Goal: Task Accomplishment & Management: Manage account settings

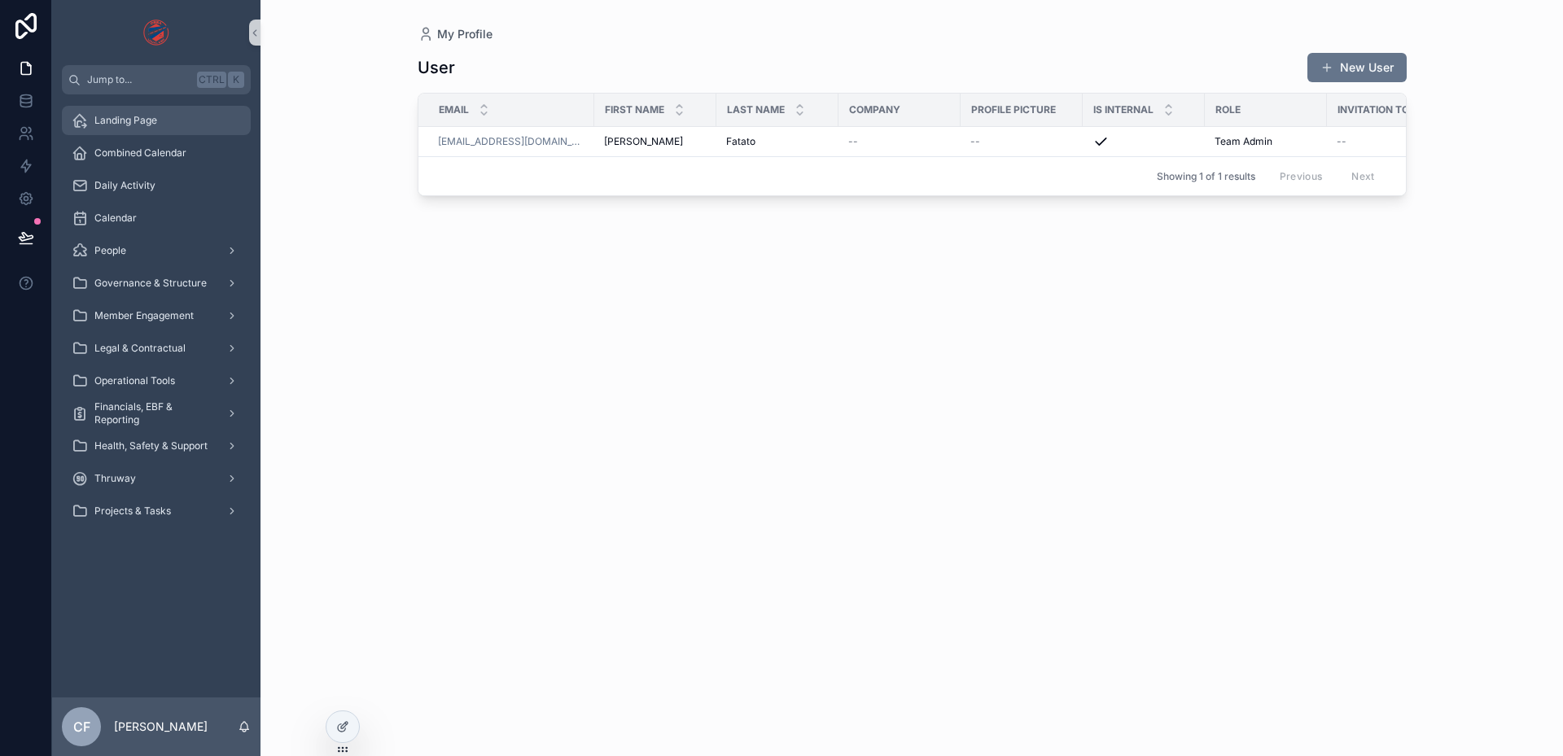
click at [147, 120] on span "Landing Page" at bounding box center [125, 120] width 63 height 13
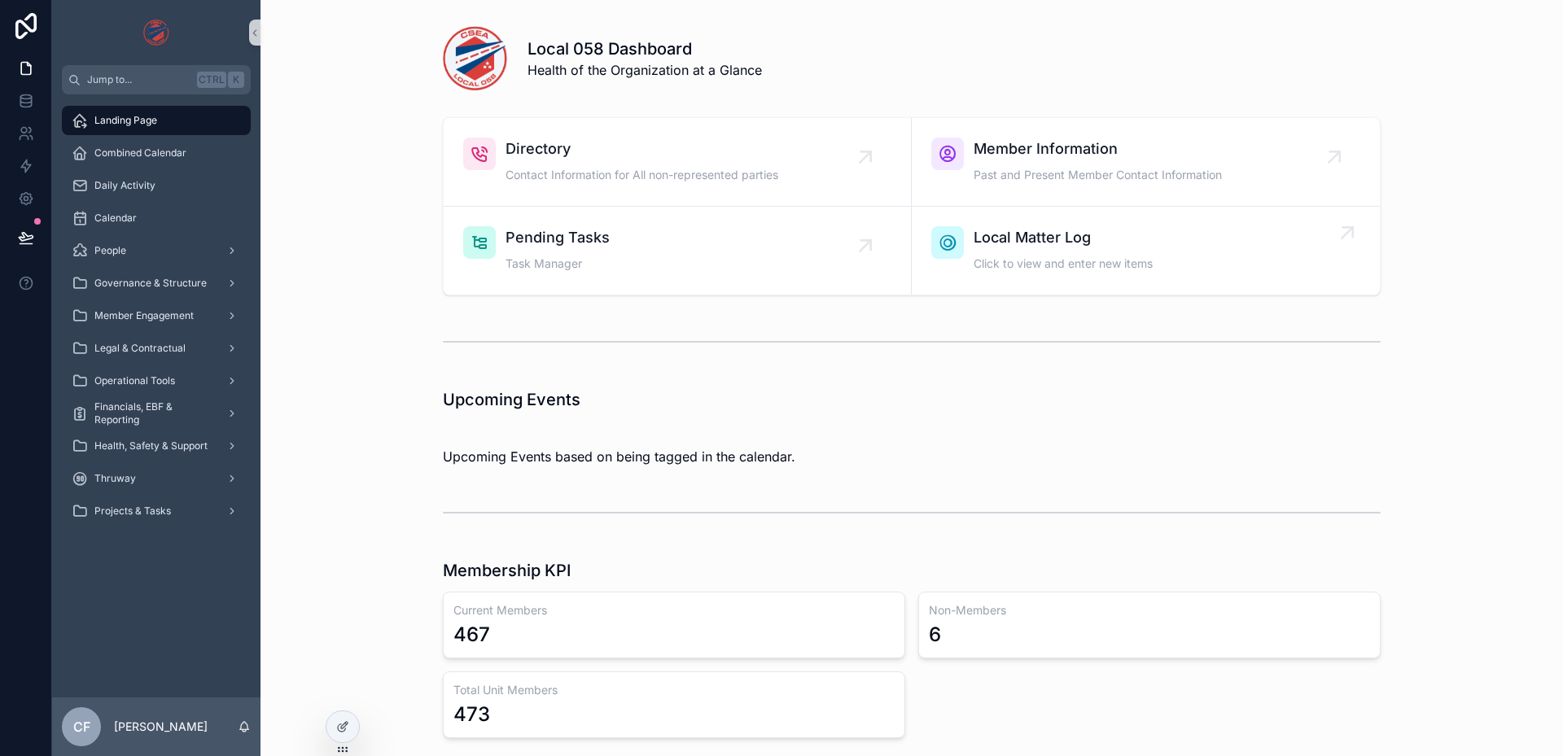
click at [1113, 242] on span "Local Matter Log" at bounding box center [1063, 237] width 179 height 23
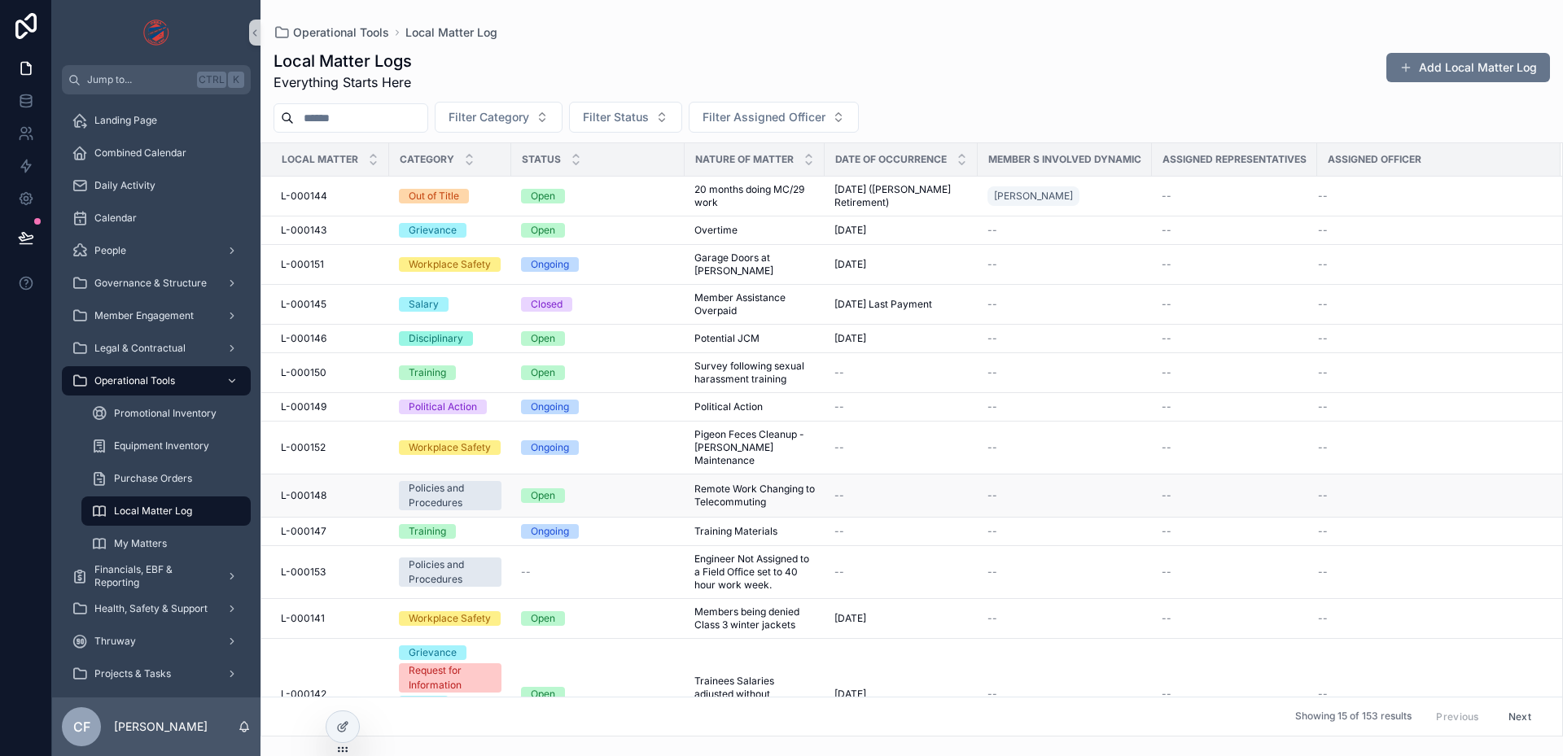
click at [736, 483] on span "Remote Work Changing to Telecommuting" at bounding box center [754, 496] width 120 height 26
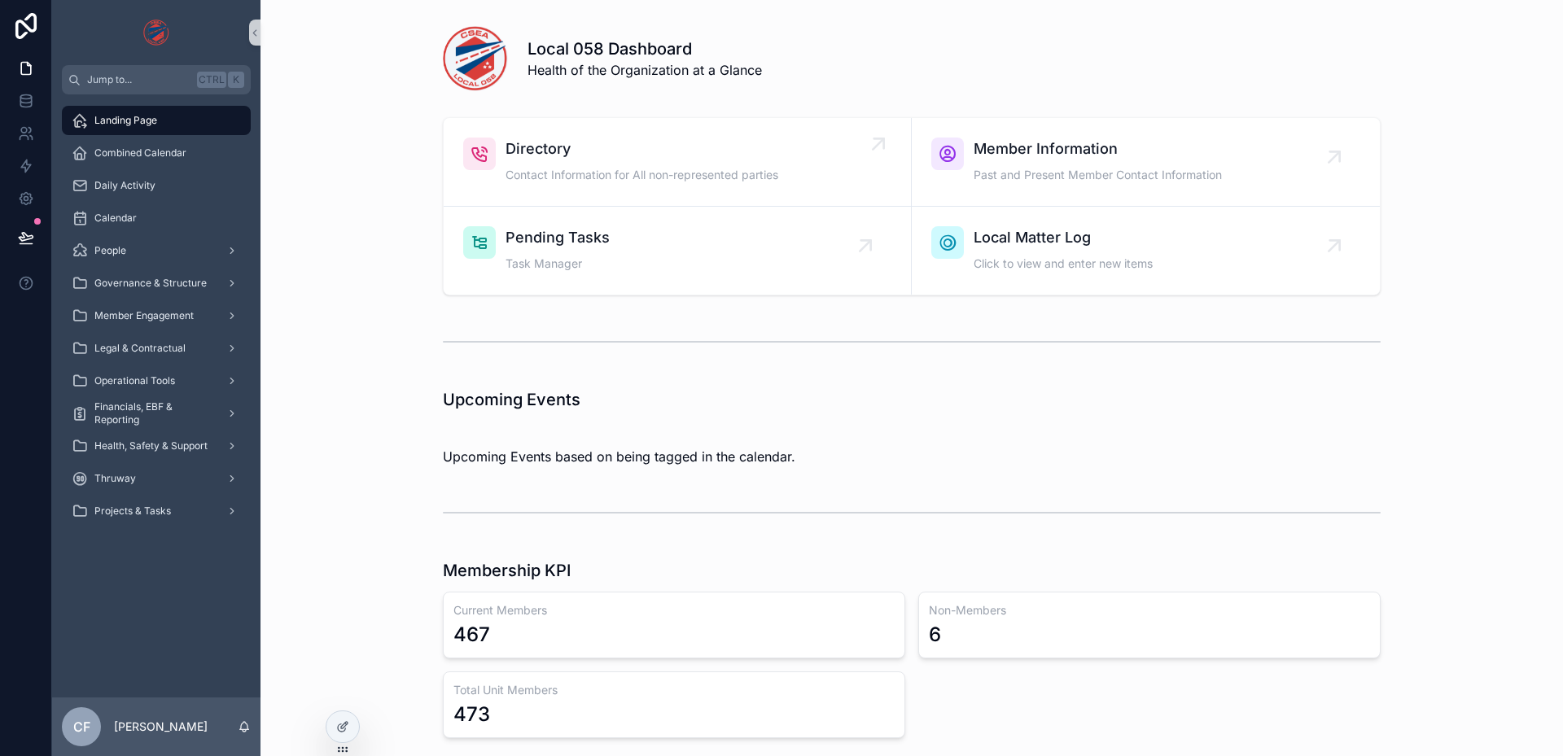
click at [706, 160] on span "Directory" at bounding box center [642, 149] width 273 height 23
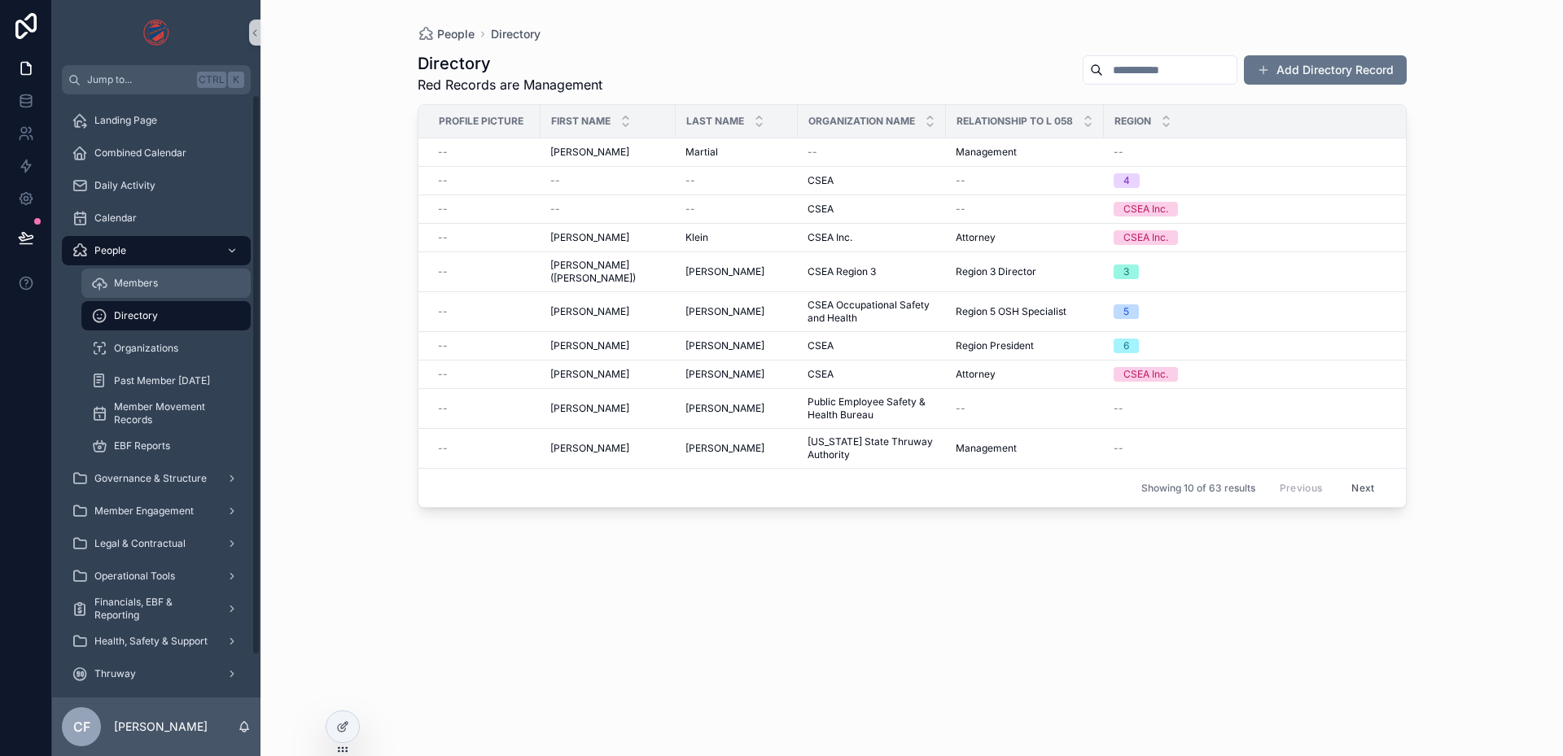
click at [143, 292] on div "Members" at bounding box center [166, 283] width 150 height 26
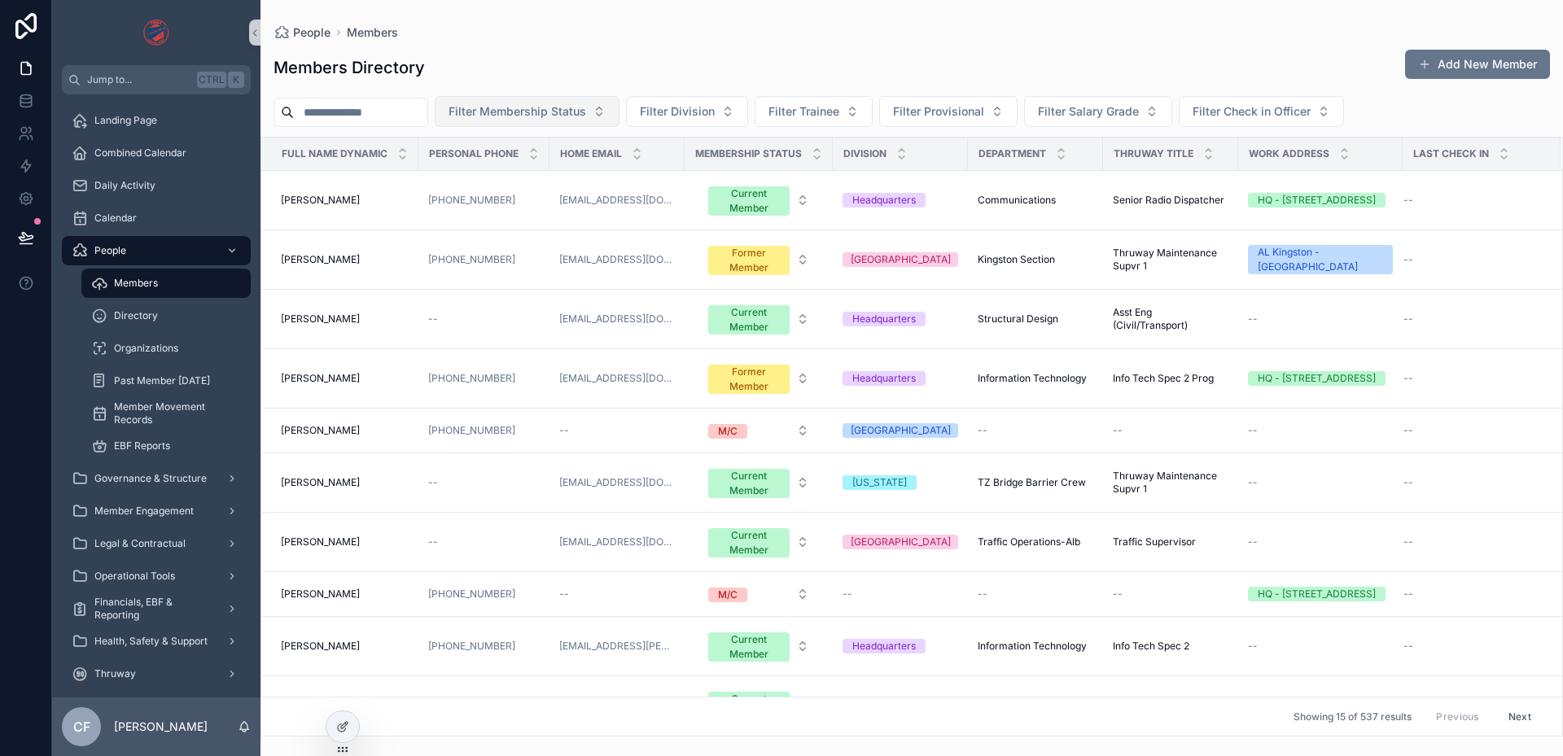
click at [586, 116] on span "Filter Membership Status" at bounding box center [518, 111] width 138 height 16
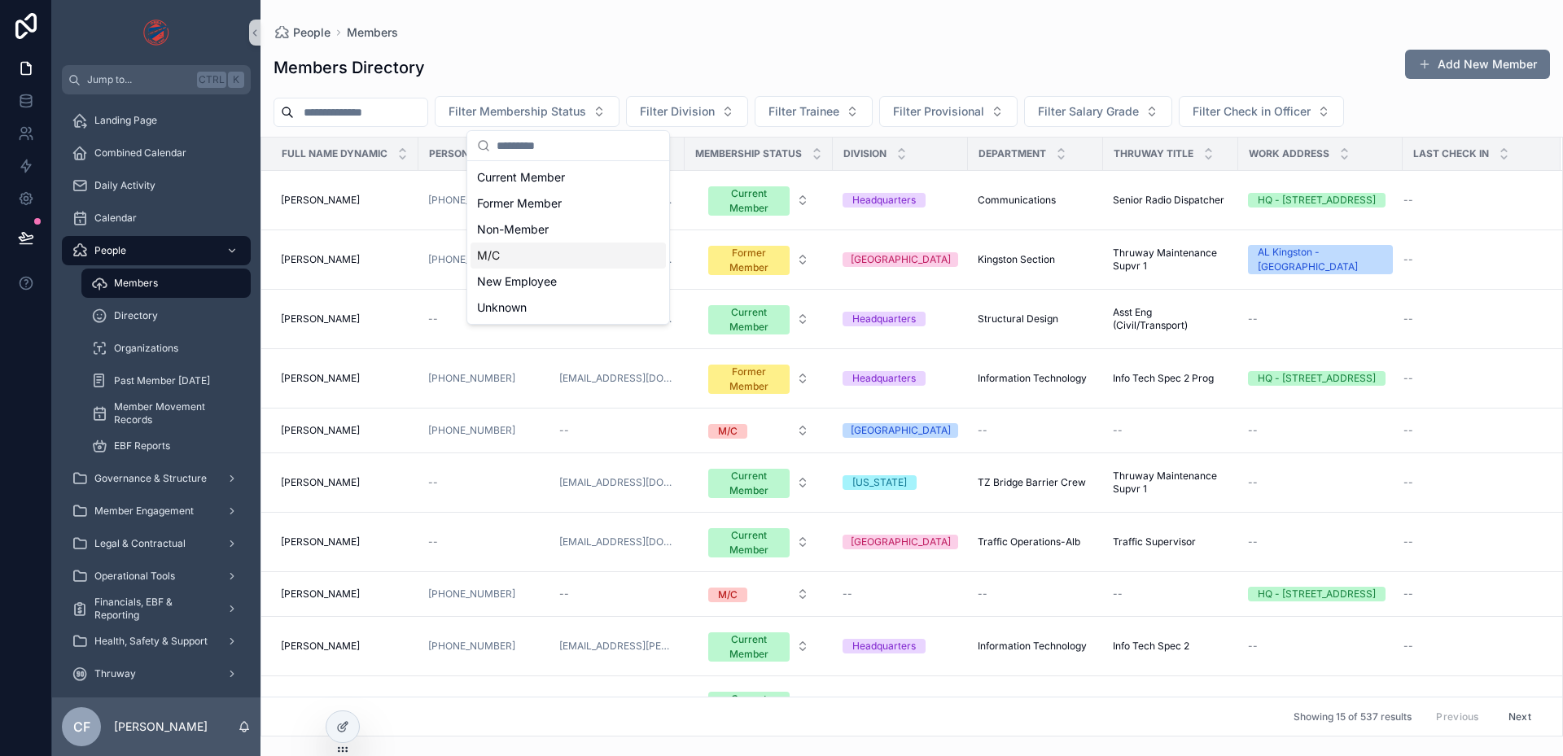
click at [541, 256] on div "M/C" at bounding box center [568, 256] width 195 height 26
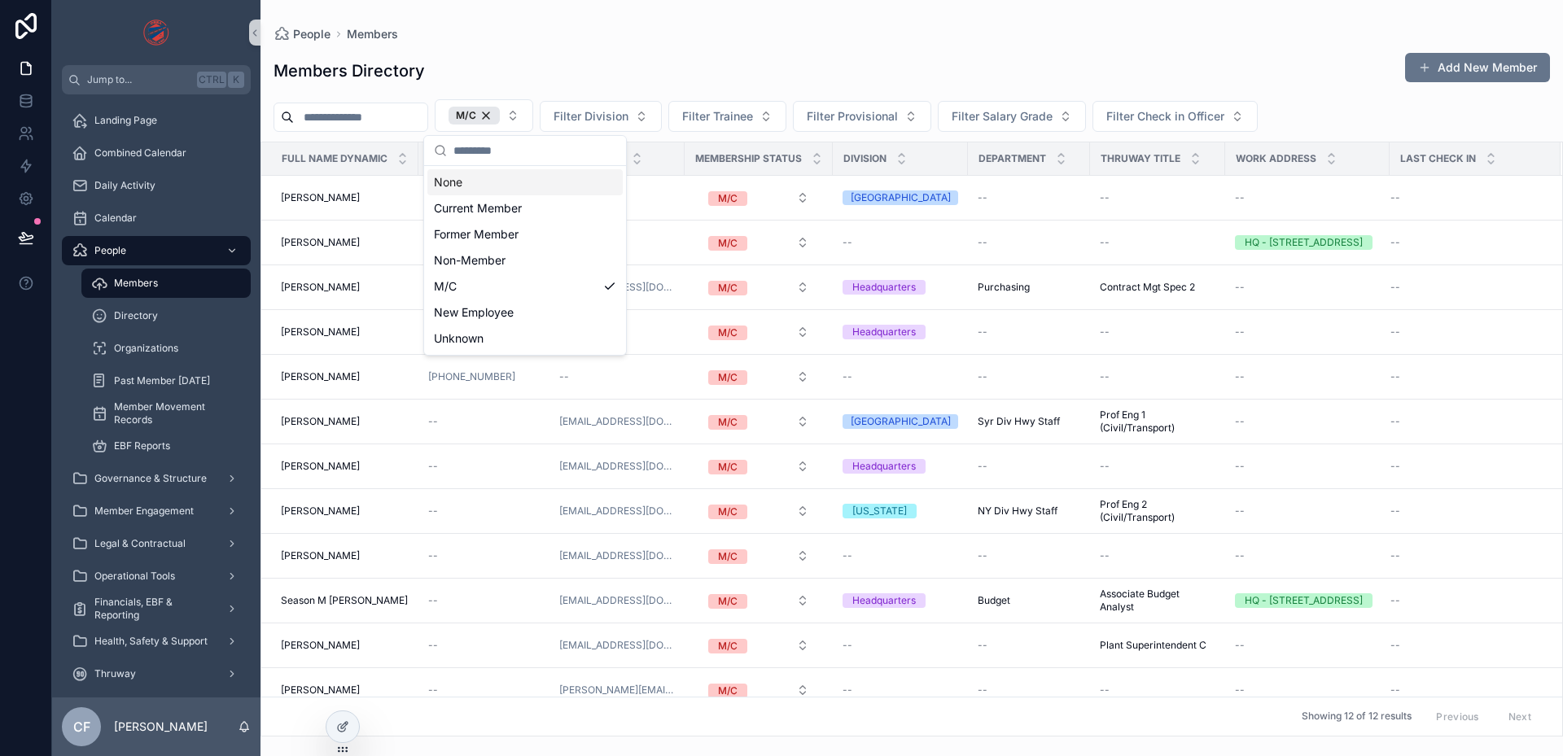
click at [511, 184] on div "None" at bounding box center [524, 182] width 195 height 26
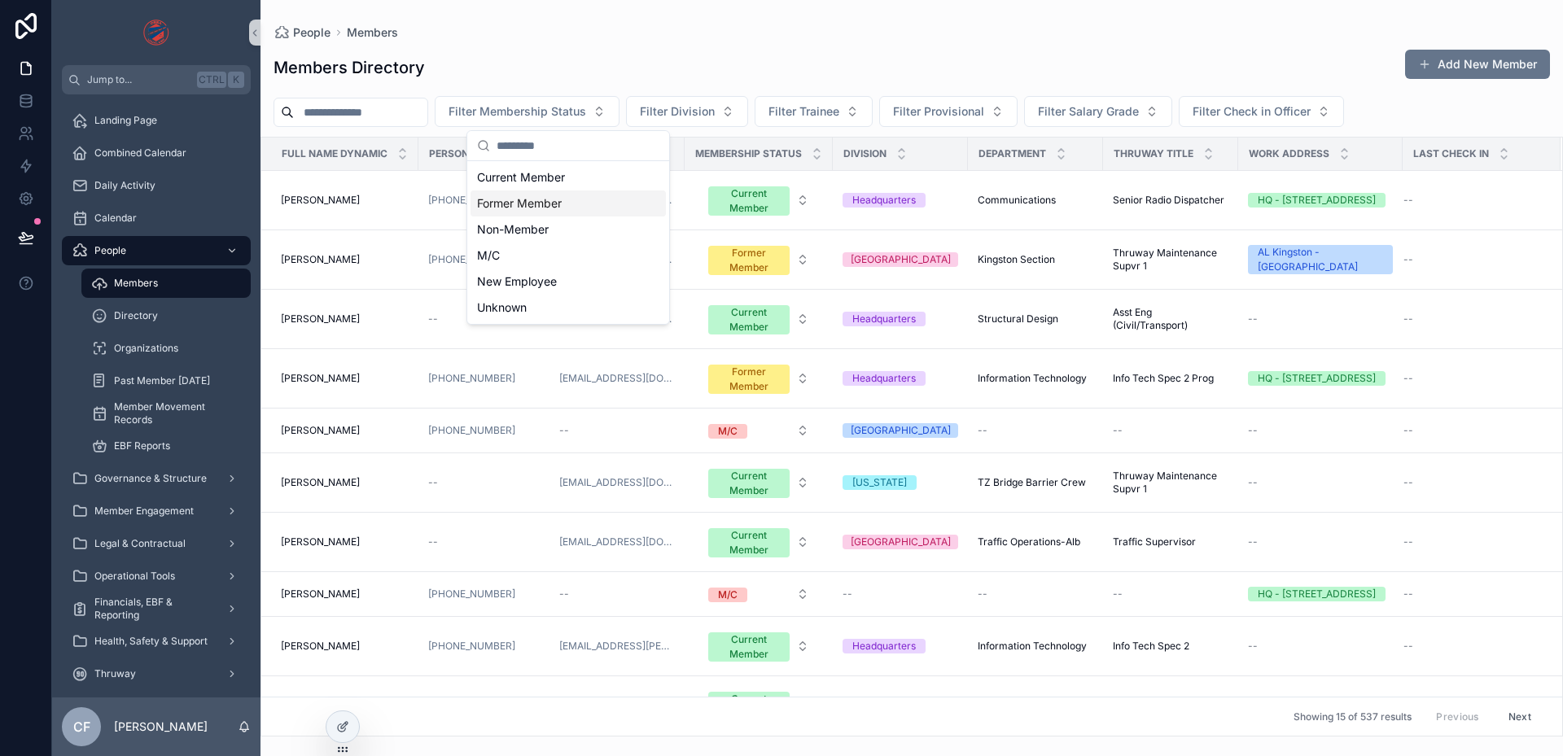
click at [523, 204] on div "Former Member" at bounding box center [568, 203] width 195 height 26
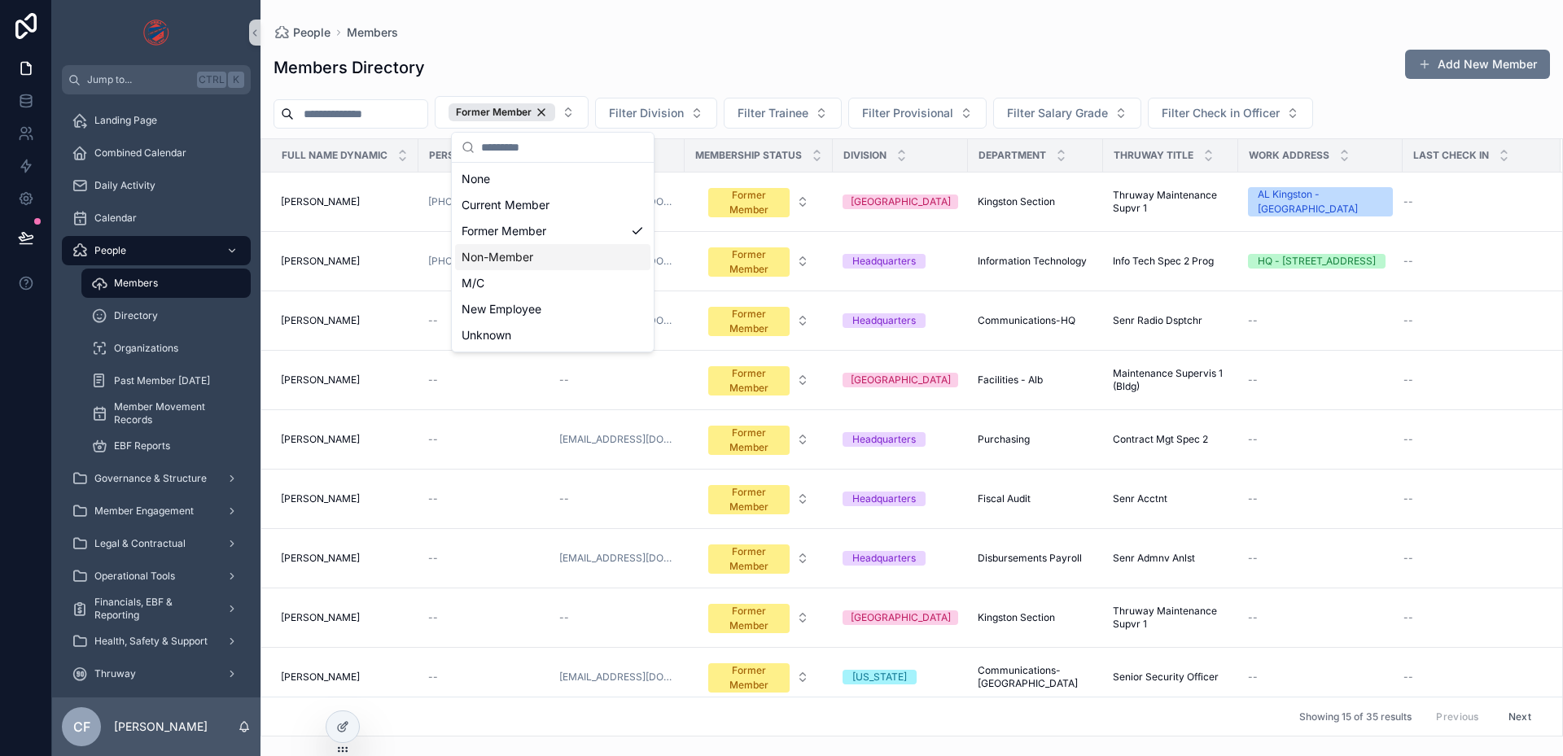
click at [520, 255] on div "Non-Member" at bounding box center [552, 257] width 195 height 26
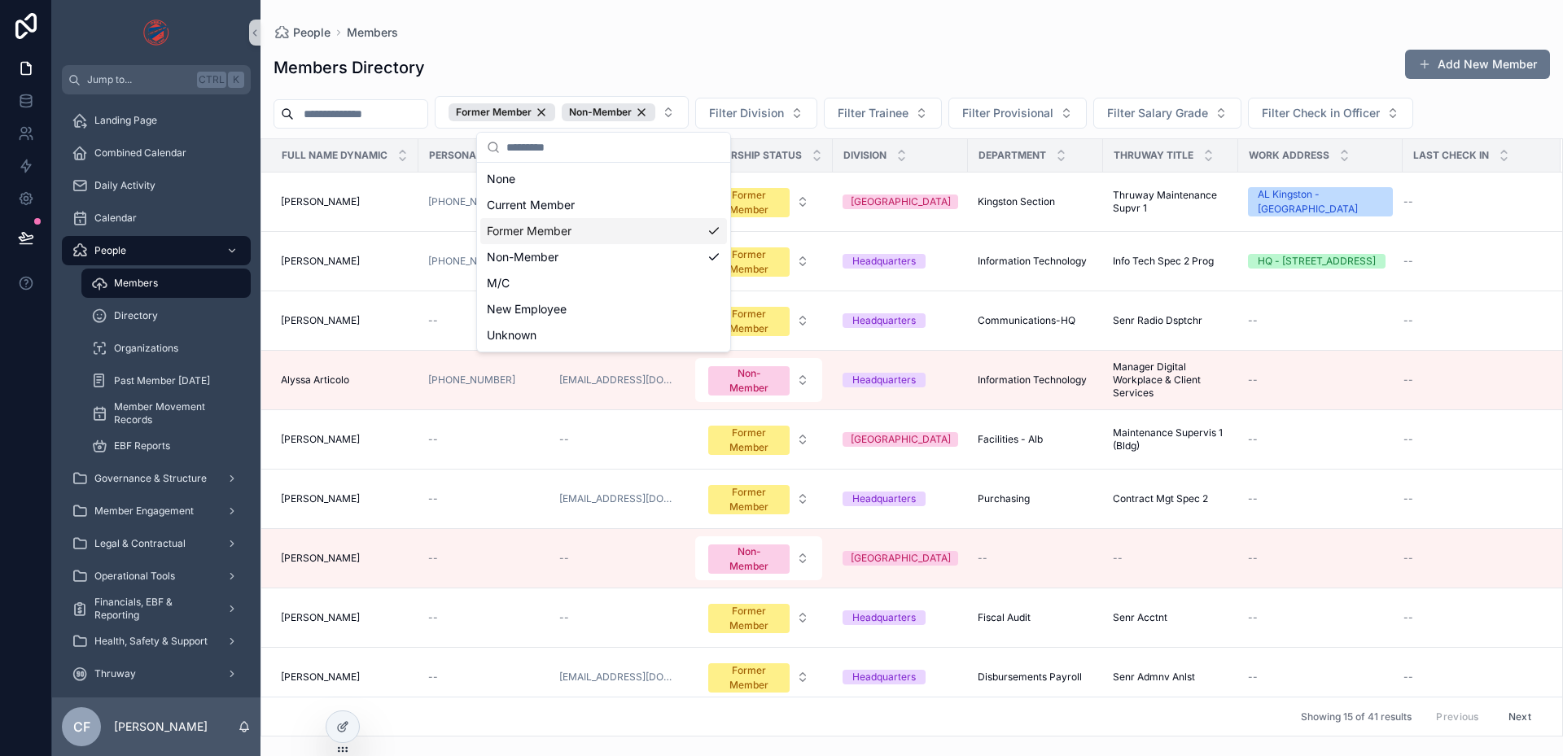
click at [699, 233] on div "Former Member" at bounding box center [603, 231] width 247 height 26
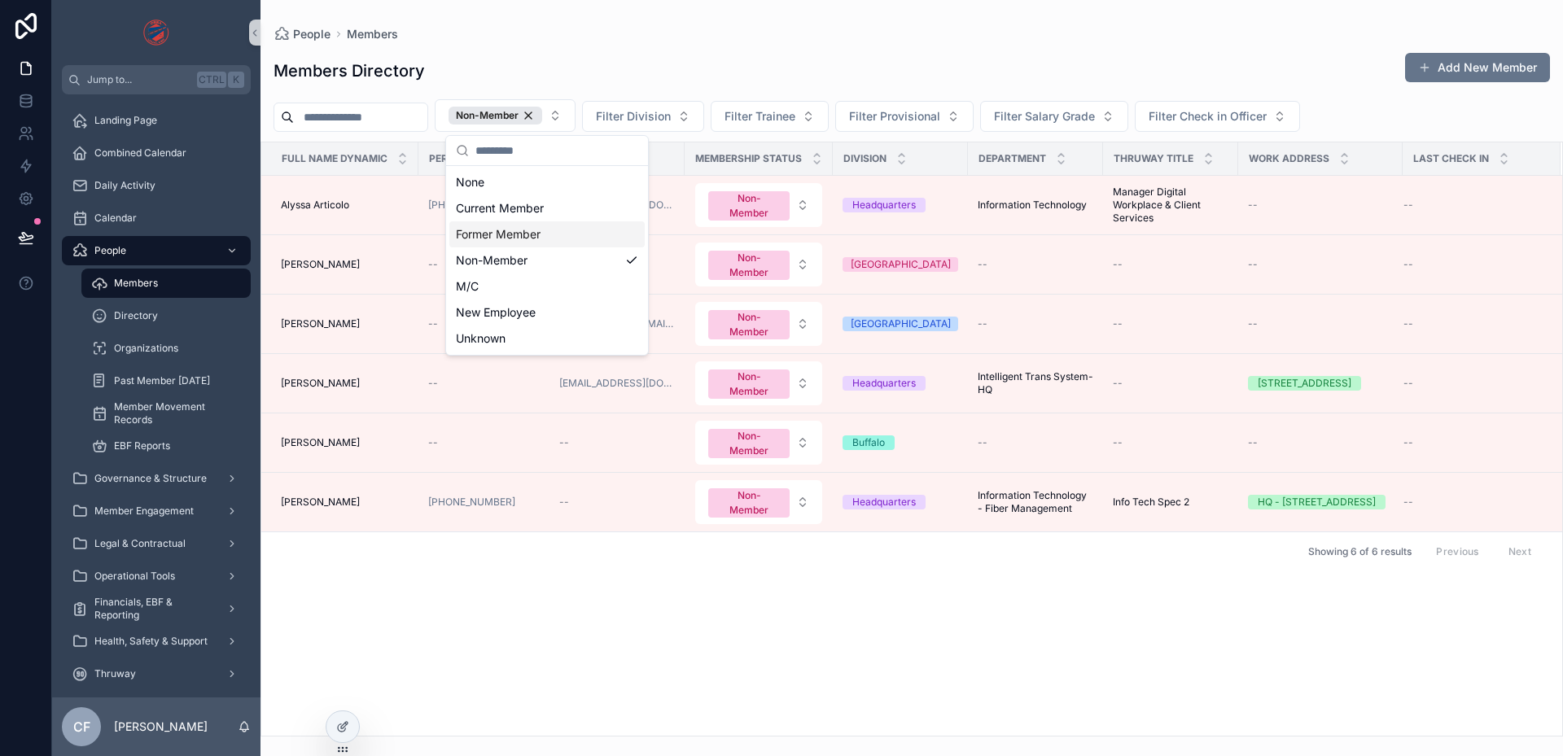
click at [1061, 642] on div "Full Name Dynamic Personal Phone Home Email Membership Status Division Departme…" at bounding box center [911, 438] width 1301 height 593
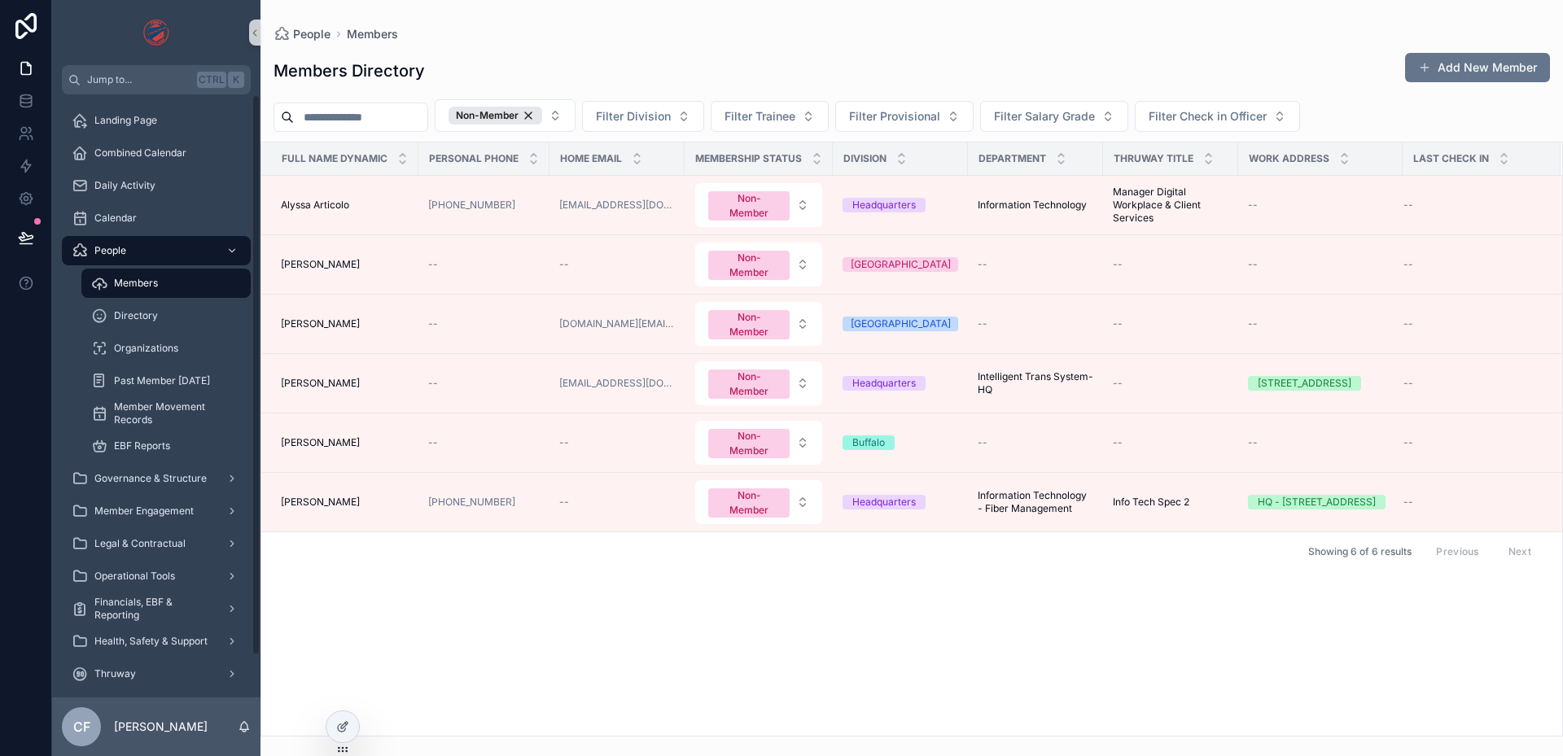
scroll to position [45, 0]
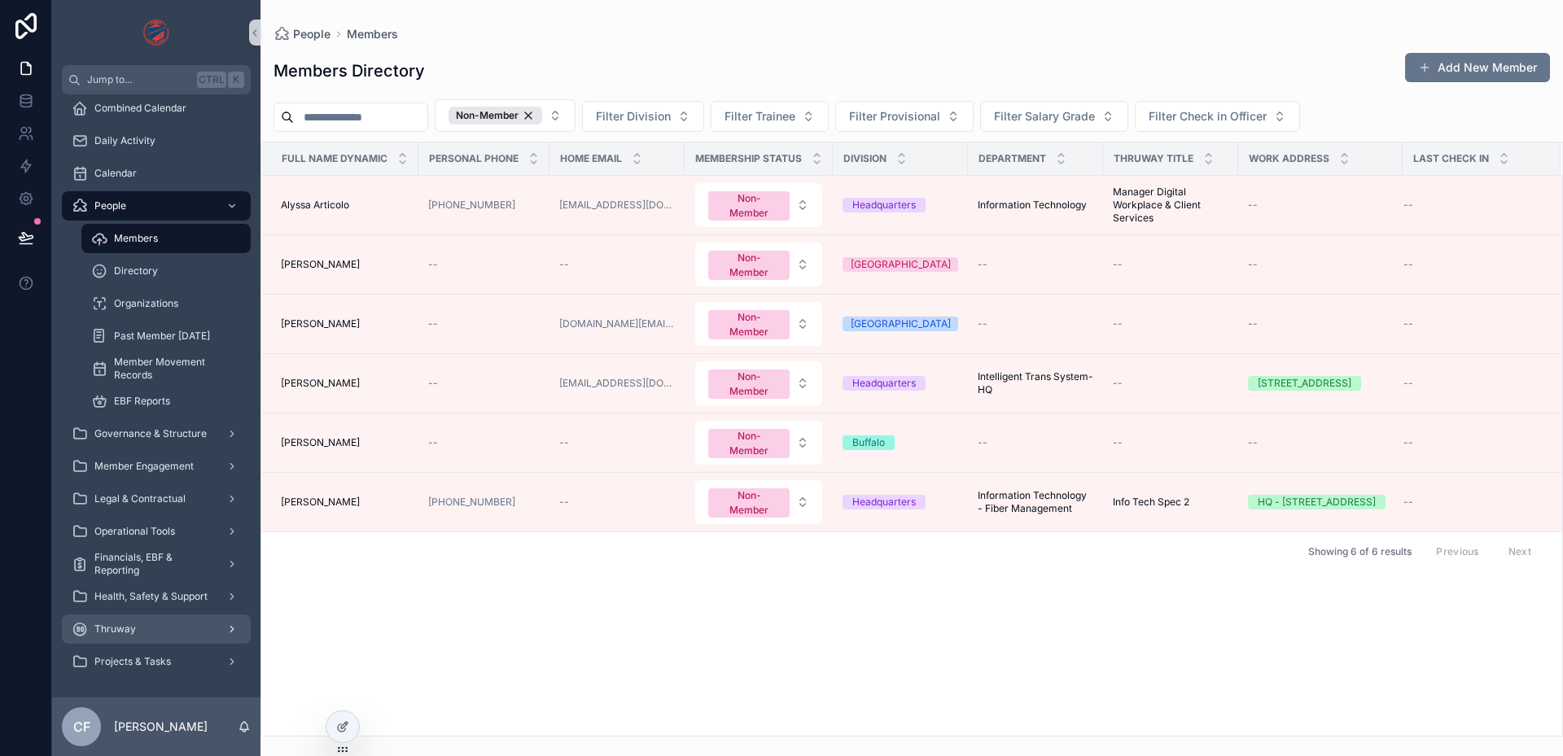
click at [143, 620] on div "Thruway" at bounding box center [156, 629] width 169 height 26
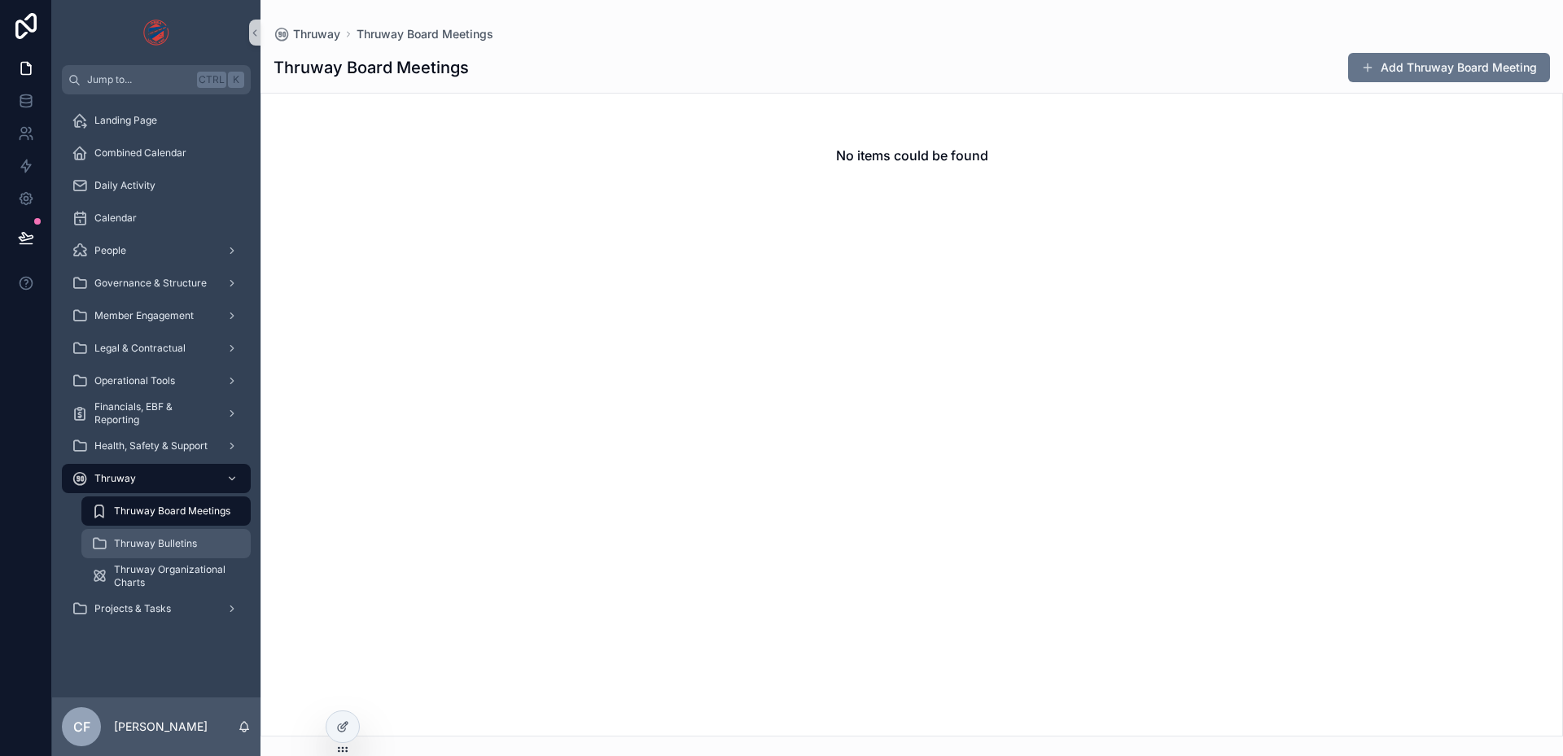
click at [148, 541] on span "Thruway Bulletins" at bounding box center [155, 543] width 83 height 13
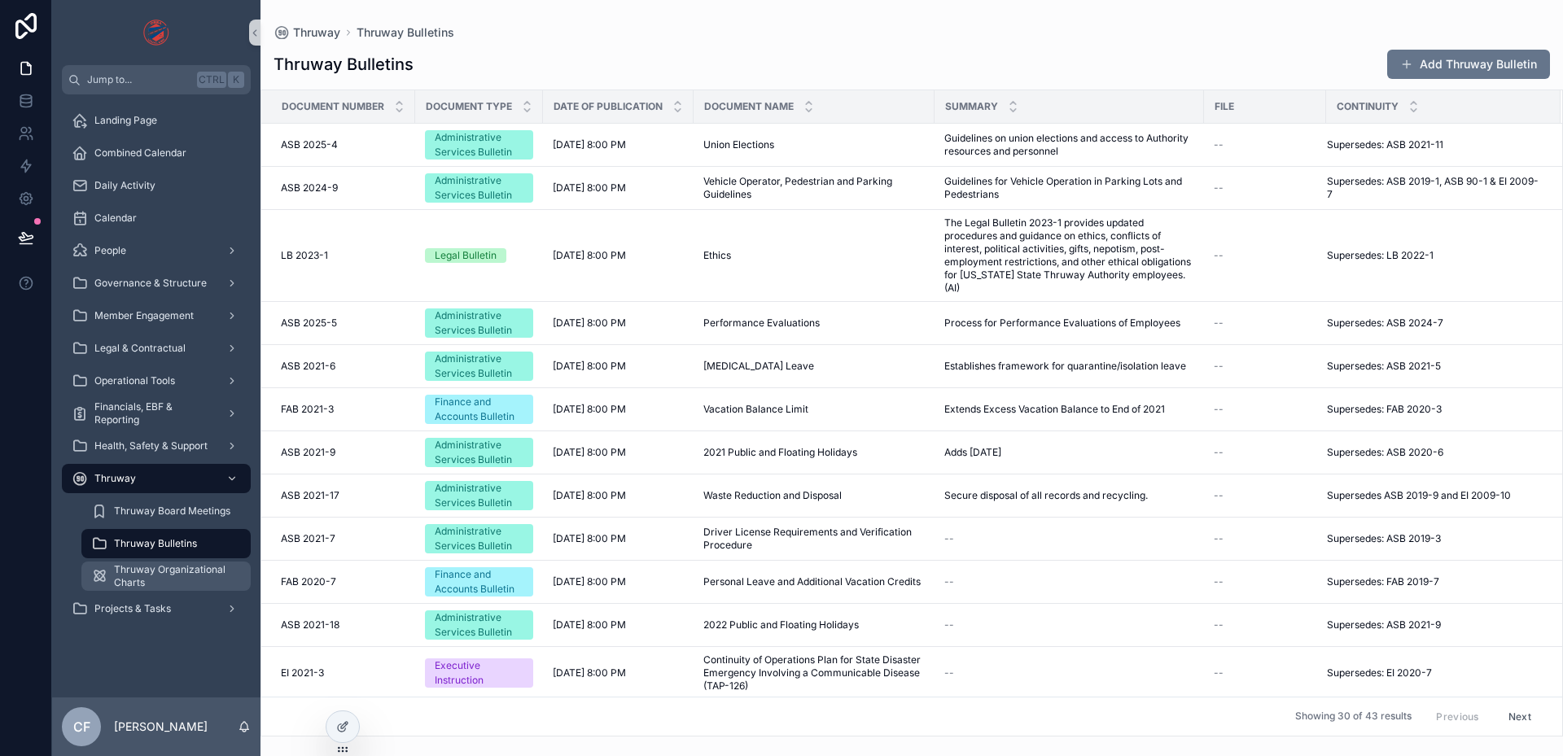
click at [153, 570] on span "Thruway Organizational Charts" at bounding box center [174, 576] width 120 height 26
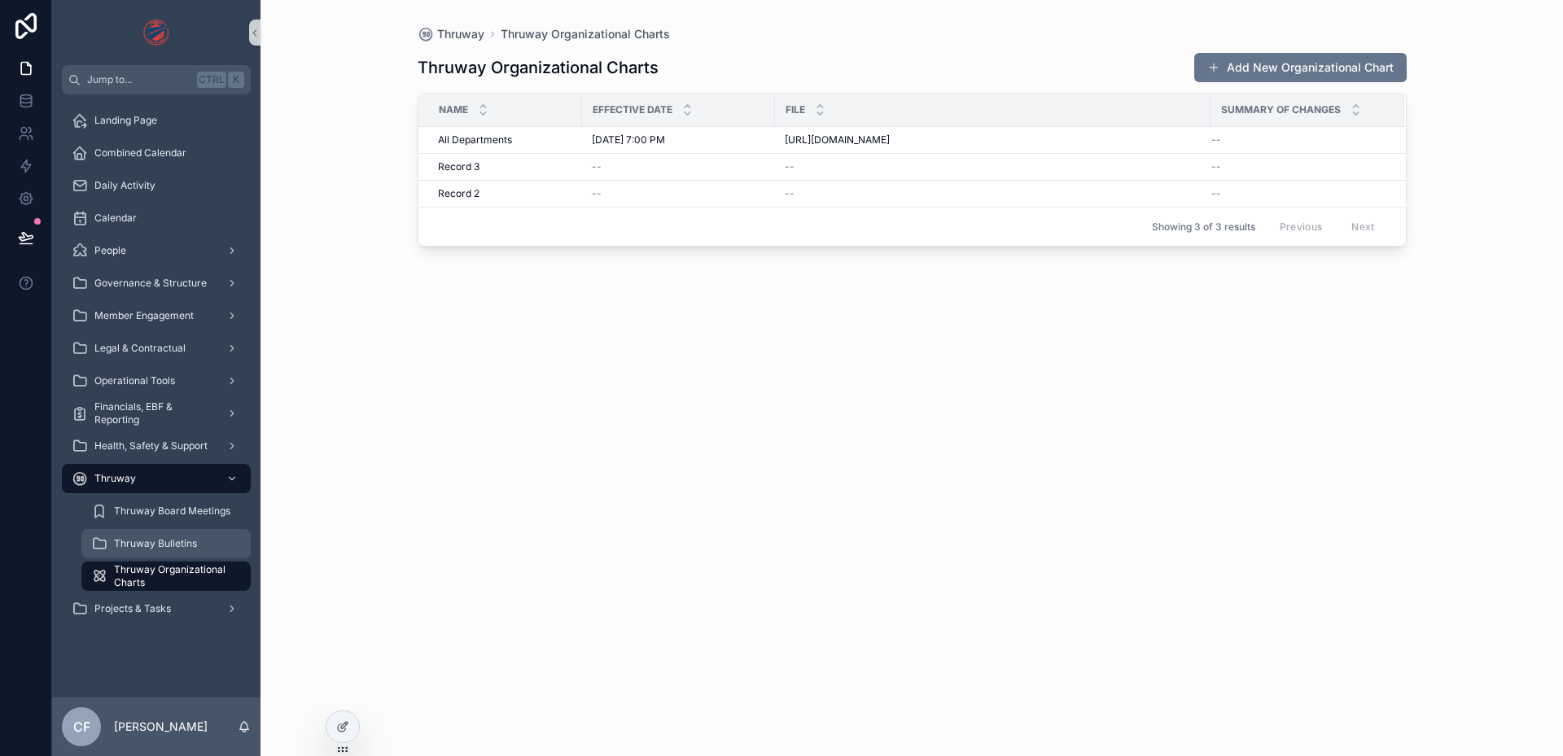
click at [161, 552] on div "Thruway Bulletins" at bounding box center [166, 544] width 150 height 26
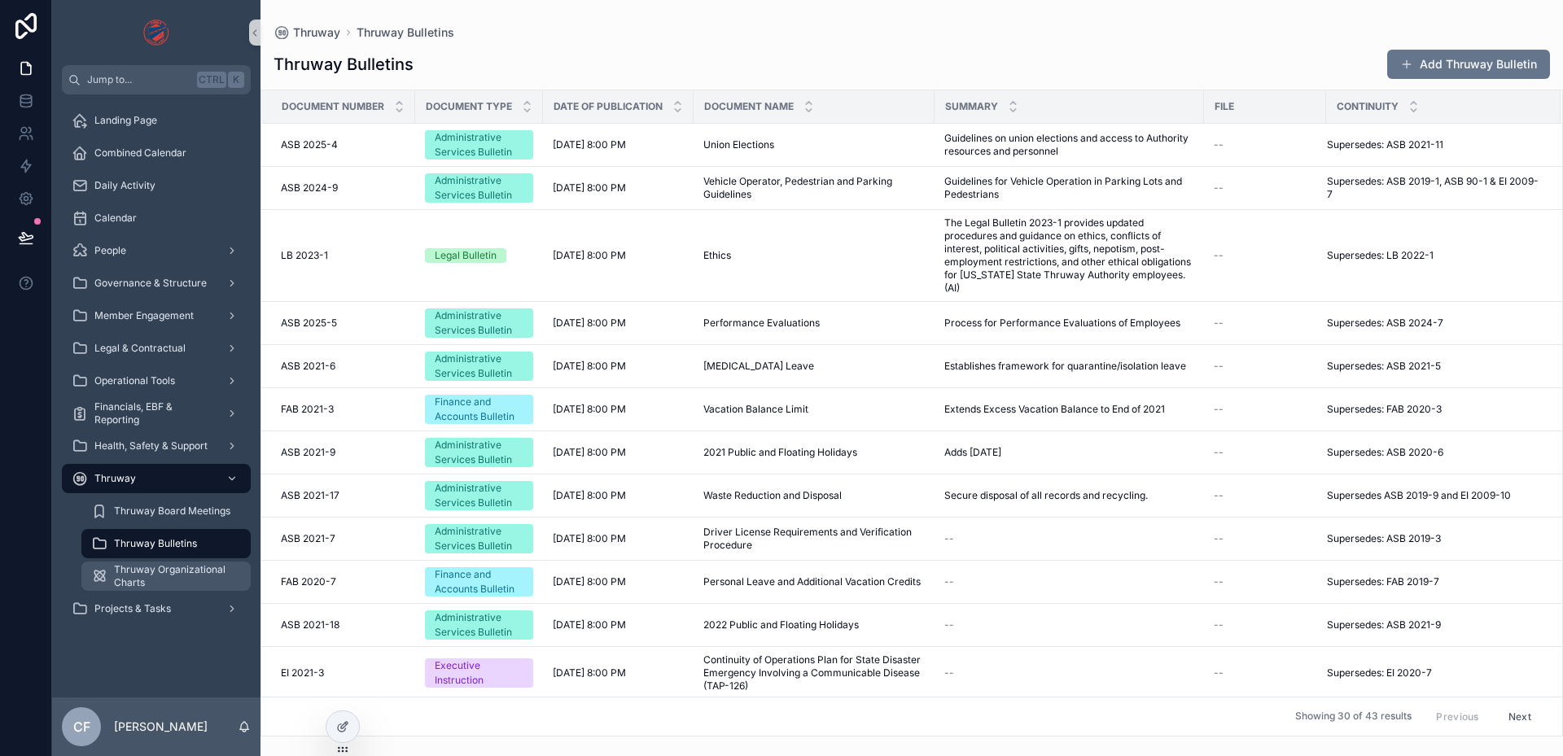
click at [177, 579] on span "Thruway Organizational Charts" at bounding box center [174, 576] width 120 height 26
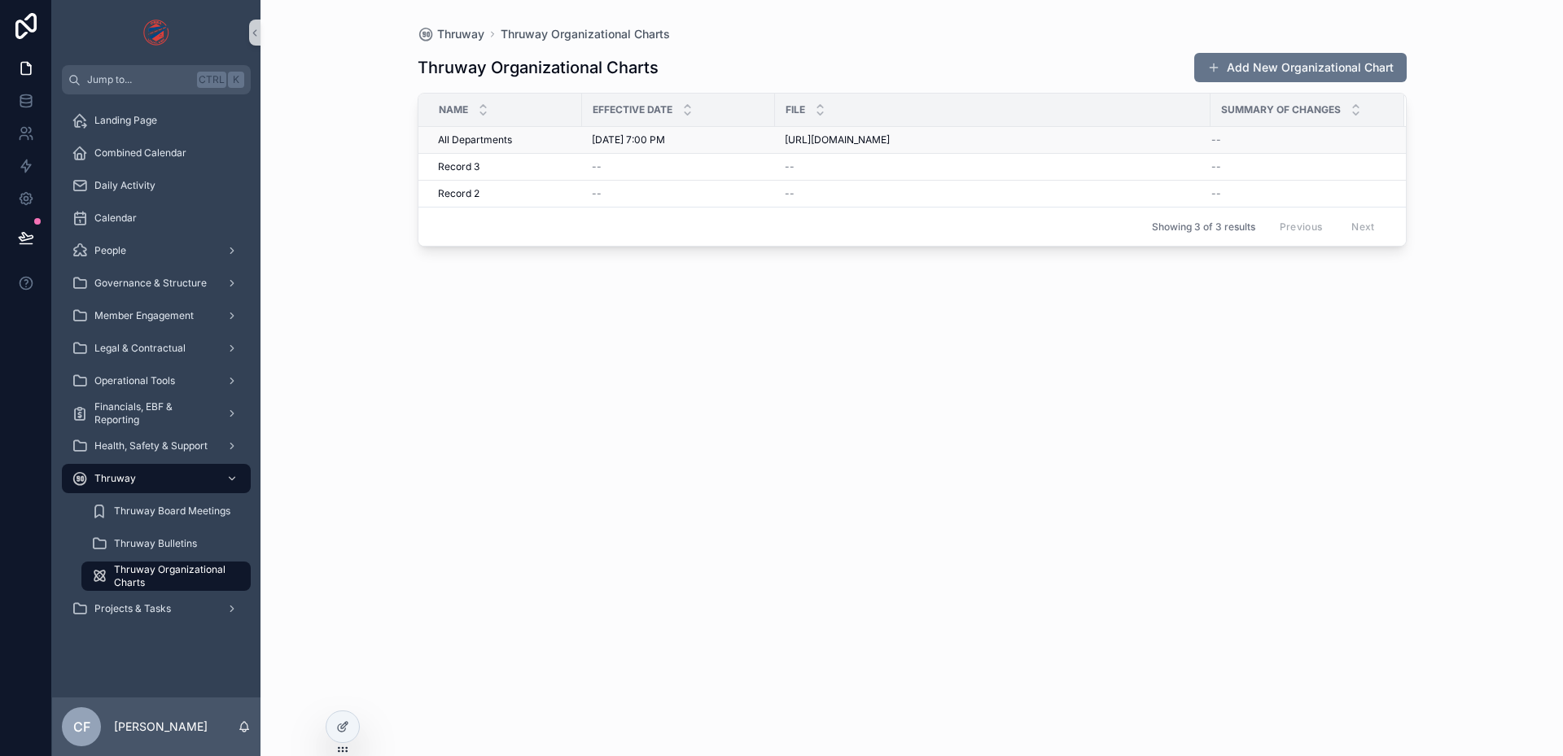
click at [860, 143] on span "https://cdn.files.stackerhq.com/9lzcY5SlQe9kcZ0xT7xv" at bounding box center [837, 140] width 105 height 13
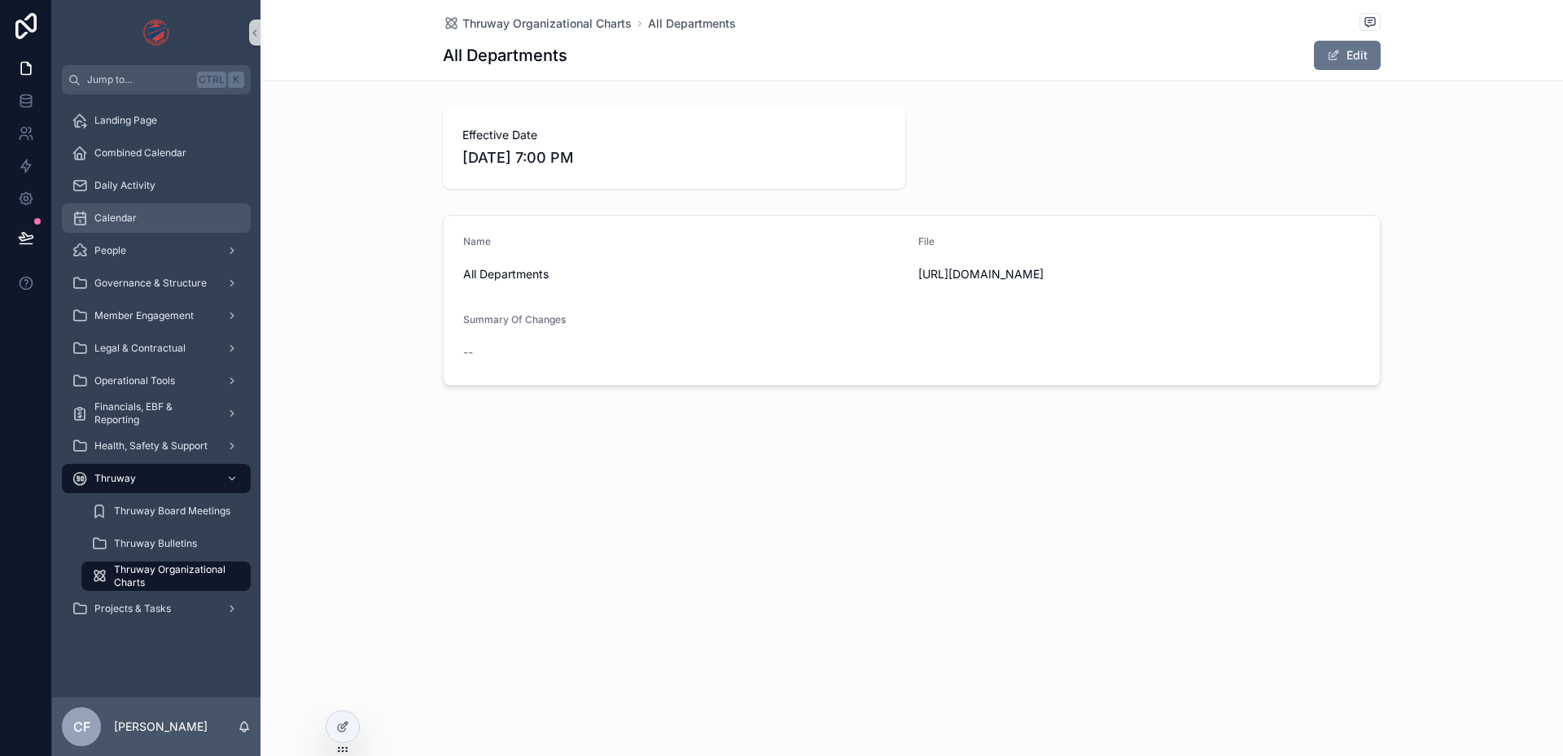
click at [147, 216] on div "Calendar" at bounding box center [156, 218] width 169 height 26
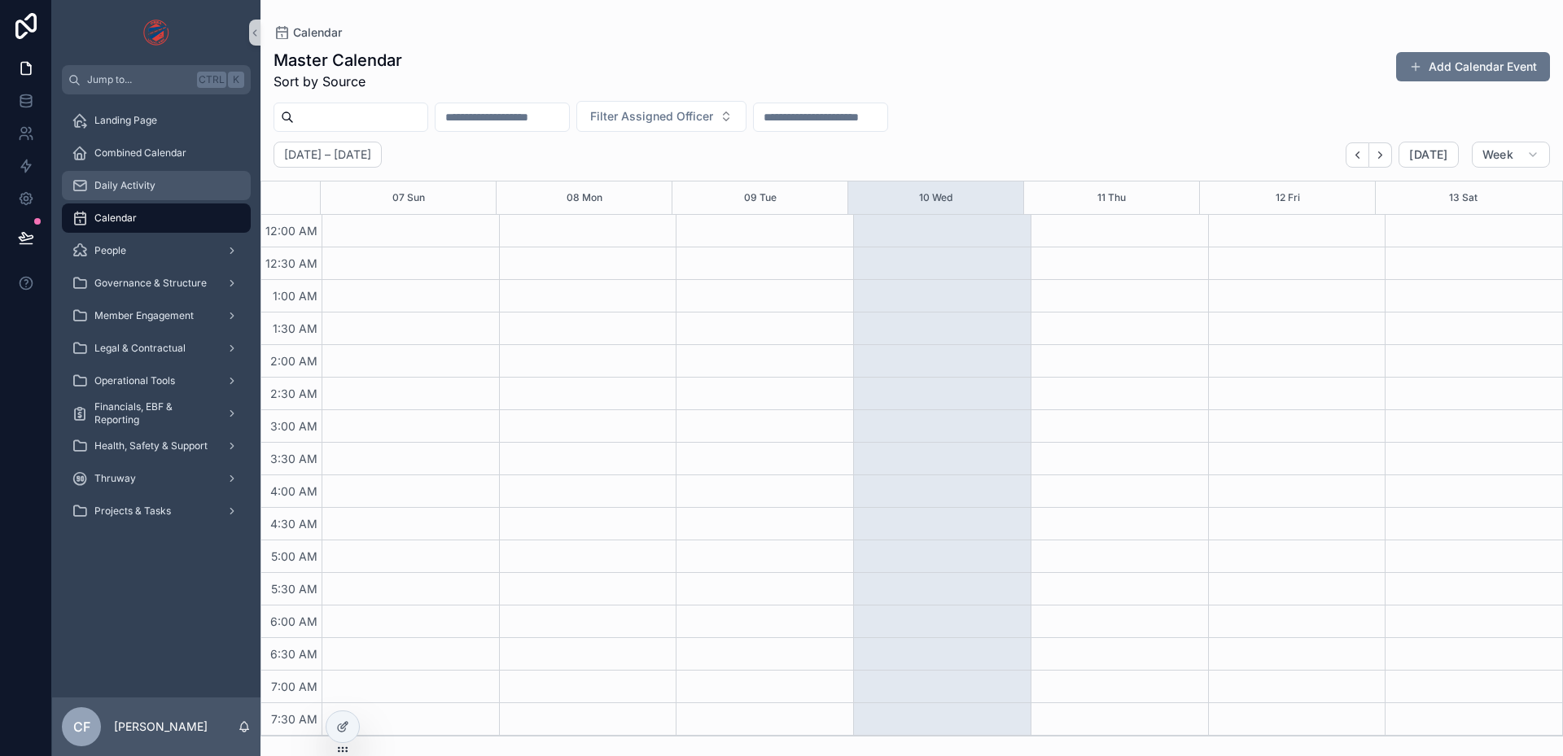
click at [151, 195] on div "Daily Activity" at bounding box center [156, 186] width 169 height 26
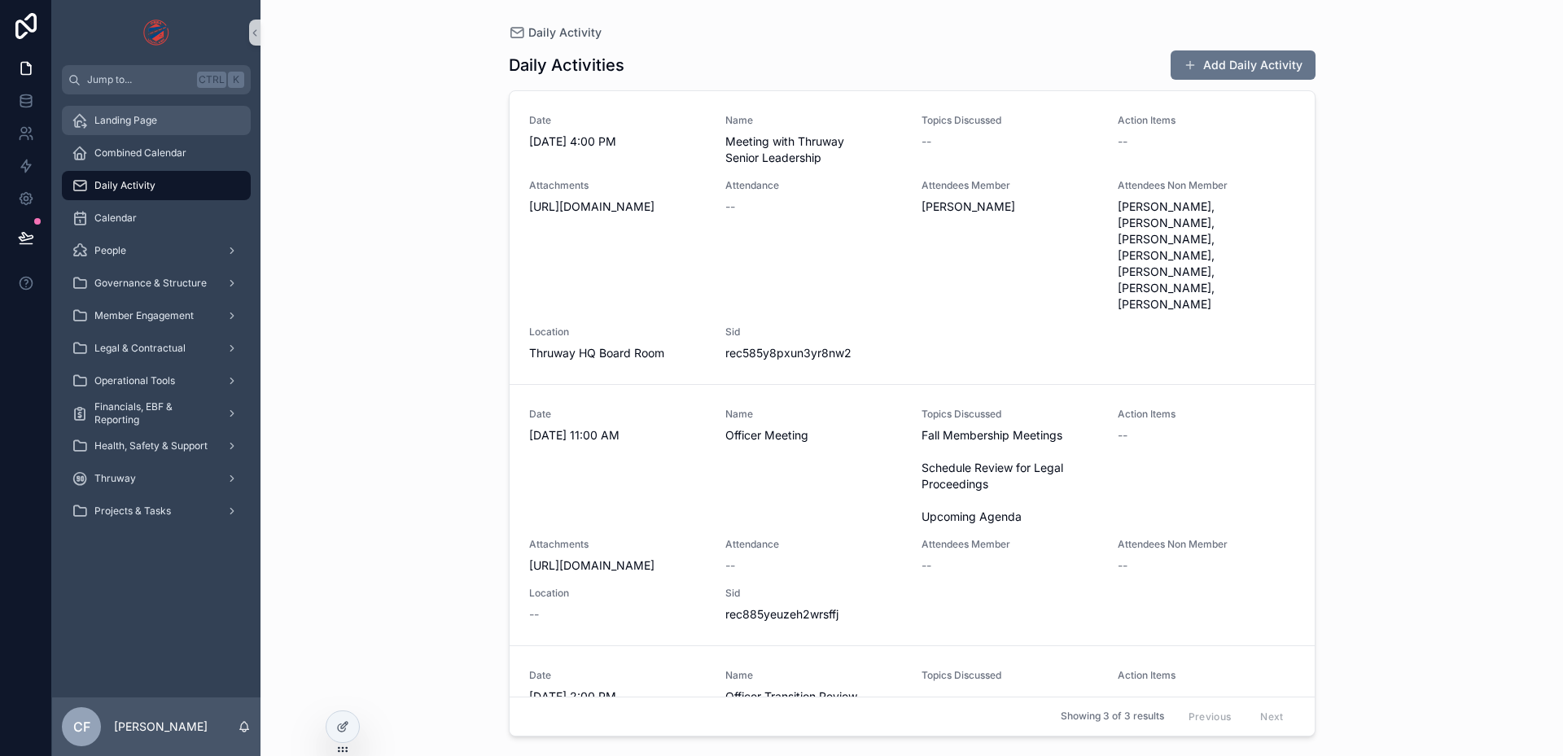
click at [101, 128] on div "Landing Page" at bounding box center [156, 120] width 169 height 26
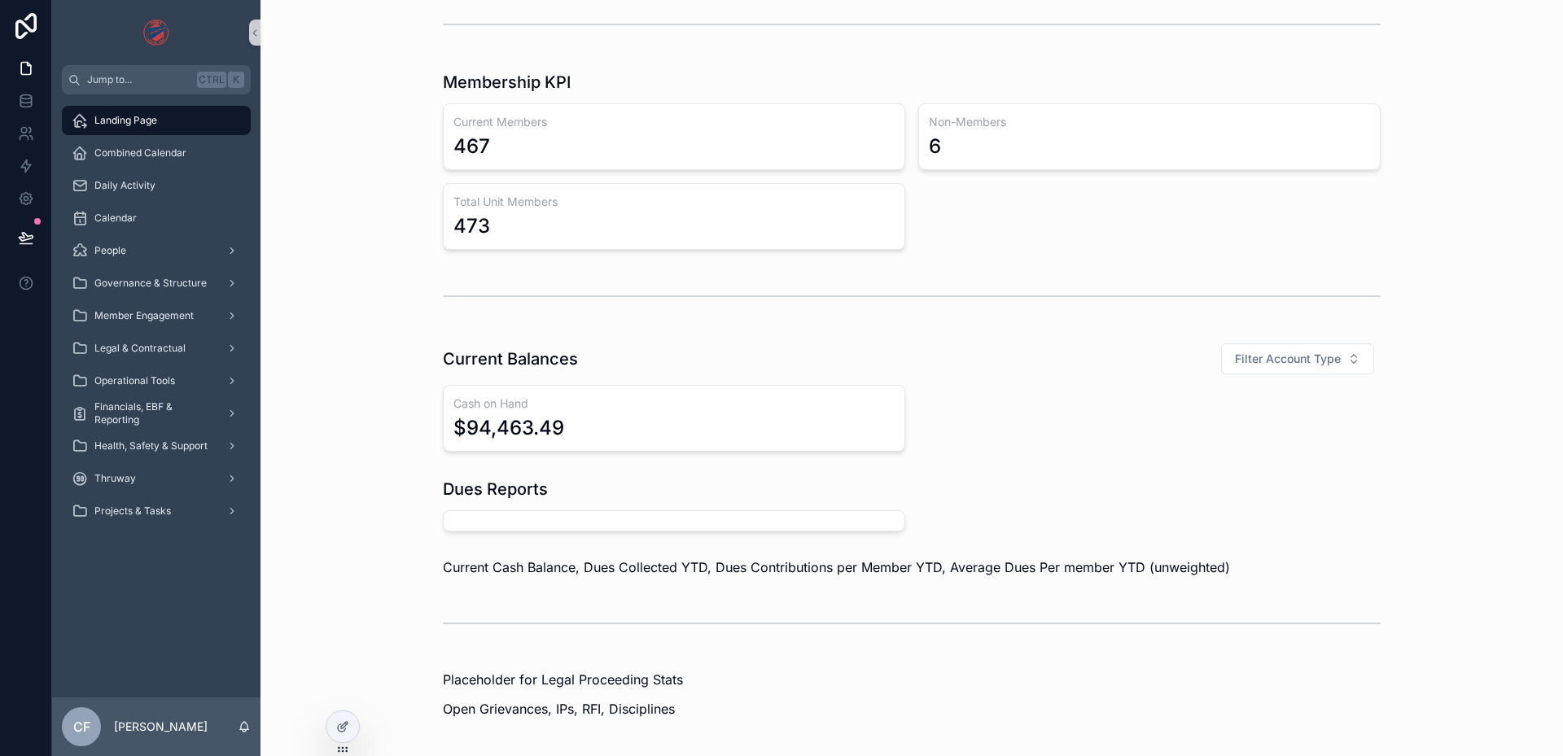
scroll to position [570, 0]
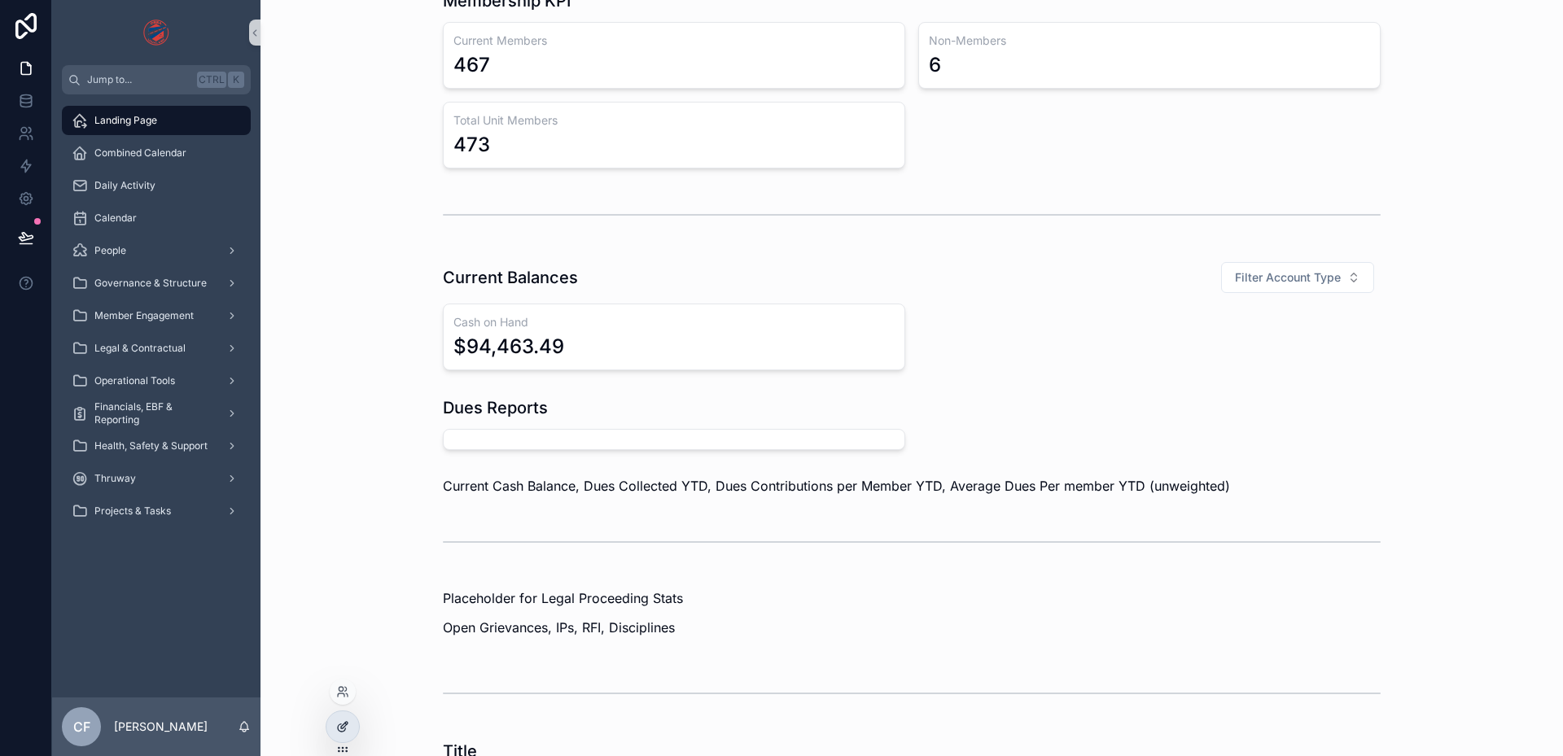
click at [353, 731] on div at bounding box center [342, 727] width 33 height 31
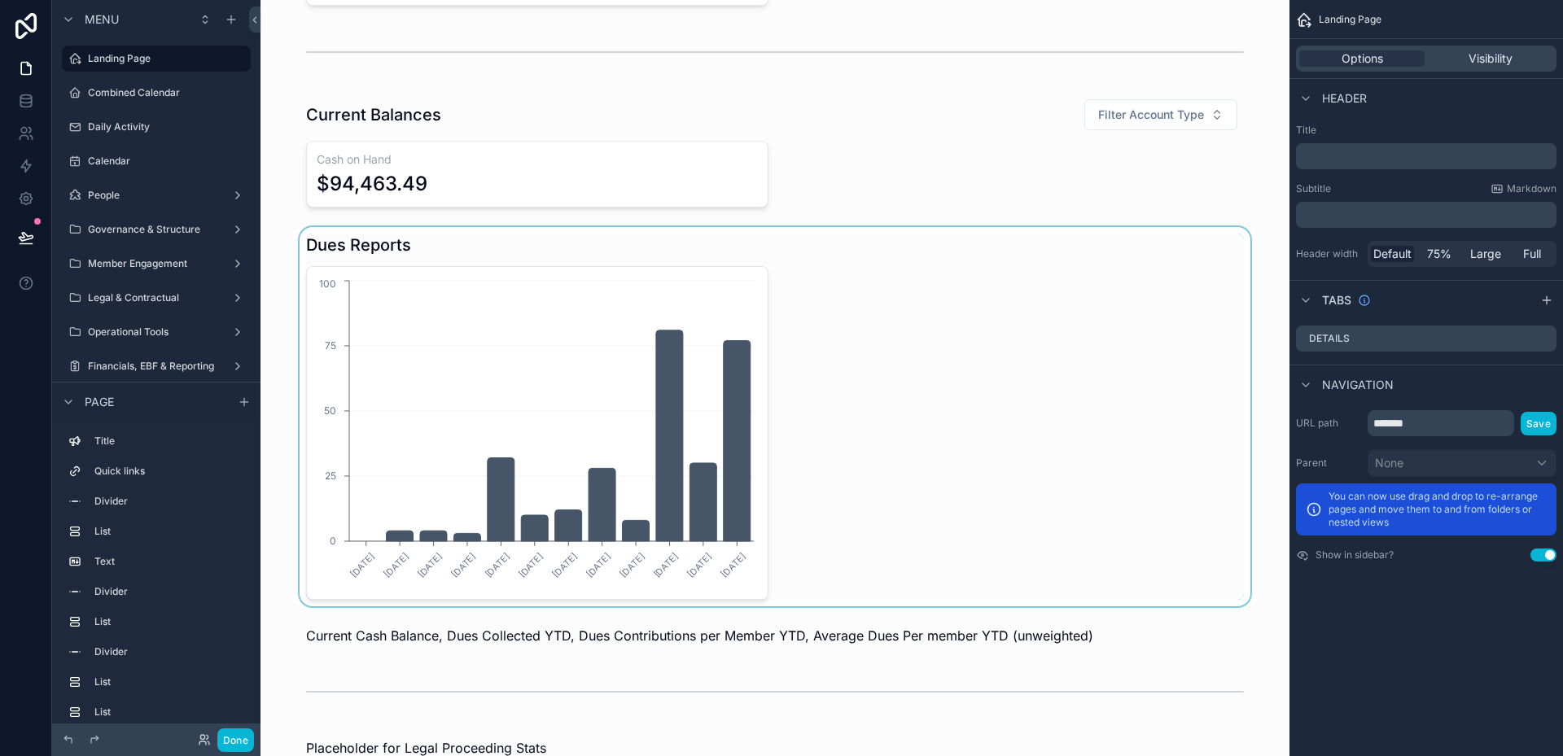
scroll to position [814, 0]
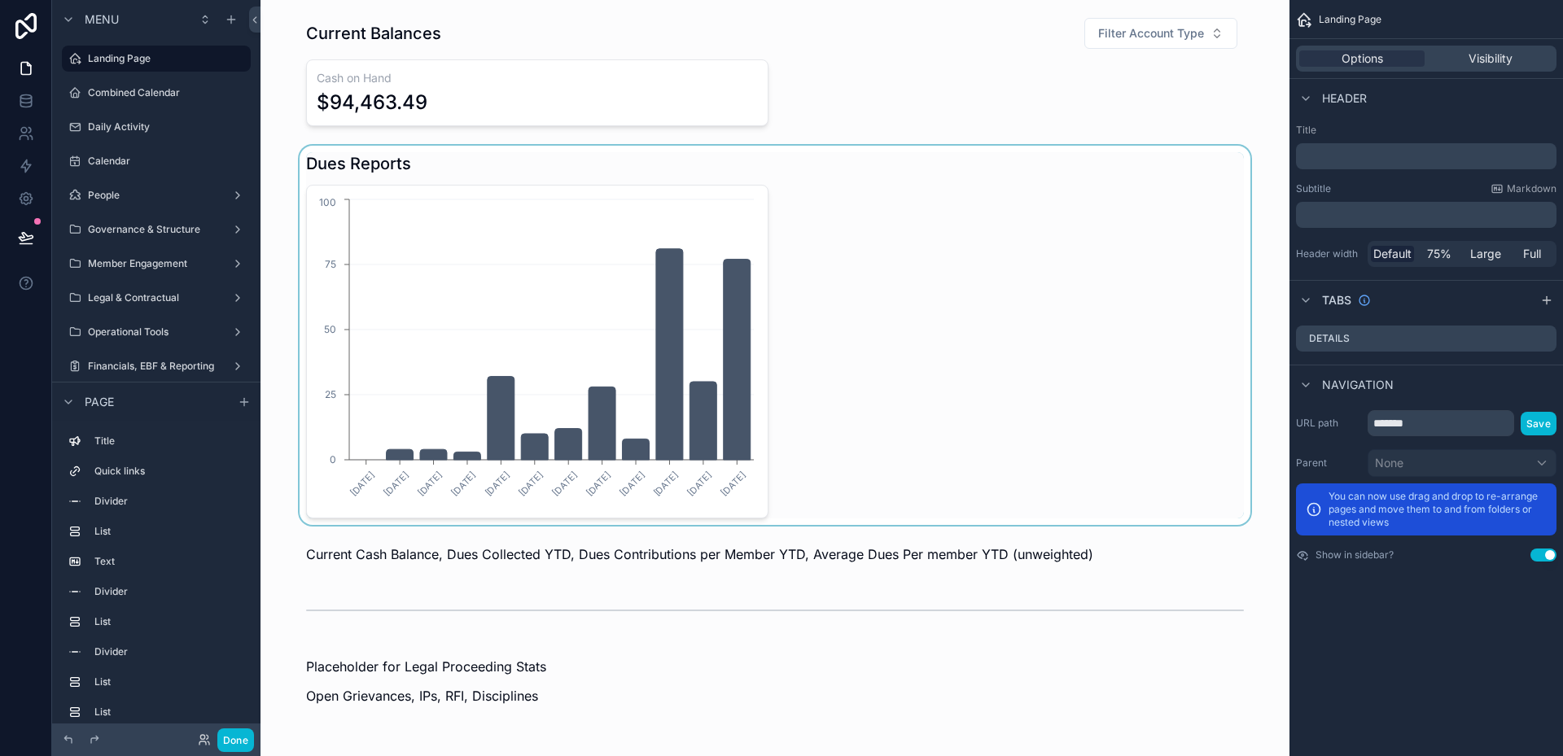
click at [700, 493] on div "scrollable content" at bounding box center [775, 335] width 1003 height 379
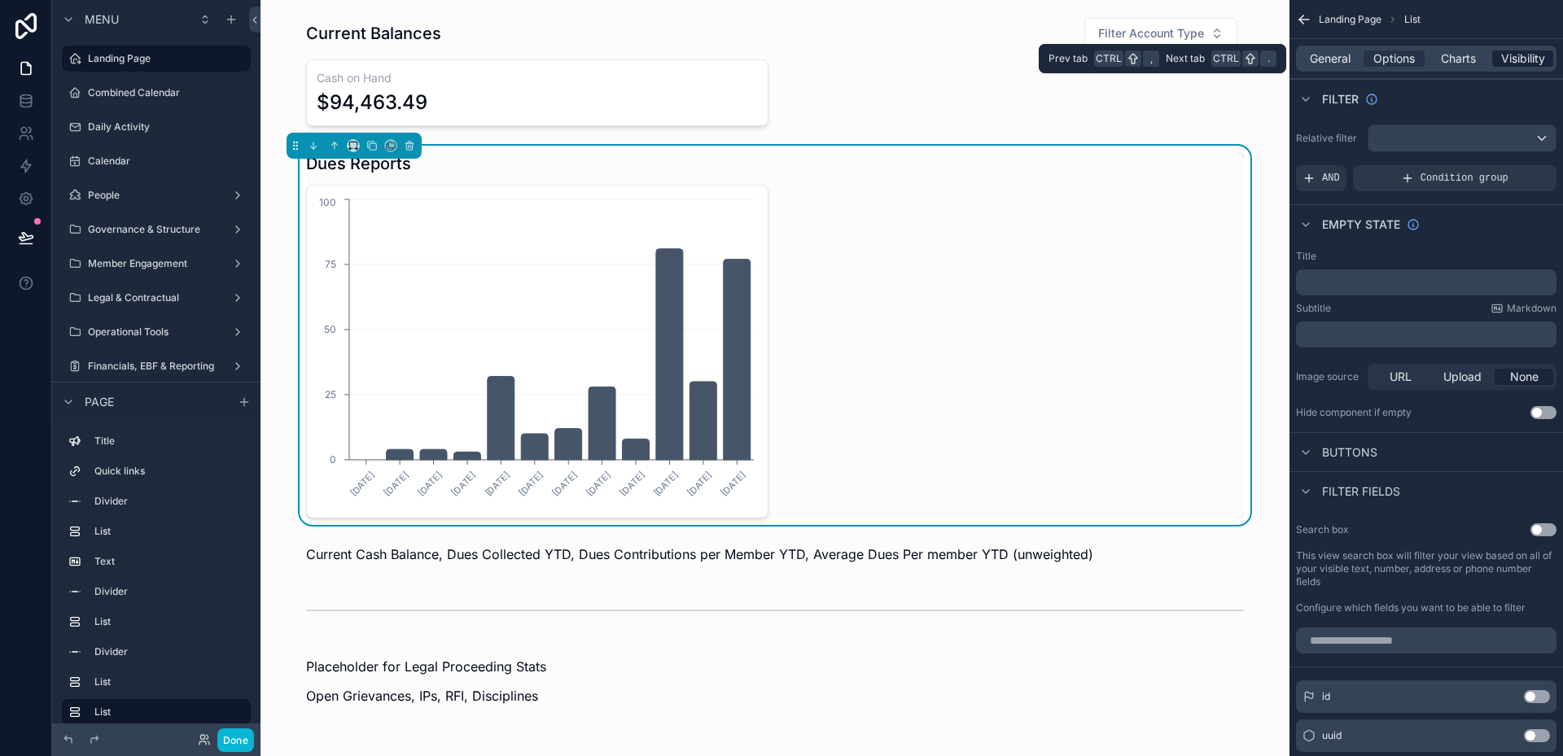
click at [1525, 59] on span "Visibility" at bounding box center [1523, 58] width 44 height 16
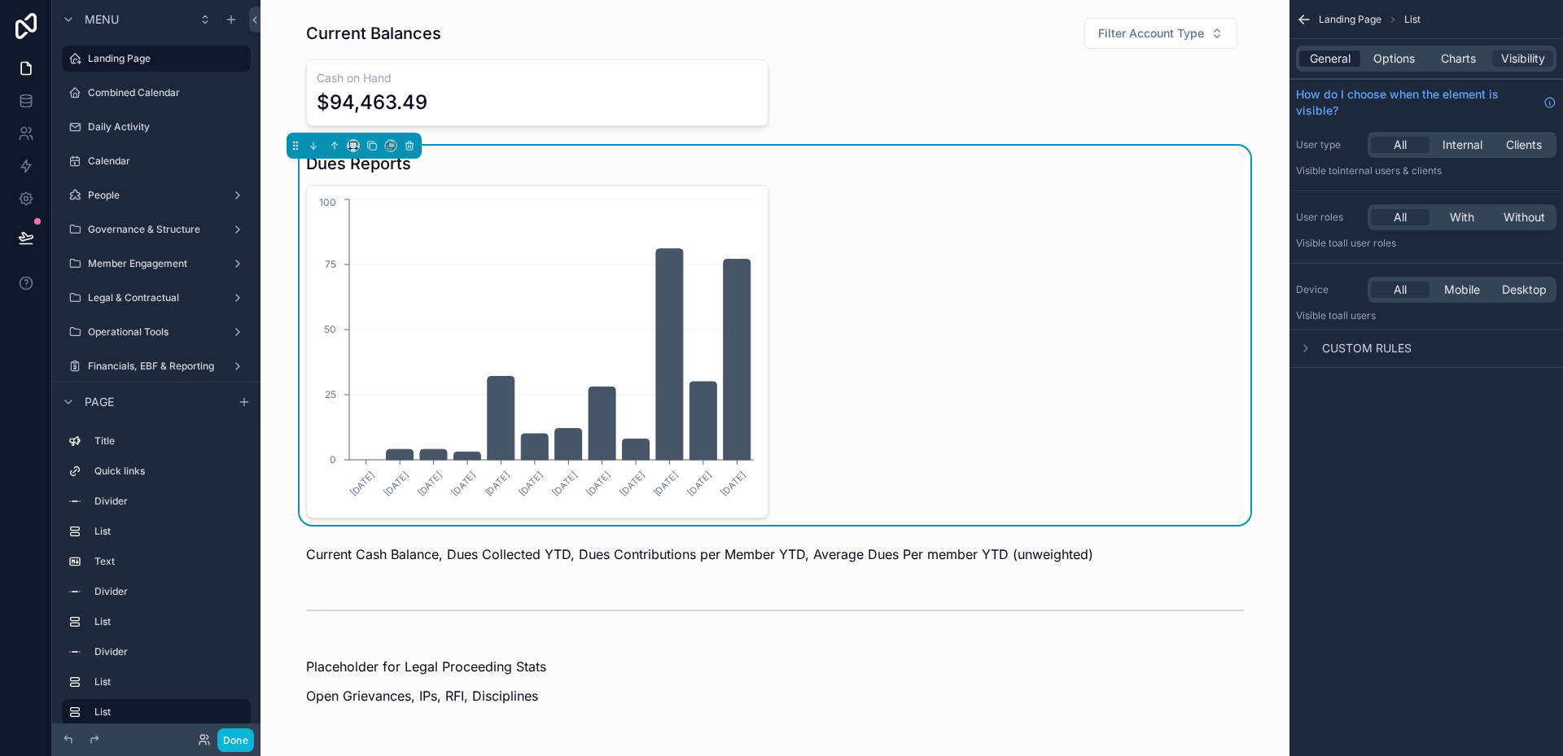
click at [1329, 64] on span "General" at bounding box center [1330, 58] width 41 height 16
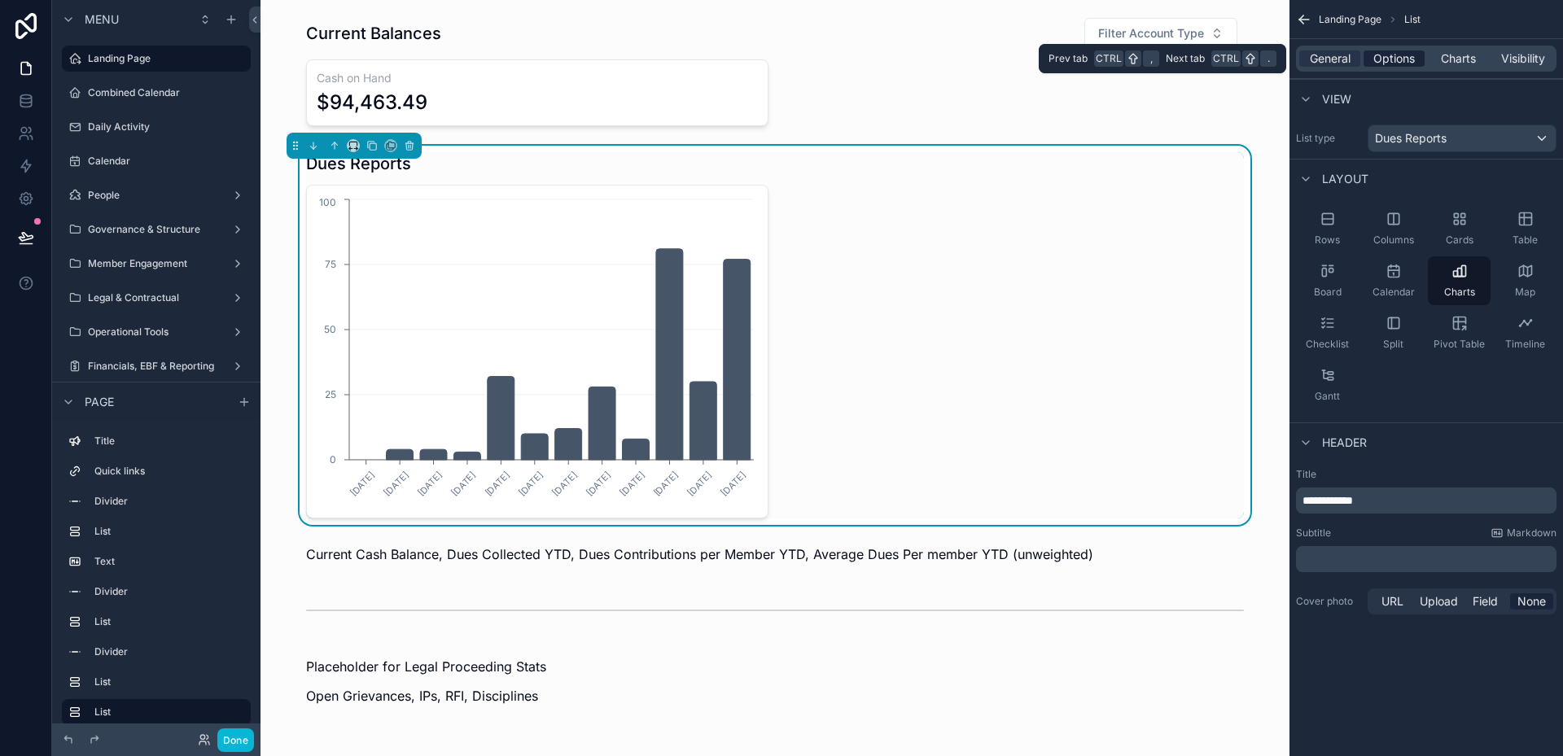
click at [1386, 66] on span "Options" at bounding box center [1394, 58] width 42 height 16
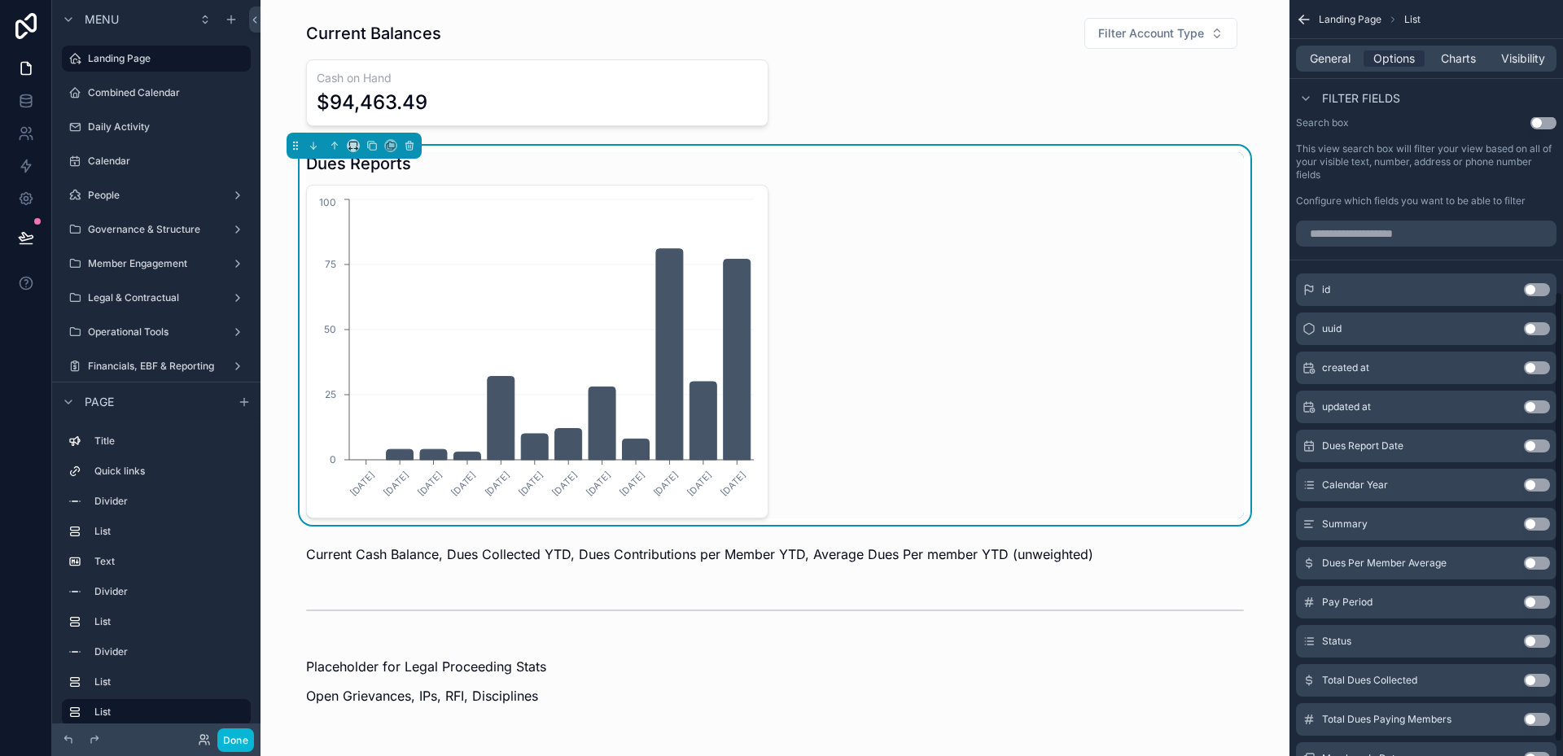
scroll to position [510, 0]
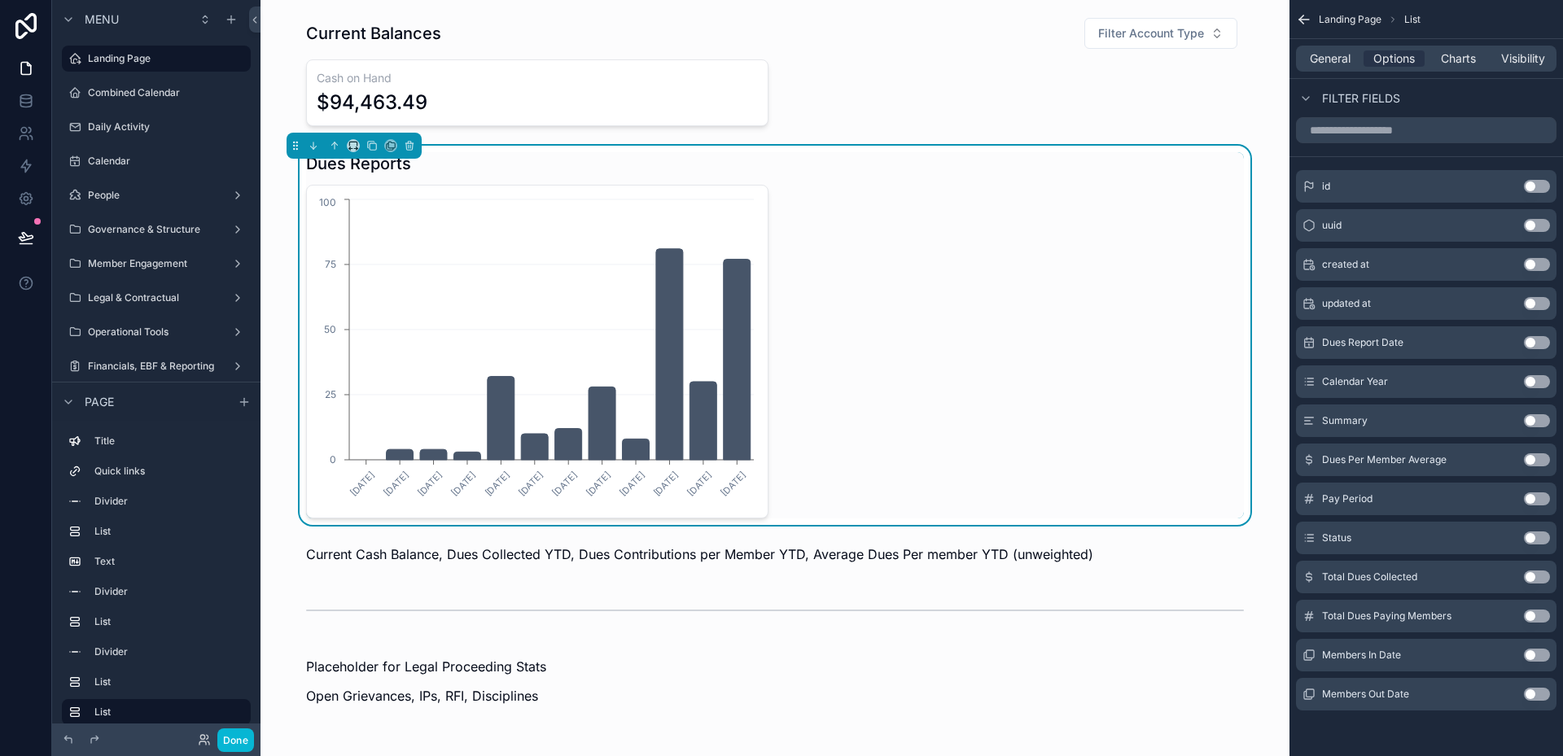
click at [1547, 454] on button "Use setting" at bounding box center [1537, 459] width 26 height 13
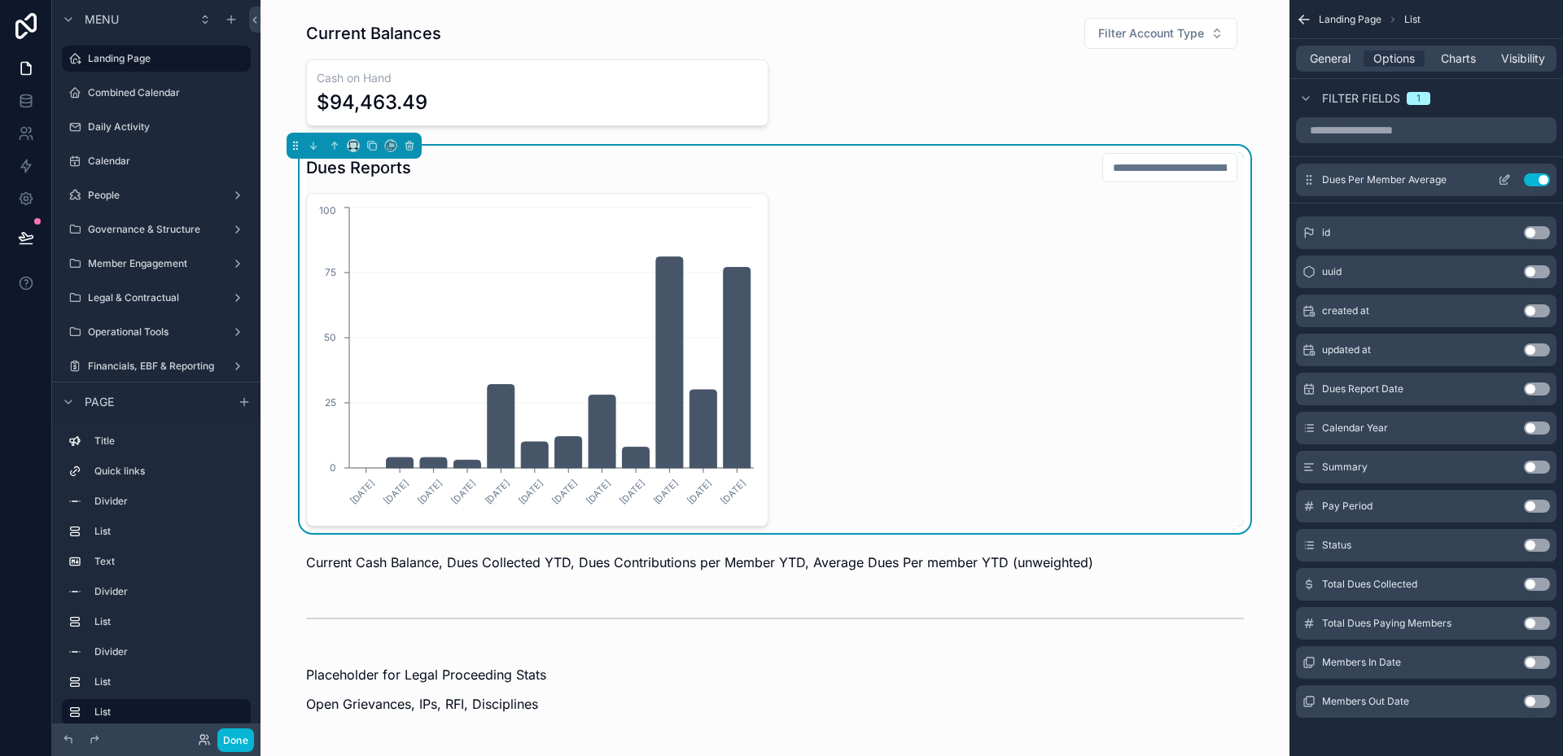
click at [1530, 181] on button "Use setting" at bounding box center [1537, 179] width 26 height 13
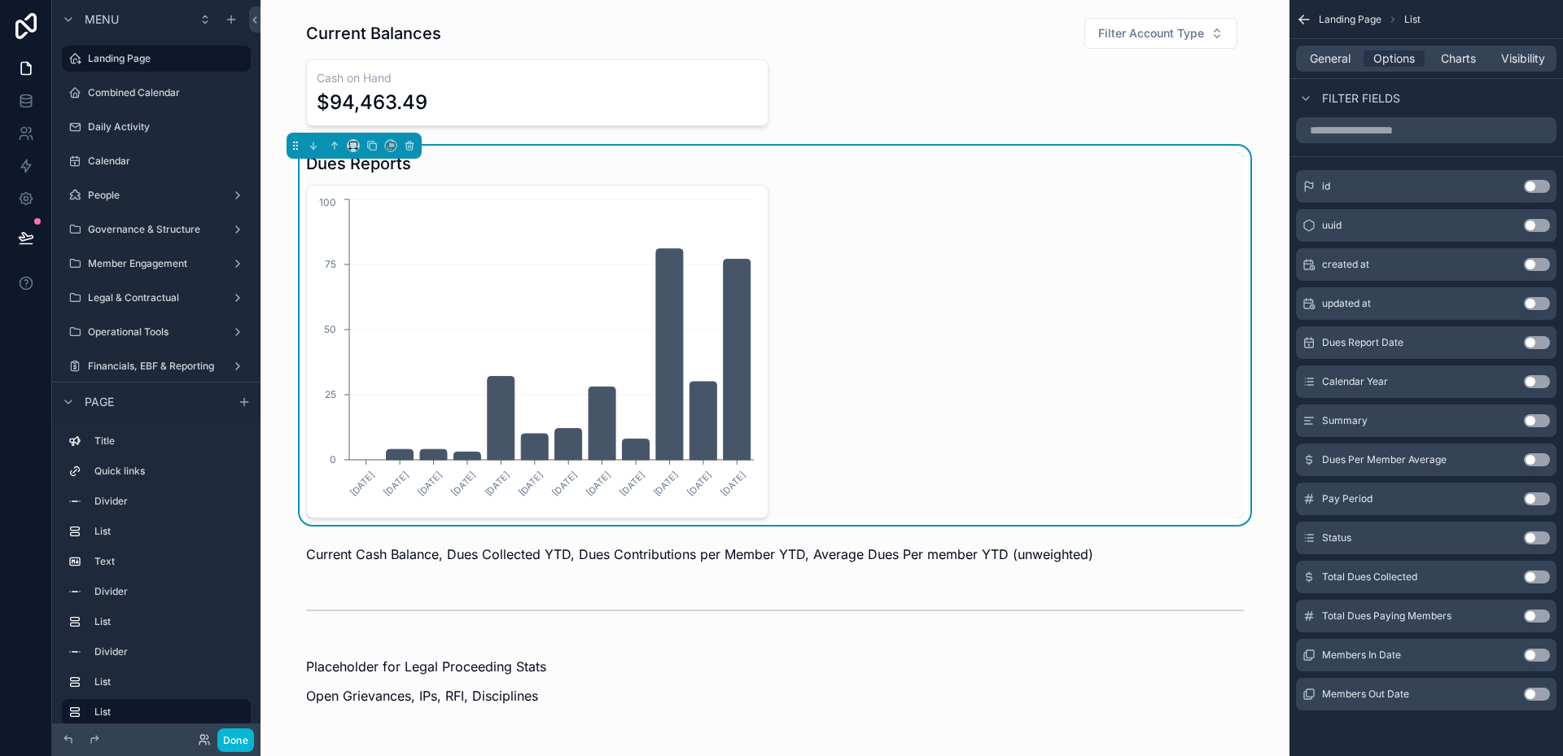
click at [1535, 342] on button "Use setting" at bounding box center [1537, 342] width 26 height 13
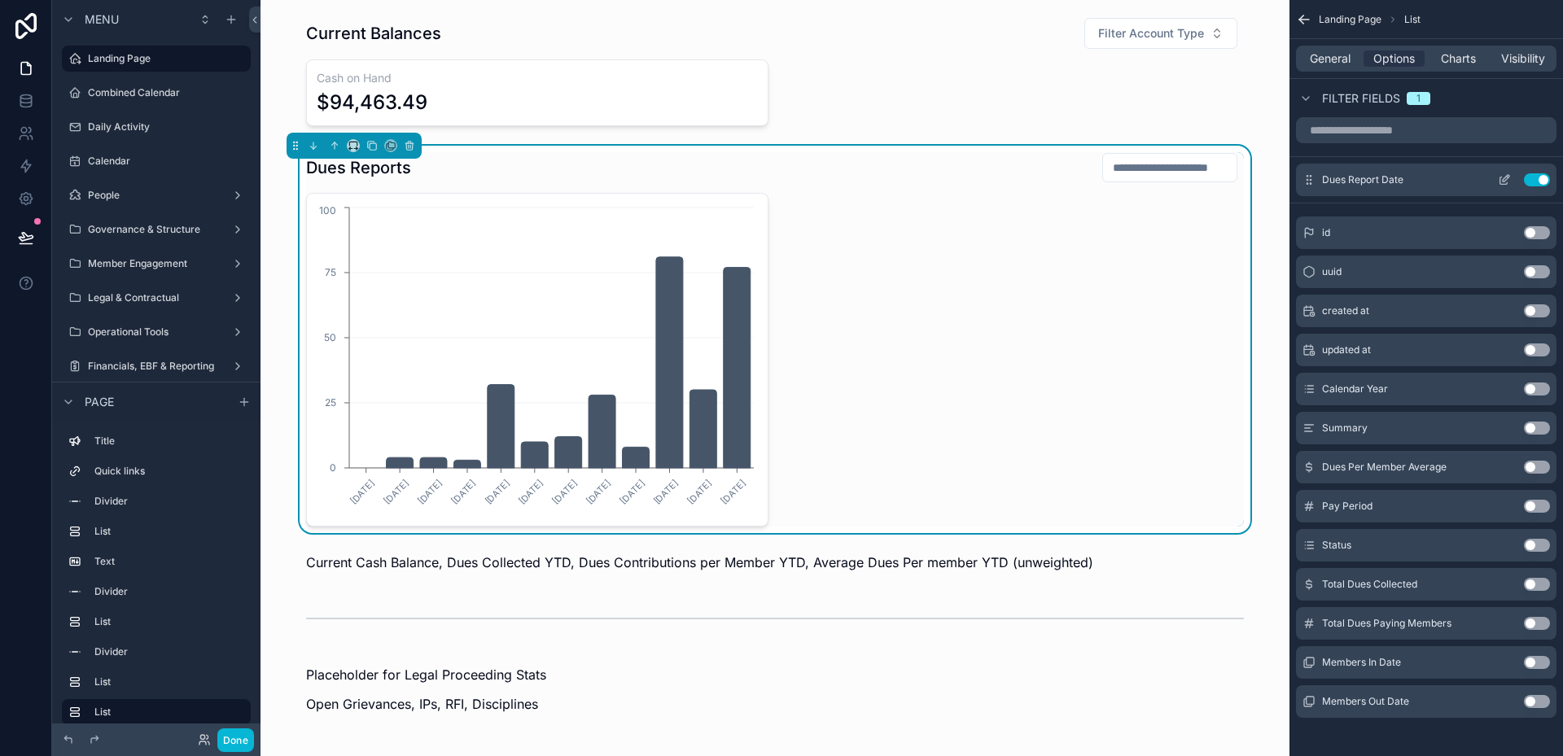
click at [1530, 182] on button "Use setting" at bounding box center [1537, 179] width 26 height 13
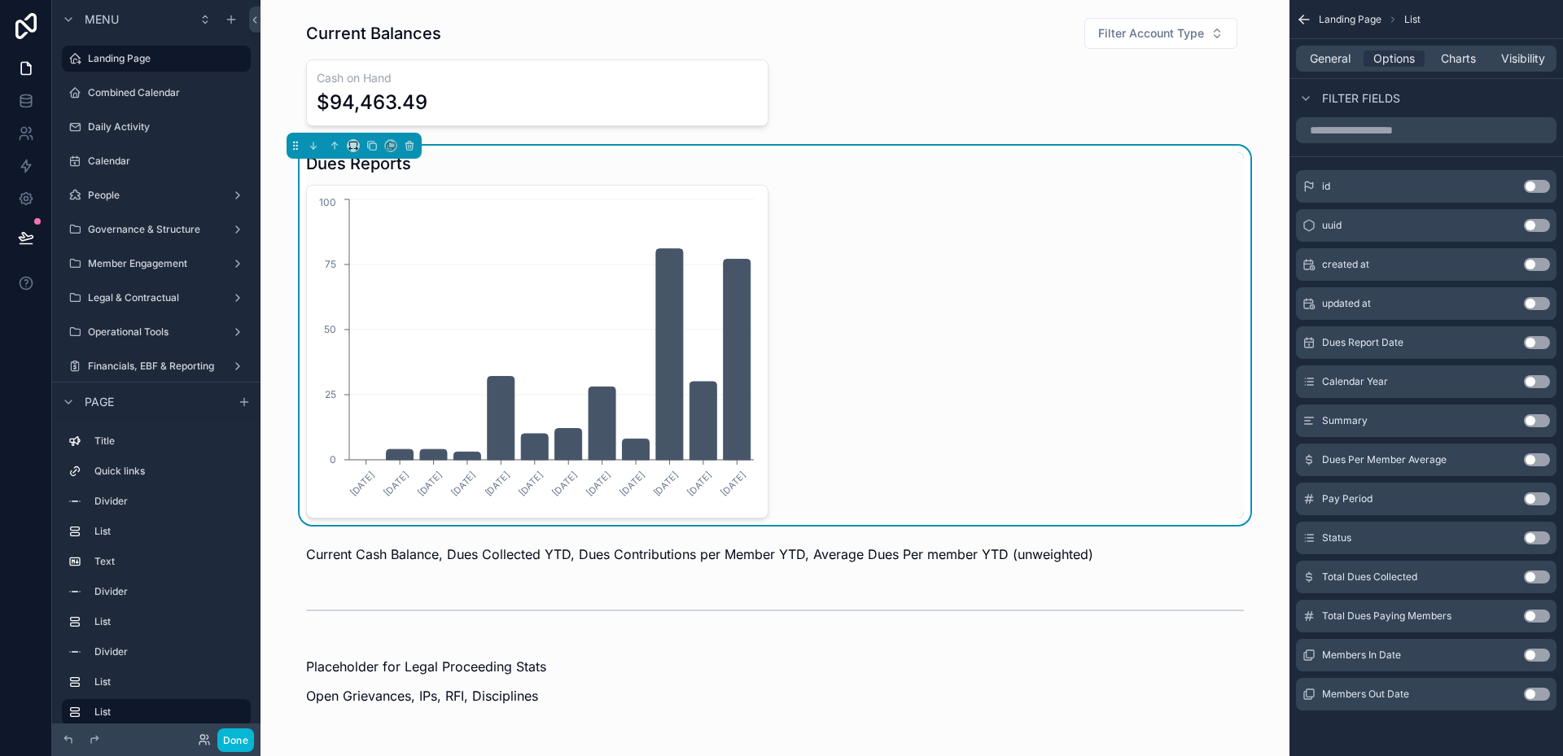
click at [1533, 459] on button "Use setting" at bounding box center [1537, 459] width 26 height 13
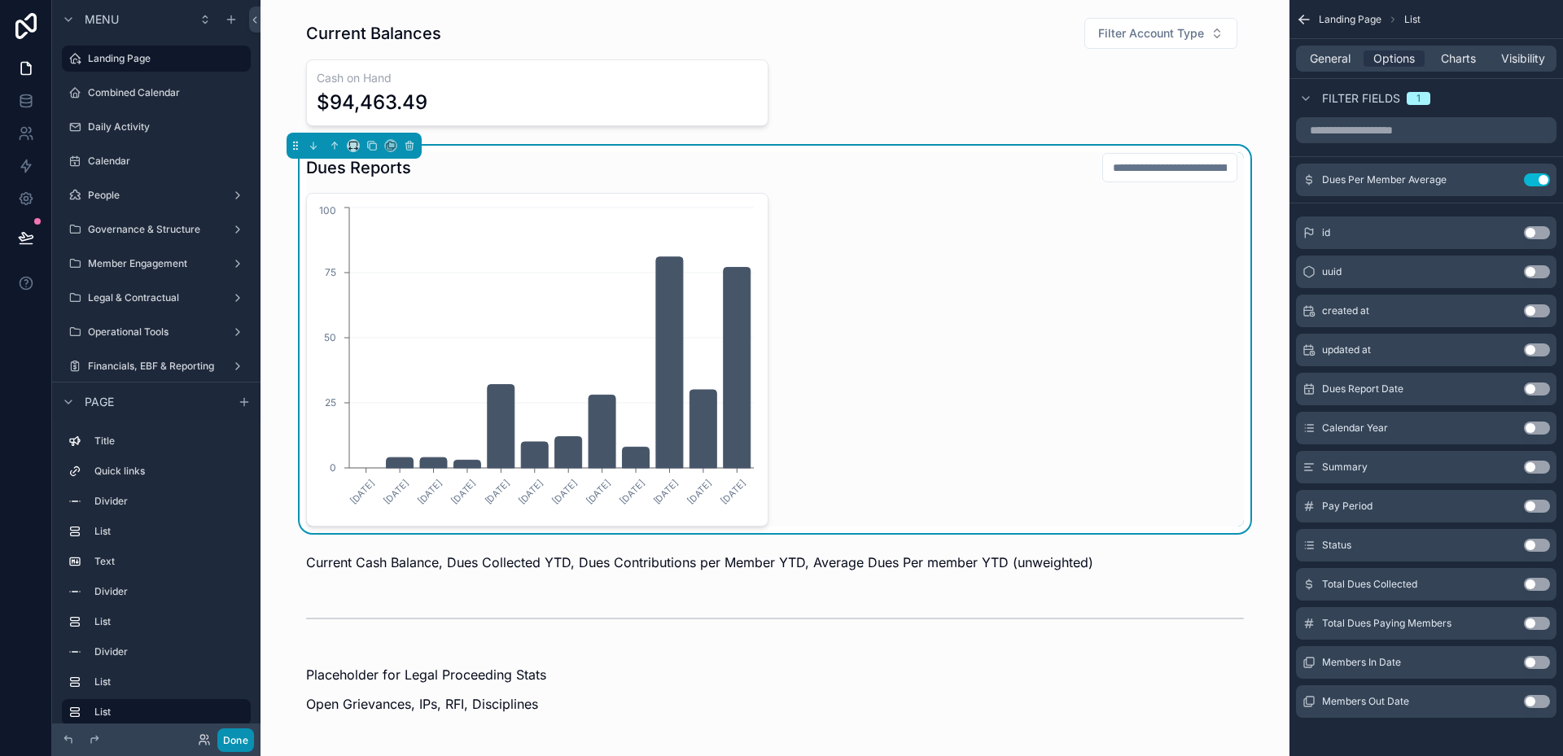
click at [243, 738] on button "Done" at bounding box center [235, 741] width 37 height 24
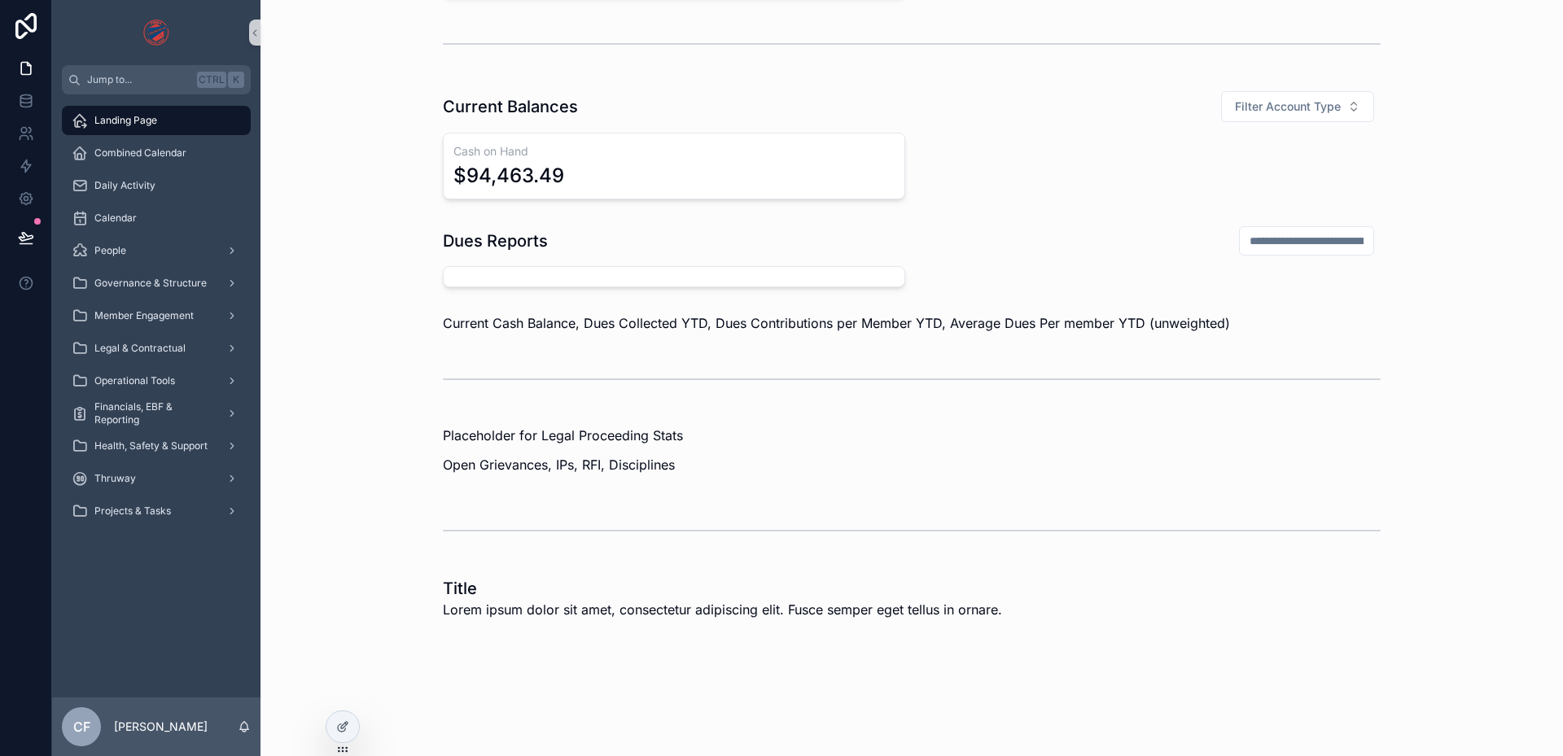
scroll to position [741, 0]
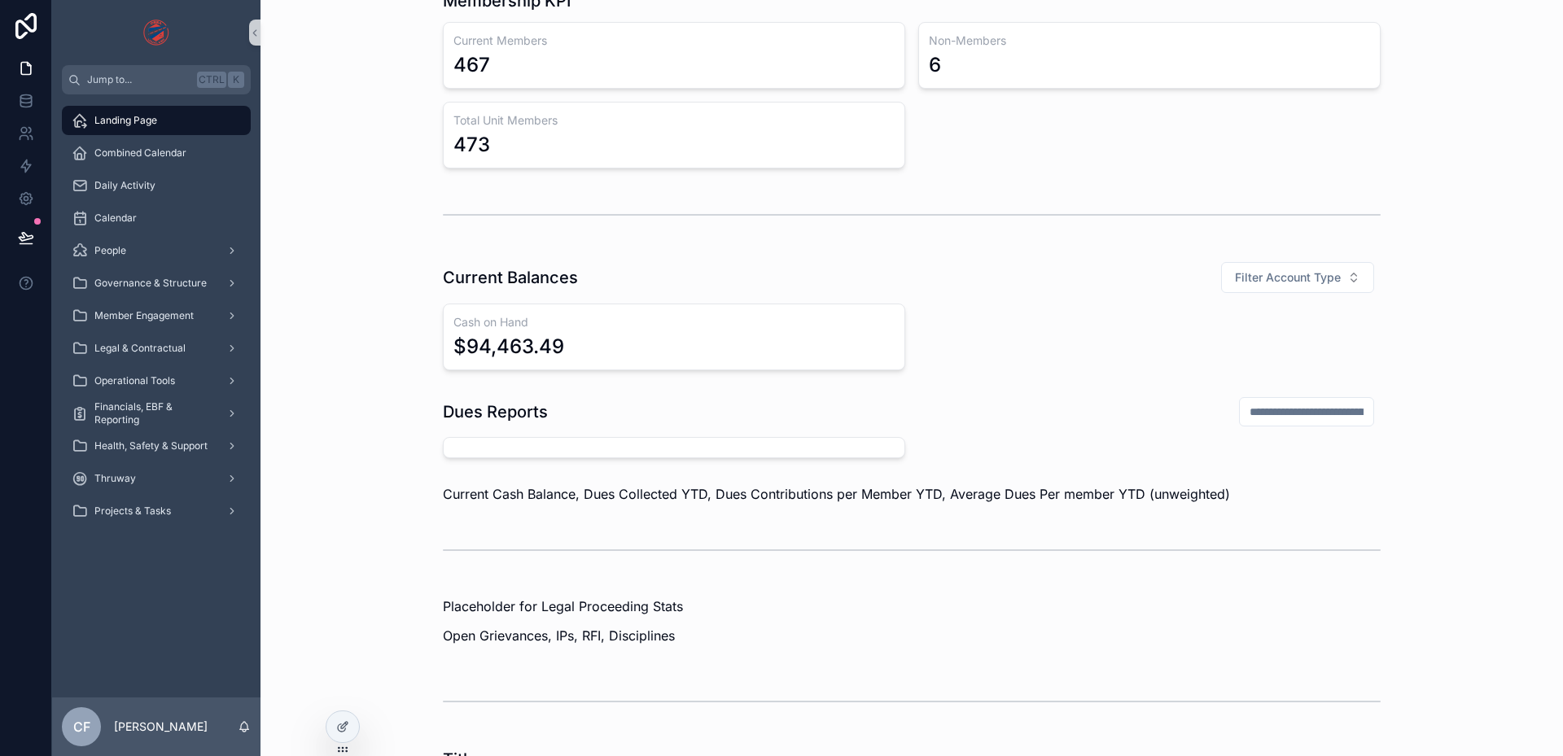
scroll to position [651, 0]
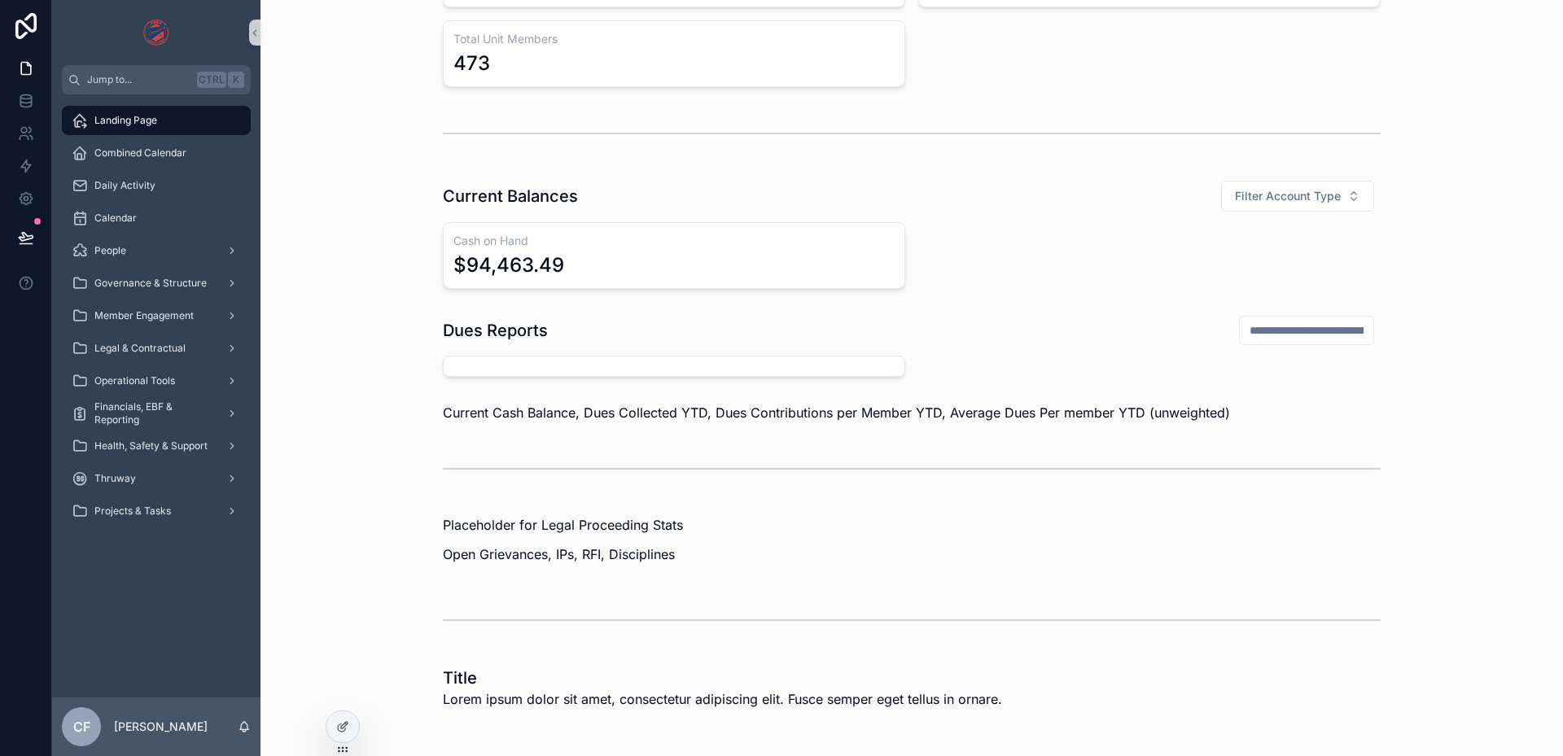
click at [1294, 353] on div "Dues Reports" at bounding box center [912, 346] width 938 height 62
click at [1298, 344] on div "scrollable content" at bounding box center [1306, 330] width 135 height 29
click at [1298, 339] on input "scrollable content" at bounding box center [1307, 330] width 134 height 23
click at [1298, 335] on input "scrollable content" at bounding box center [1307, 330] width 134 height 23
click at [1301, 330] on input "scrollable content" at bounding box center [1307, 330] width 134 height 23
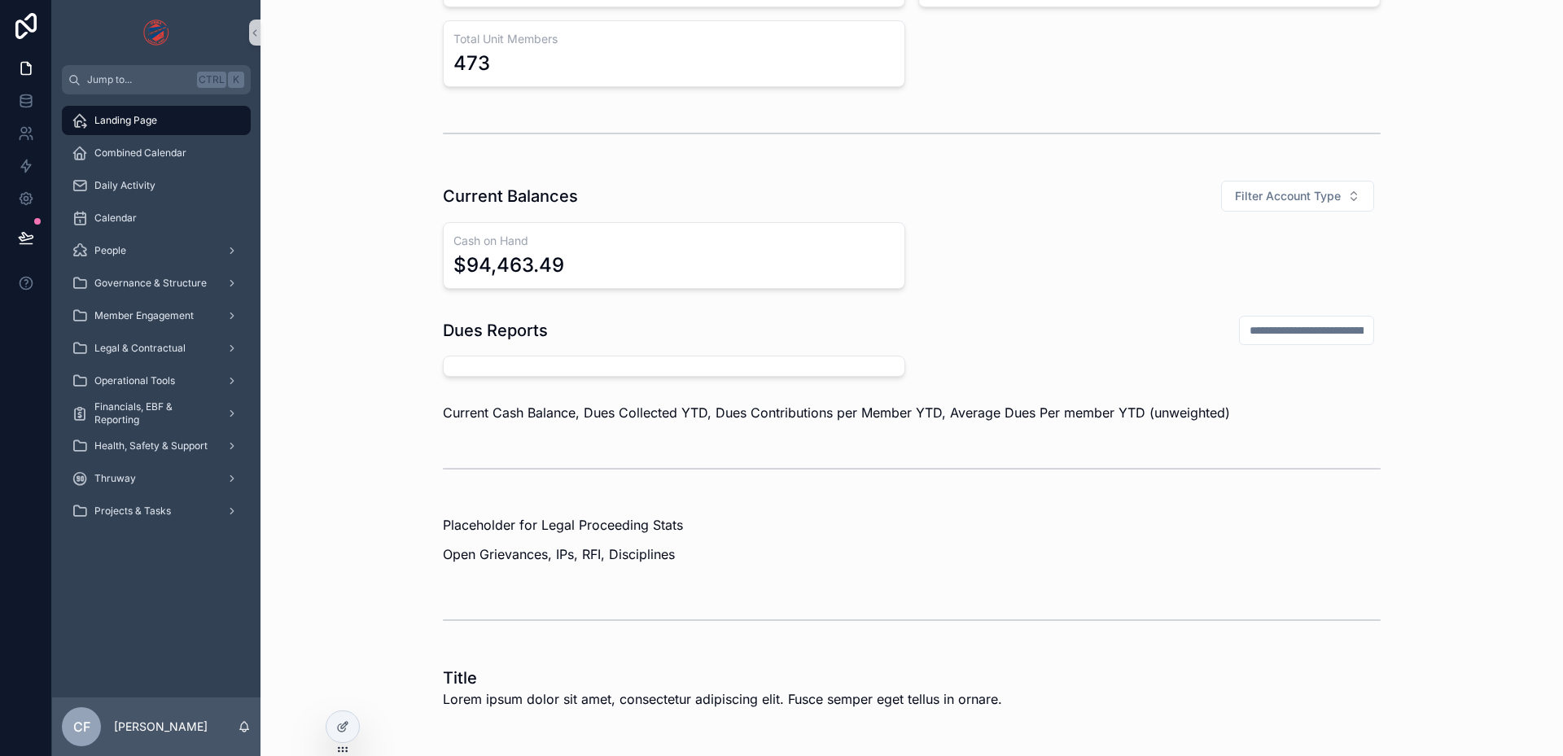
click at [1375, 338] on div "Dues Reports" at bounding box center [912, 346] width 1276 height 75
click at [344, 730] on icon at bounding box center [342, 726] width 13 height 13
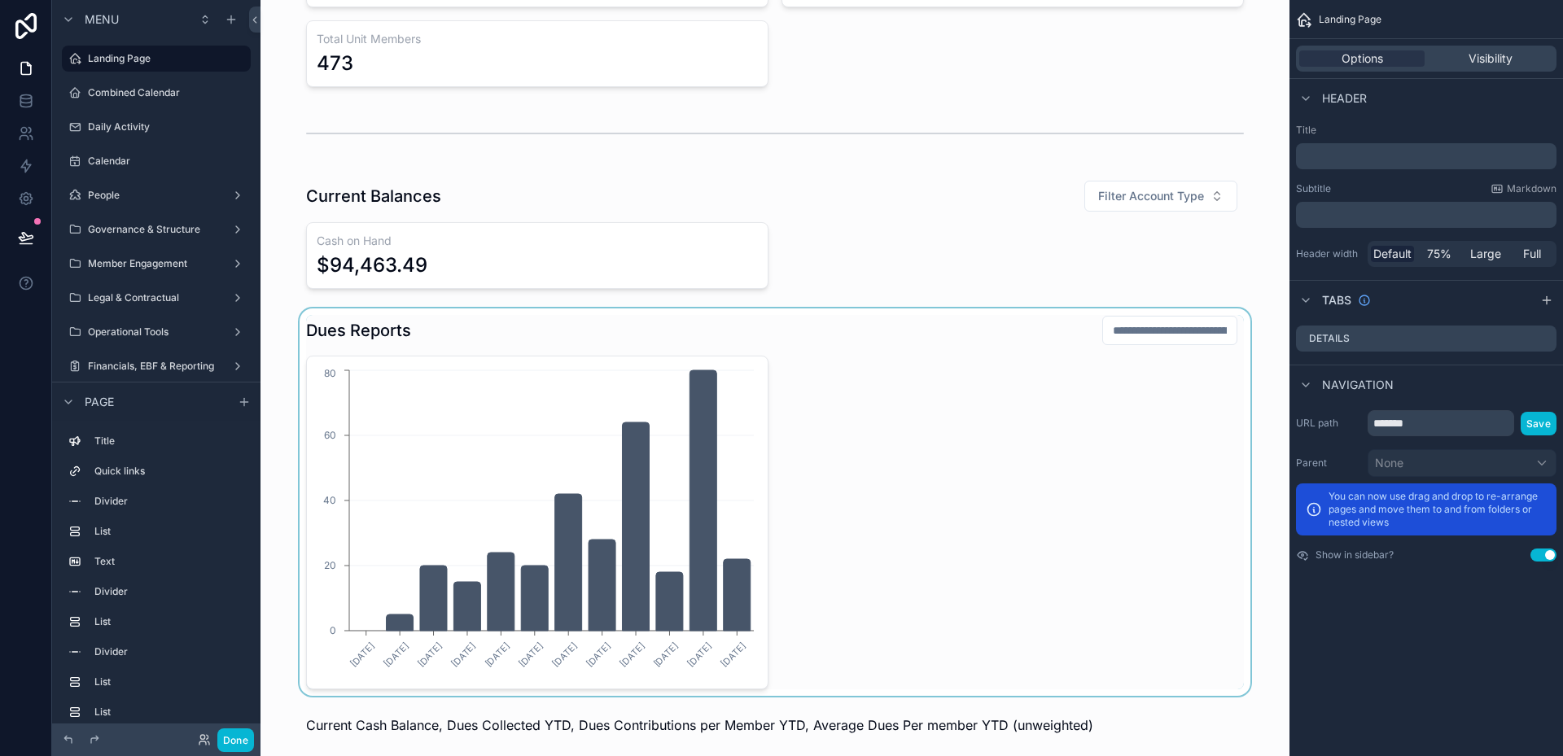
click at [763, 532] on div "scrollable content" at bounding box center [775, 503] width 1003 height 388
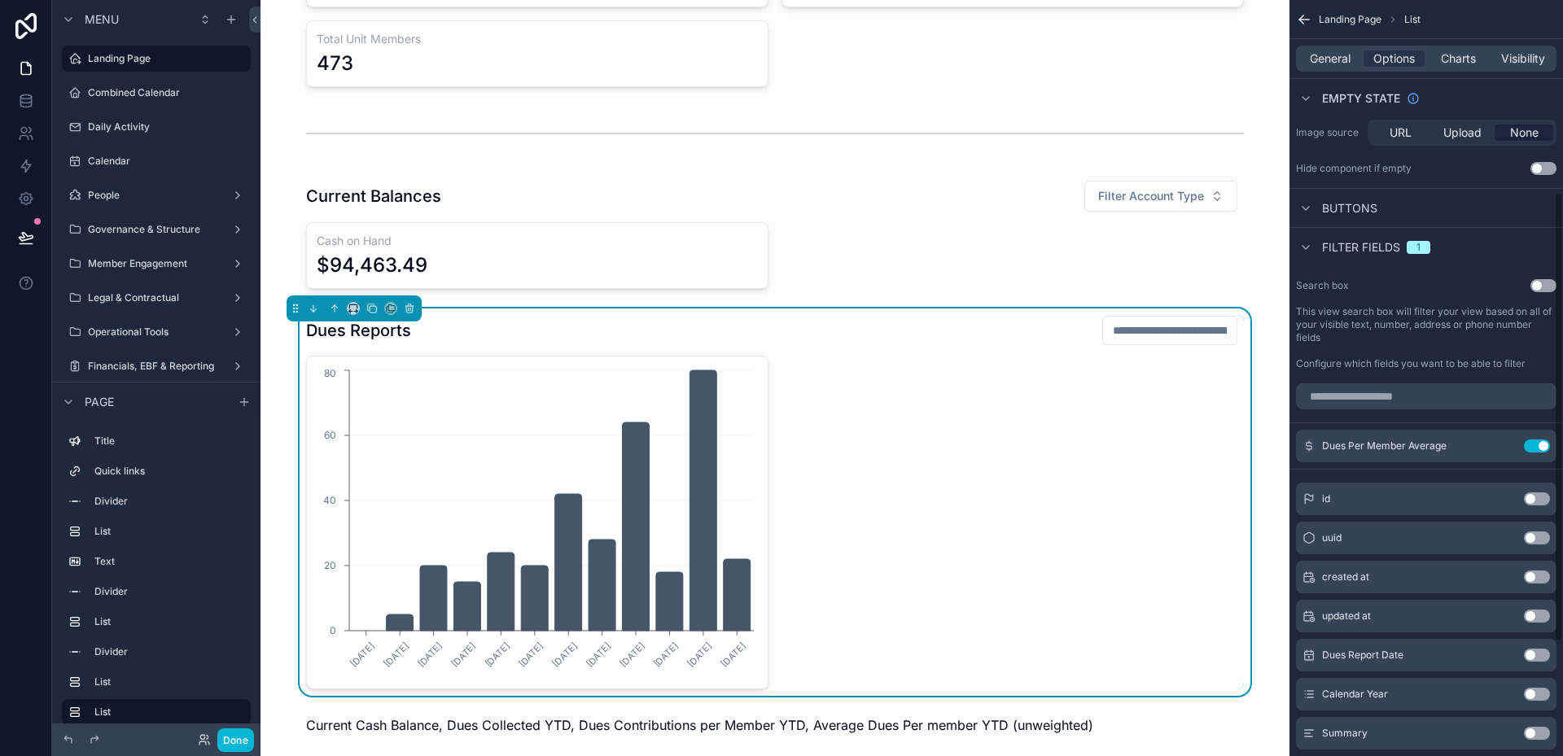
scroll to position [326, 0]
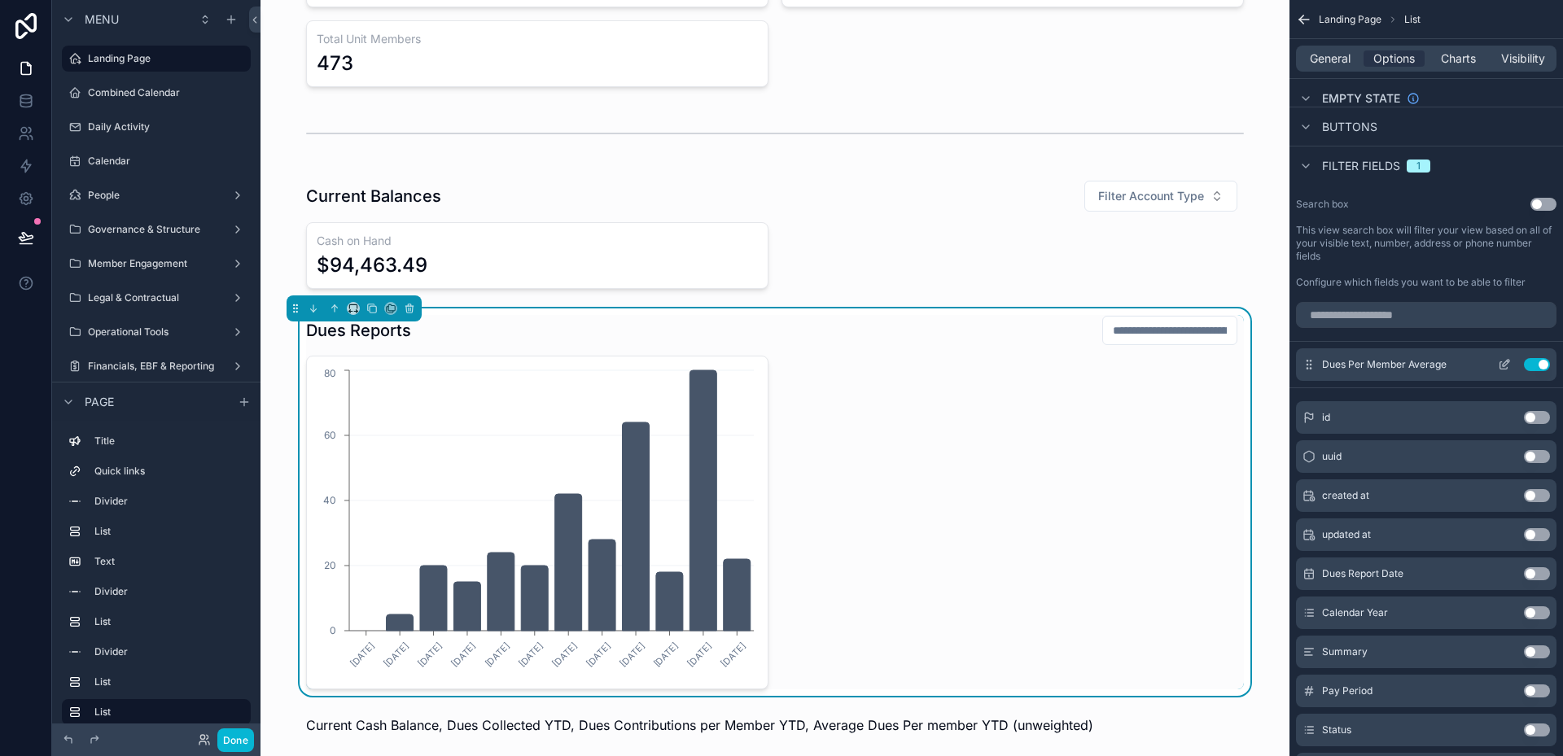
click at [1545, 366] on button "Use setting" at bounding box center [1537, 364] width 26 height 13
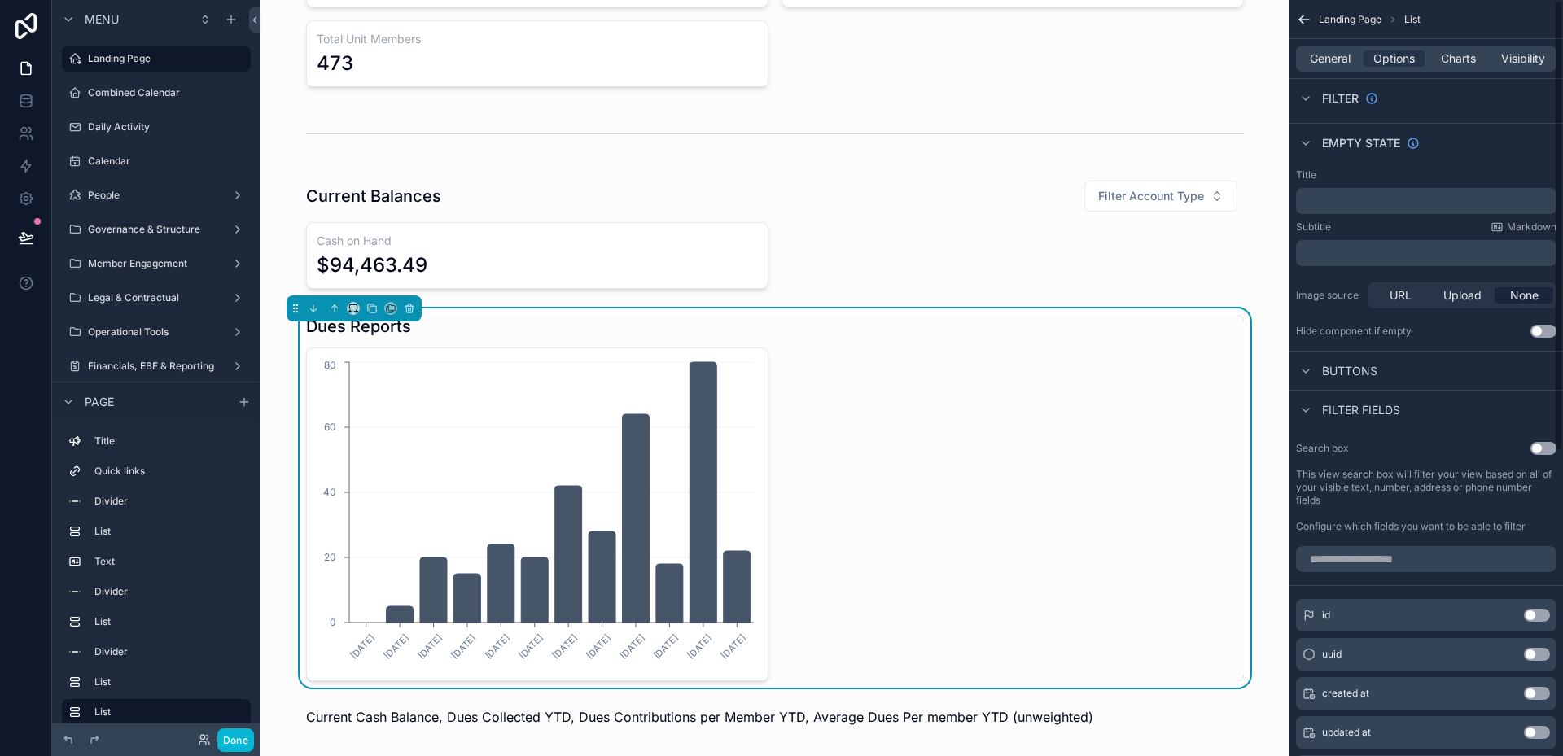
scroll to position [0, 0]
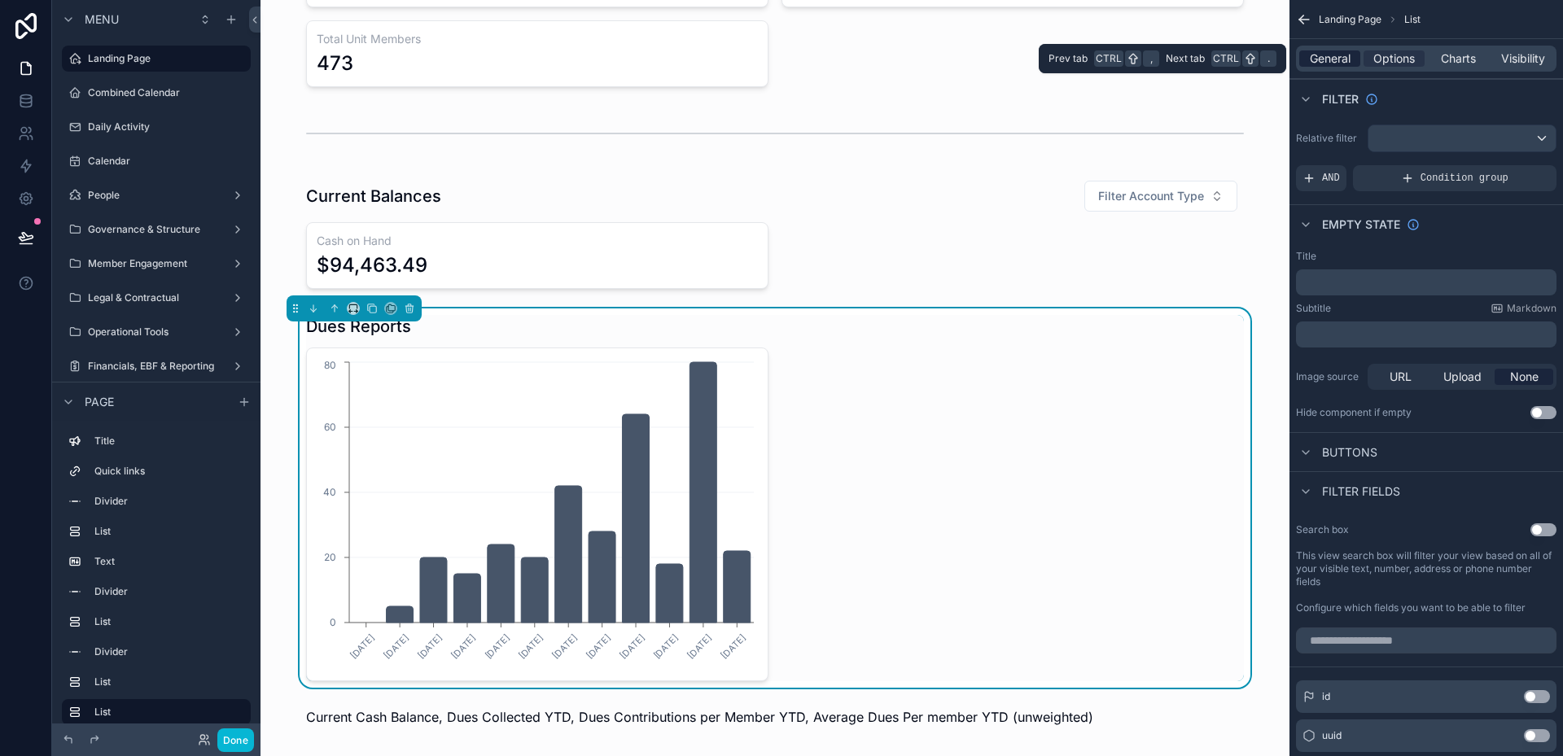
click at [1338, 57] on span "General" at bounding box center [1330, 58] width 41 height 16
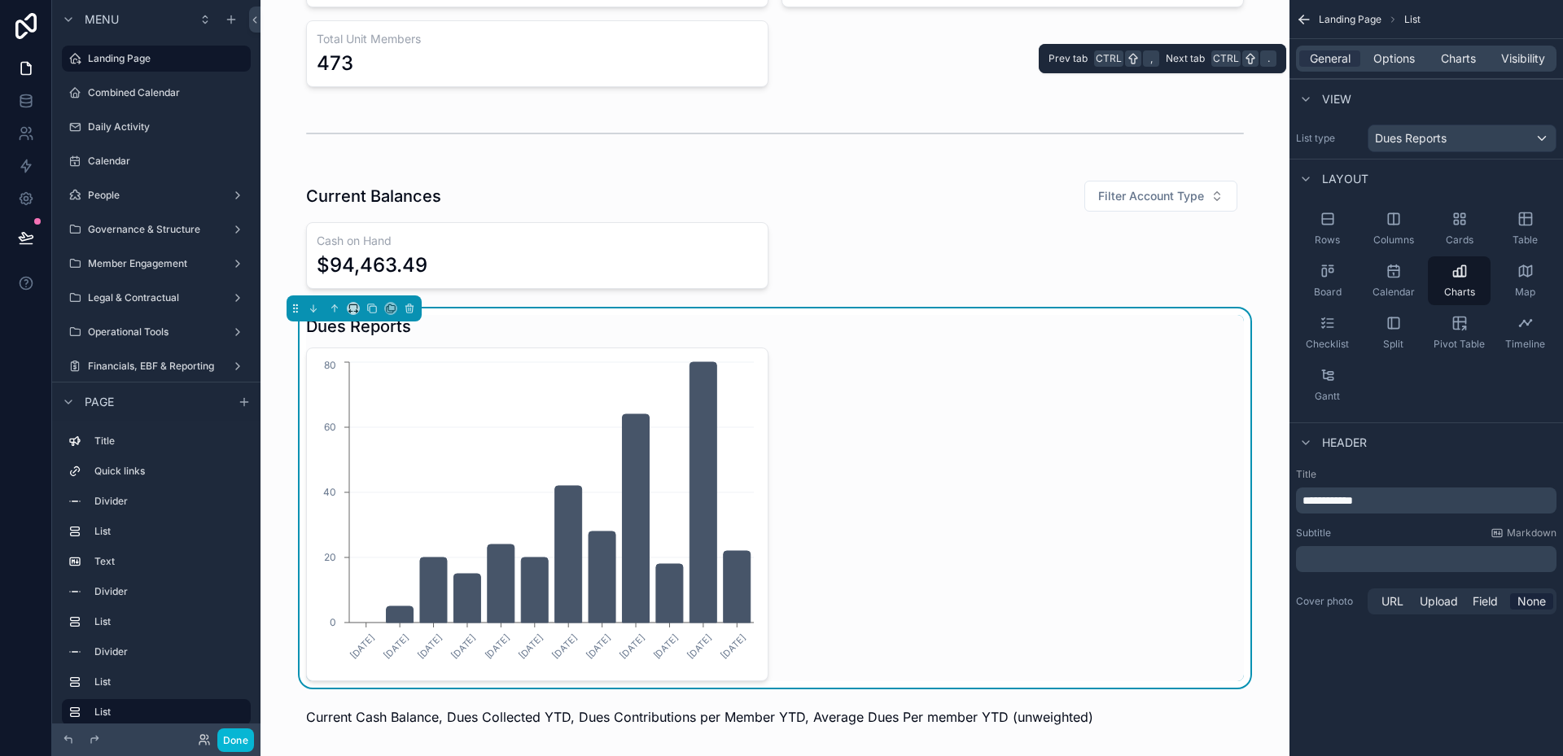
click at [1406, 70] on div "General Options Charts Visibility" at bounding box center [1426, 59] width 261 height 26
click at [1406, 63] on span "Options" at bounding box center [1394, 58] width 42 height 16
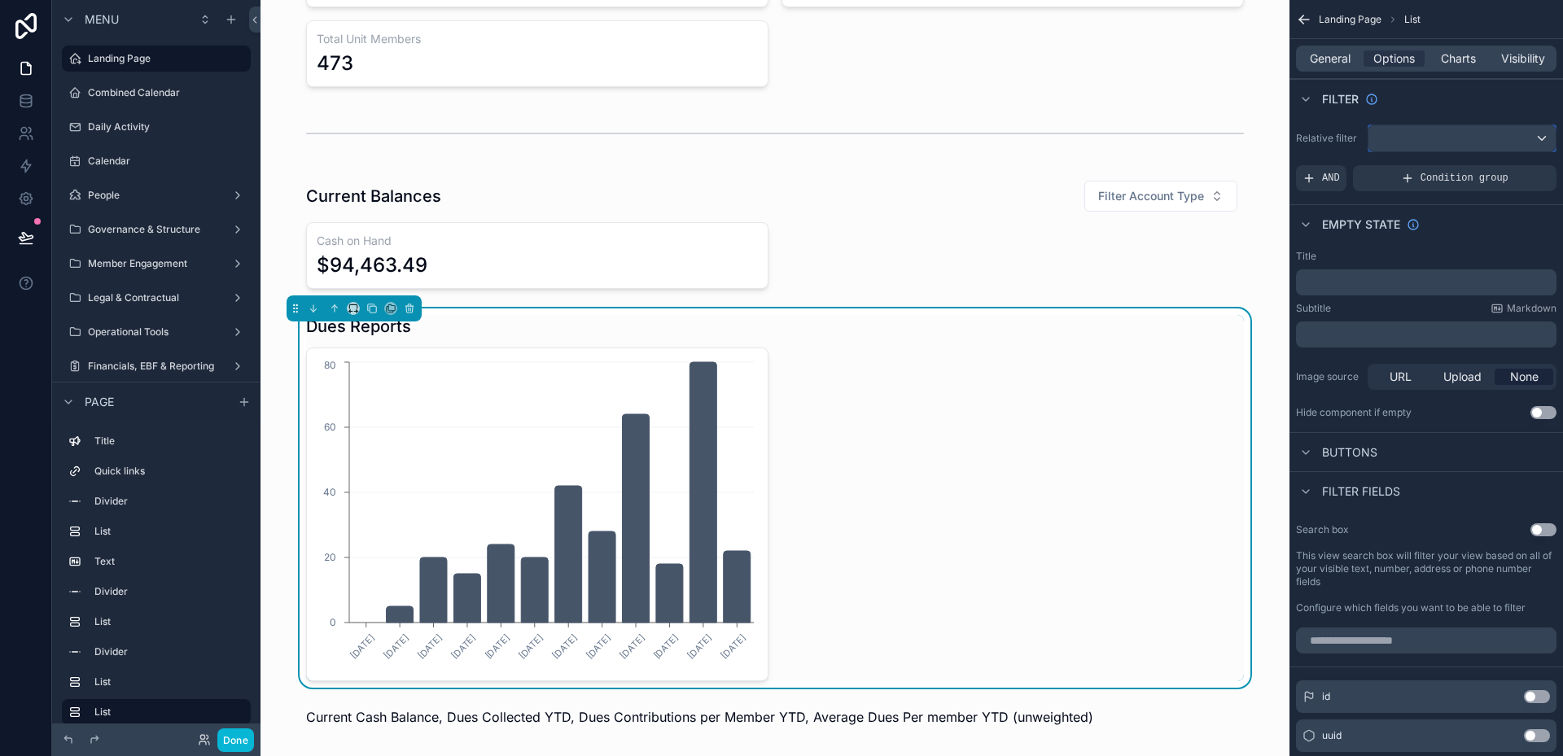
click at [1474, 148] on div "scrollable content" at bounding box center [1461, 138] width 187 height 26
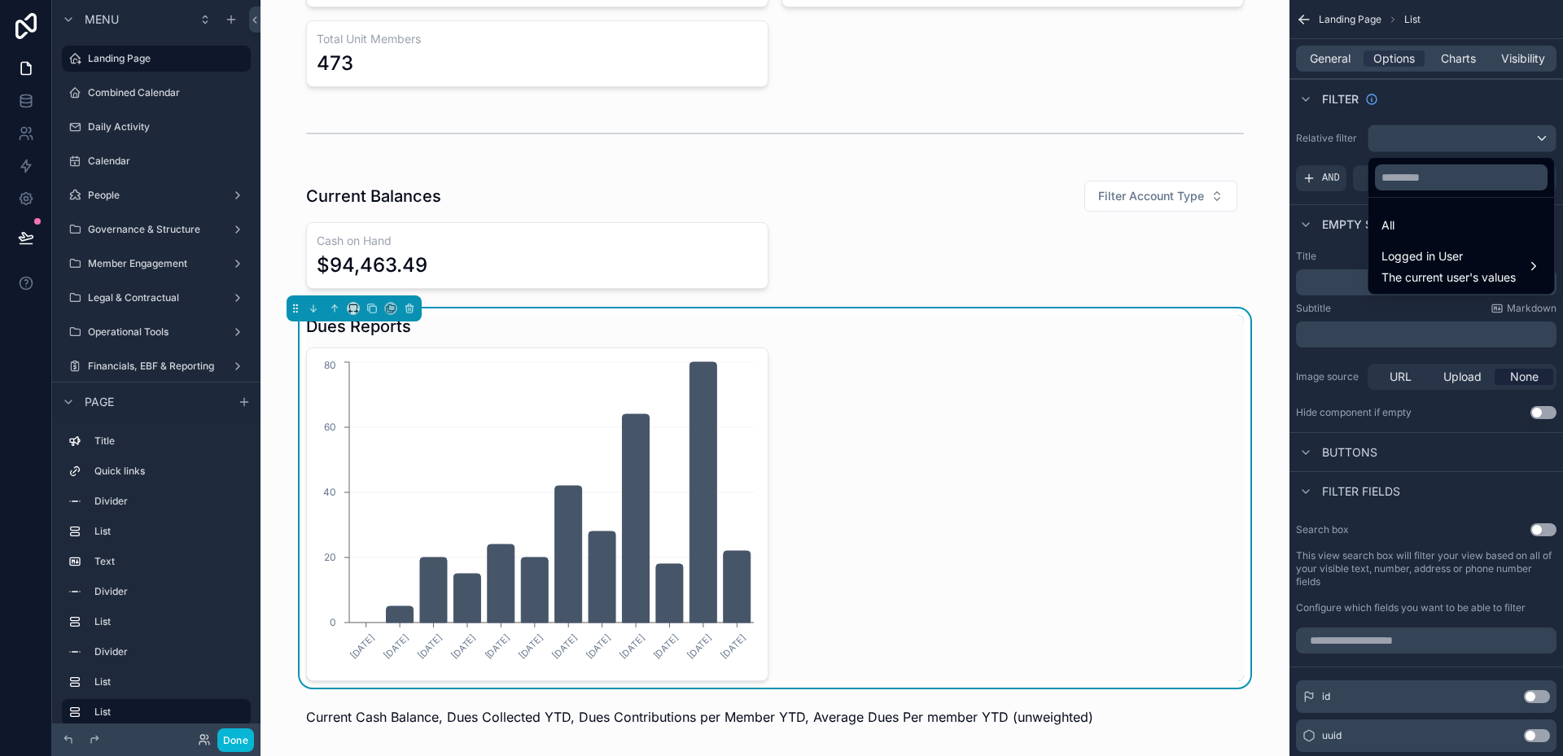
click at [1476, 143] on div "scrollable content" at bounding box center [781, 378] width 1563 height 756
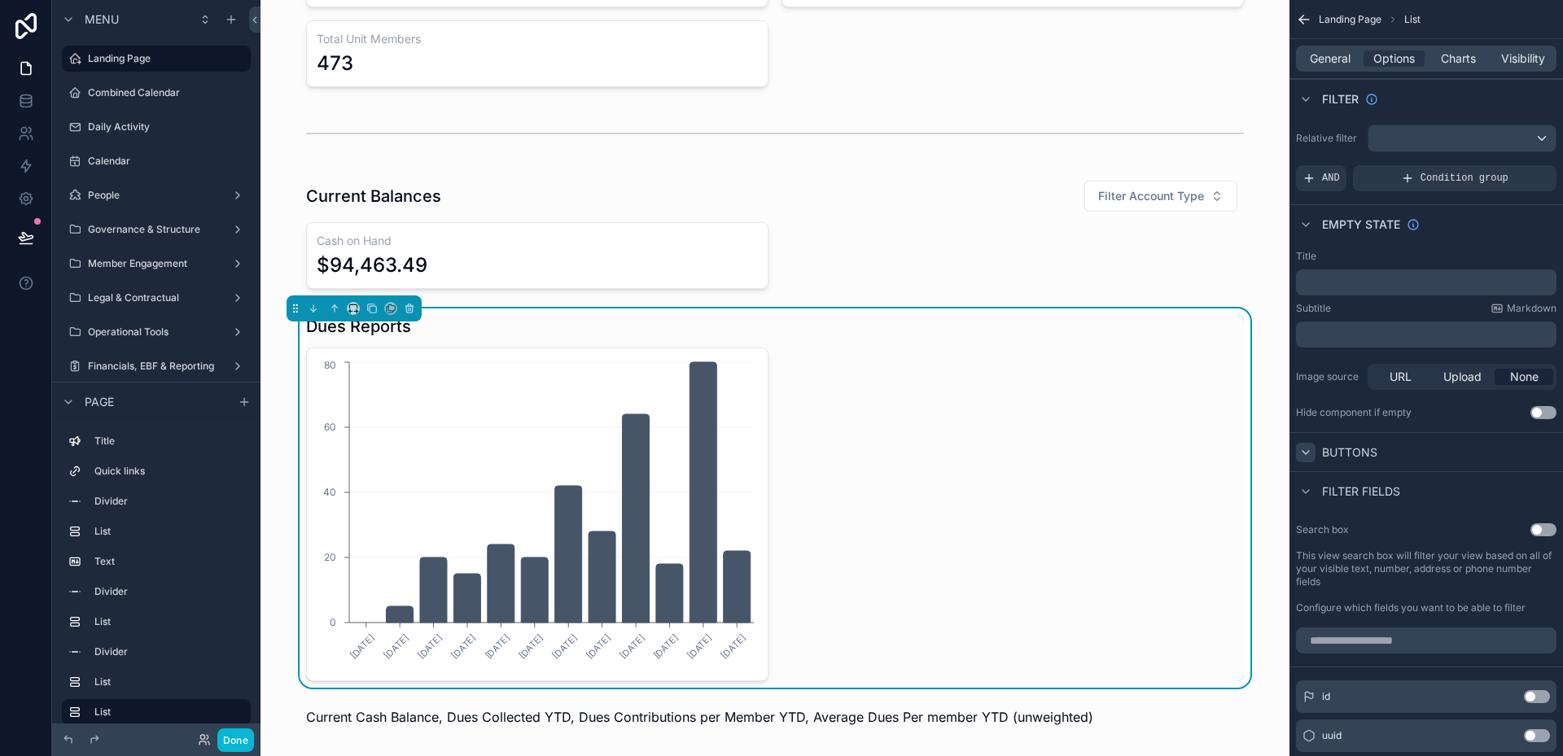
click at [1307, 452] on icon "scrollable content" at bounding box center [1305, 452] width 13 height 13
click at [1310, 492] on icon "scrollable content" at bounding box center [1305, 491] width 13 height 13
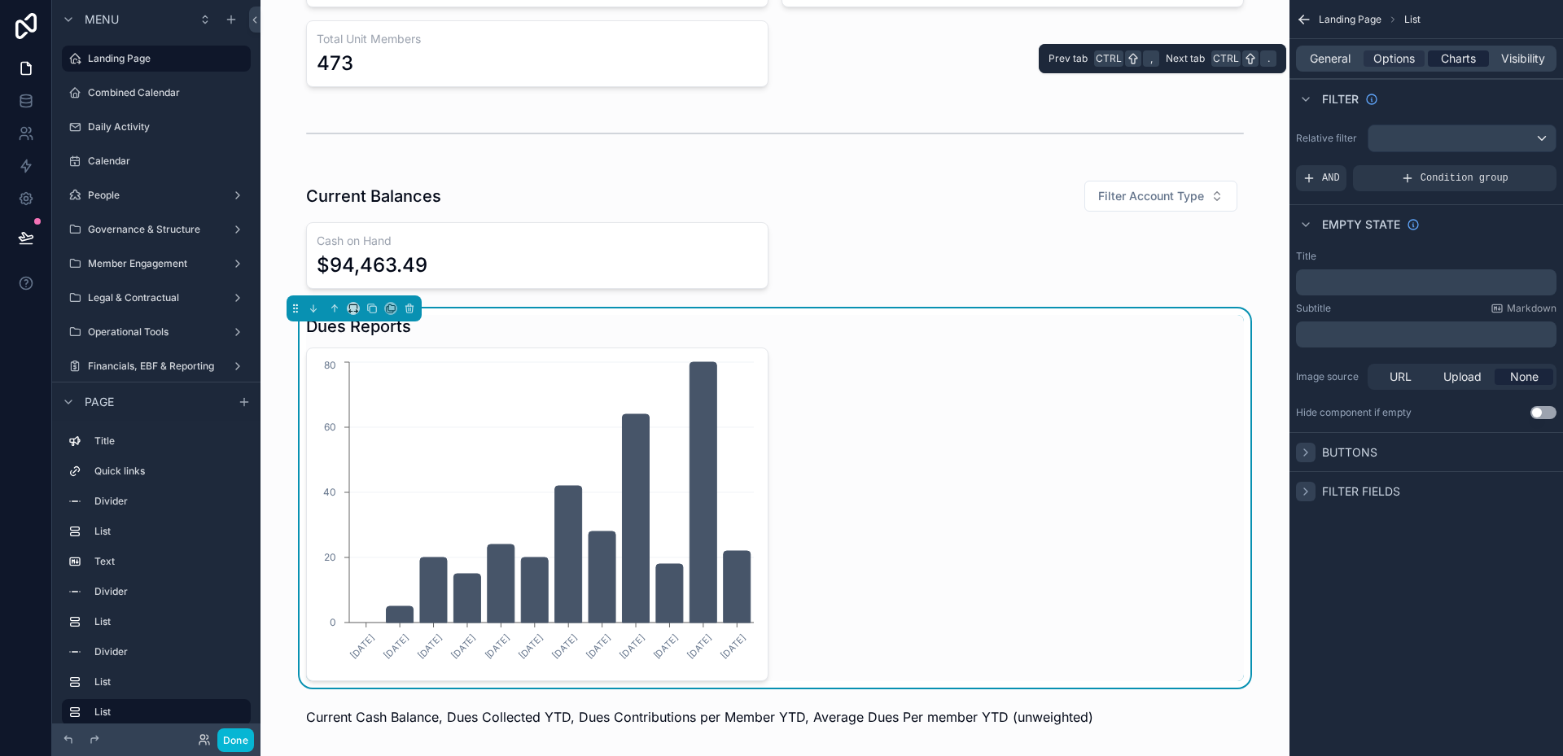
click at [1456, 57] on span "Charts" at bounding box center [1458, 58] width 35 height 16
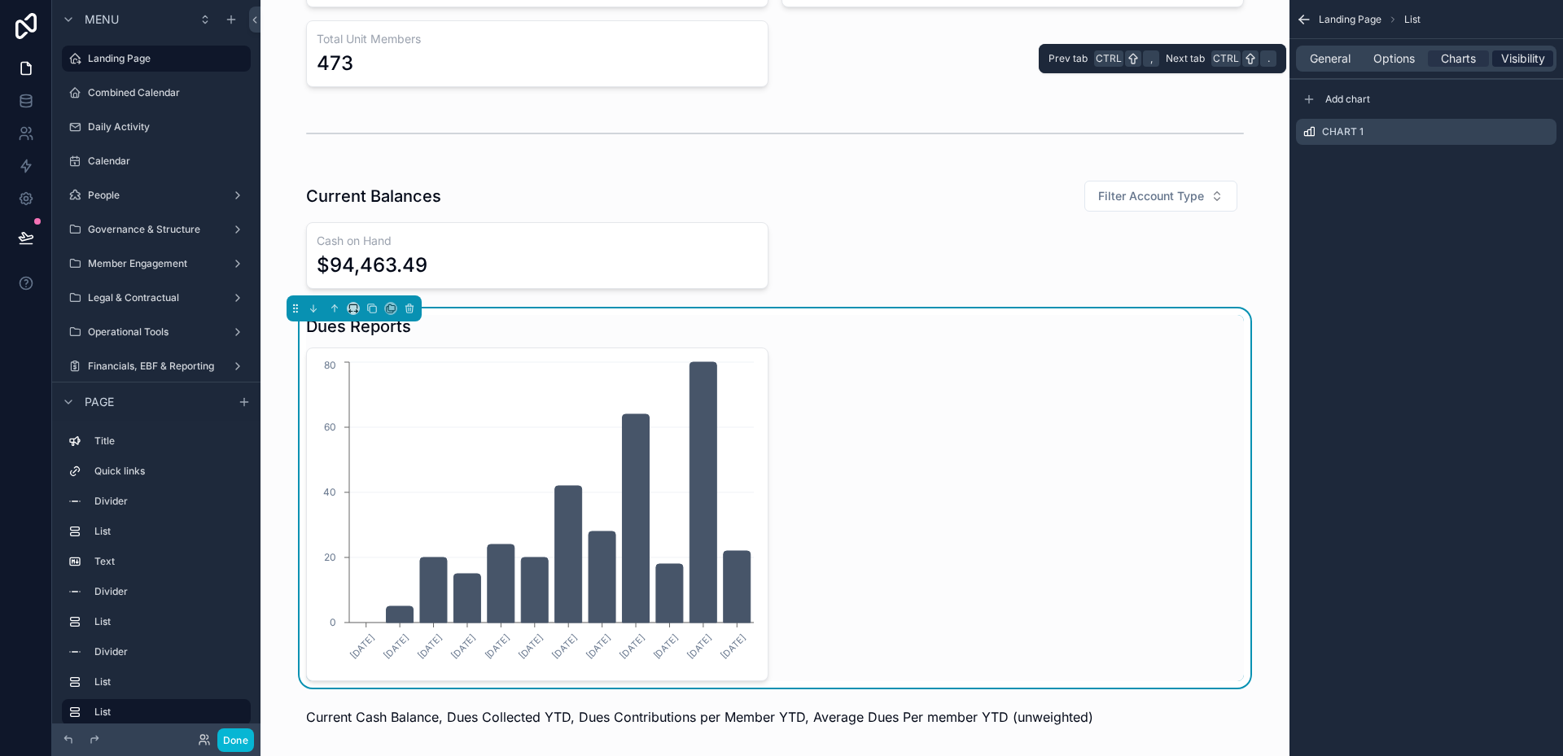
click at [1535, 64] on span "Visibility" at bounding box center [1523, 58] width 44 height 16
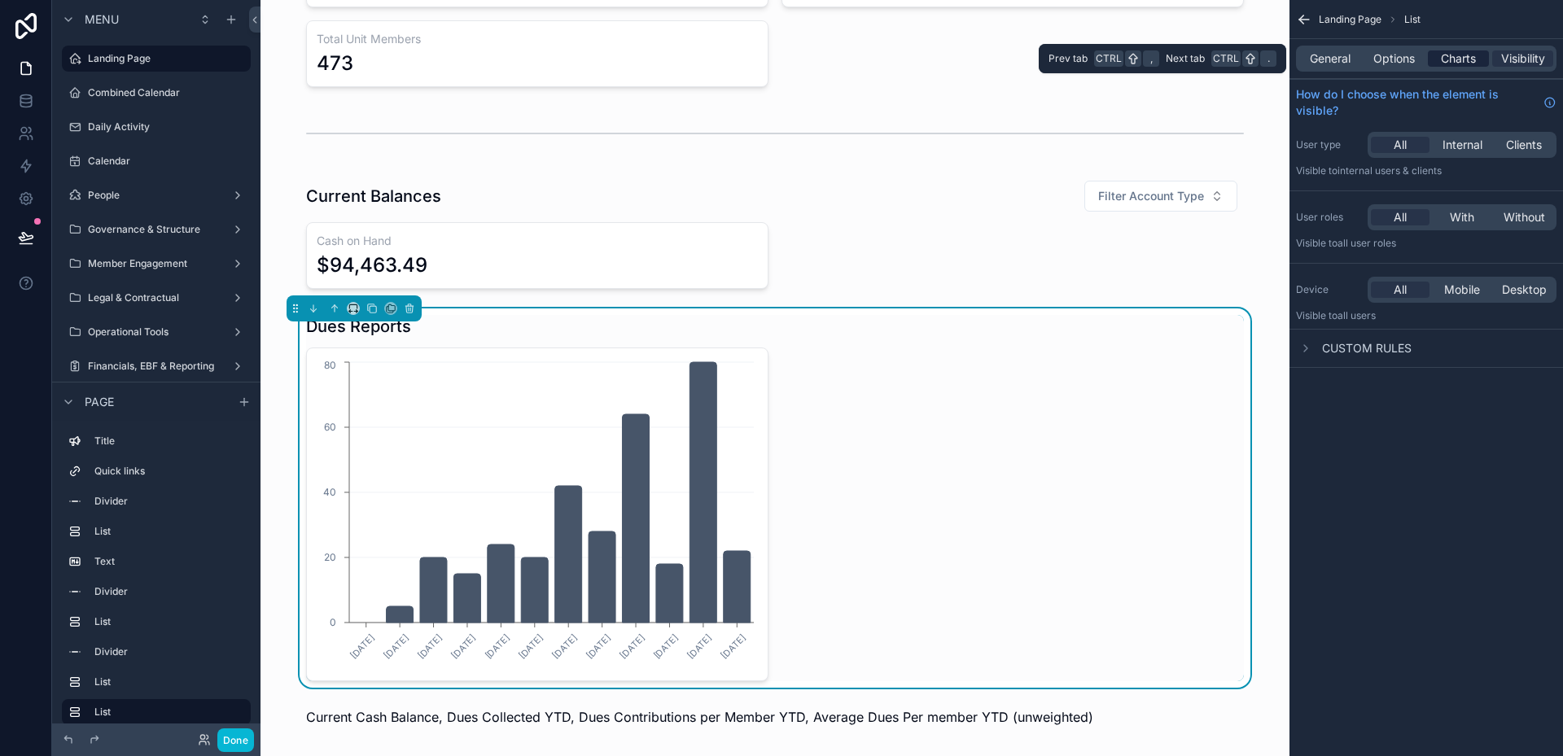
click at [1468, 56] on span "Charts" at bounding box center [1458, 58] width 35 height 16
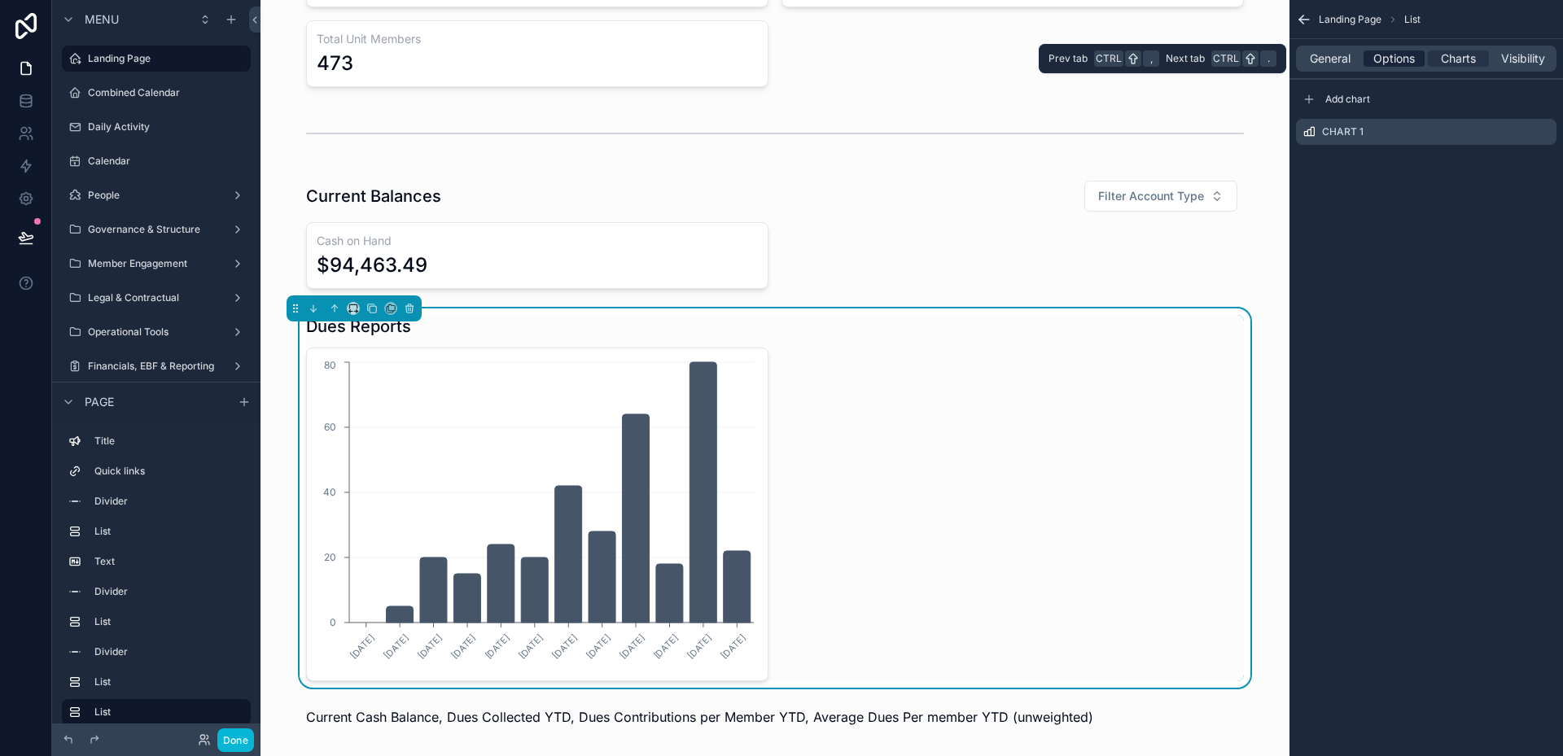
click at [1395, 65] on span "Options" at bounding box center [1394, 58] width 42 height 16
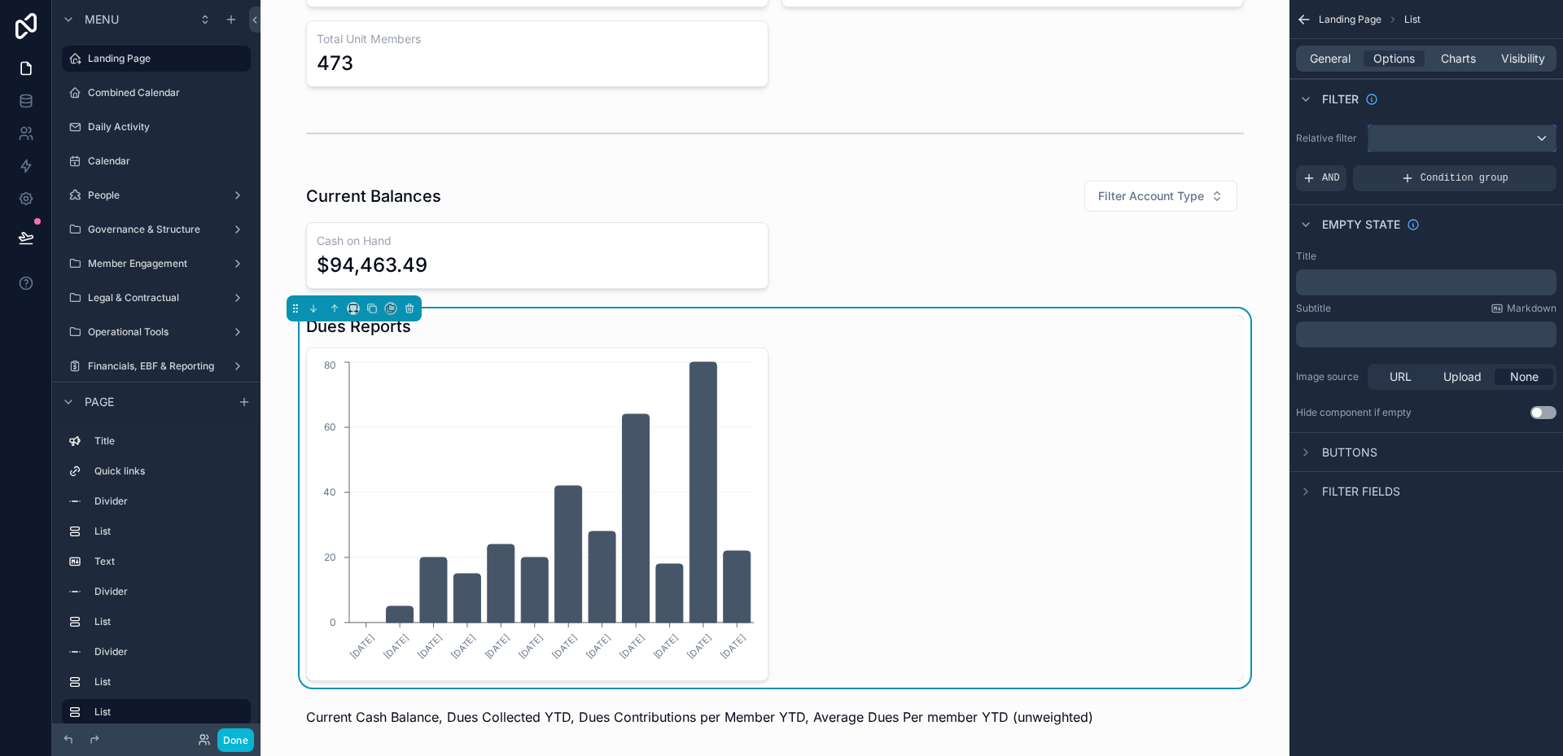
click at [1434, 138] on div "scrollable content" at bounding box center [1461, 138] width 187 height 26
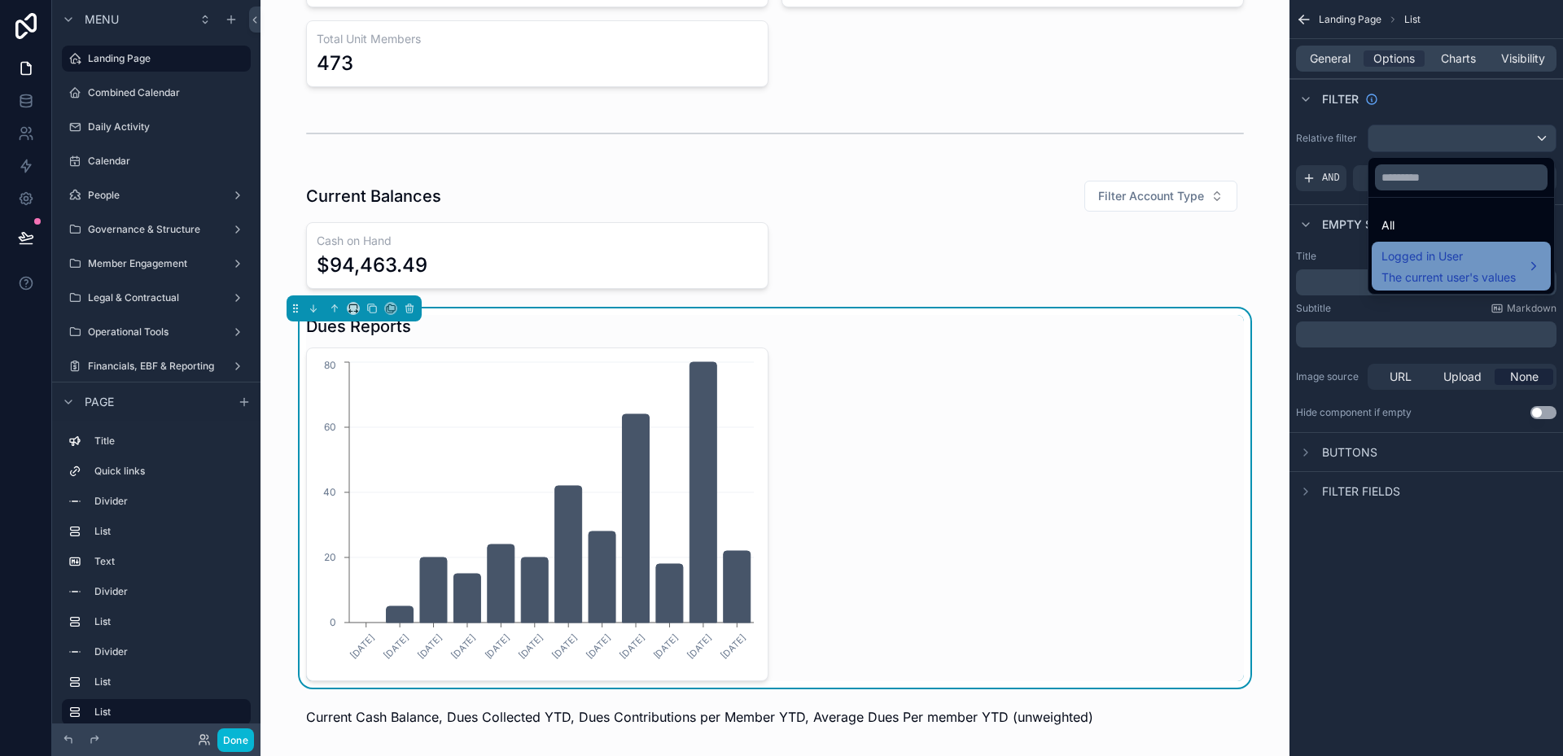
click at [1441, 263] on span "Logged in User" at bounding box center [1449, 257] width 134 height 20
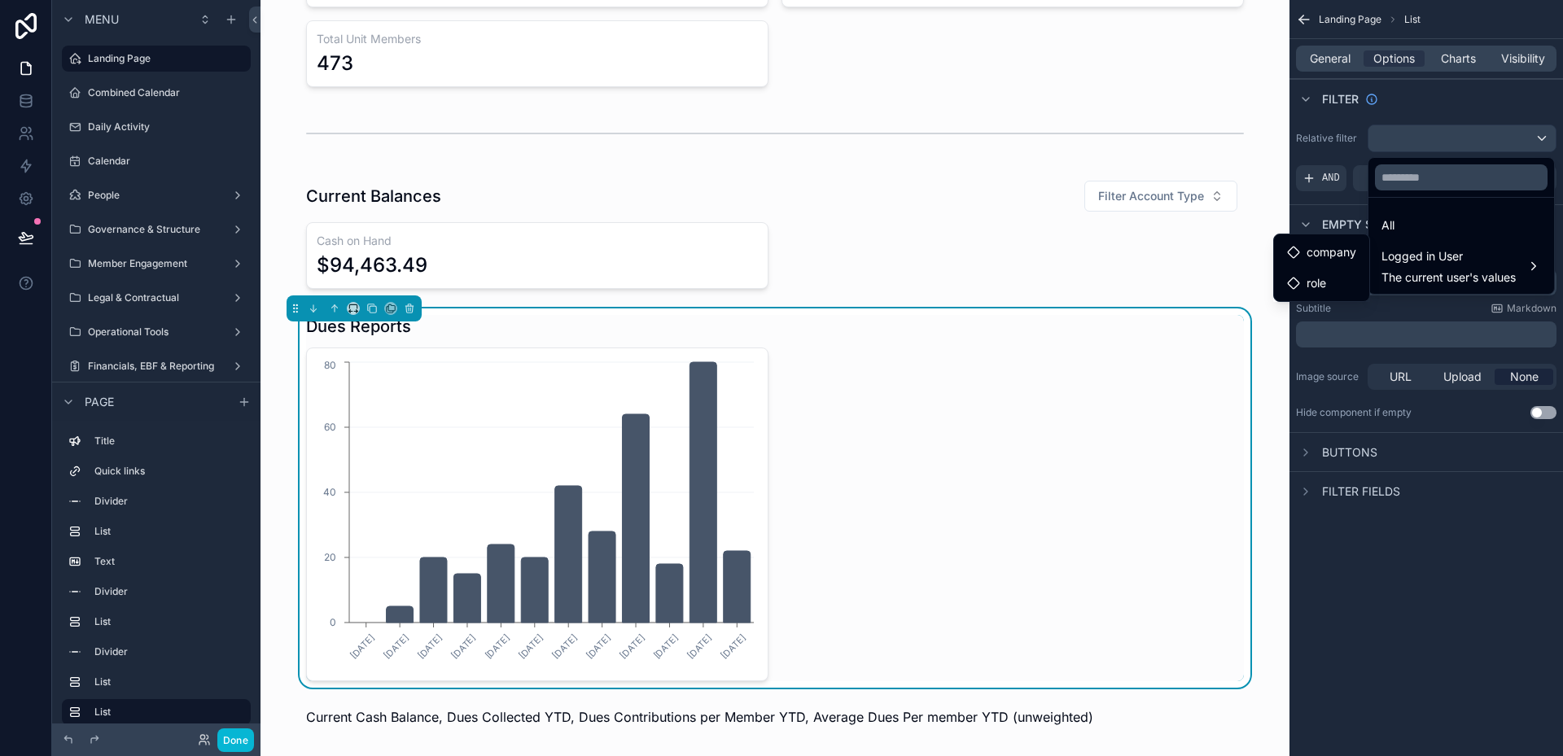
click at [1433, 571] on div "scrollable content" at bounding box center [781, 378] width 1563 height 756
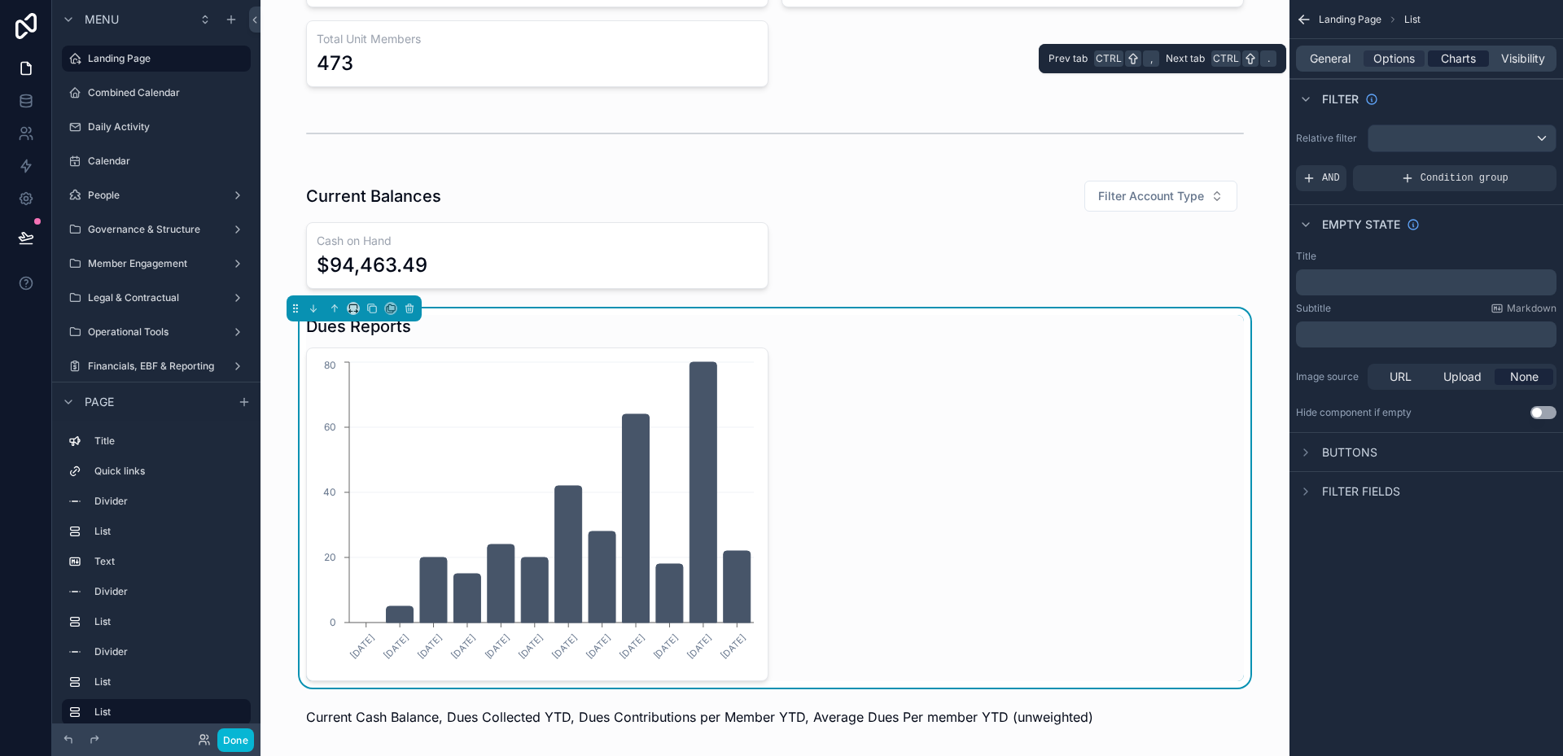
click at [1465, 64] on span "Charts" at bounding box center [1458, 58] width 35 height 16
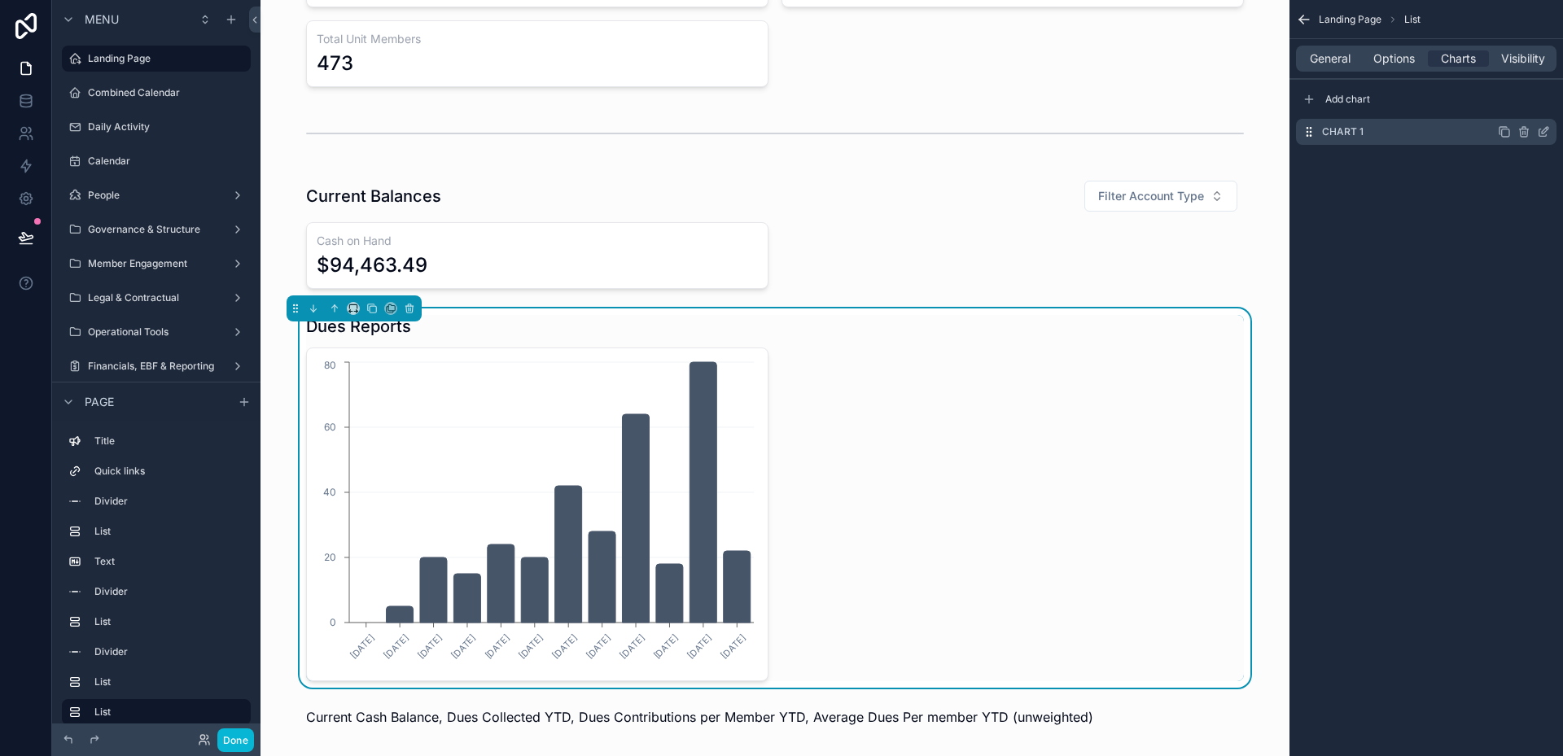
click at [1544, 133] on icon "scrollable content" at bounding box center [1545, 130] width 7 height 7
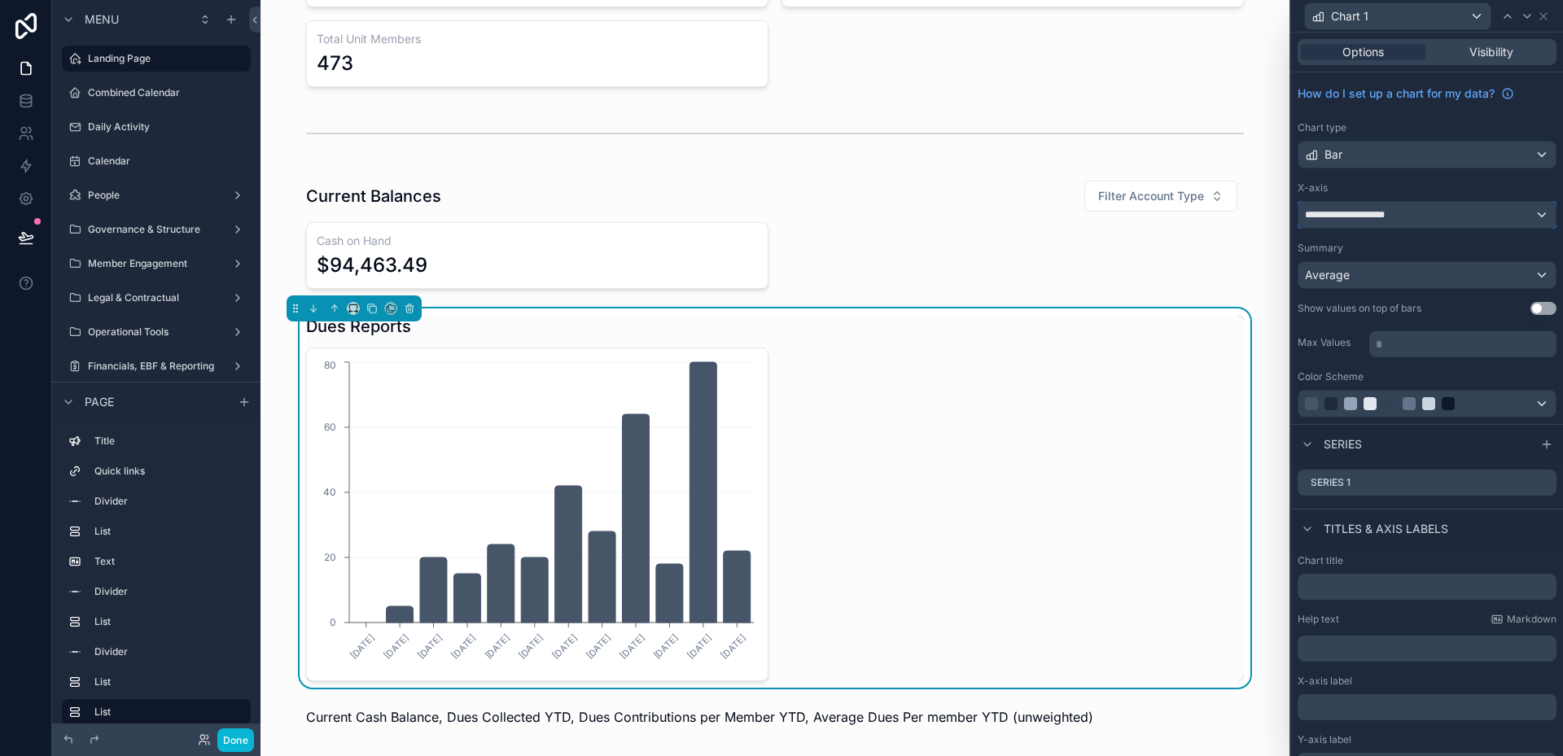
click at [1434, 221] on div "**********" at bounding box center [1426, 215] width 257 height 26
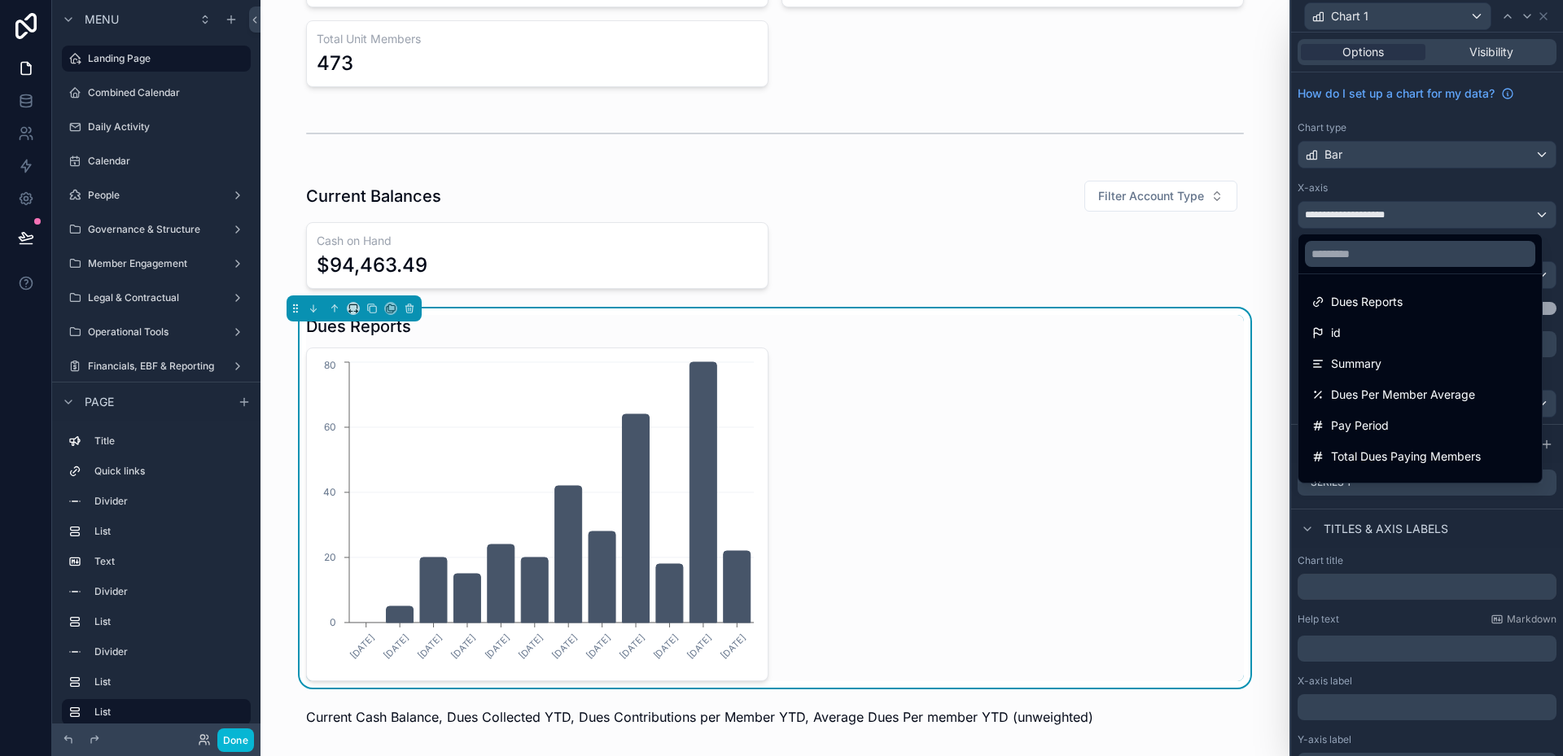
click at [1434, 221] on div at bounding box center [1427, 378] width 272 height 756
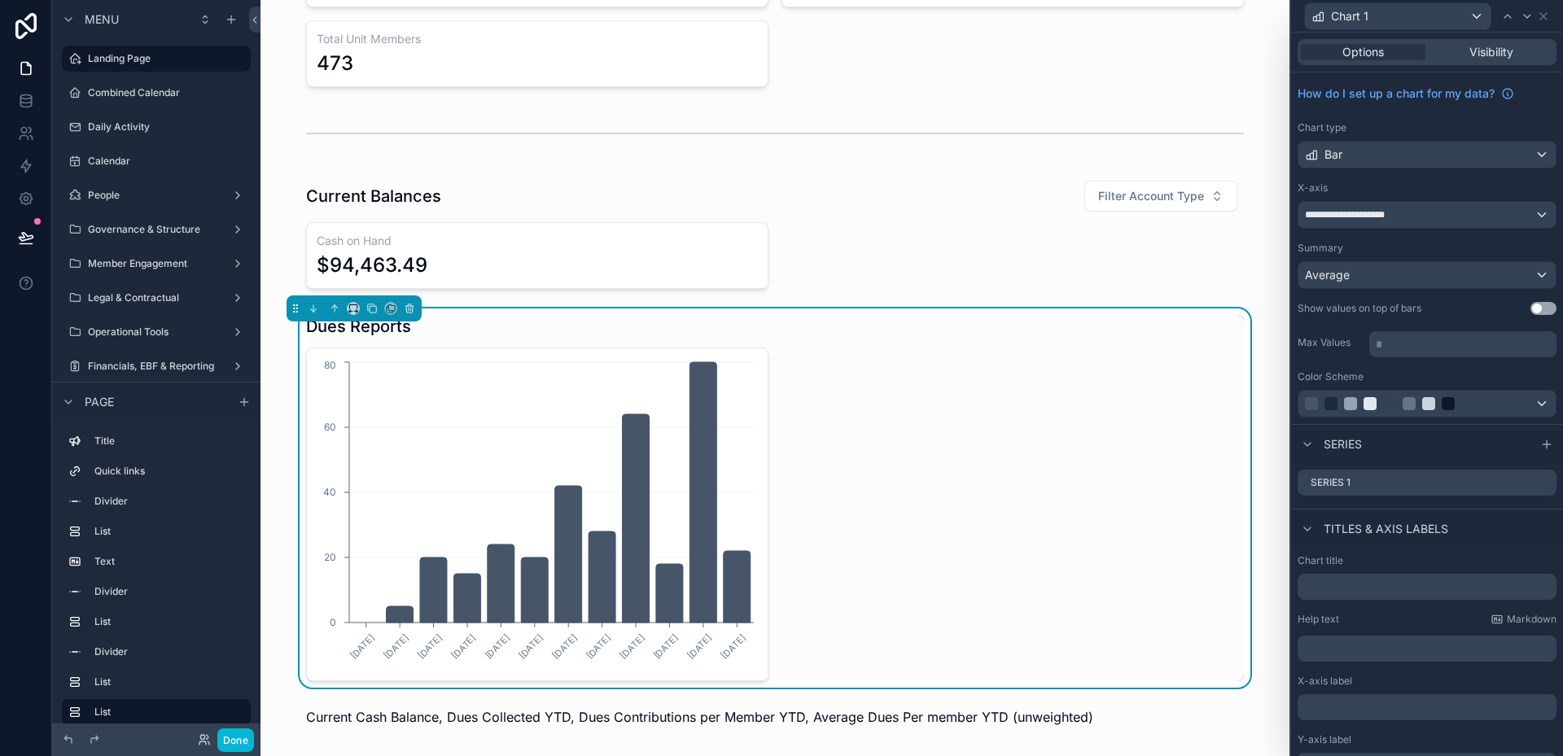
scroll to position [85, 0]
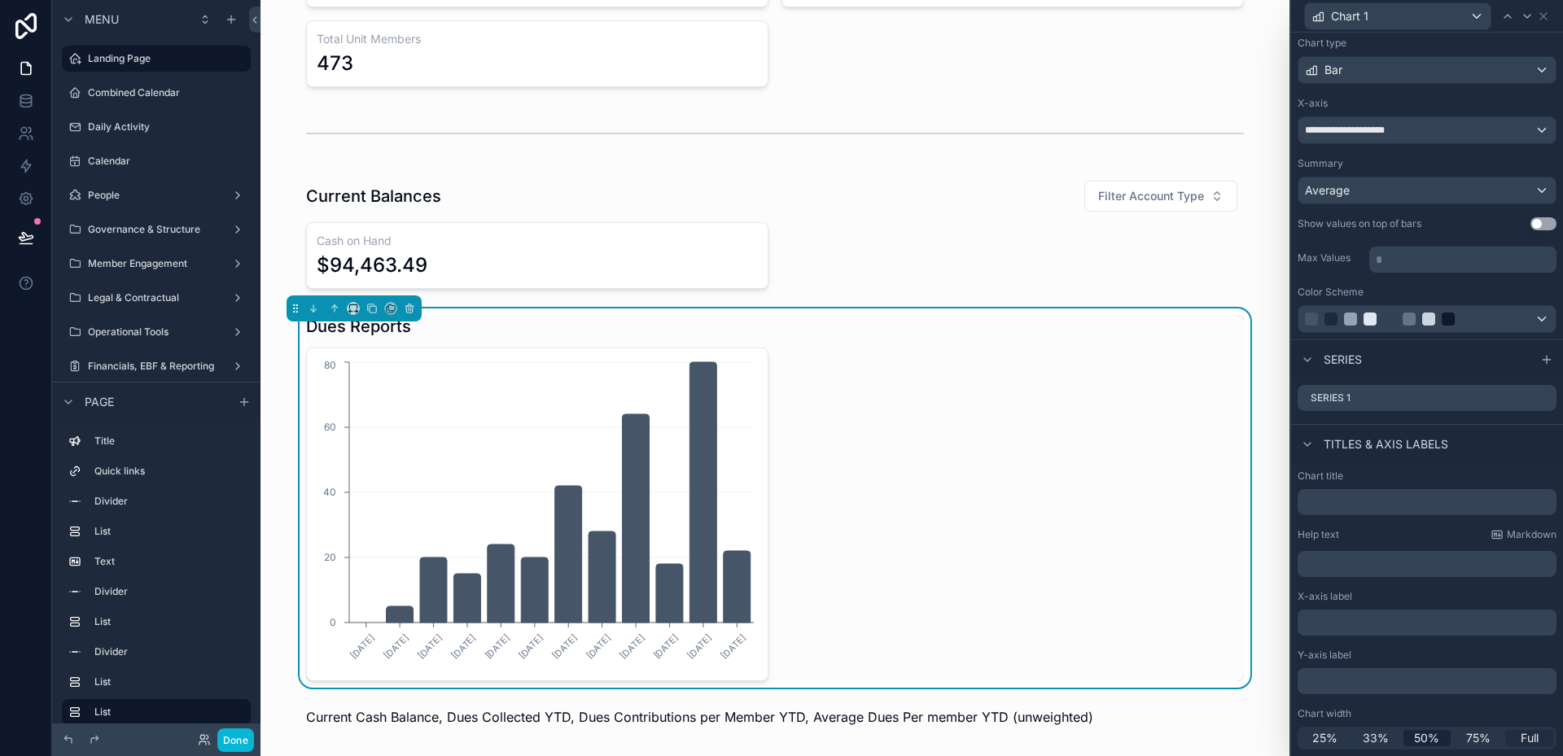
click at [1529, 740] on div "Full" at bounding box center [1529, 738] width 48 height 16
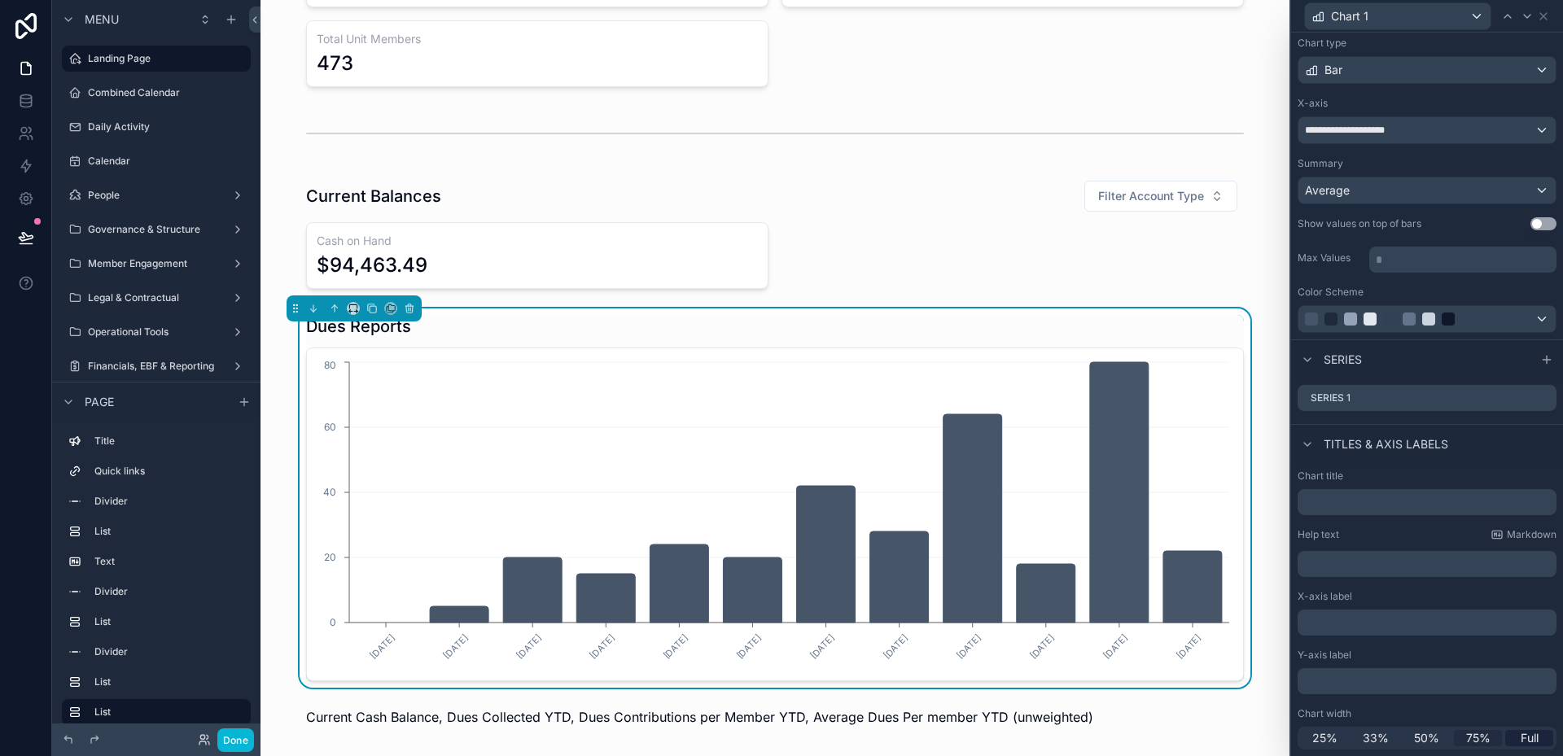
click at [1479, 737] on span "75%" at bounding box center [1478, 738] width 24 height 16
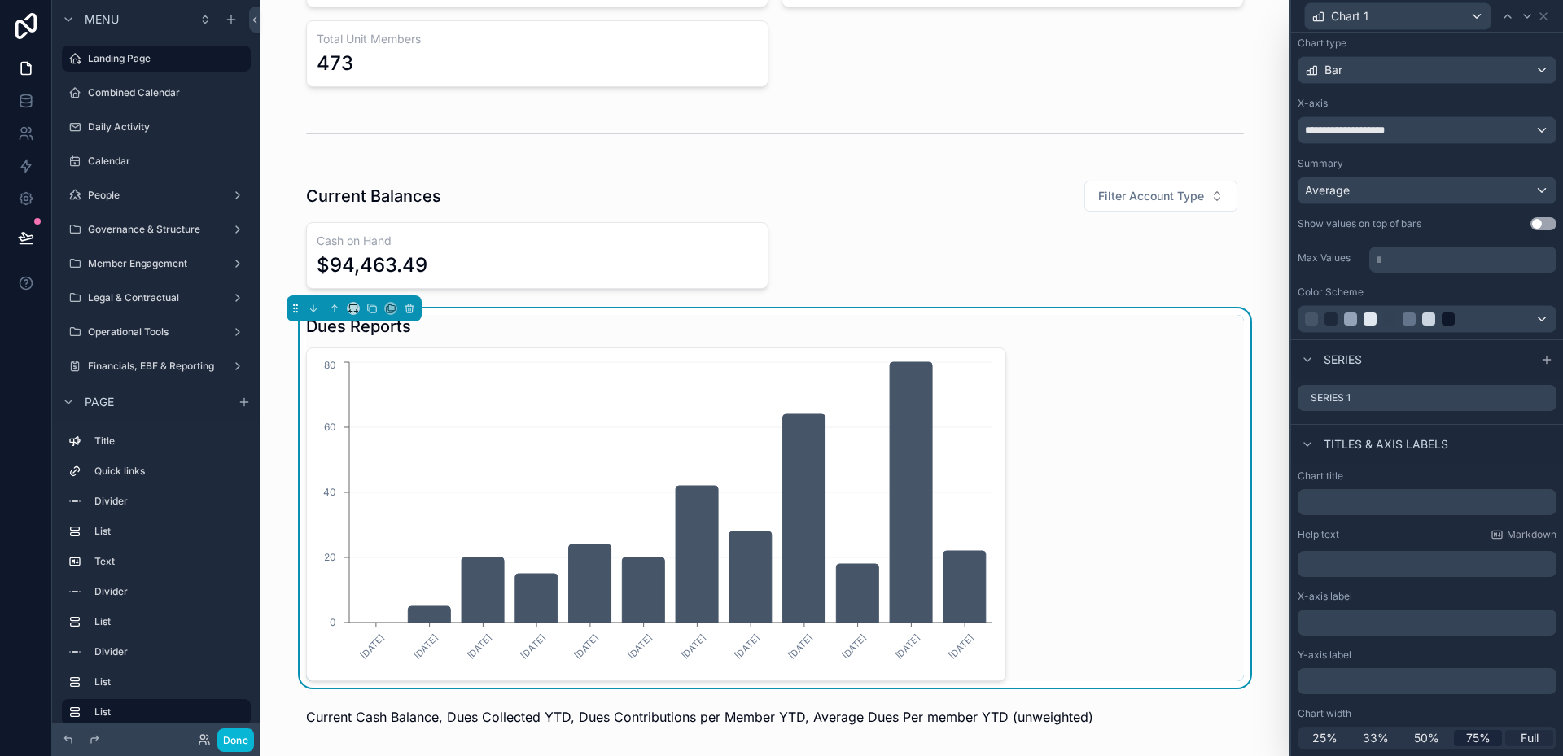
click at [1508, 742] on div "Full" at bounding box center [1529, 738] width 48 height 16
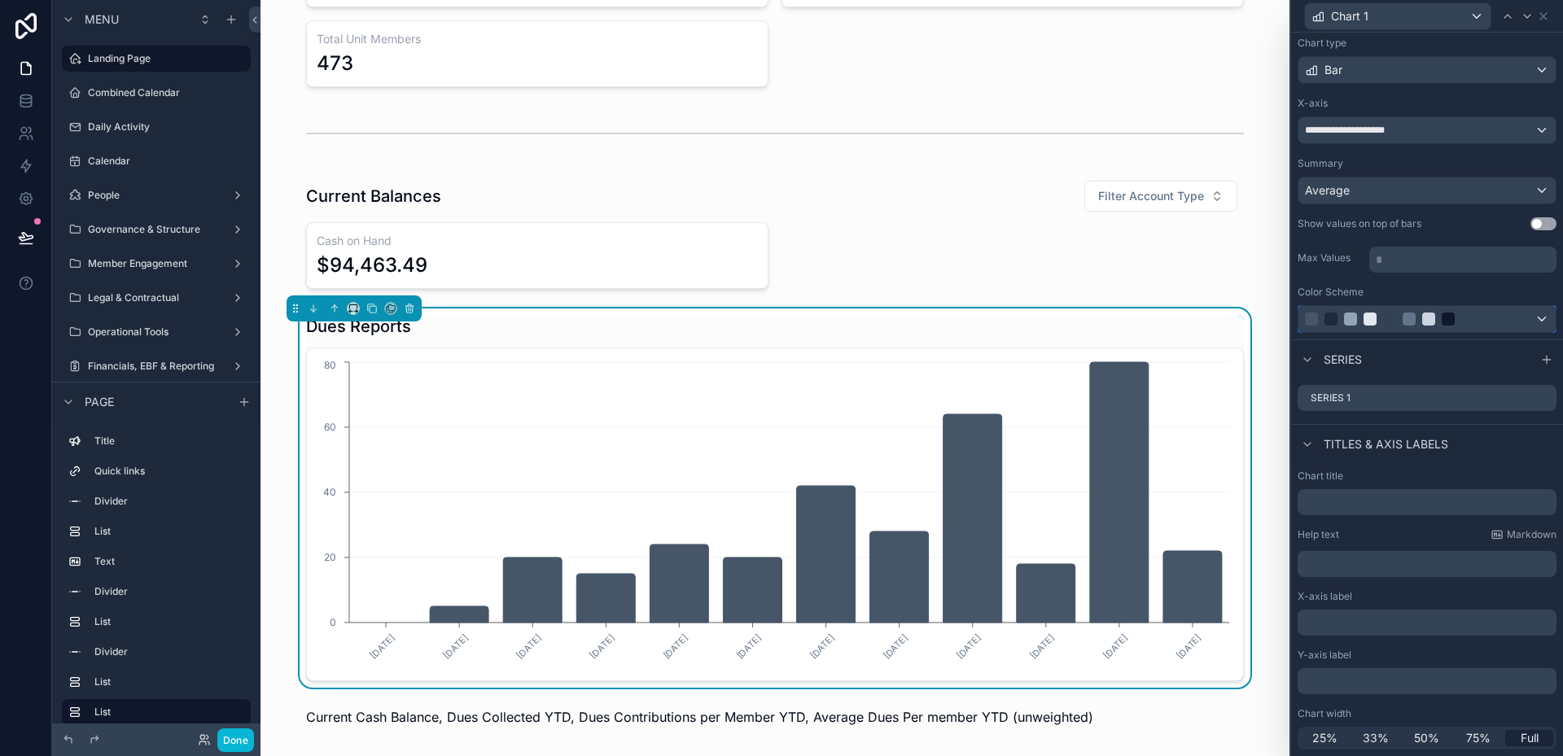
click at [1510, 327] on div at bounding box center [1426, 319] width 257 height 26
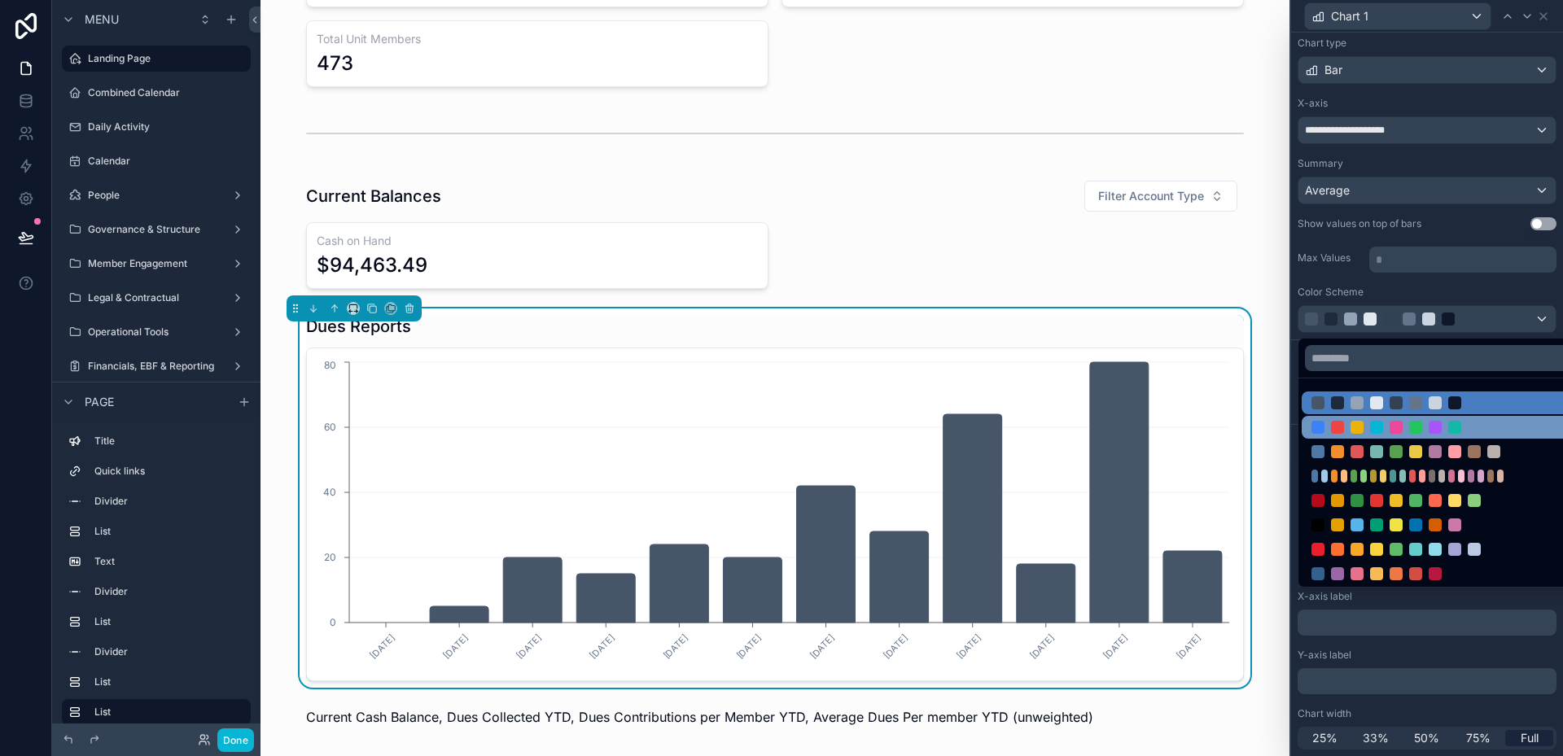
click at [1490, 426] on div at bounding box center [1415, 427] width 208 height 13
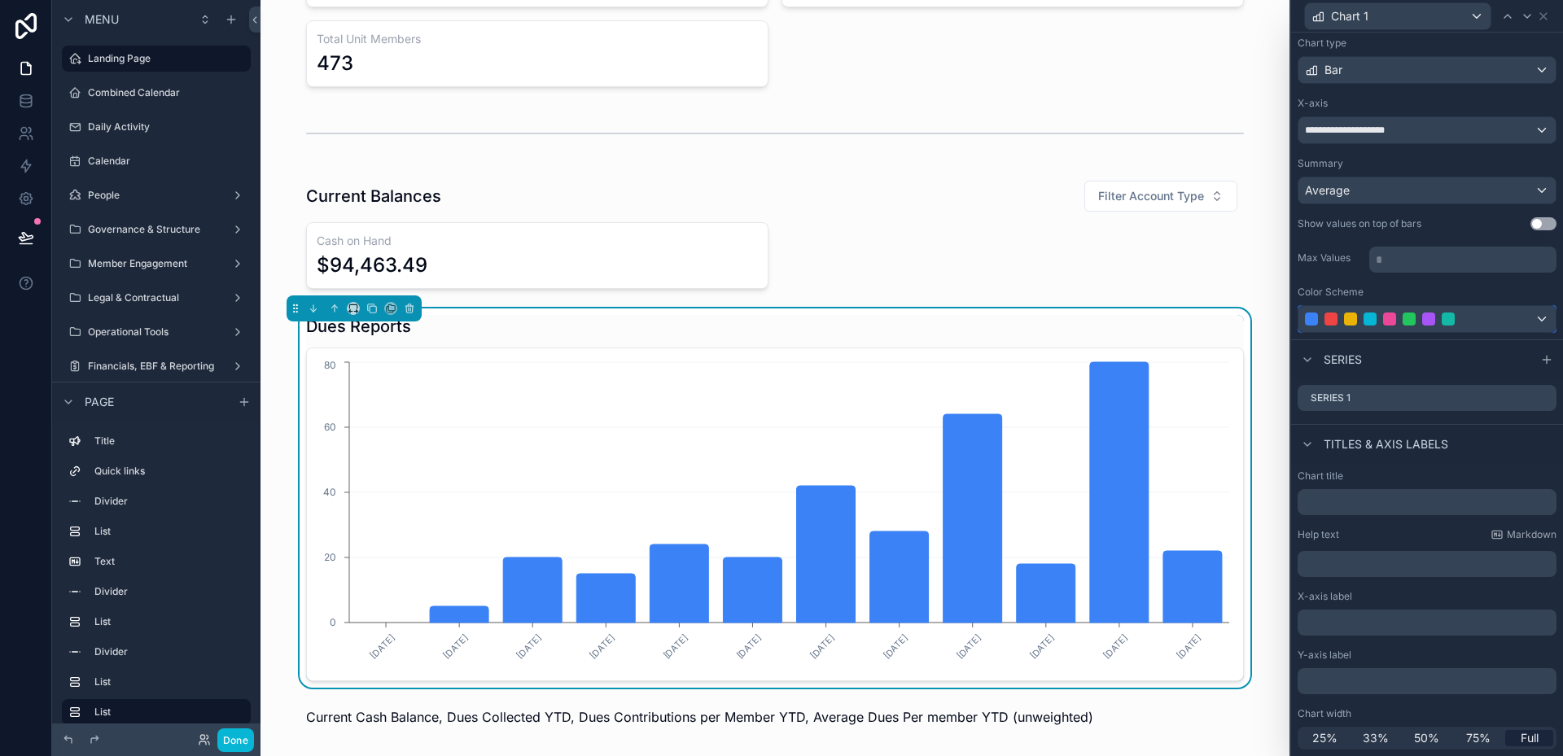
click at [1488, 323] on div at bounding box center [1409, 319] width 208 height 13
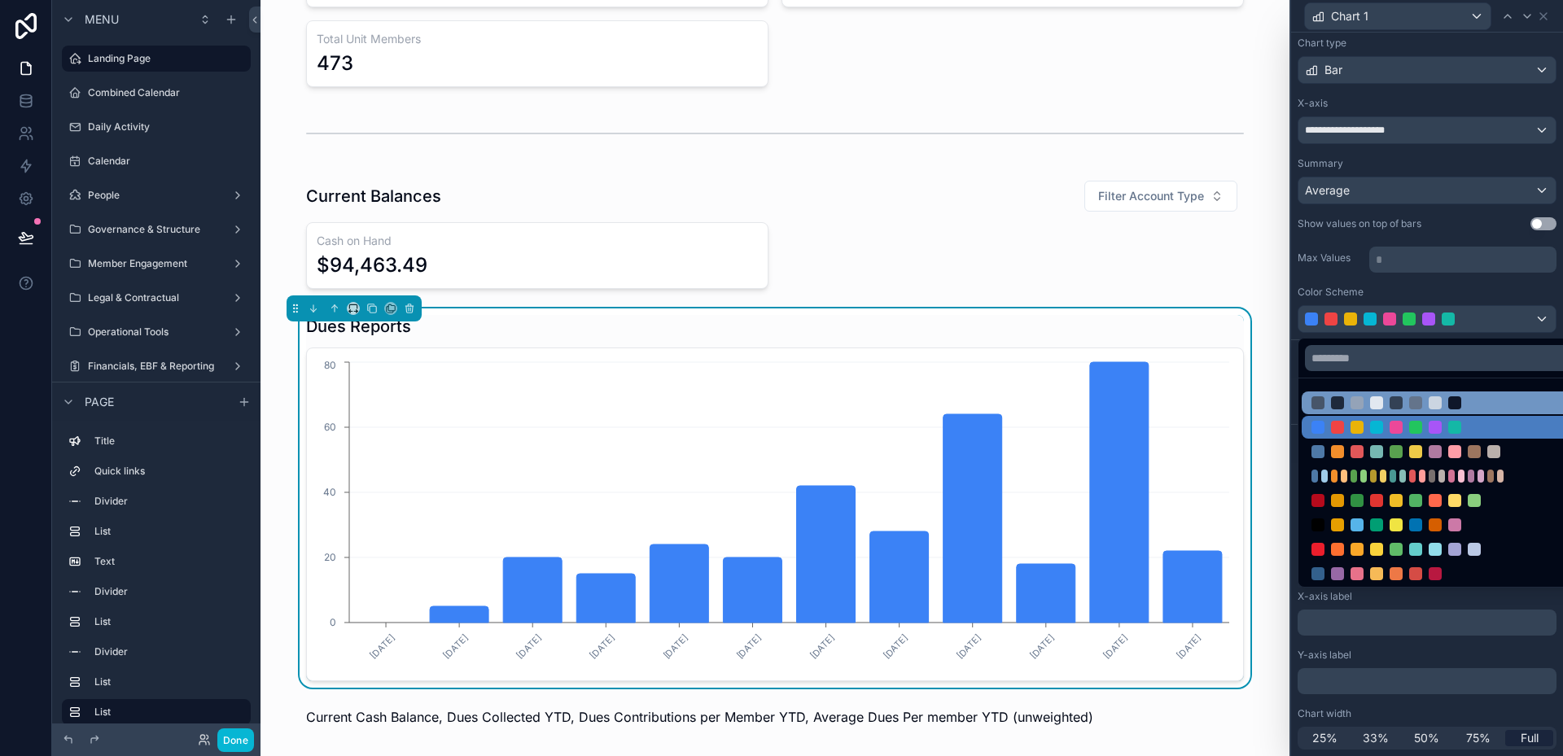
click at [1473, 400] on div at bounding box center [1415, 402] width 208 height 13
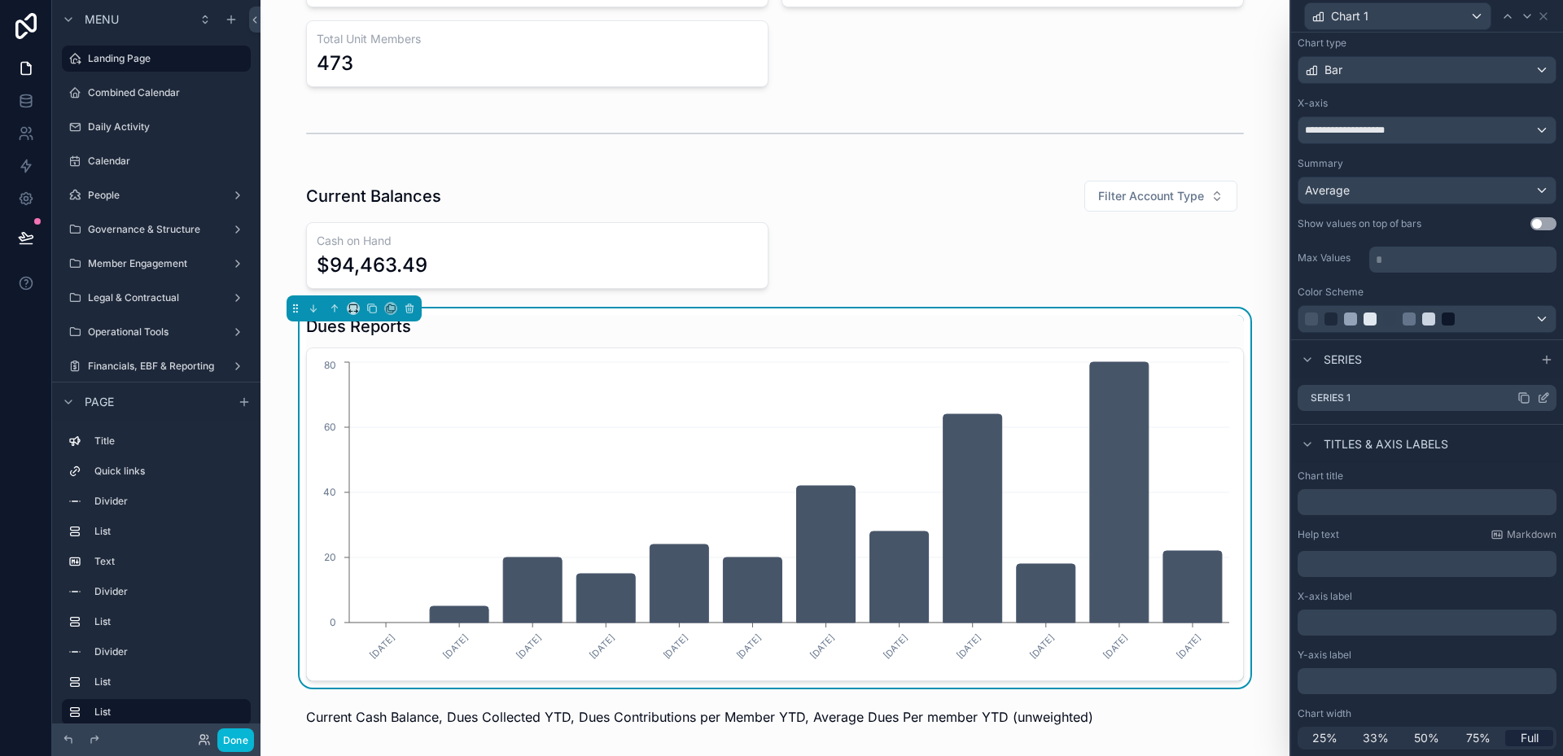
click at [1537, 398] on icon at bounding box center [1543, 398] width 13 height 13
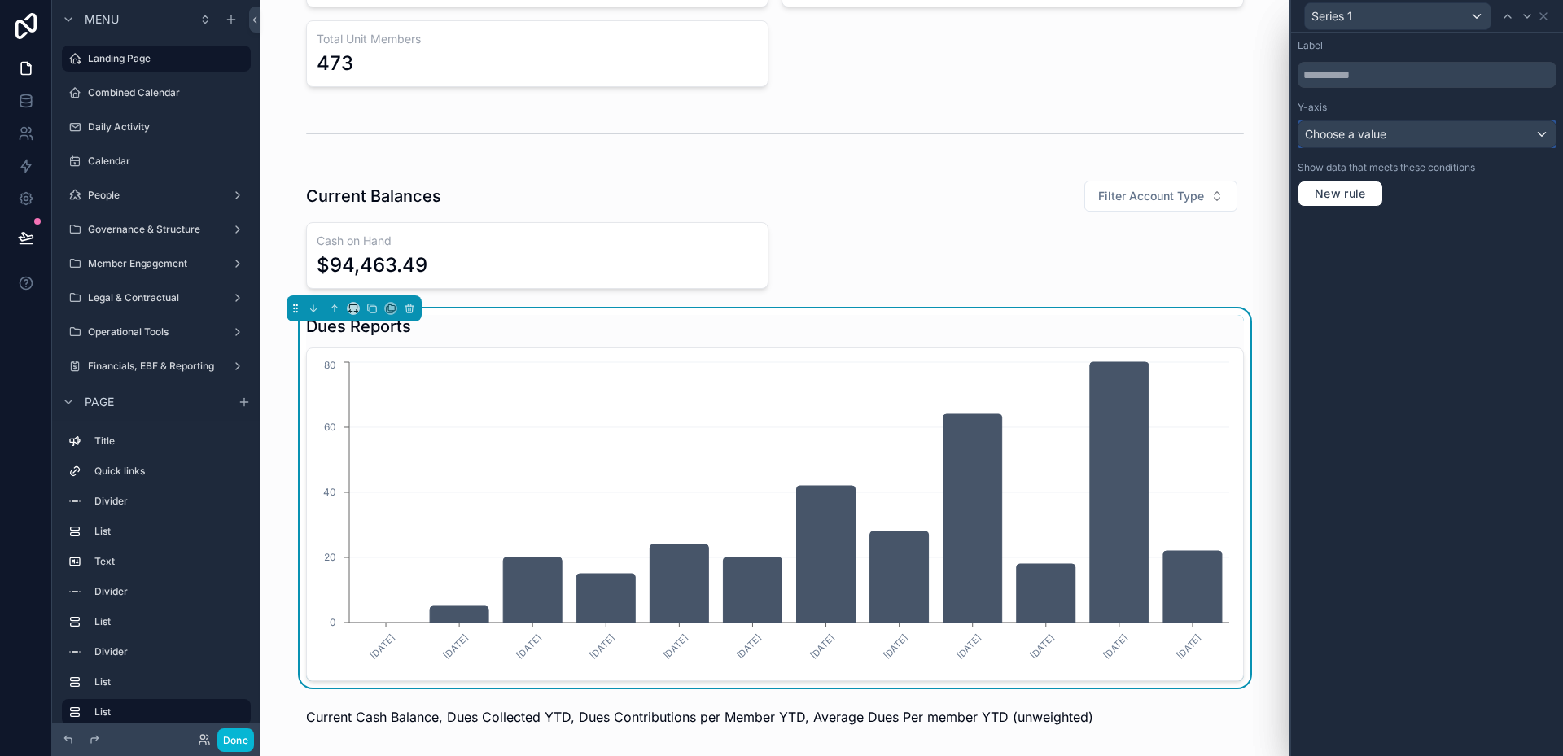
click at [1450, 134] on div "Choose a value" at bounding box center [1426, 134] width 257 height 26
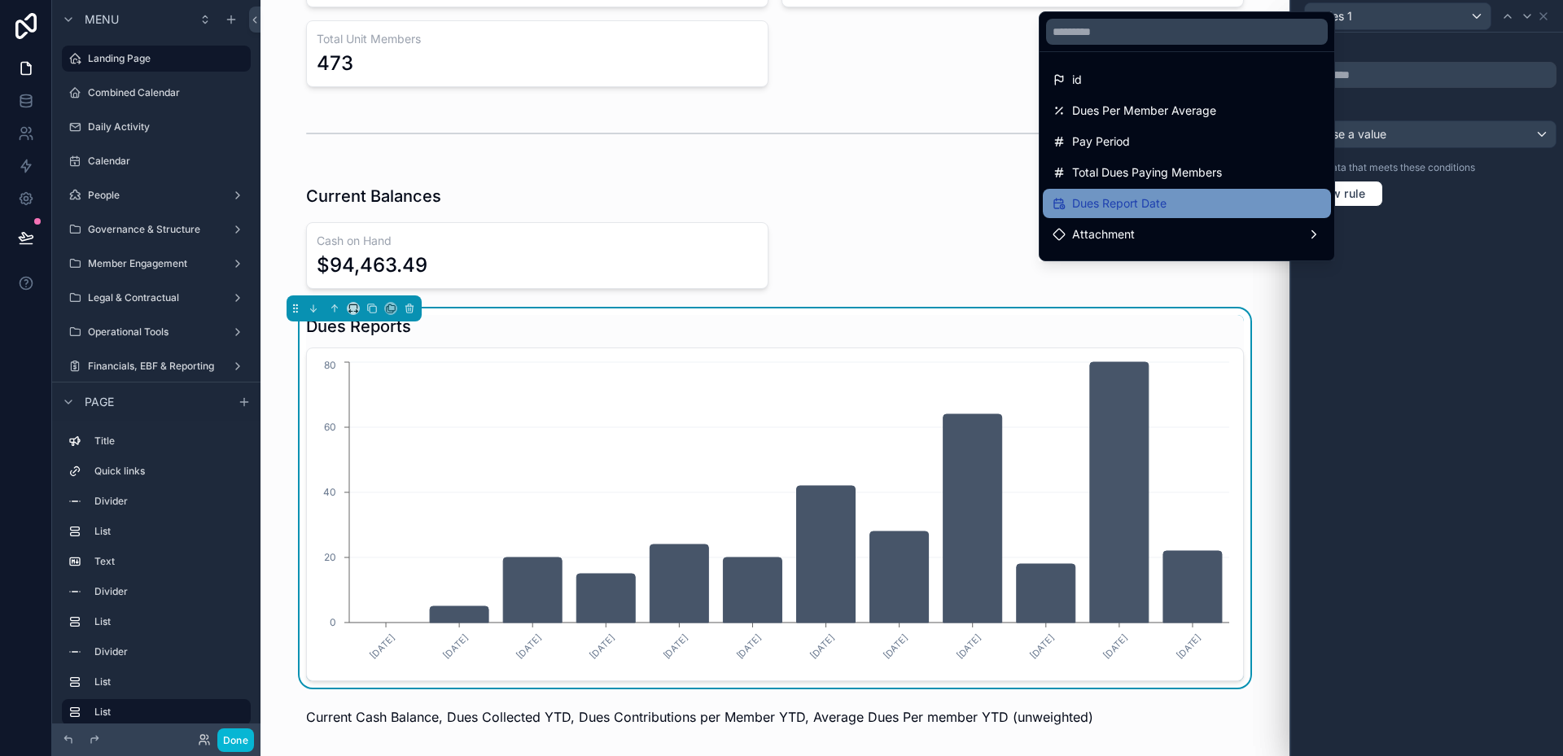
click at [1179, 201] on div "Dues Report Date" at bounding box center [1187, 204] width 269 height 20
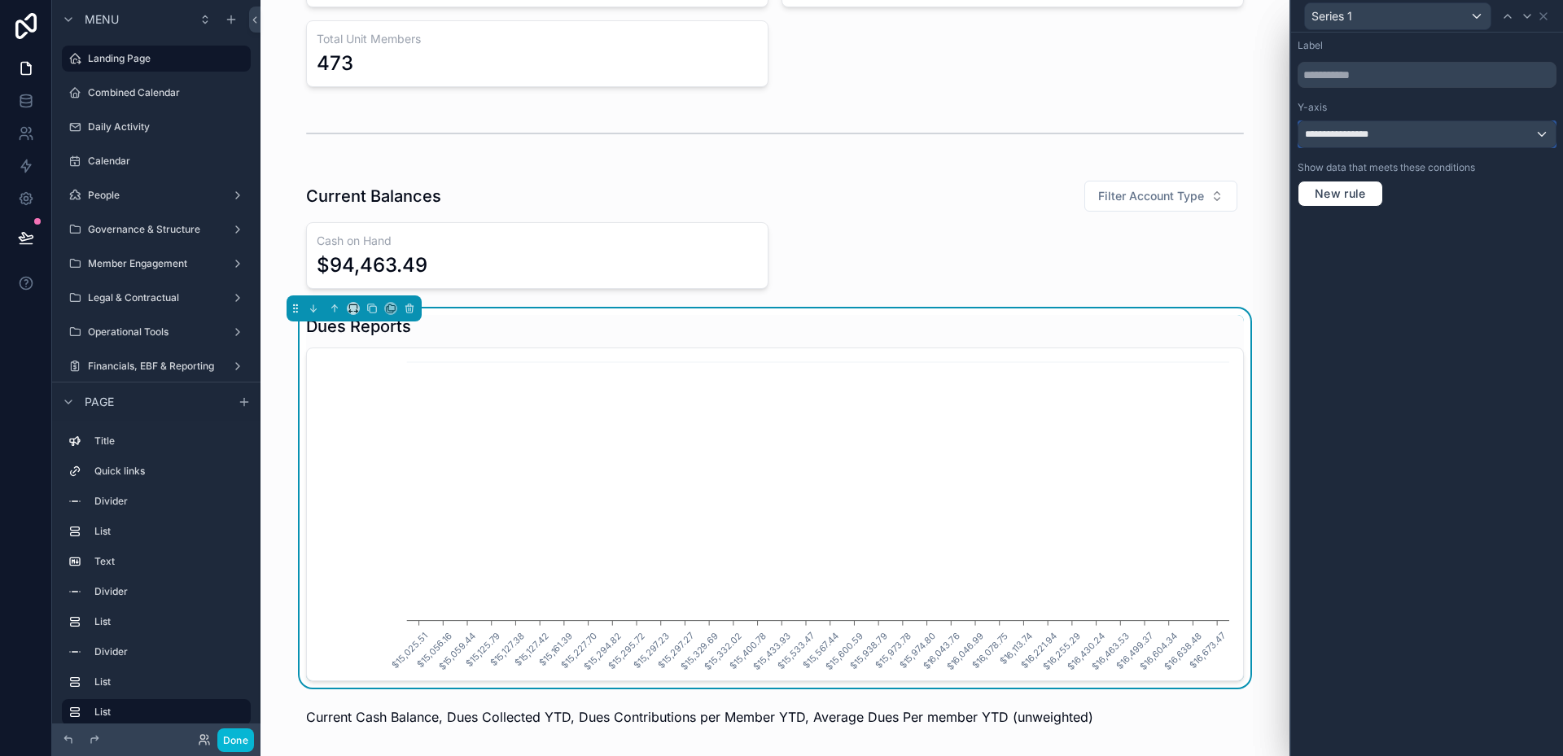
click at [1371, 130] on span "**********" at bounding box center [1345, 134] width 81 height 13
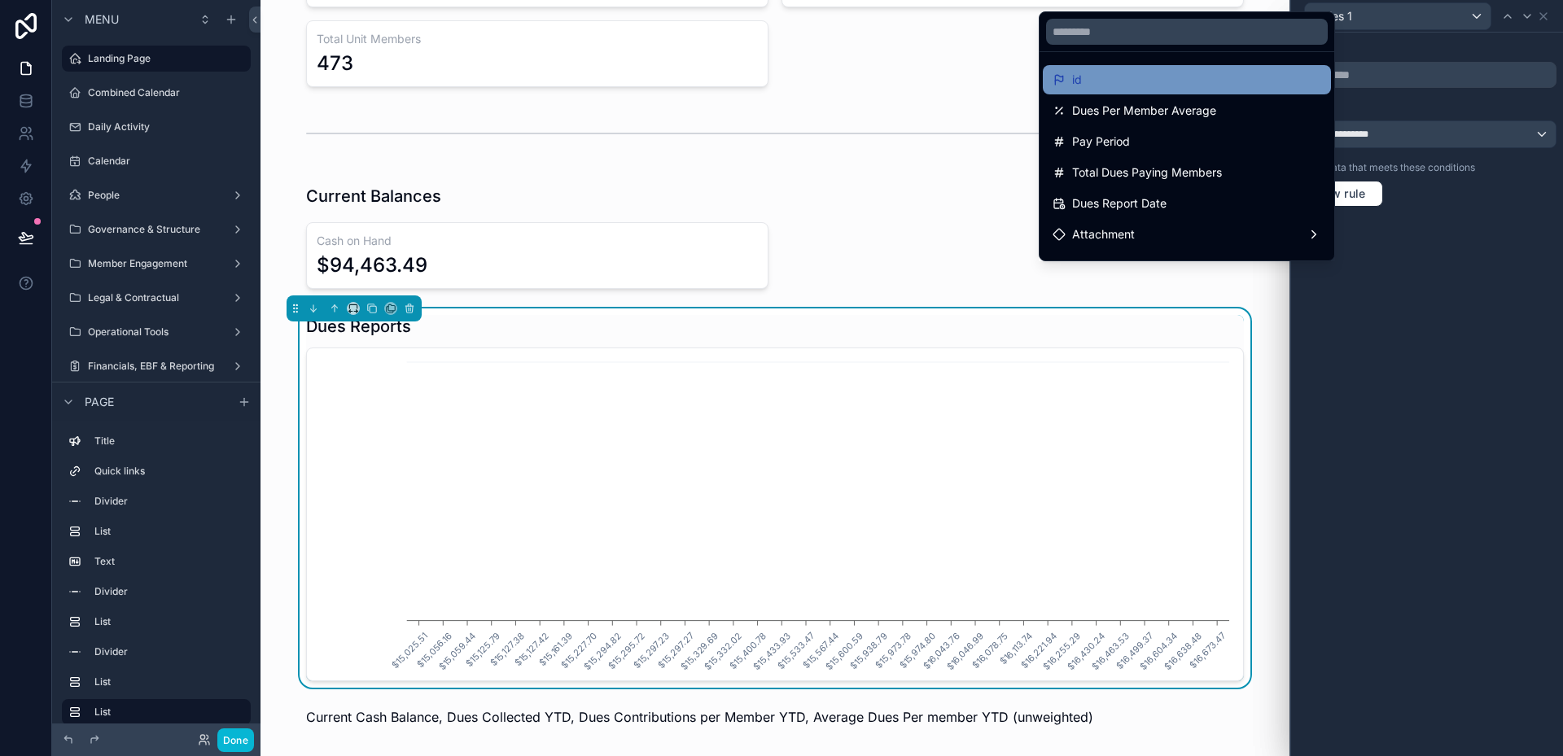
click at [1232, 89] on div "id" at bounding box center [1187, 80] width 269 height 20
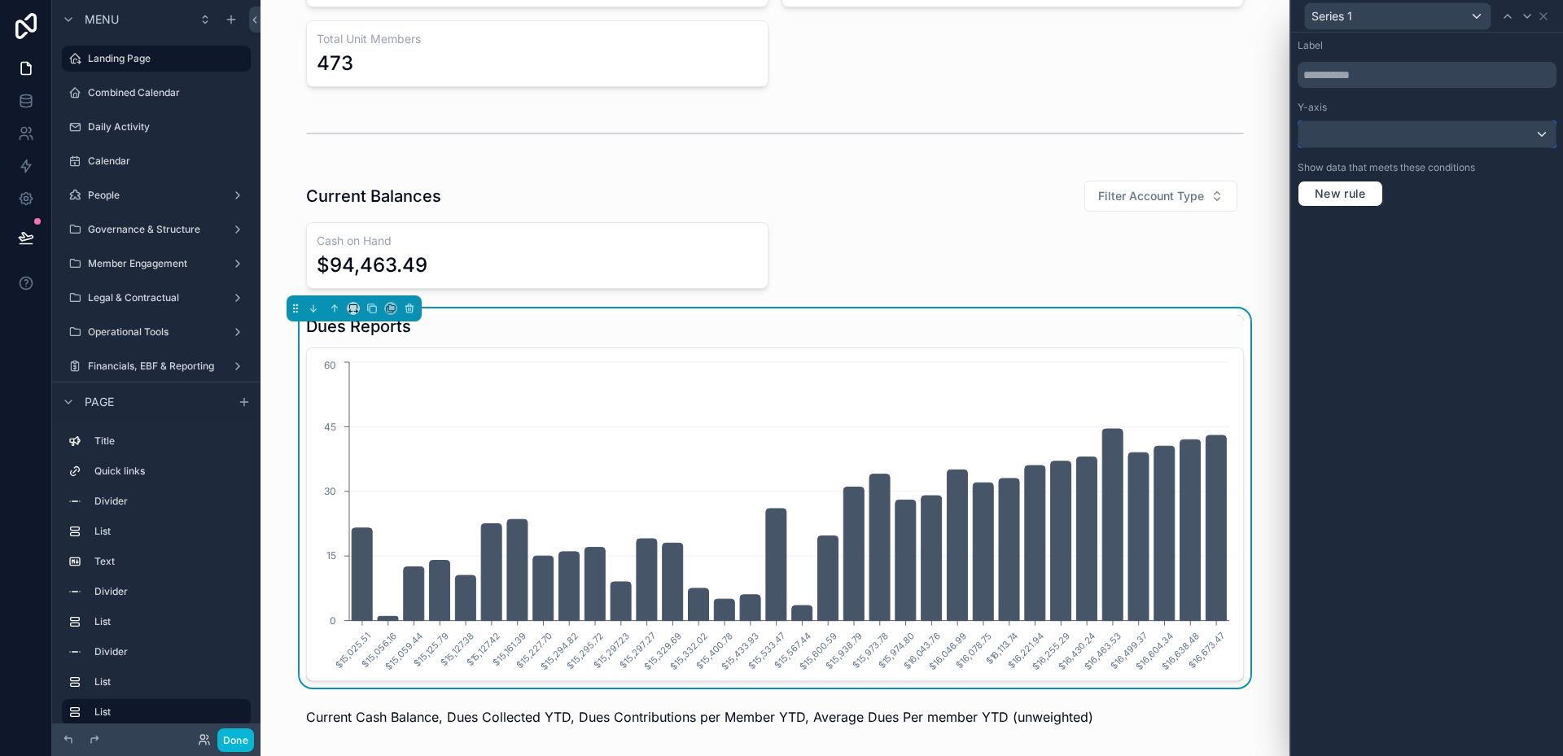
click at [1430, 143] on div at bounding box center [1426, 134] width 257 height 26
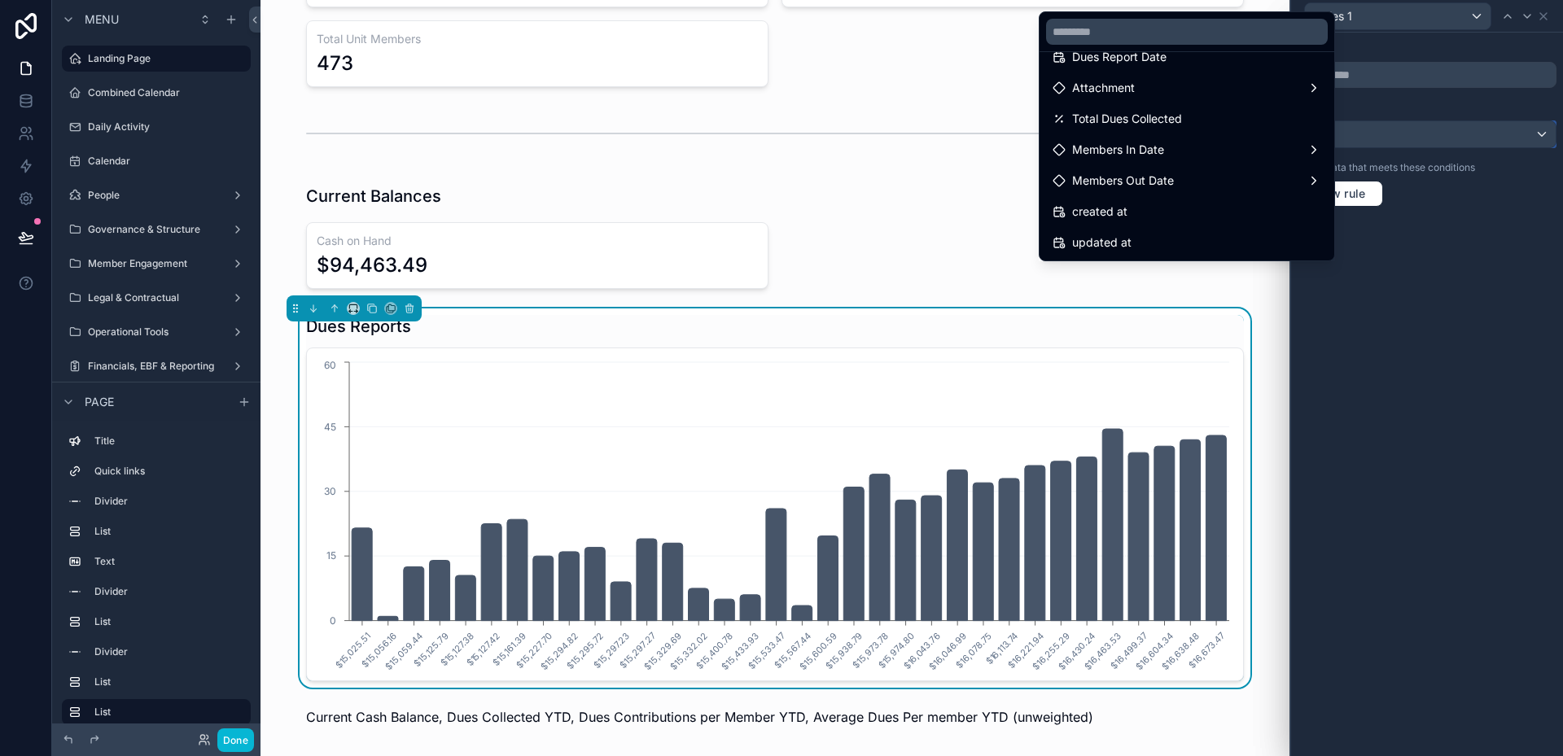
scroll to position [0, 0]
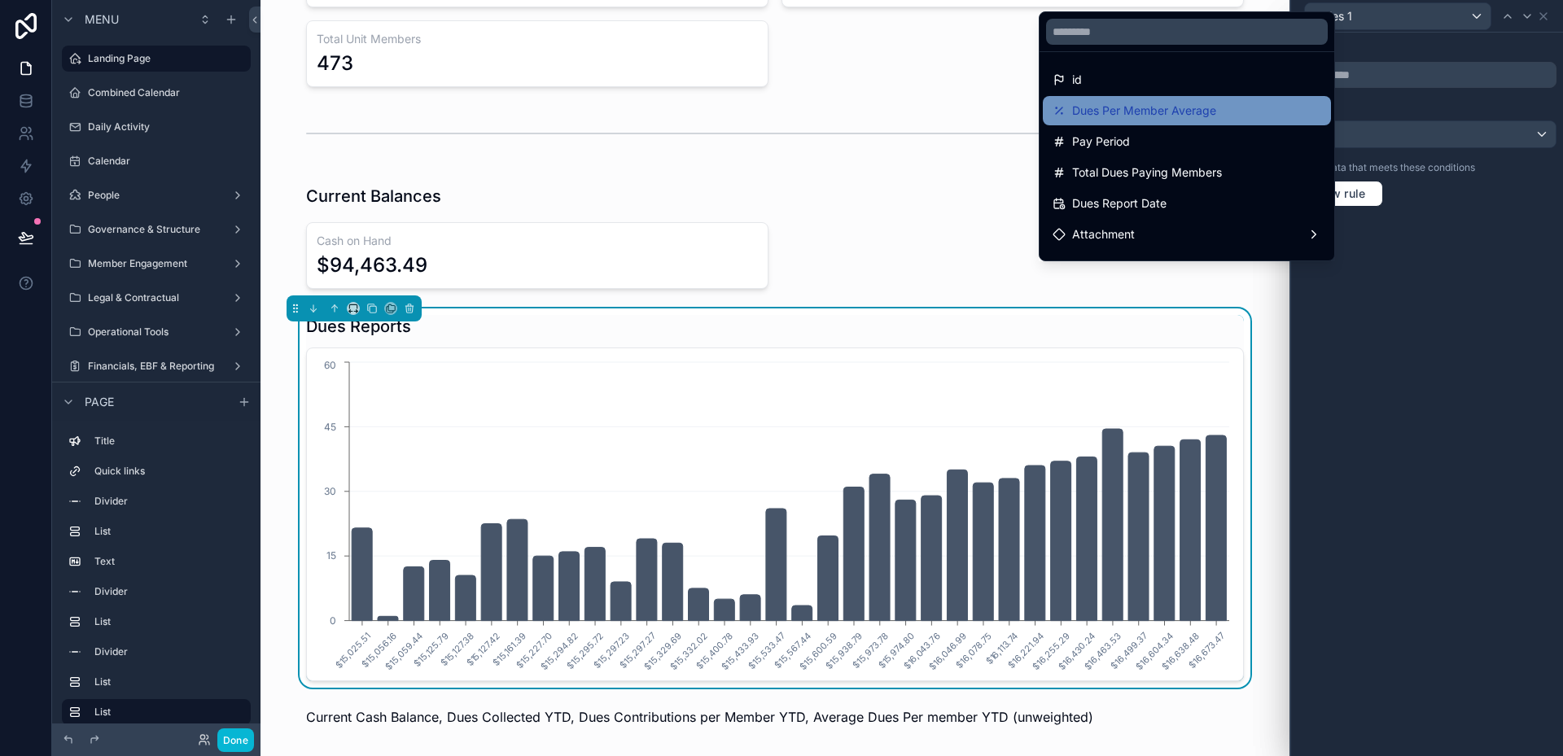
click at [1258, 120] on div "Dues Per Member Average" at bounding box center [1187, 111] width 269 height 20
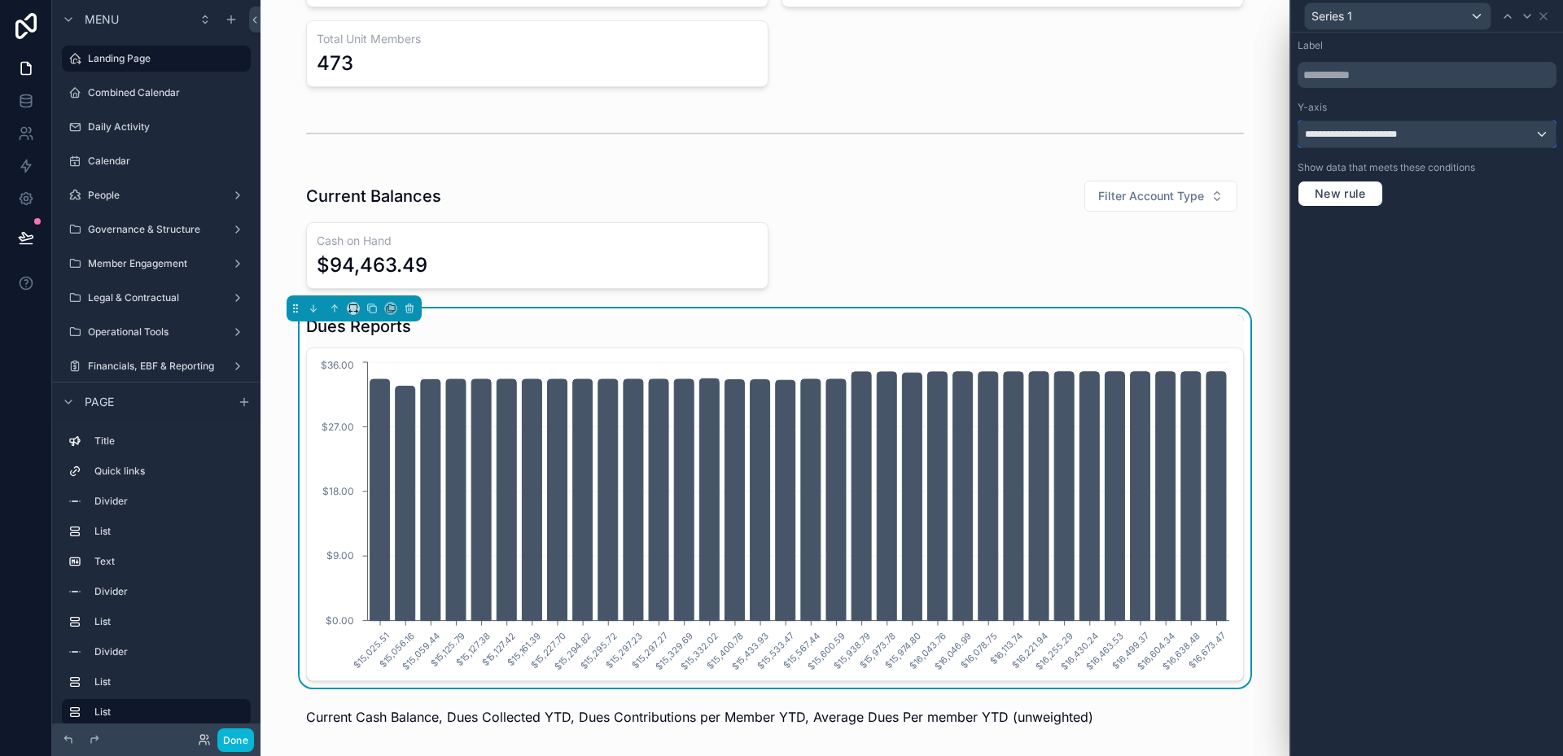
click at [1342, 132] on span "**********" at bounding box center [1367, 134] width 124 height 13
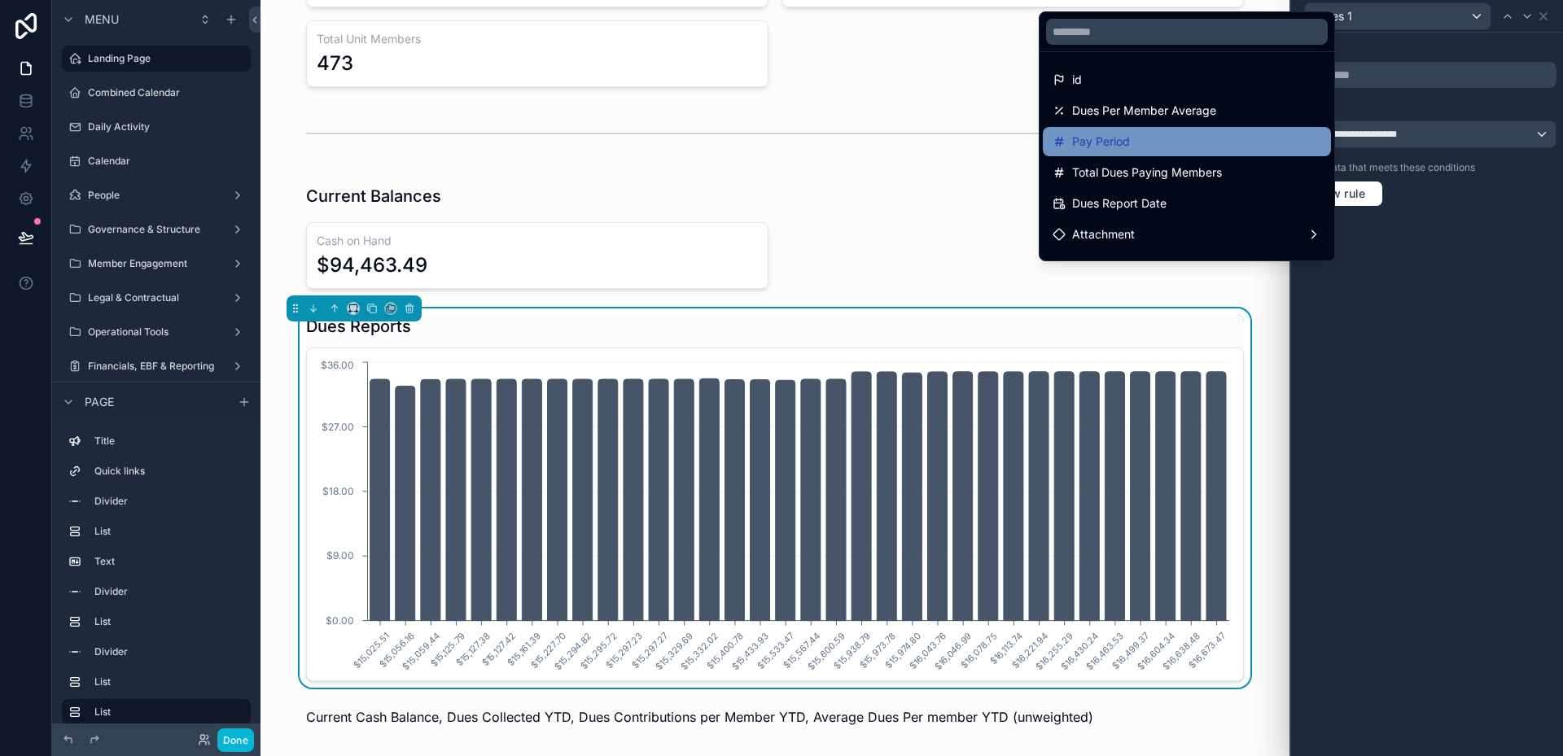
click at [1220, 138] on div "Pay Period" at bounding box center [1187, 142] width 269 height 20
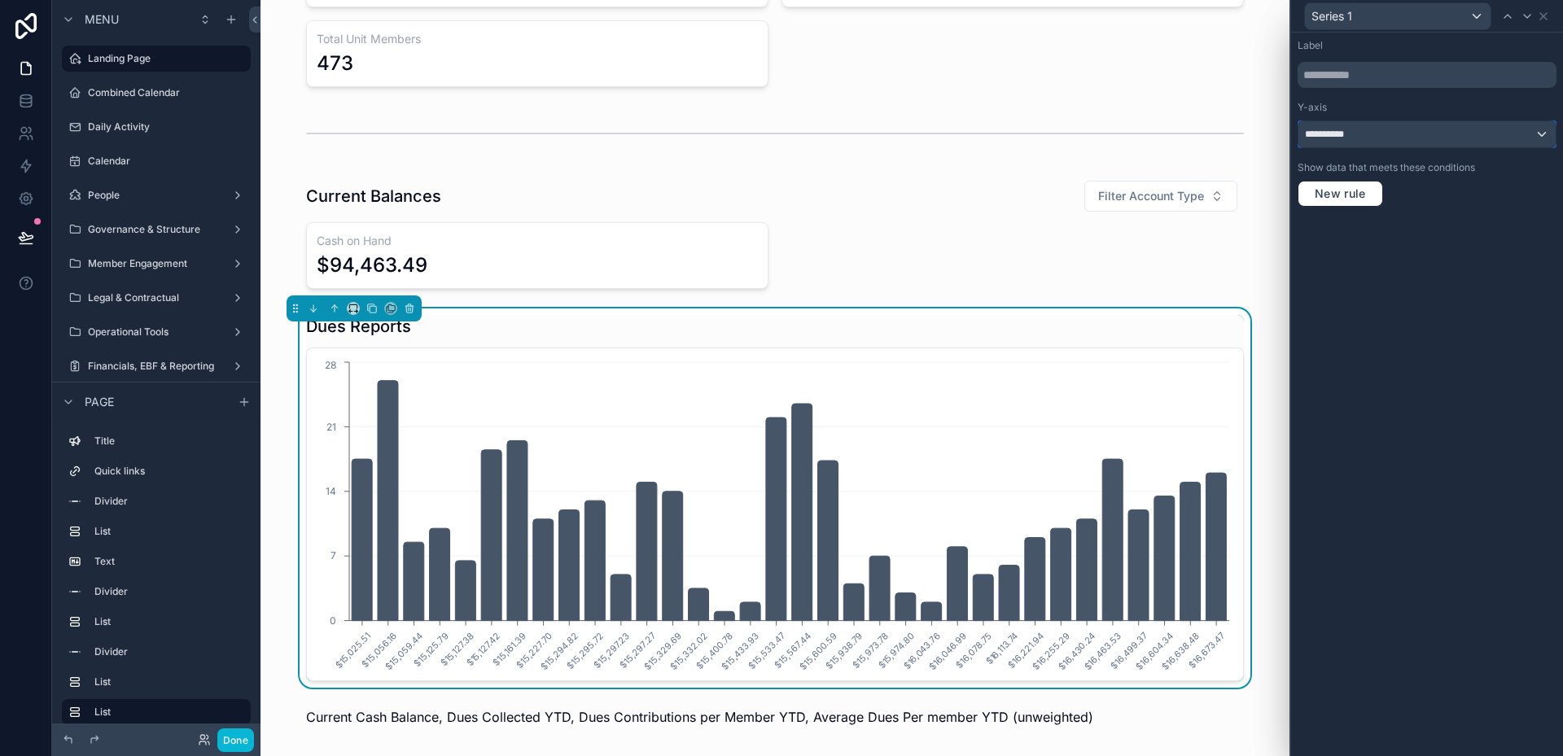
click at [1430, 138] on div "**********" at bounding box center [1426, 134] width 257 height 26
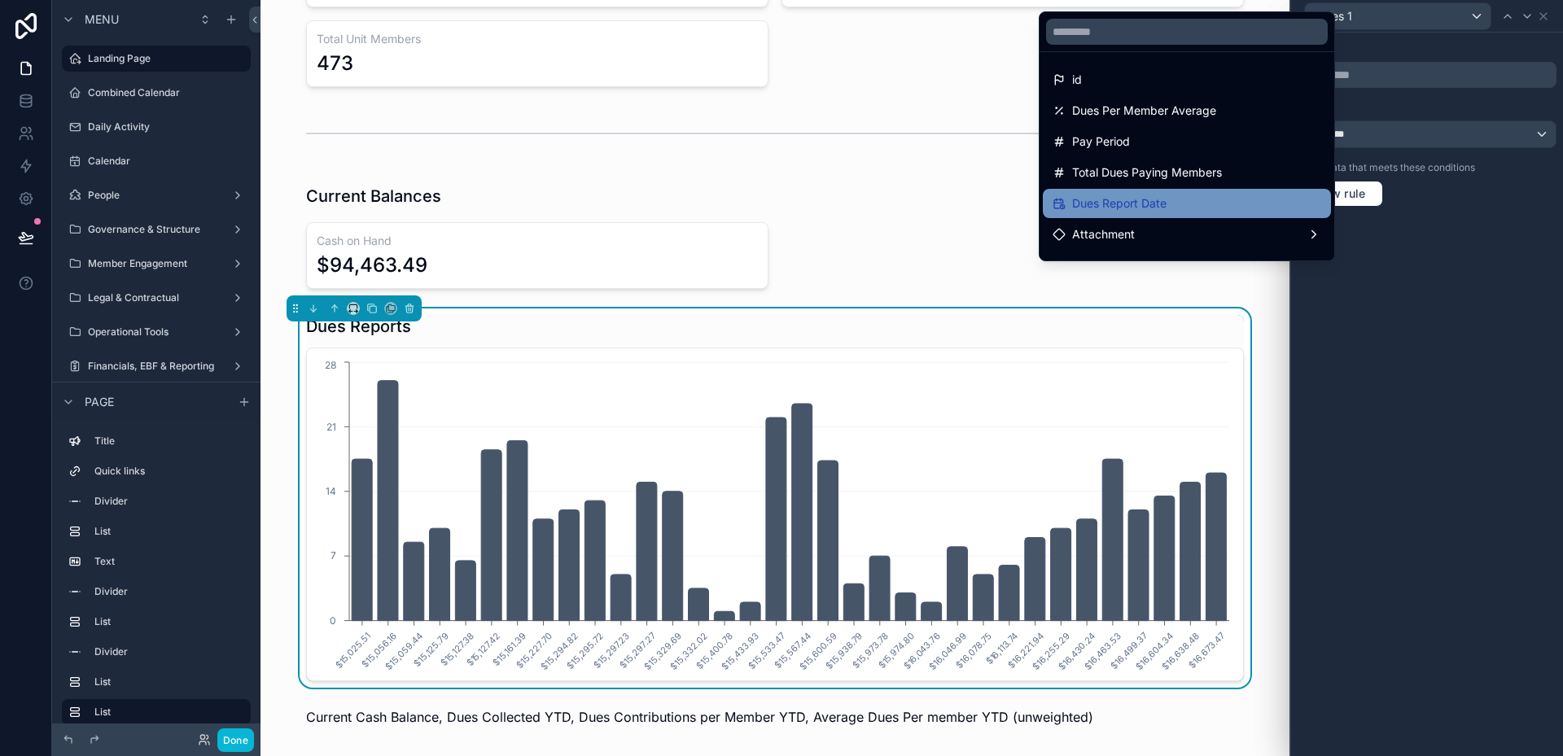
click at [1208, 204] on div "Dues Report Date" at bounding box center [1187, 204] width 269 height 20
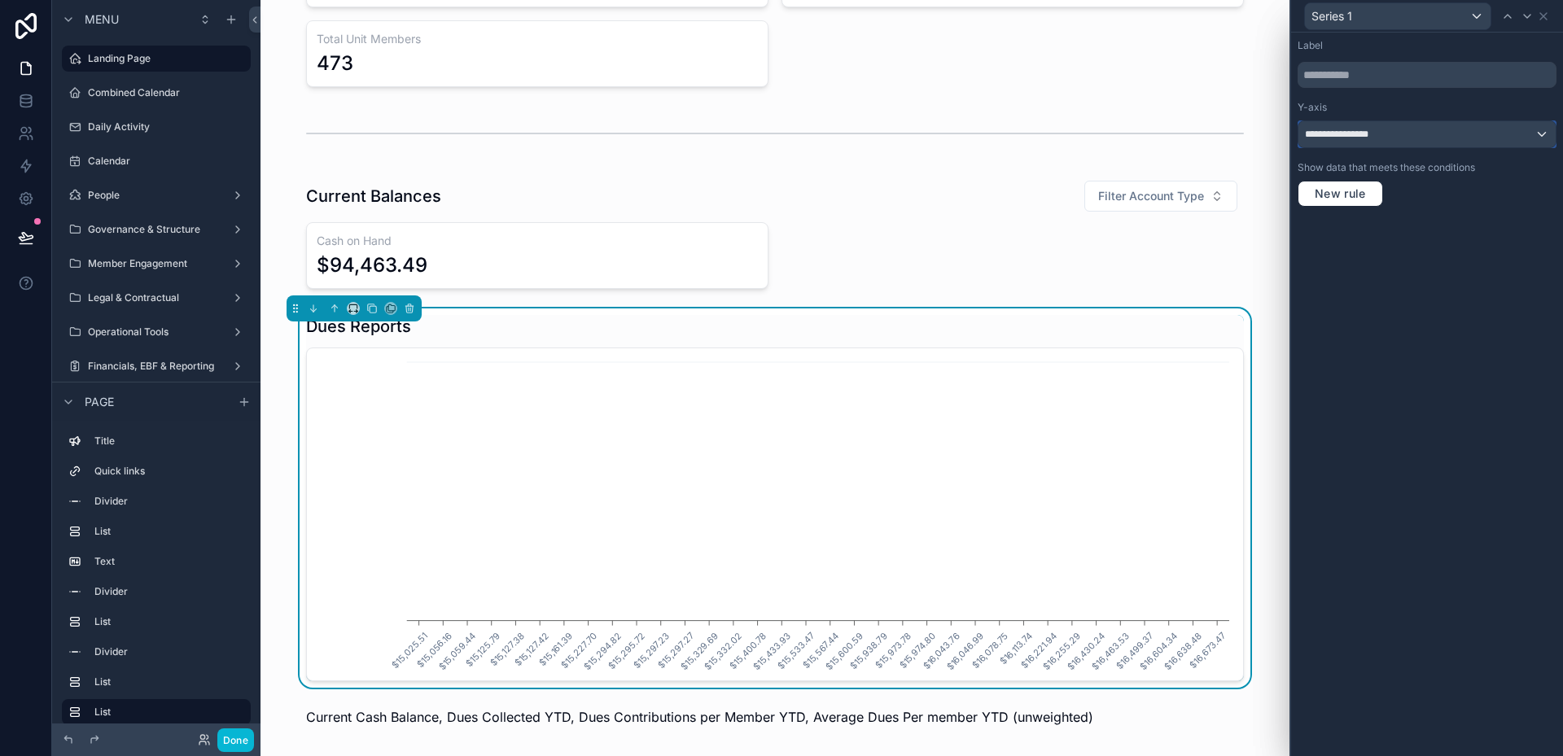
click at [1403, 135] on div "**********" at bounding box center [1426, 134] width 257 height 26
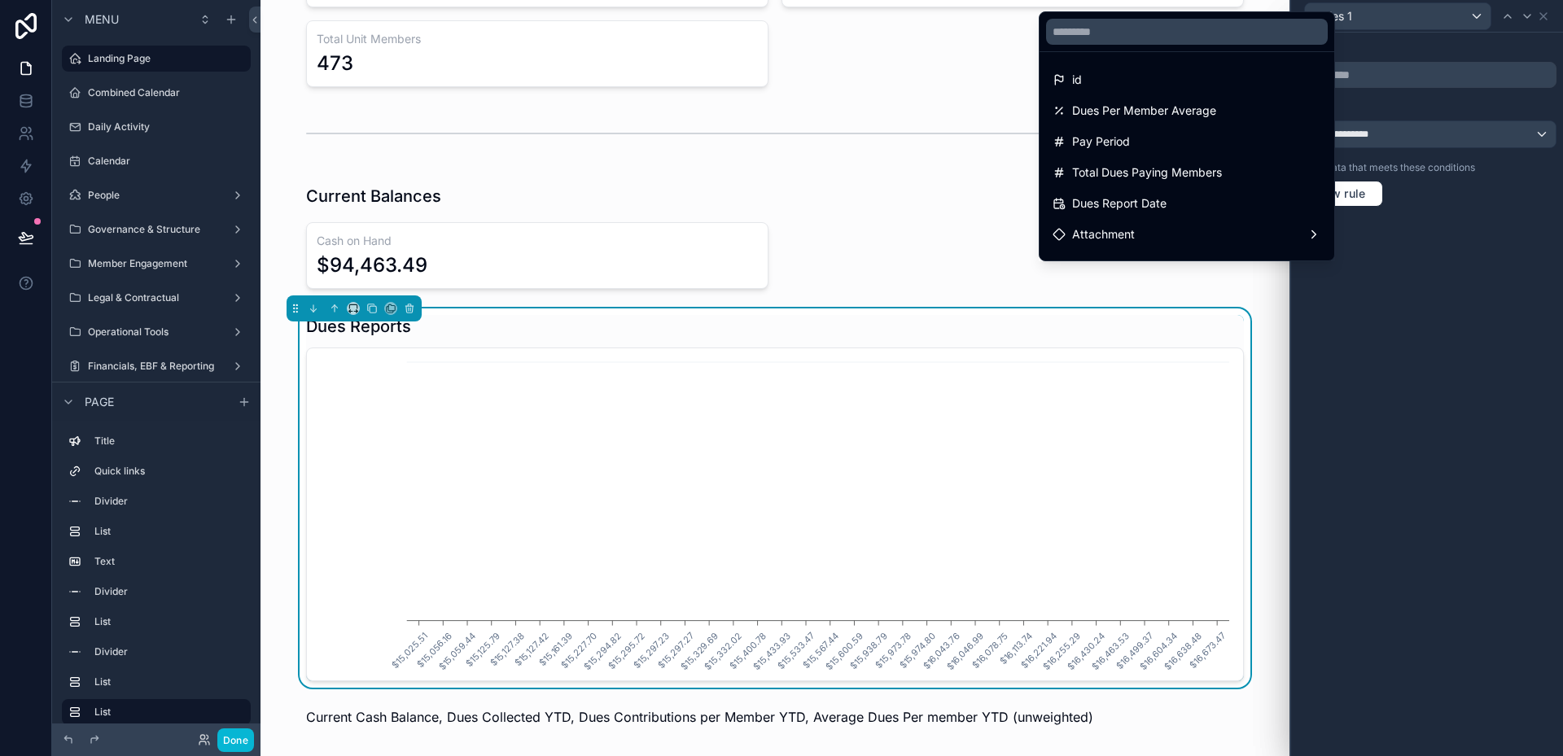
click at [1482, 112] on div at bounding box center [1427, 378] width 272 height 756
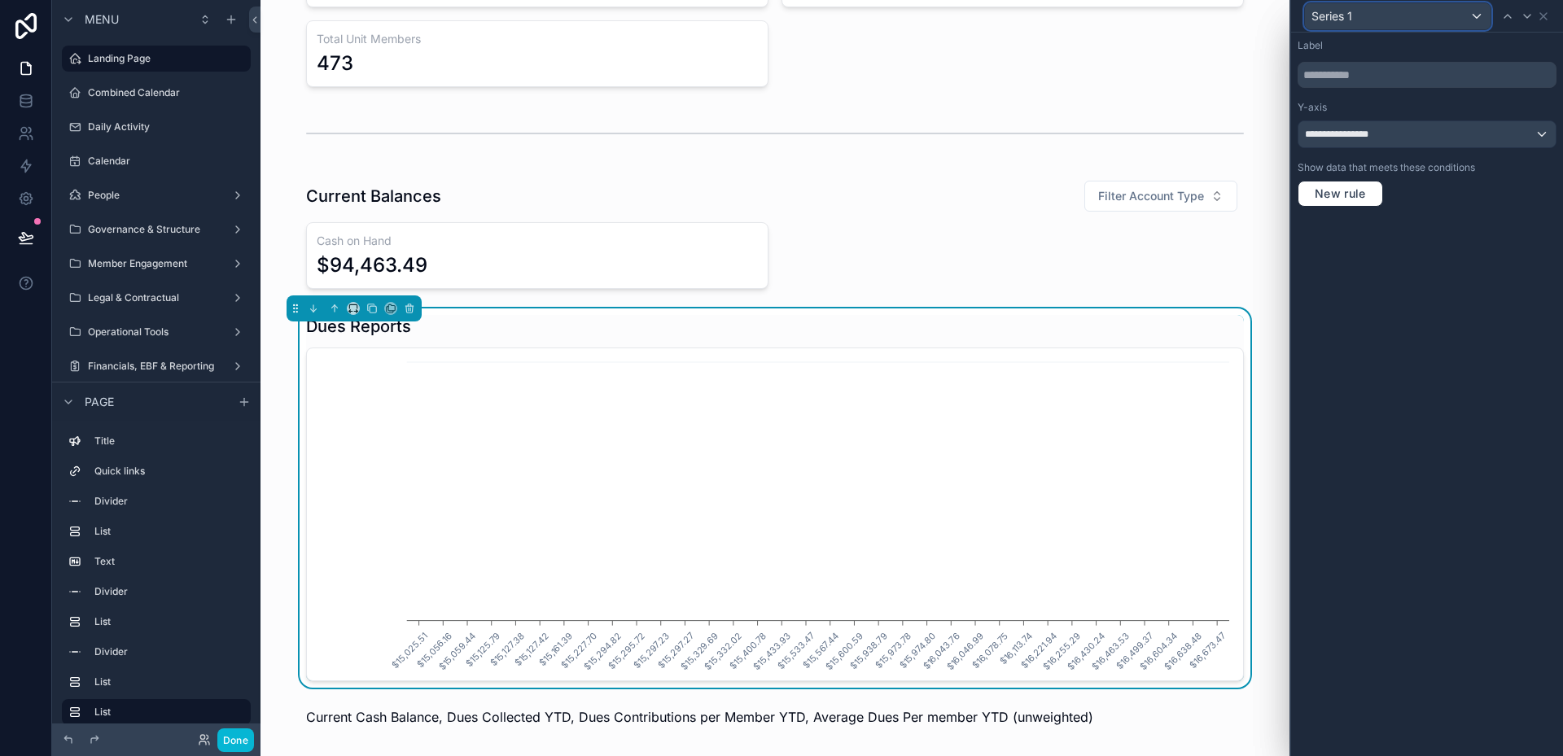
click at [1476, 18] on div "Series 1" at bounding box center [1398, 16] width 186 height 26
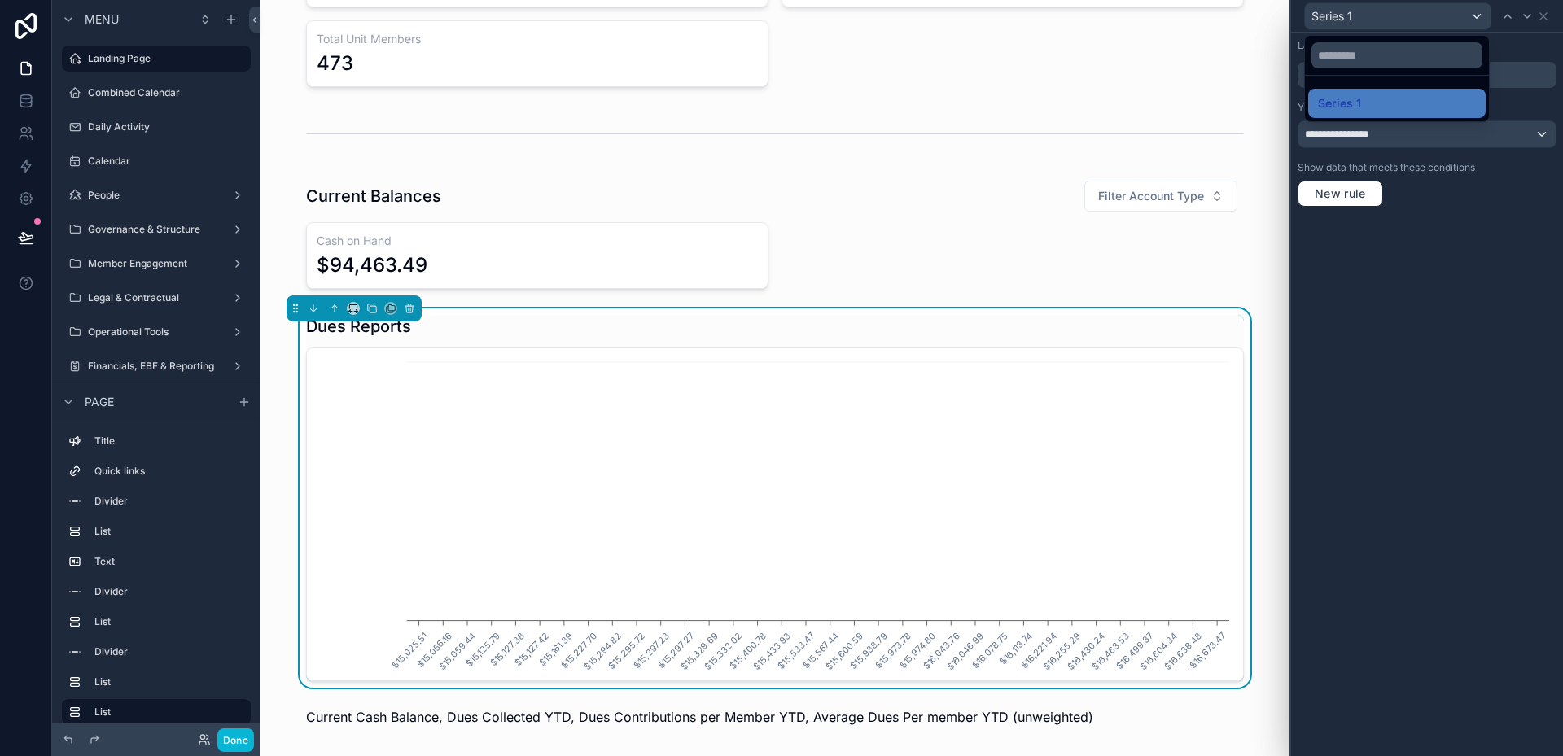
click at [1476, 18] on div at bounding box center [1427, 378] width 272 height 756
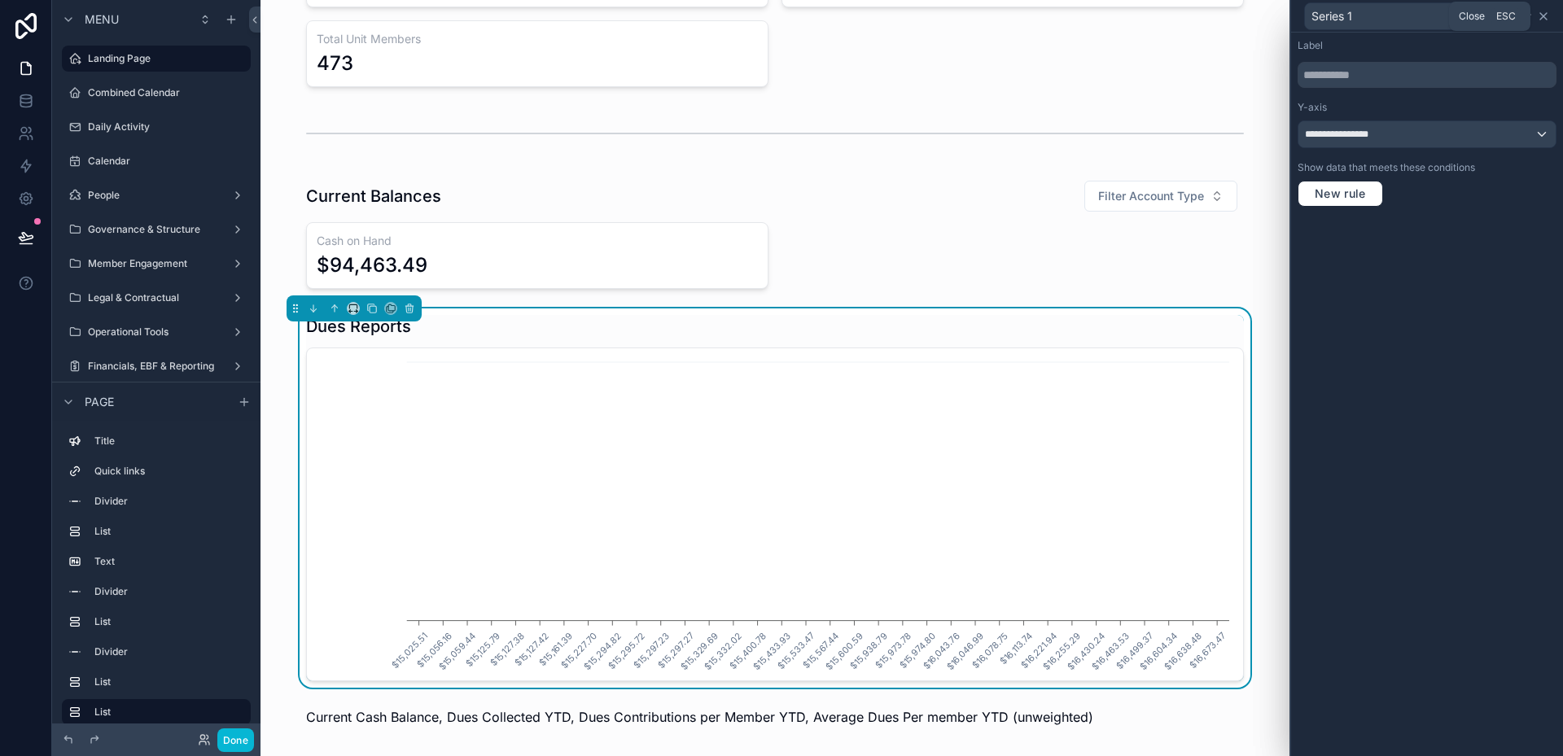
click at [1548, 21] on icon at bounding box center [1543, 16] width 13 height 13
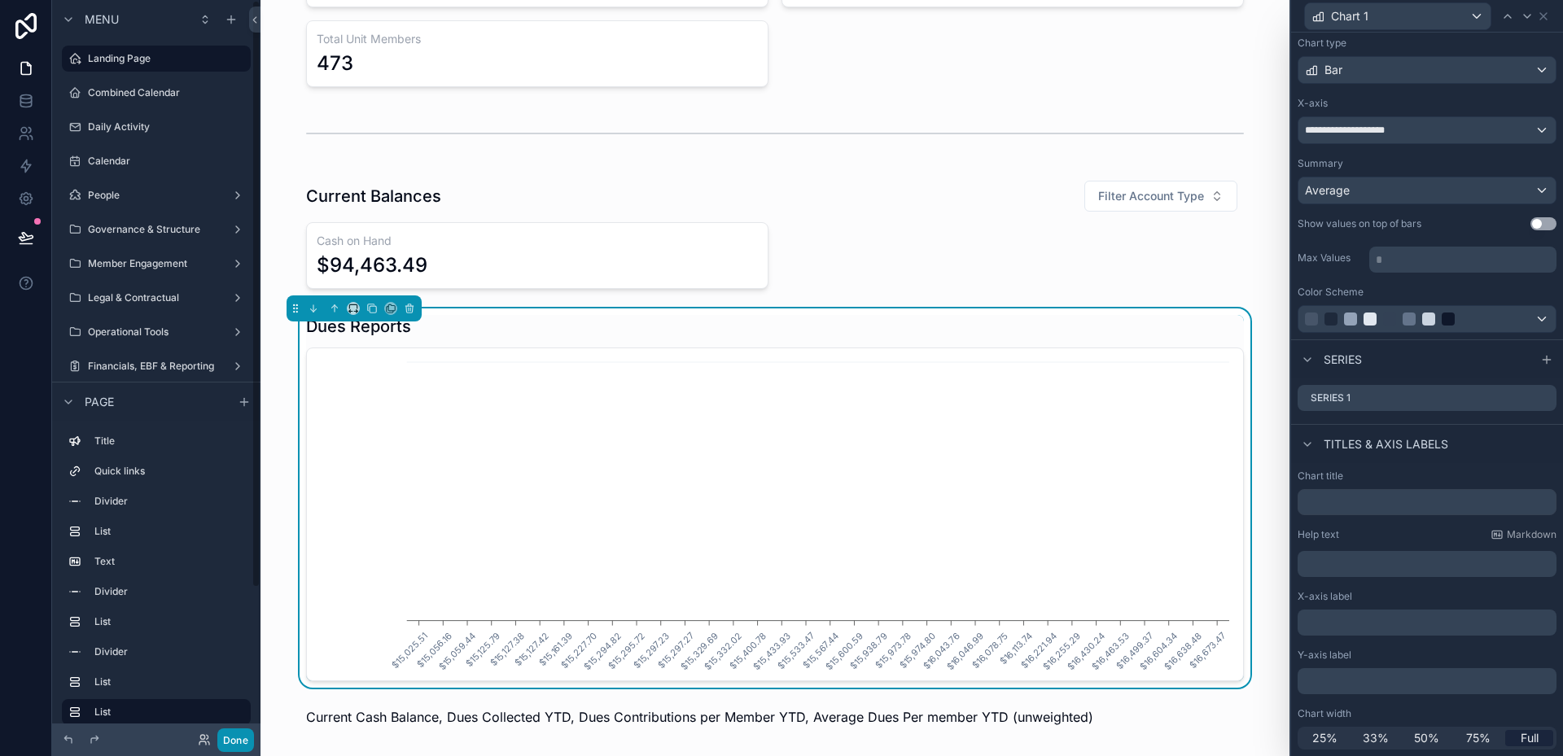
click at [245, 736] on button "Done" at bounding box center [235, 741] width 37 height 24
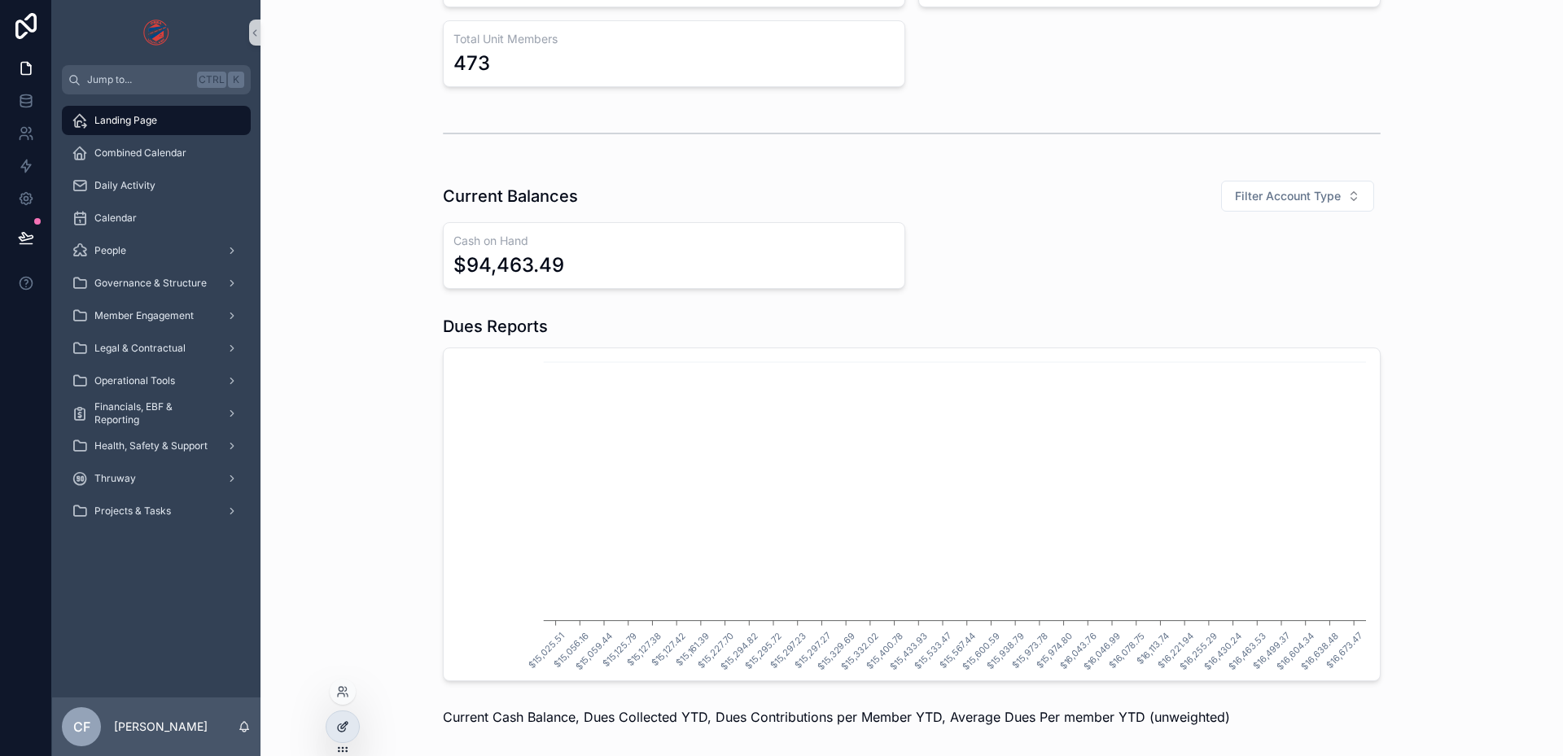
click at [346, 720] on icon at bounding box center [342, 726] width 13 height 13
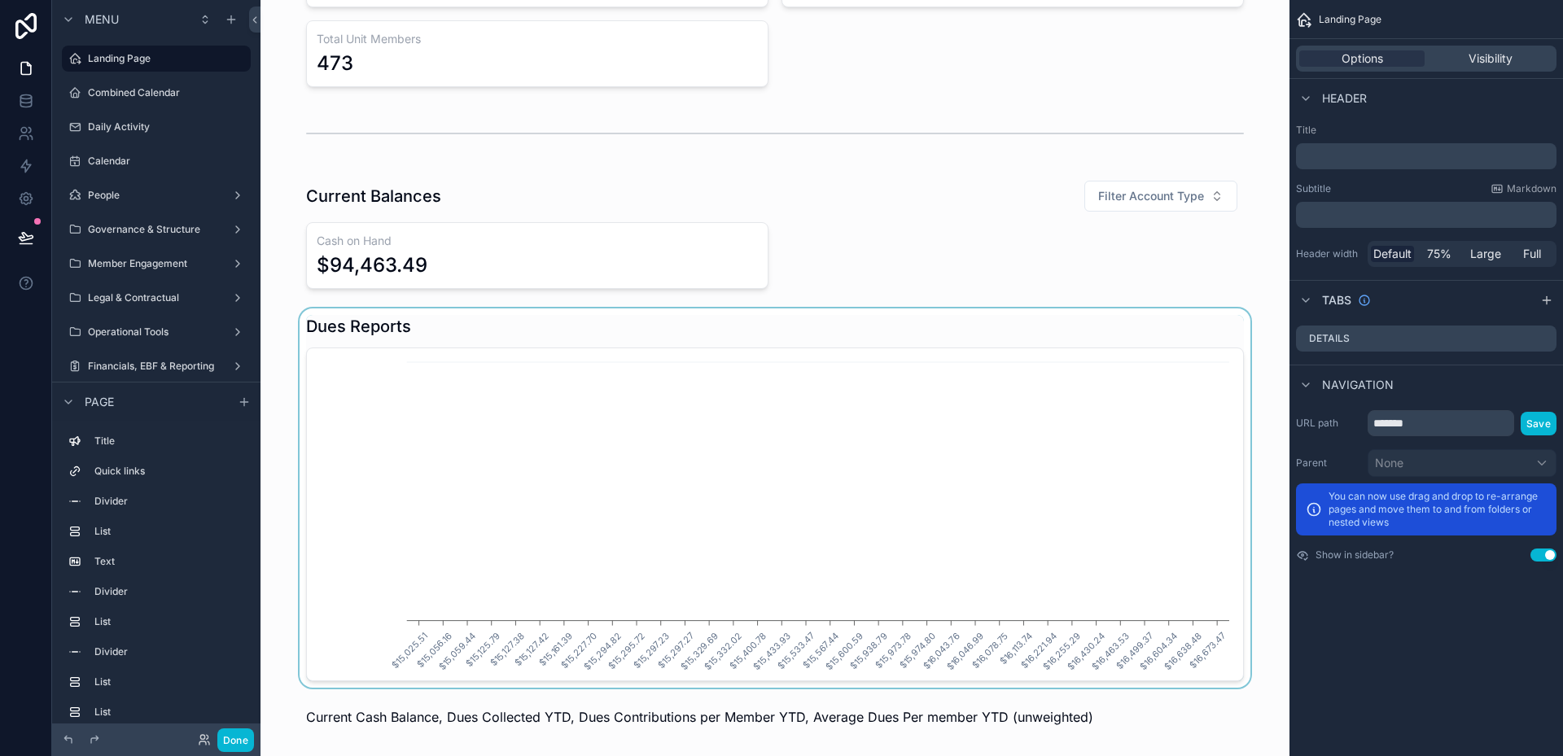
click at [698, 558] on div "scrollable content" at bounding box center [775, 498] width 1003 height 379
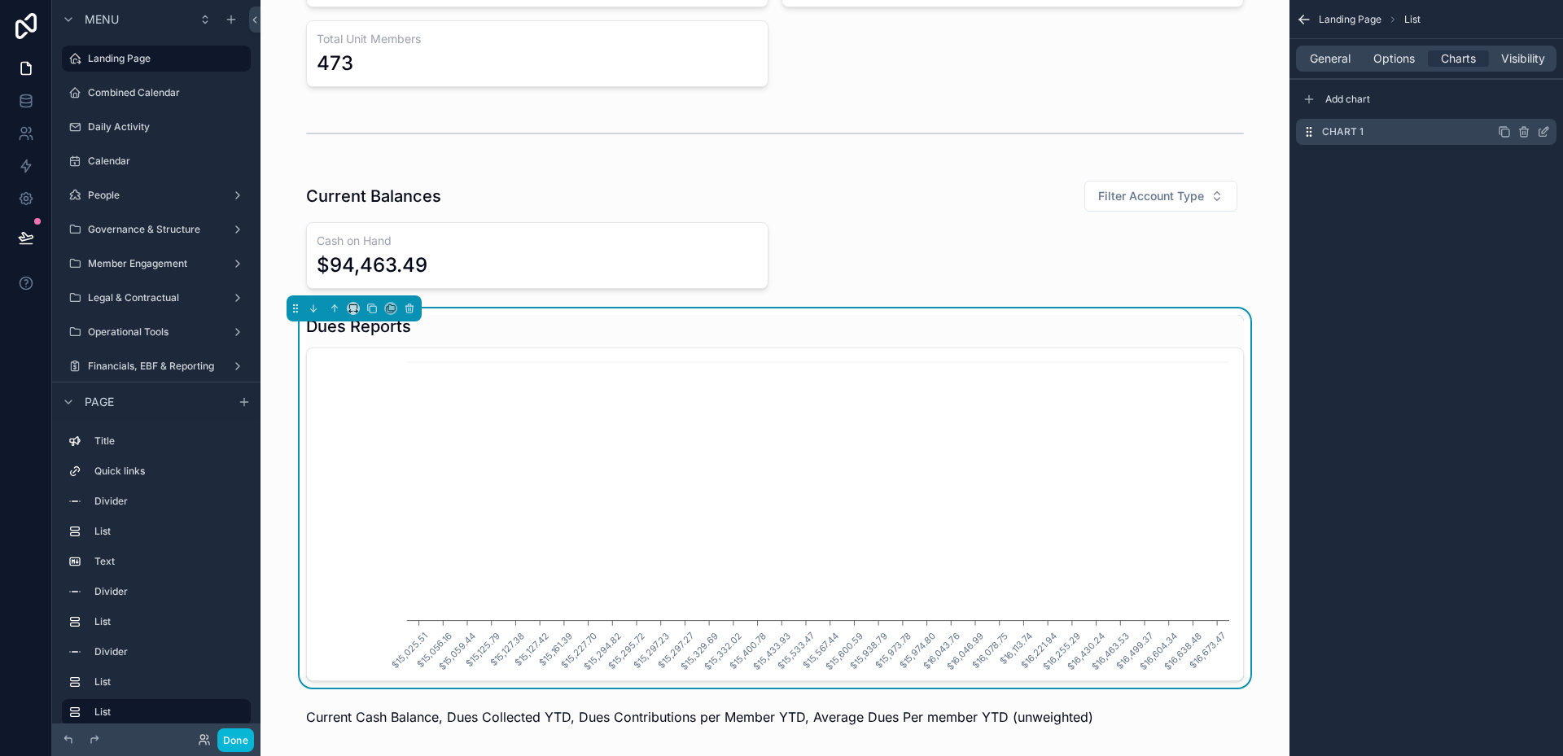
click at [1540, 133] on icon "scrollable content" at bounding box center [1543, 131] width 13 height 13
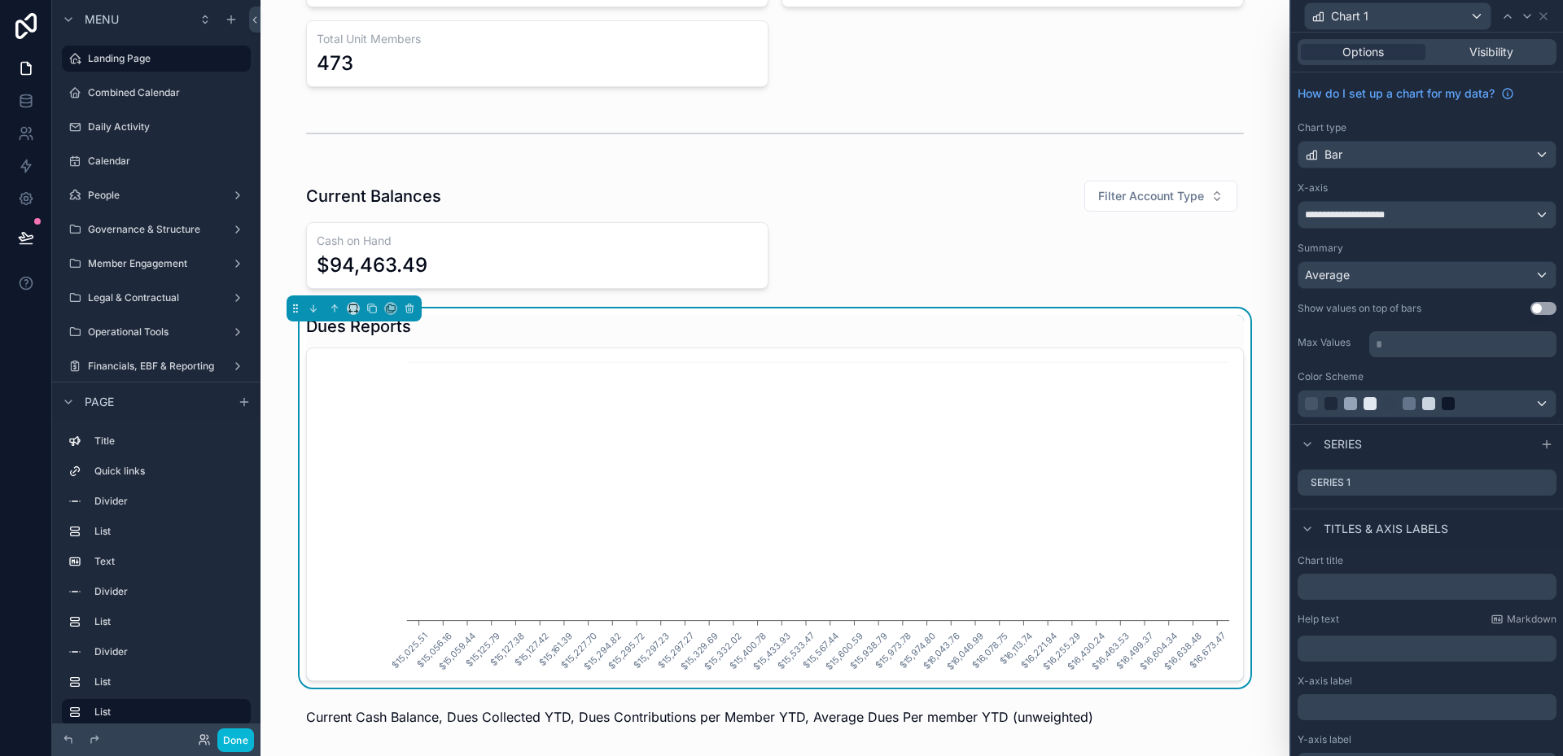
scroll to position [85, 0]
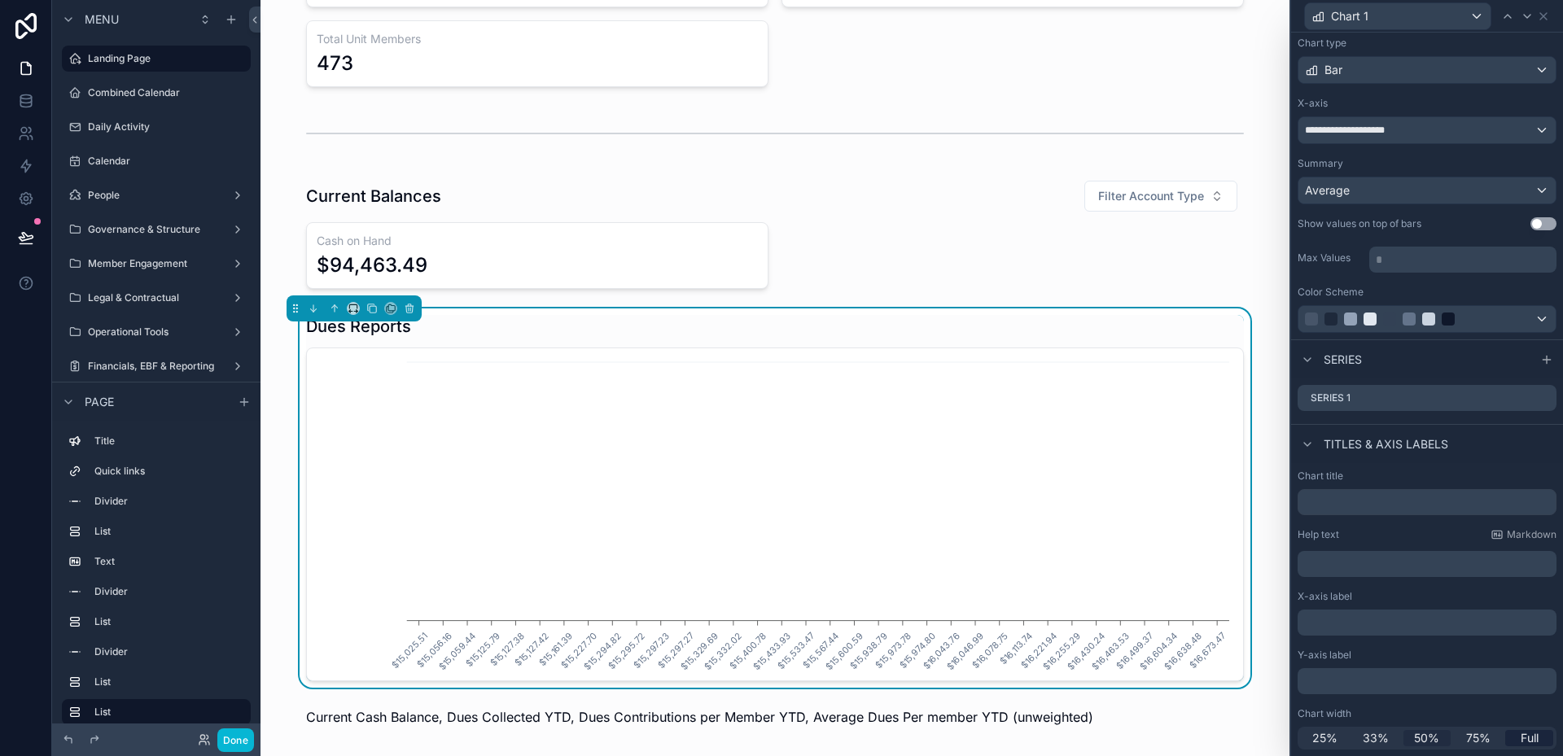
click at [1433, 736] on span "50%" at bounding box center [1426, 738] width 25 height 16
click at [1377, 132] on span "**********" at bounding box center [1352, 130] width 95 height 13
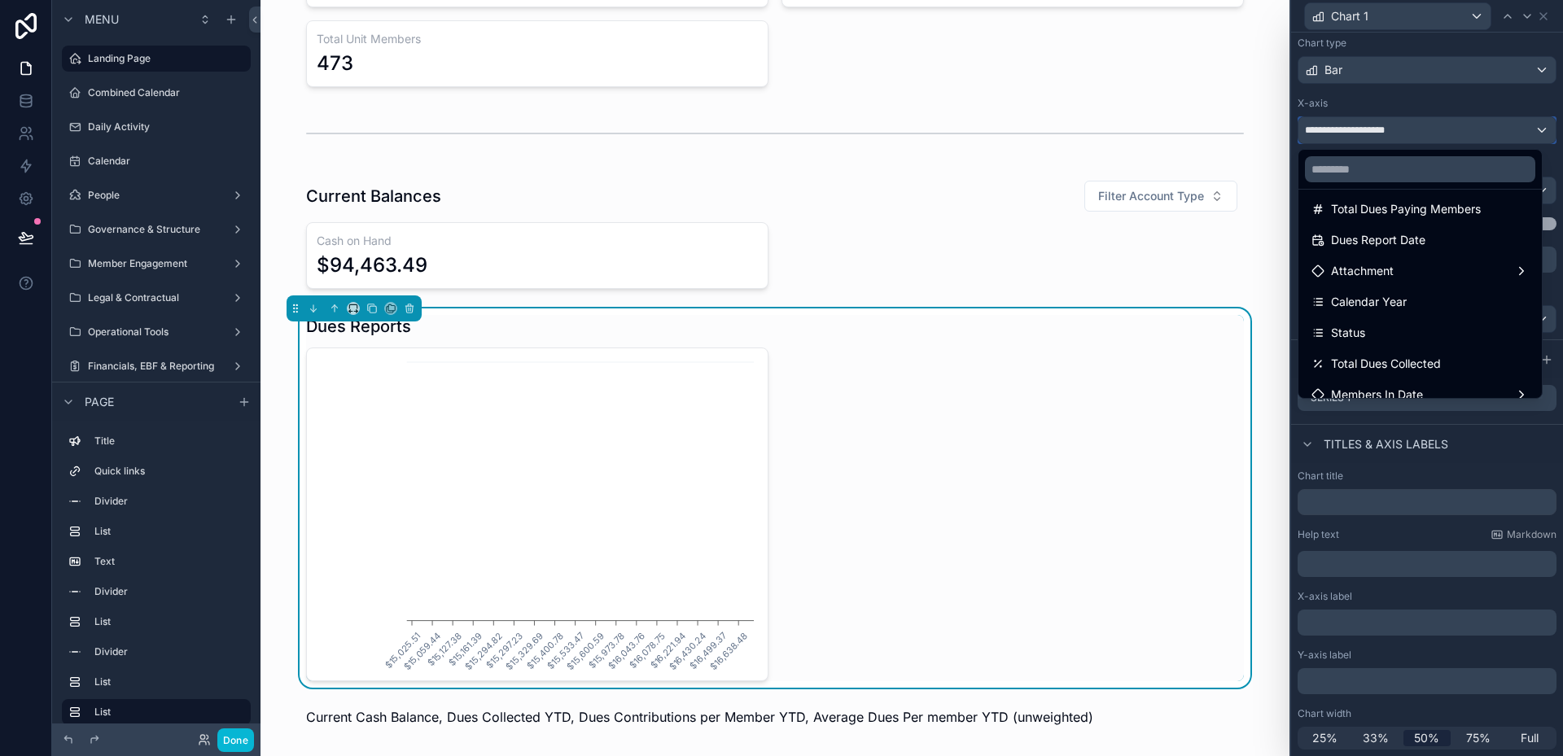
scroll to position [301, 0]
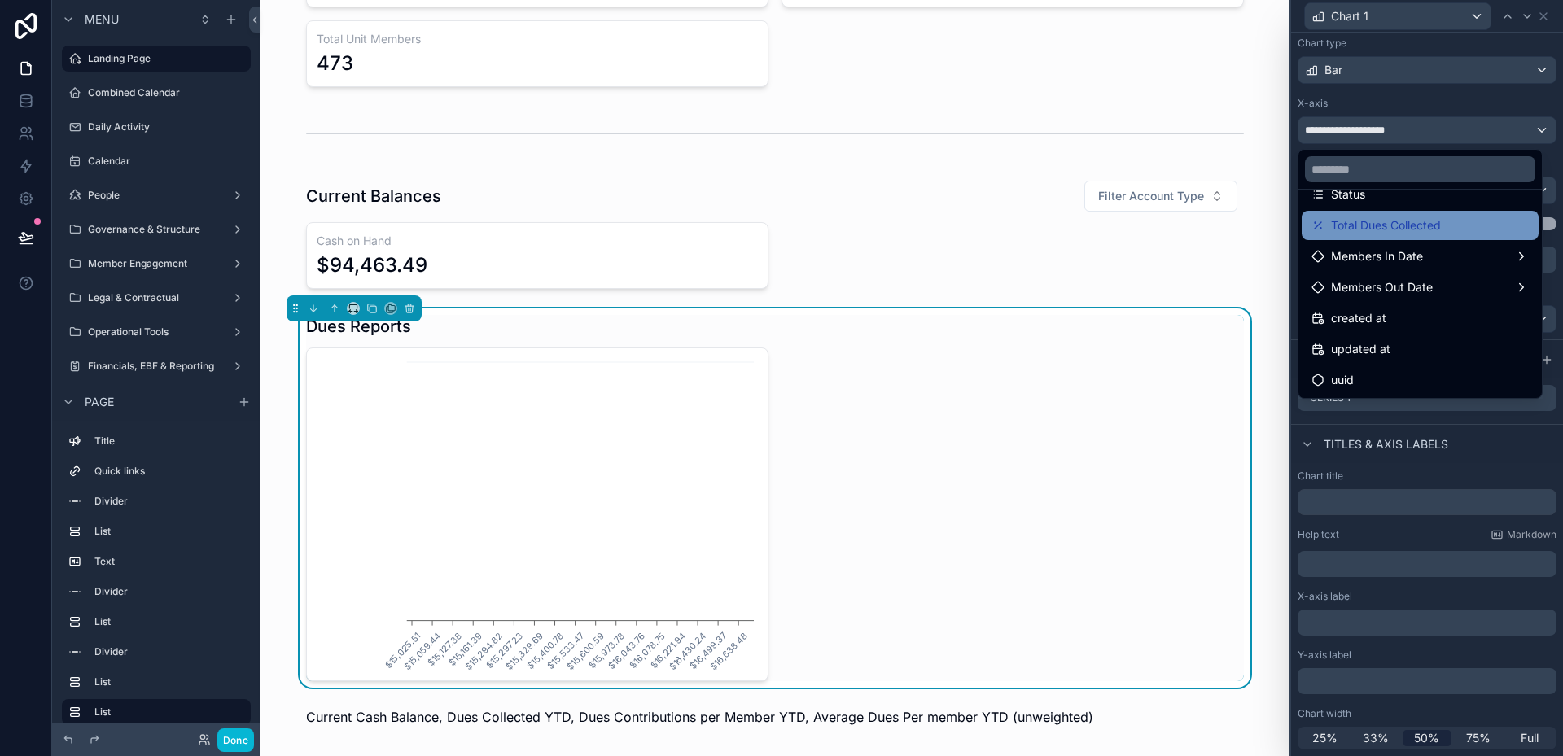
click at [1417, 229] on span "Total Dues Collected" at bounding box center [1386, 226] width 110 height 20
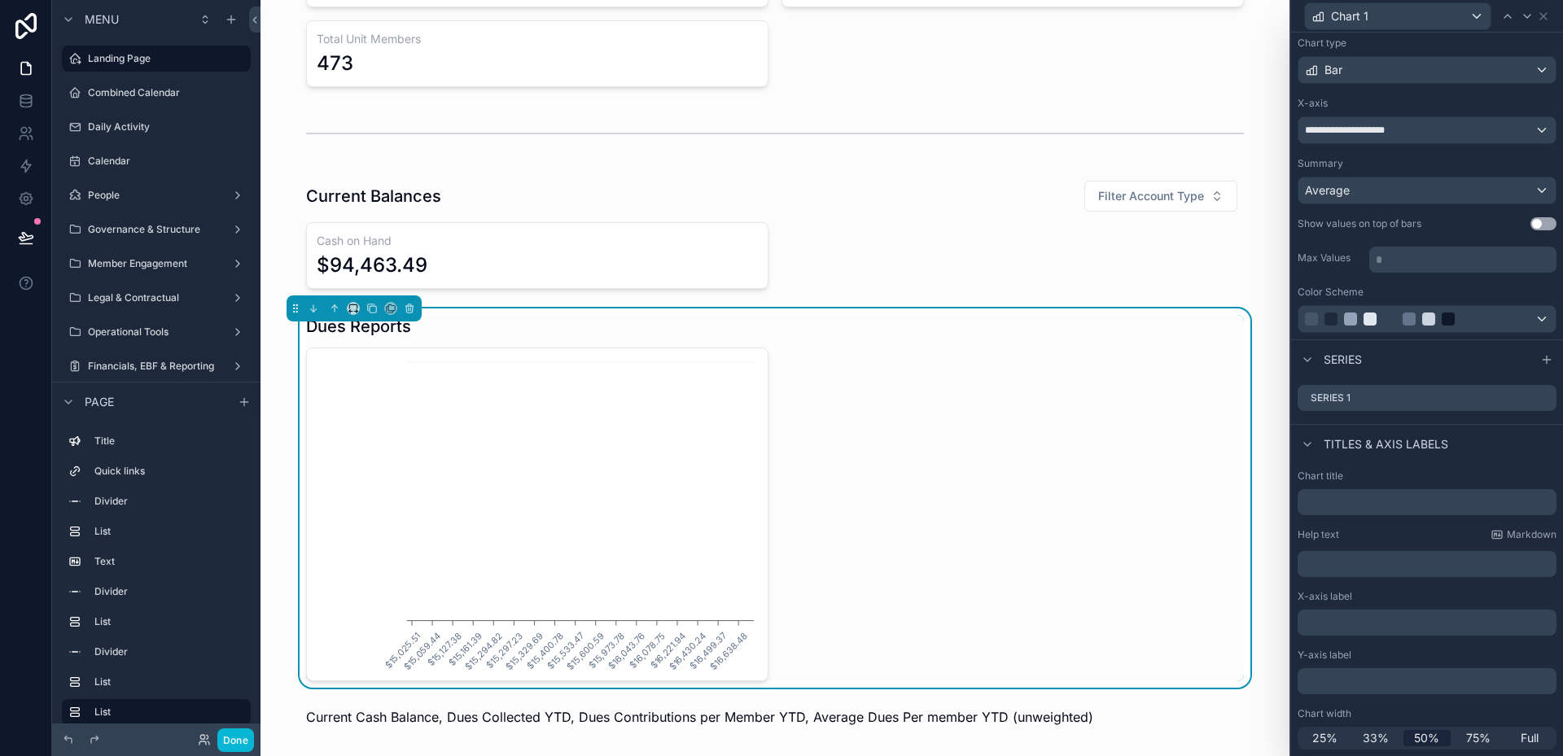
click at [1530, 225] on button "Use setting" at bounding box center [1543, 223] width 26 height 13
click at [1530, 226] on button "Use setting" at bounding box center [1543, 223] width 26 height 13
click at [1537, 400] on icon at bounding box center [1543, 398] width 13 height 13
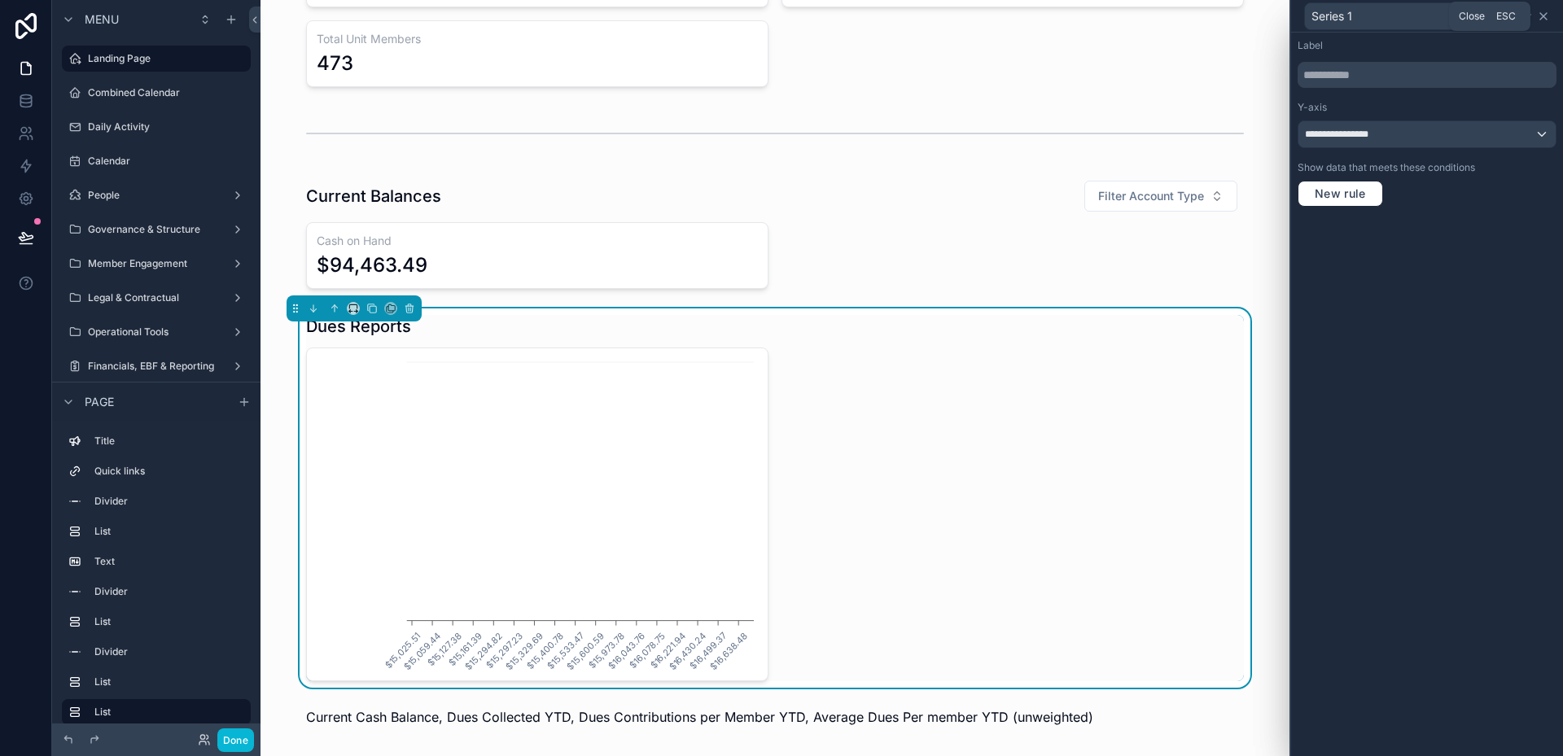
click at [1539, 19] on icon at bounding box center [1543, 16] width 13 height 13
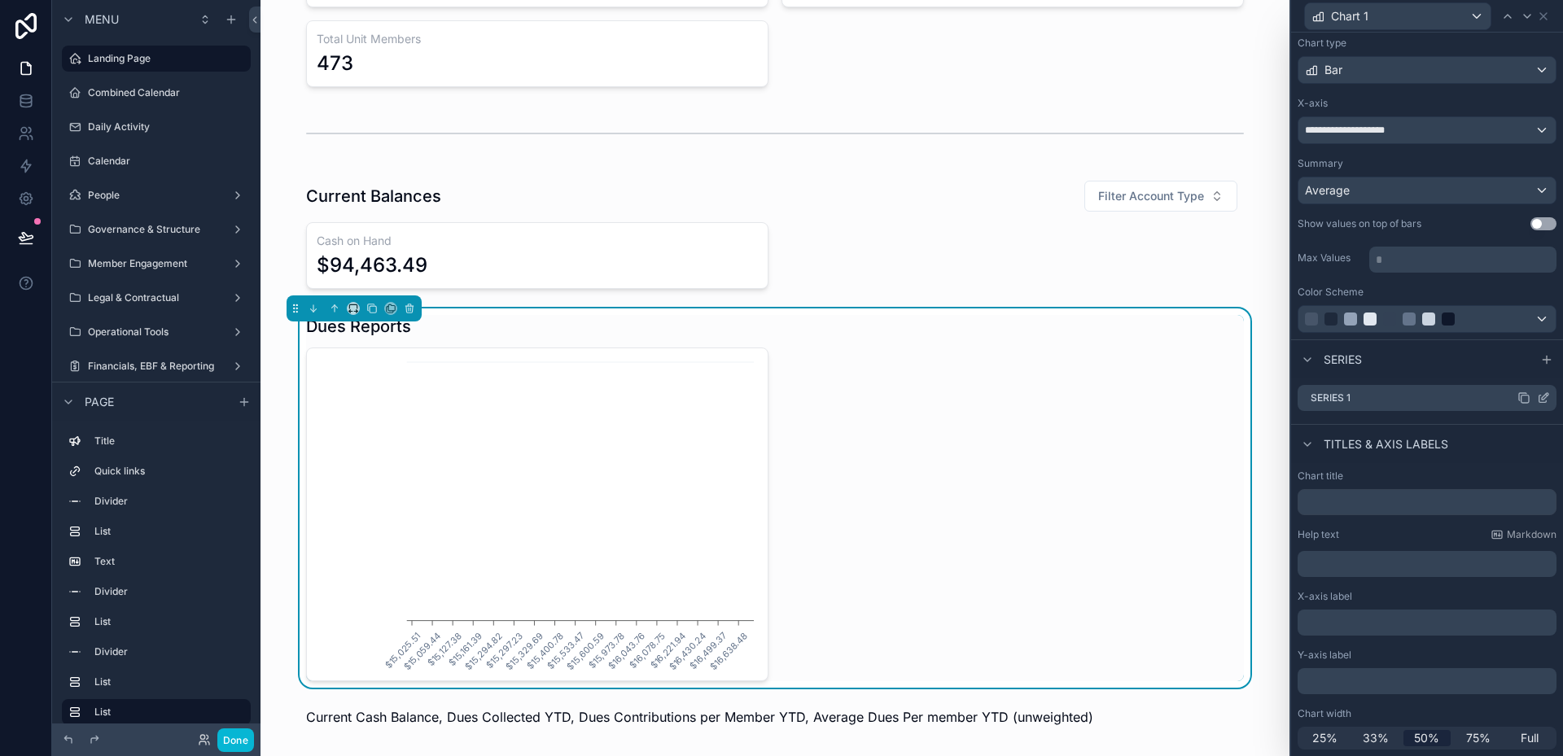
click at [1522, 399] on icon at bounding box center [1525, 399] width 7 height 7
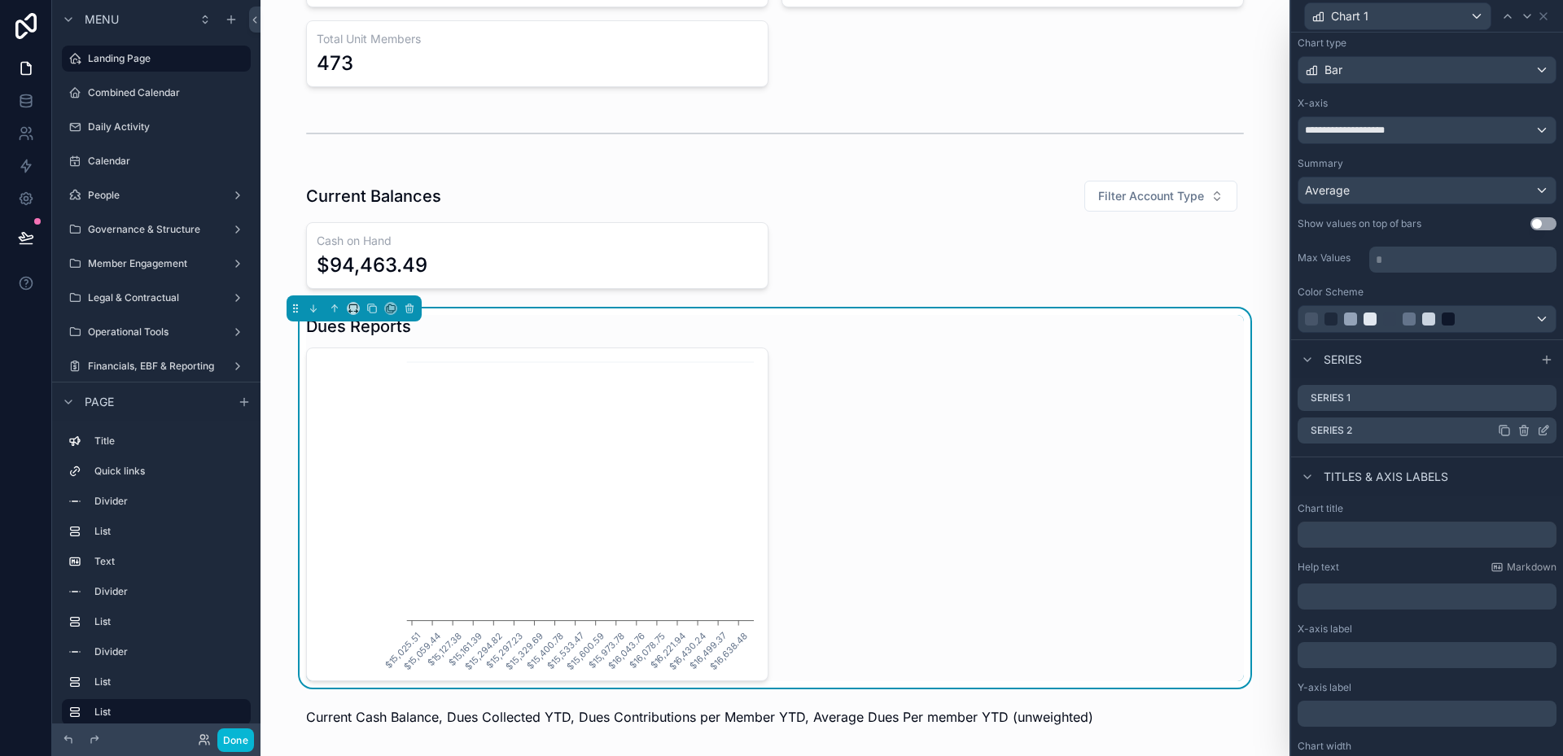
click at [1517, 429] on icon at bounding box center [1523, 430] width 13 height 13
click at [1513, 408] on icon at bounding box center [1517, 404] width 13 height 13
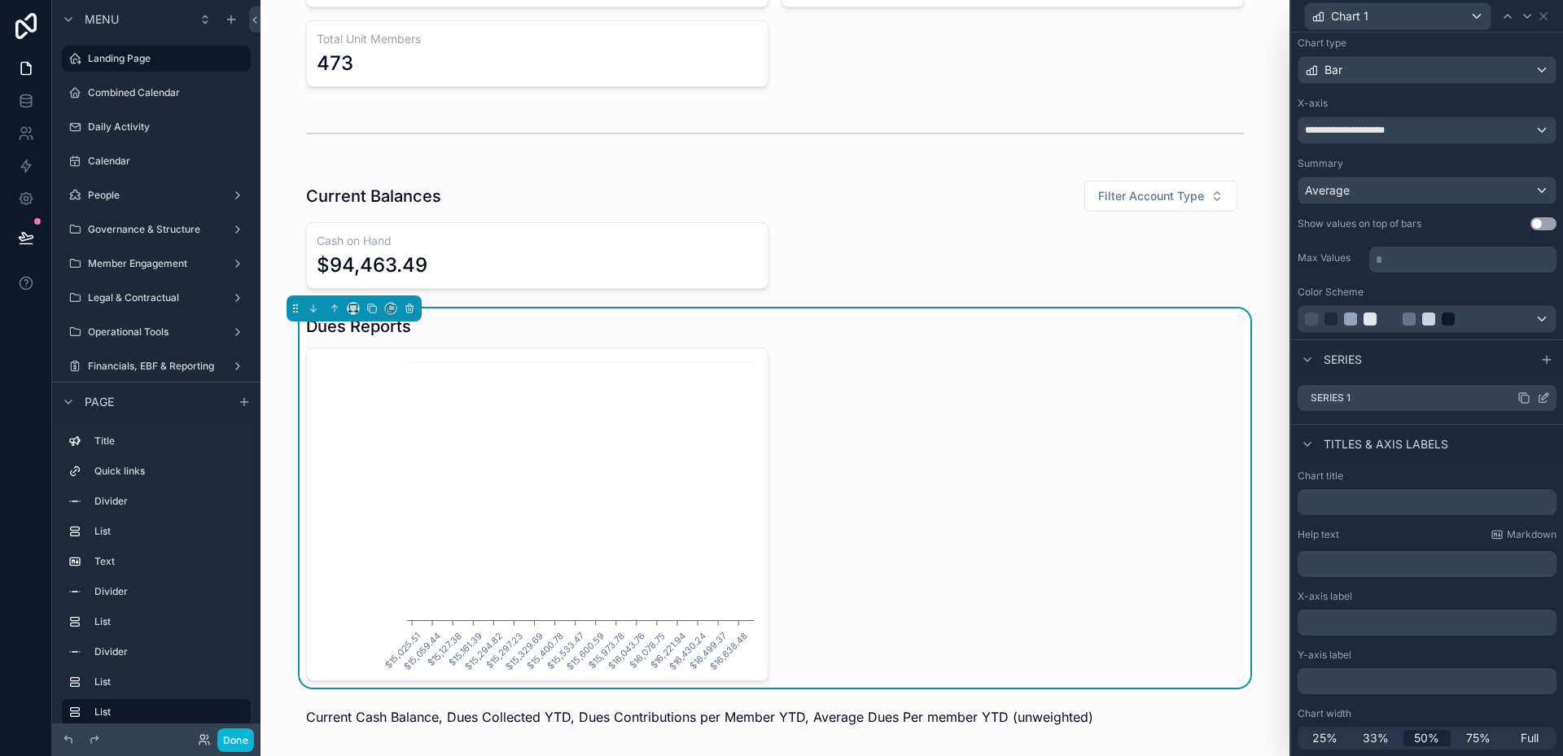
click at [1491, 394] on div "Series 1" at bounding box center [1427, 398] width 259 height 26
click at [1537, 399] on icon at bounding box center [1543, 398] width 13 height 13
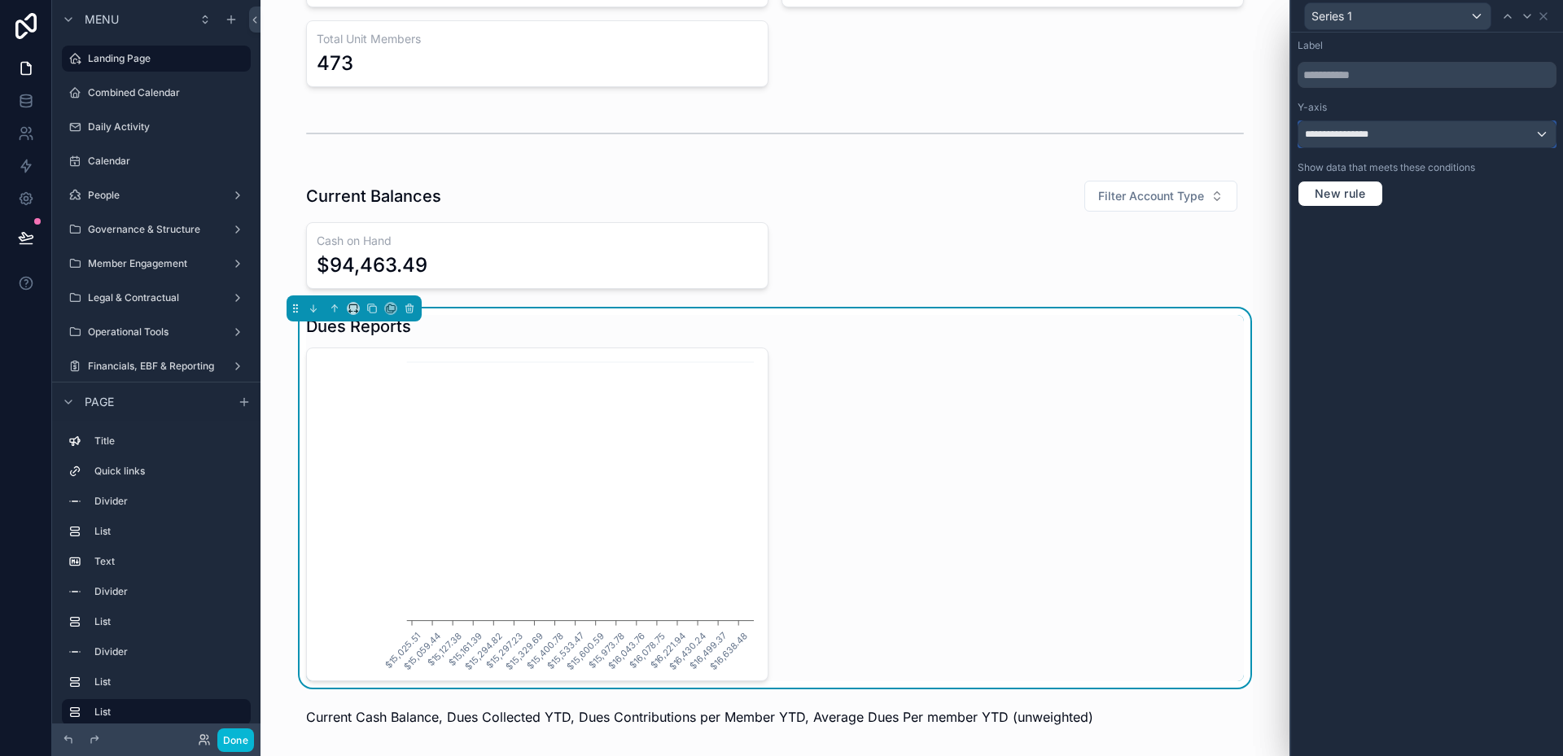
click at [1457, 134] on div "**********" at bounding box center [1426, 134] width 257 height 26
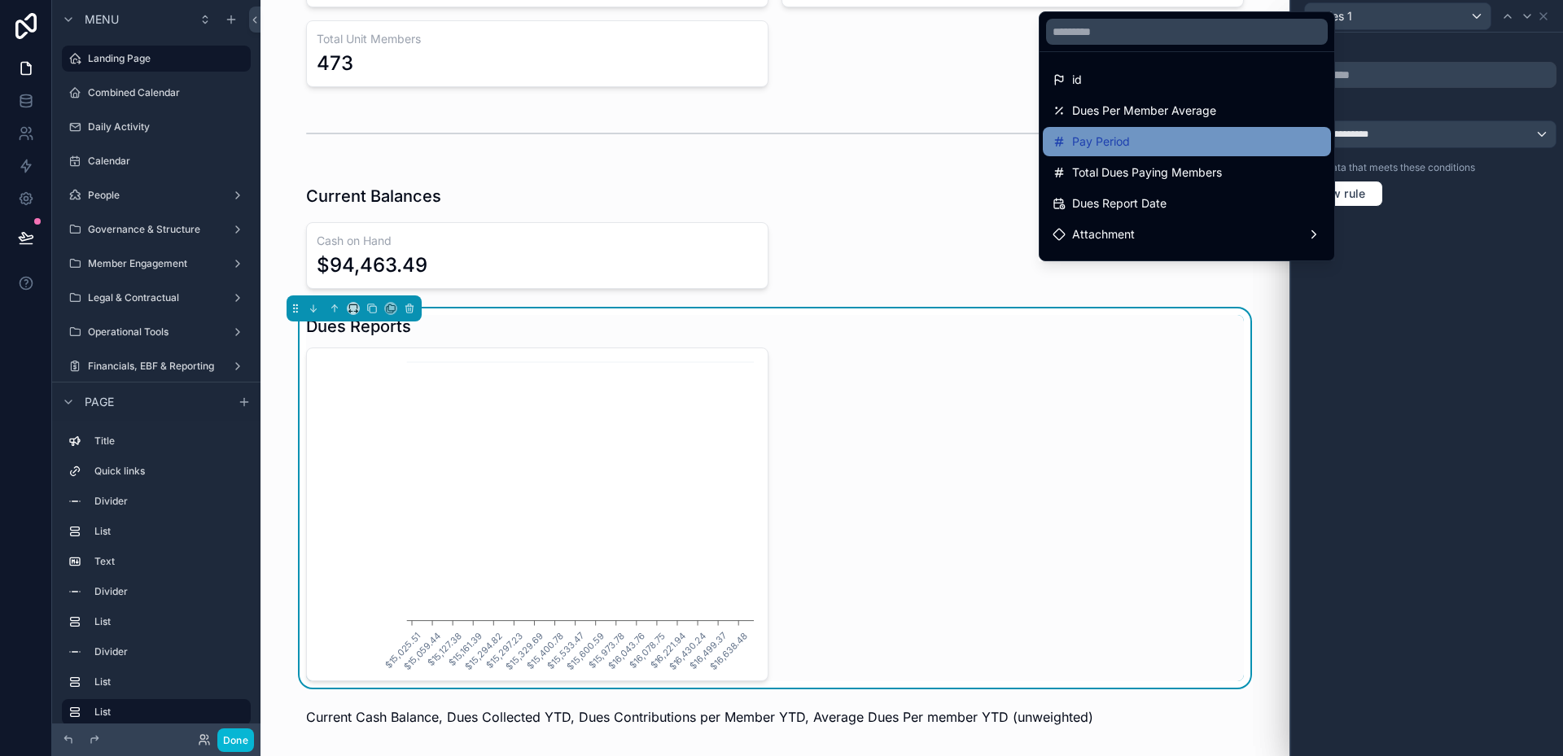
click at [1131, 139] on div "Pay Period" at bounding box center [1187, 142] width 269 height 20
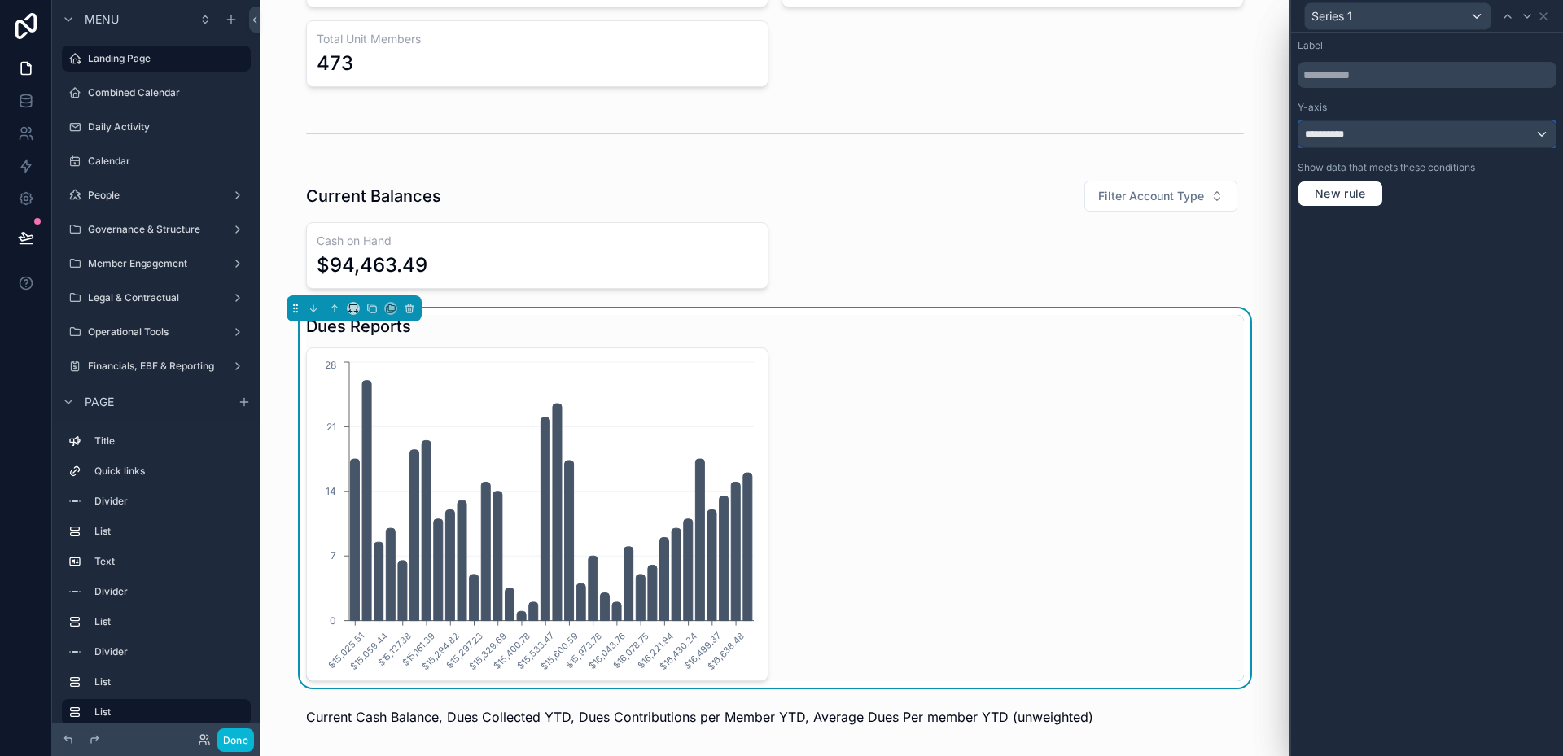
click at [1331, 138] on span "**********" at bounding box center [1330, 134] width 50 height 13
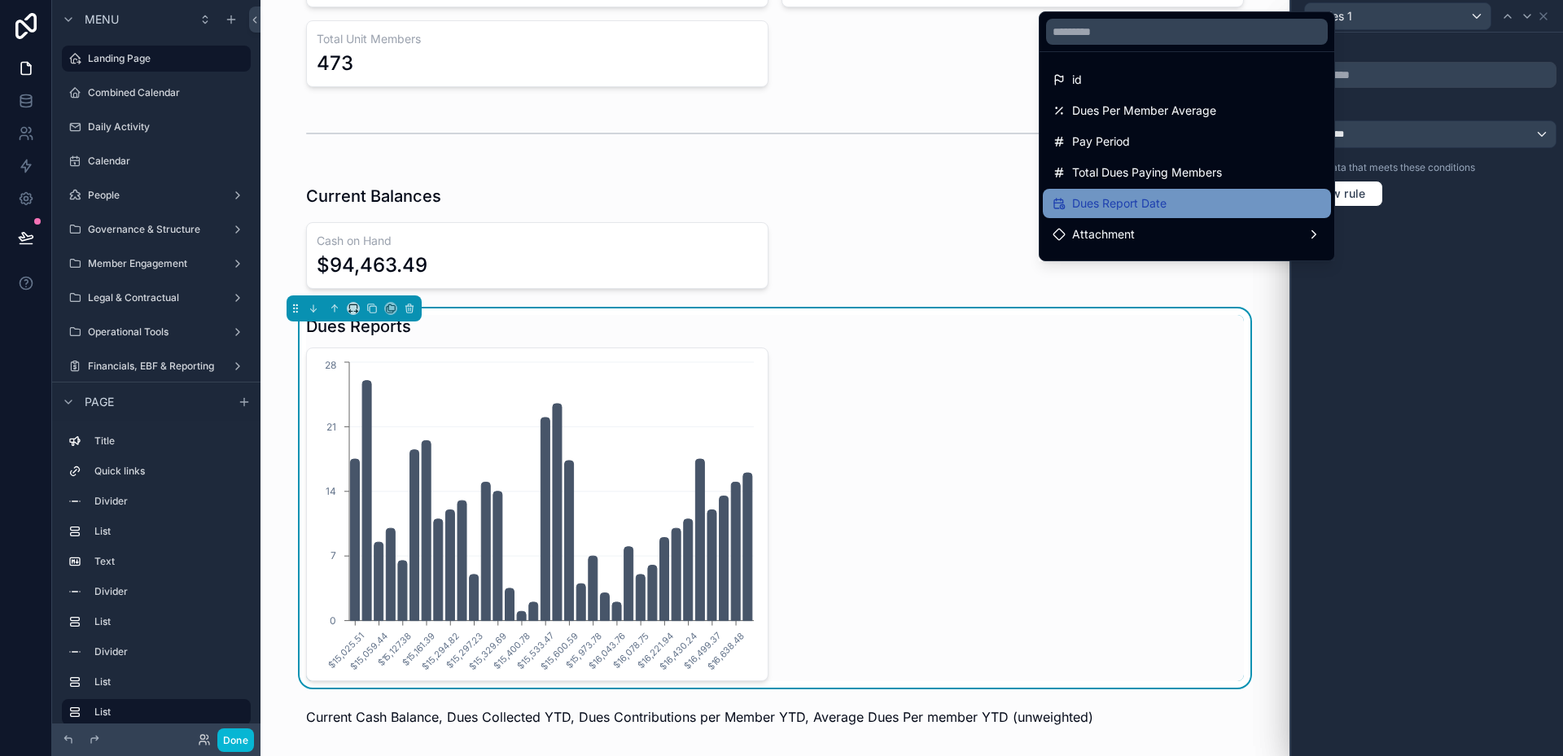
click at [1259, 195] on div "Dues Report Date" at bounding box center [1187, 204] width 269 height 20
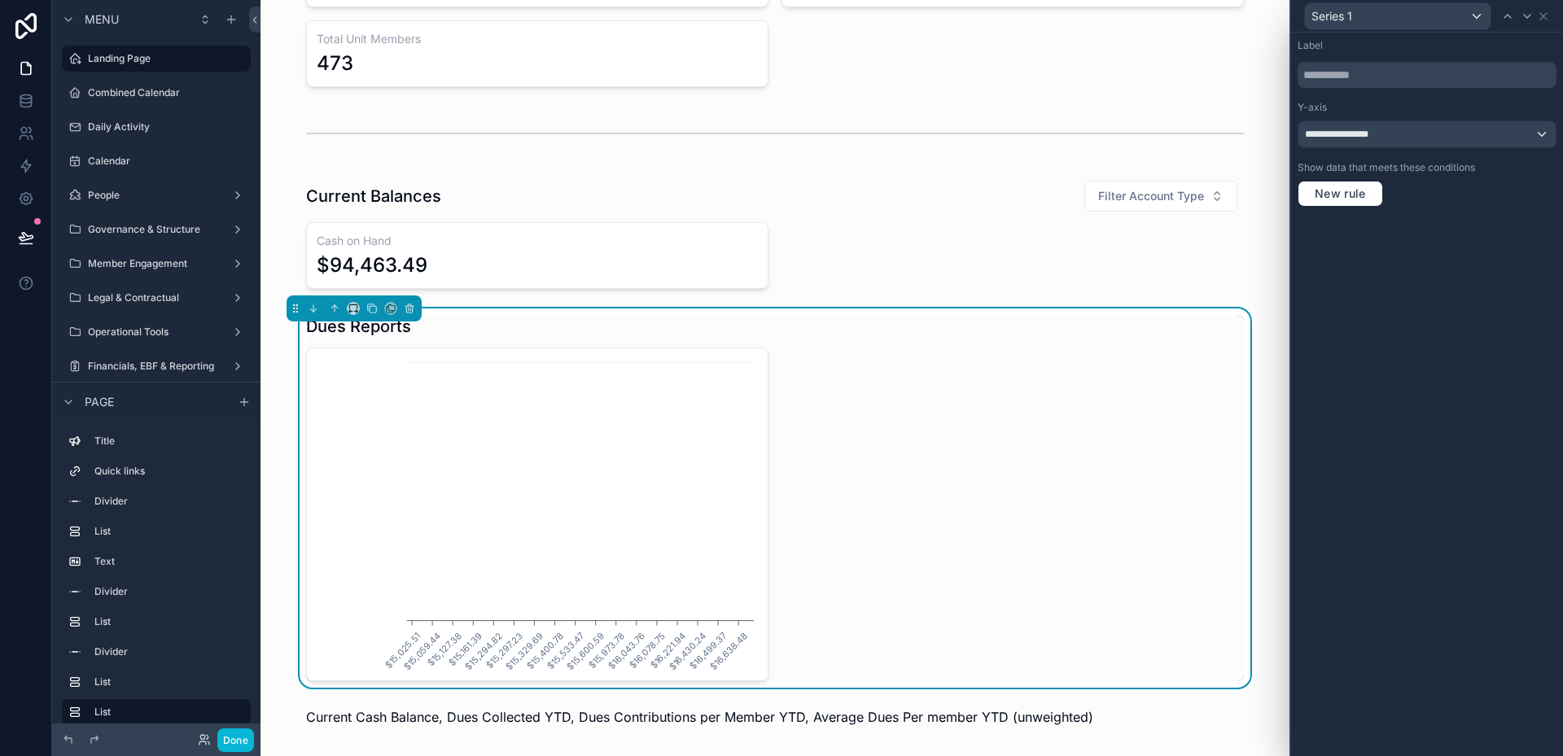
click at [1341, 119] on div "**********" at bounding box center [1427, 124] width 259 height 47
click at [1347, 134] on span "**********" at bounding box center [1345, 134] width 81 height 13
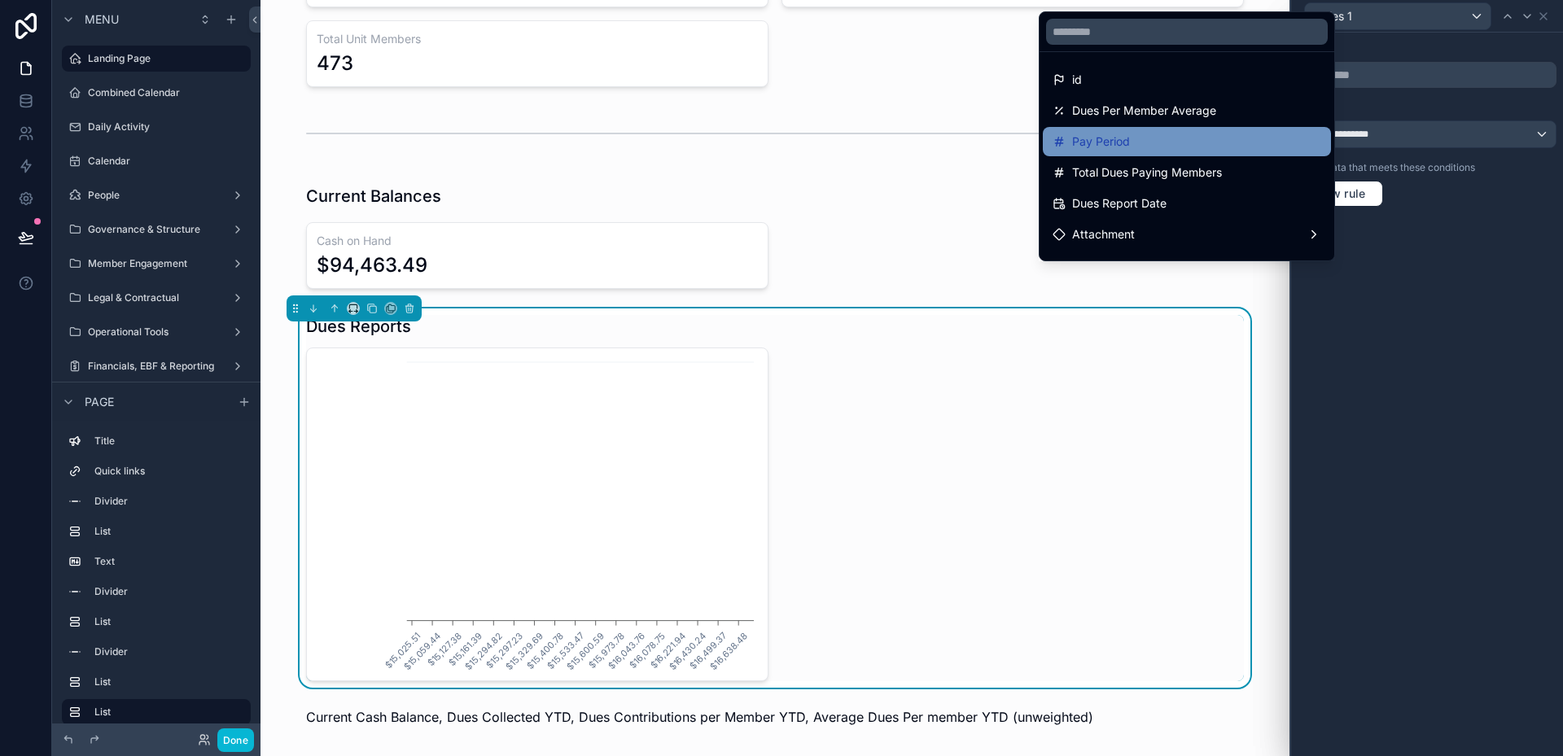
click at [1185, 142] on div "Pay Period" at bounding box center [1187, 142] width 269 height 20
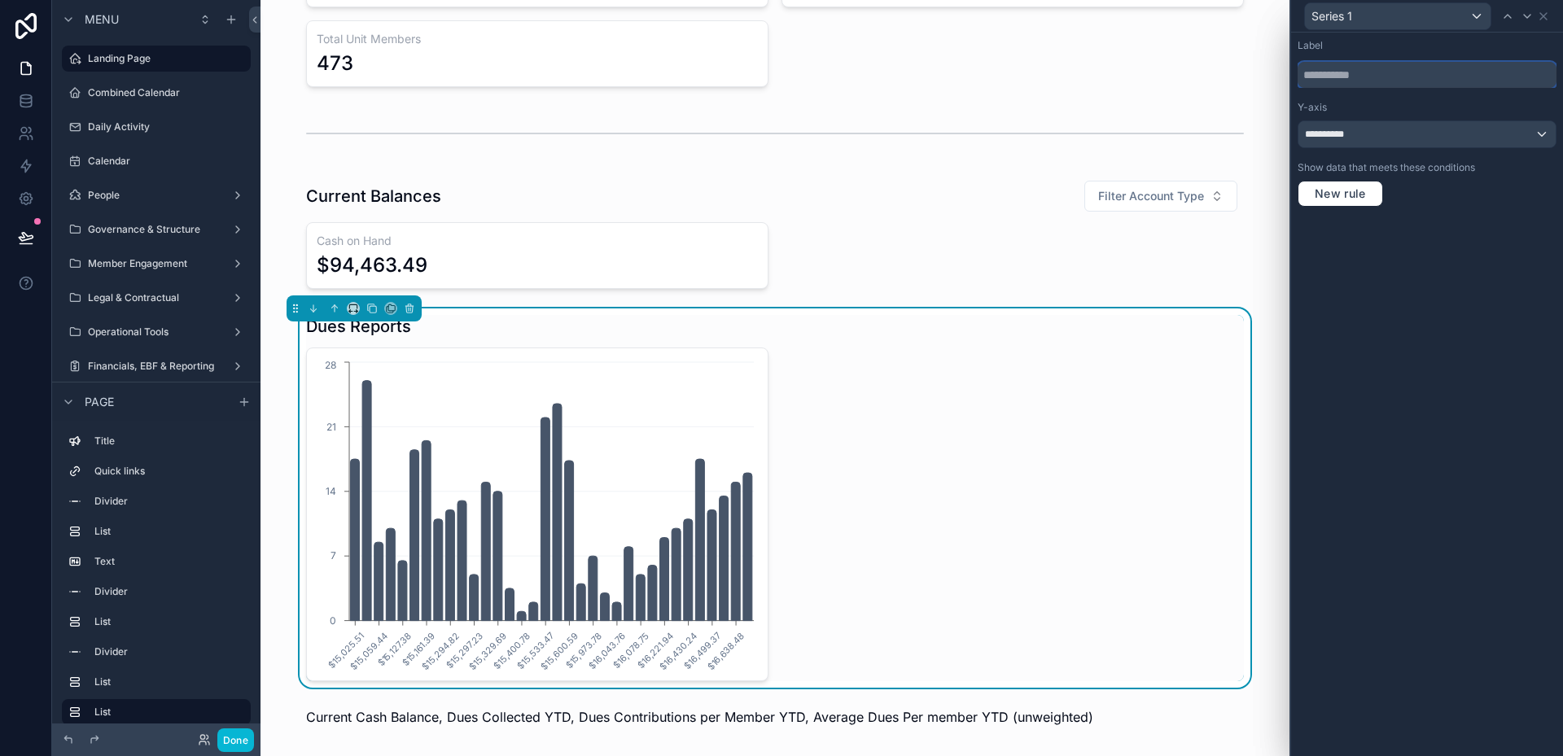
click at [1344, 82] on input "text" at bounding box center [1427, 75] width 259 height 26
click at [1345, 140] on span "**********" at bounding box center [1330, 134] width 50 height 13
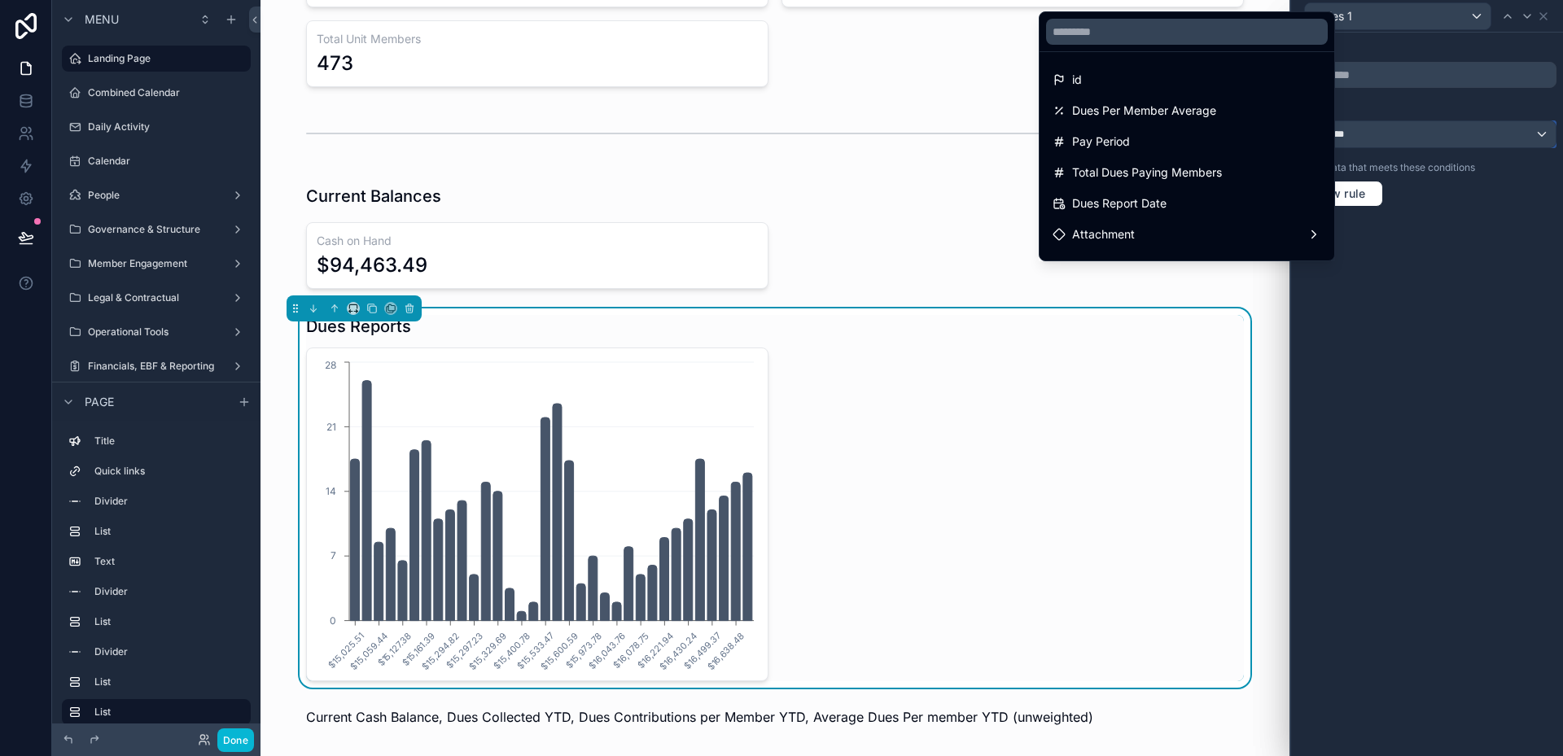
scroll to position [147, 0]
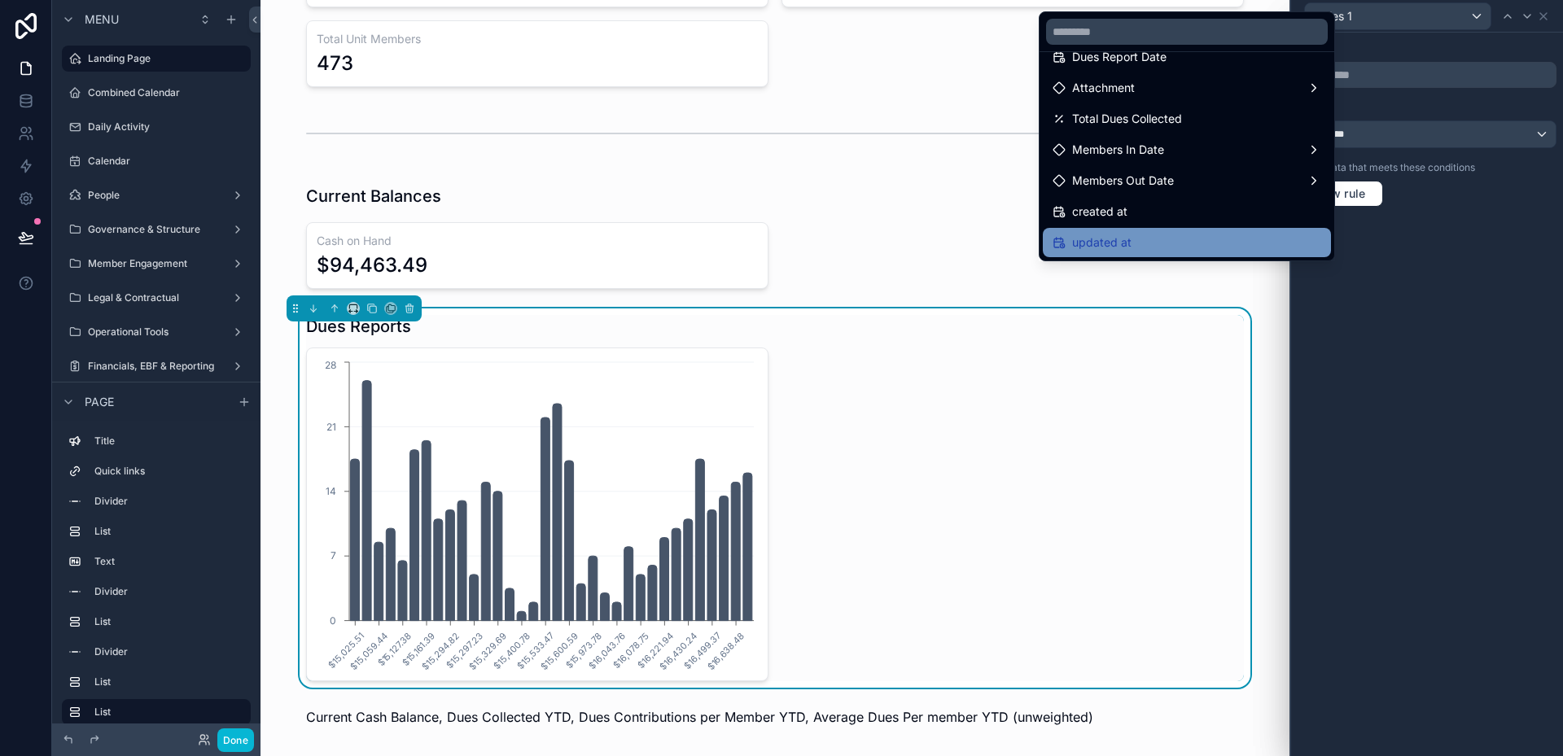
click at [1215, 231] on div "updated at" at bounding box center [1187, 242] width 288 height 29
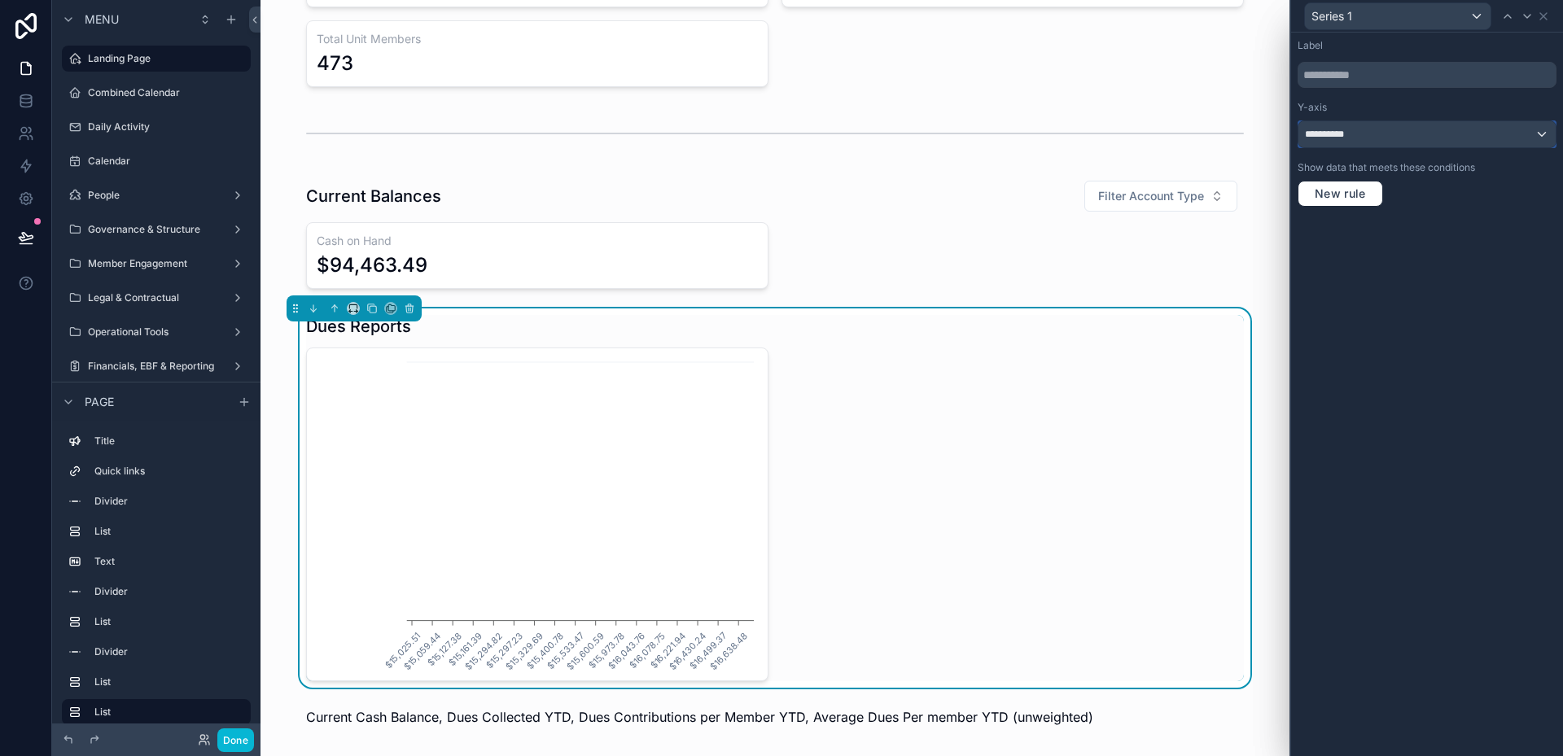
click at [1349, 138] on span "**********" at bounding box center [1330, 134] width 50 height 13
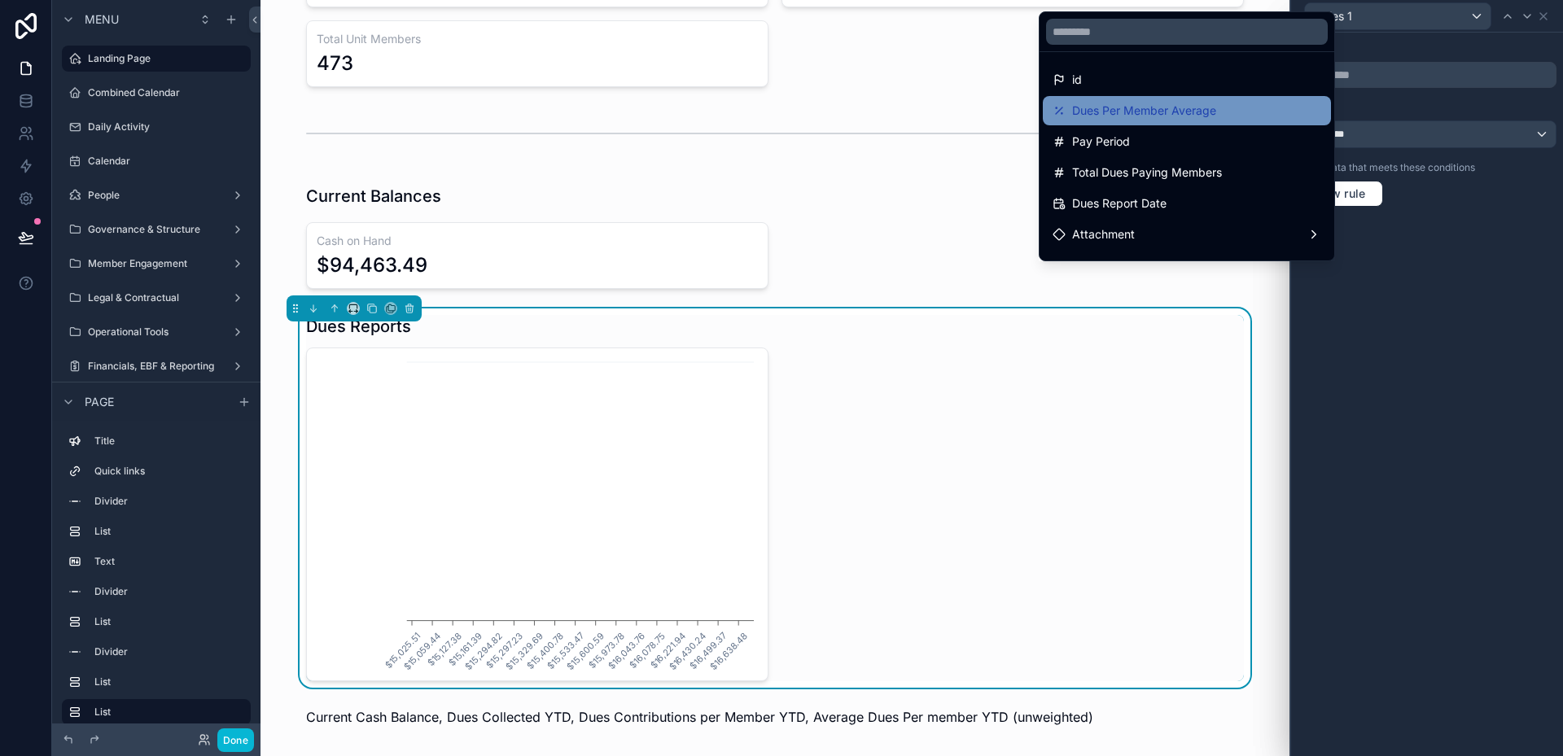
click at [1171, 118] on span "Dues Per Member Average" at bounding box center [1144, 111] width 144 height 20
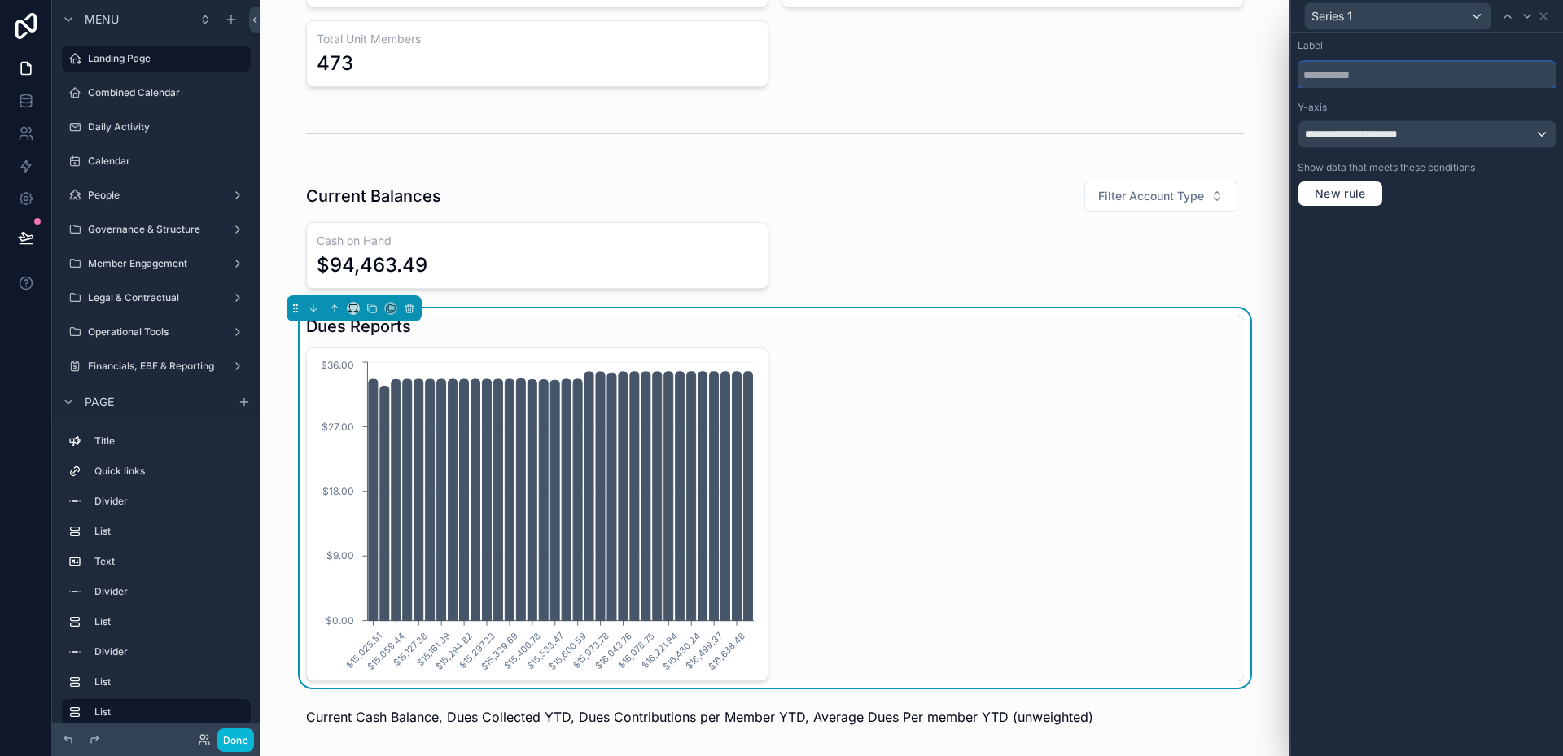
click at [1490, 72] on input "text" at bounding box center [1427, 75] width 259 height 26
click at [1475, 20] on div "Series 1" at bounding box center [1398, 16] width 186 height 26
click at [1475, 20] on div at bounding box center [1427, 378] width 272 height 756
click at [1442, 129] on div "**********" at bounding box center [1426, 134] width 257 height 26
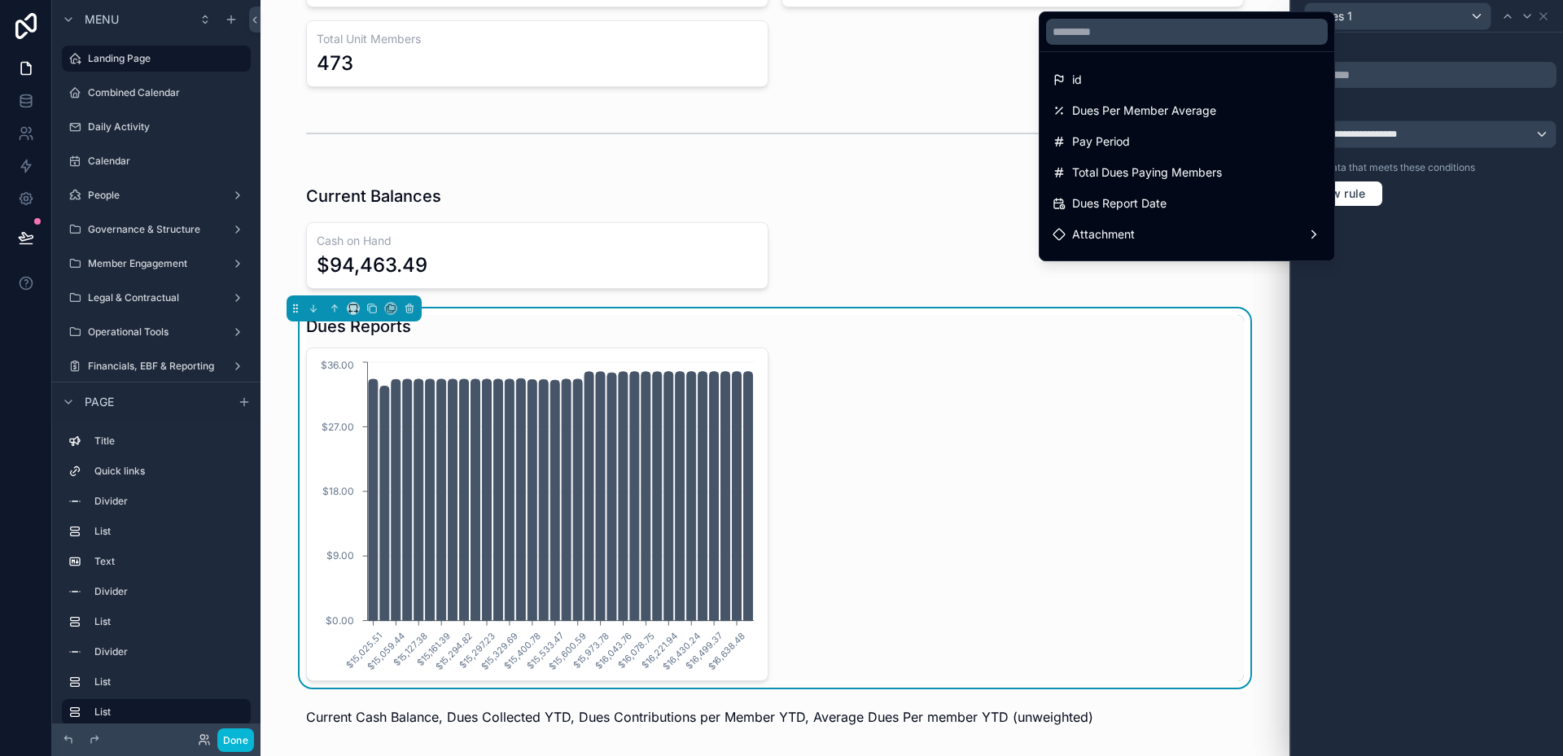
click at [1441, 132] on div at bounding box center [1427, 378] width 272 height 756
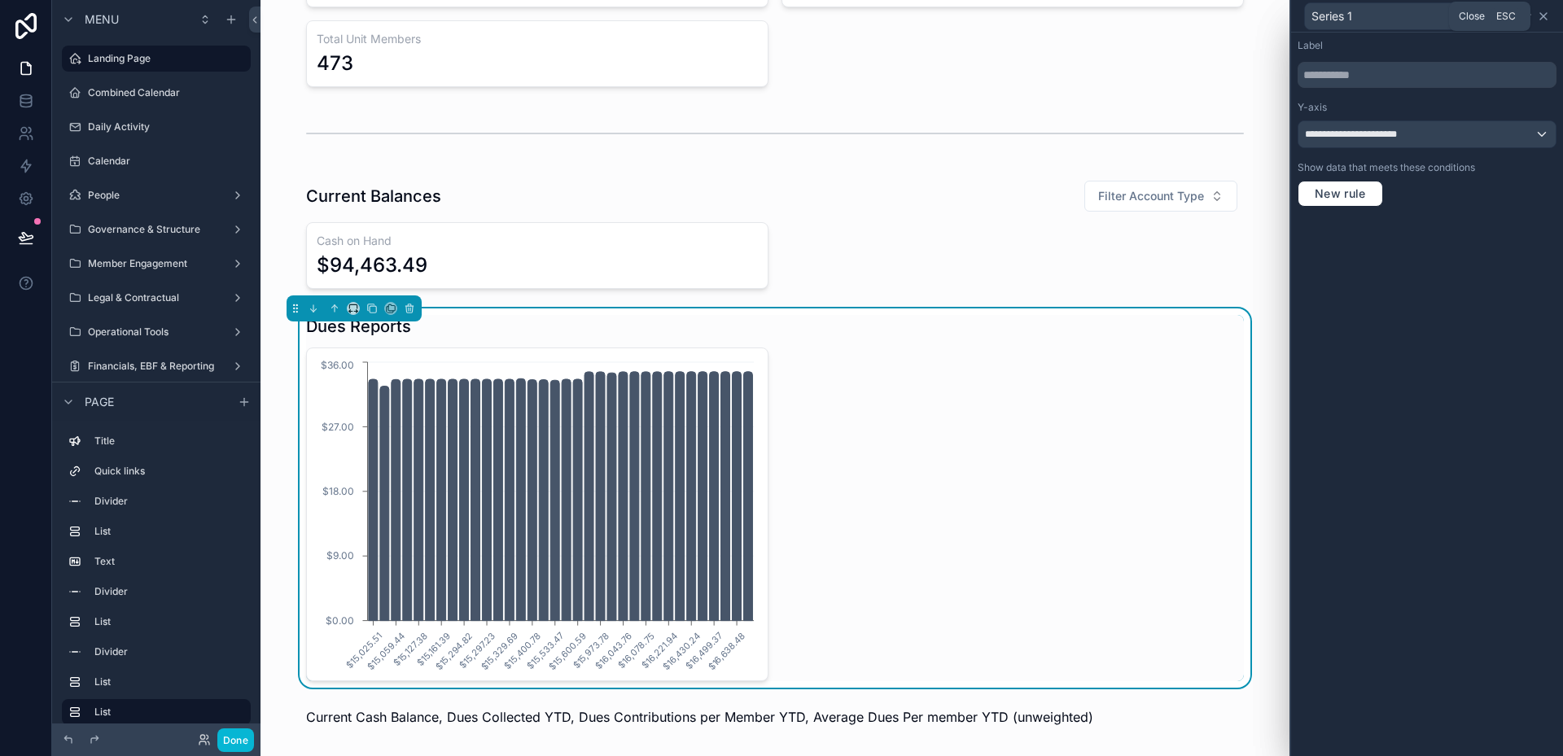
click at [1548, 15] on icon at bounding box center [1543, 16] width 13 height 13
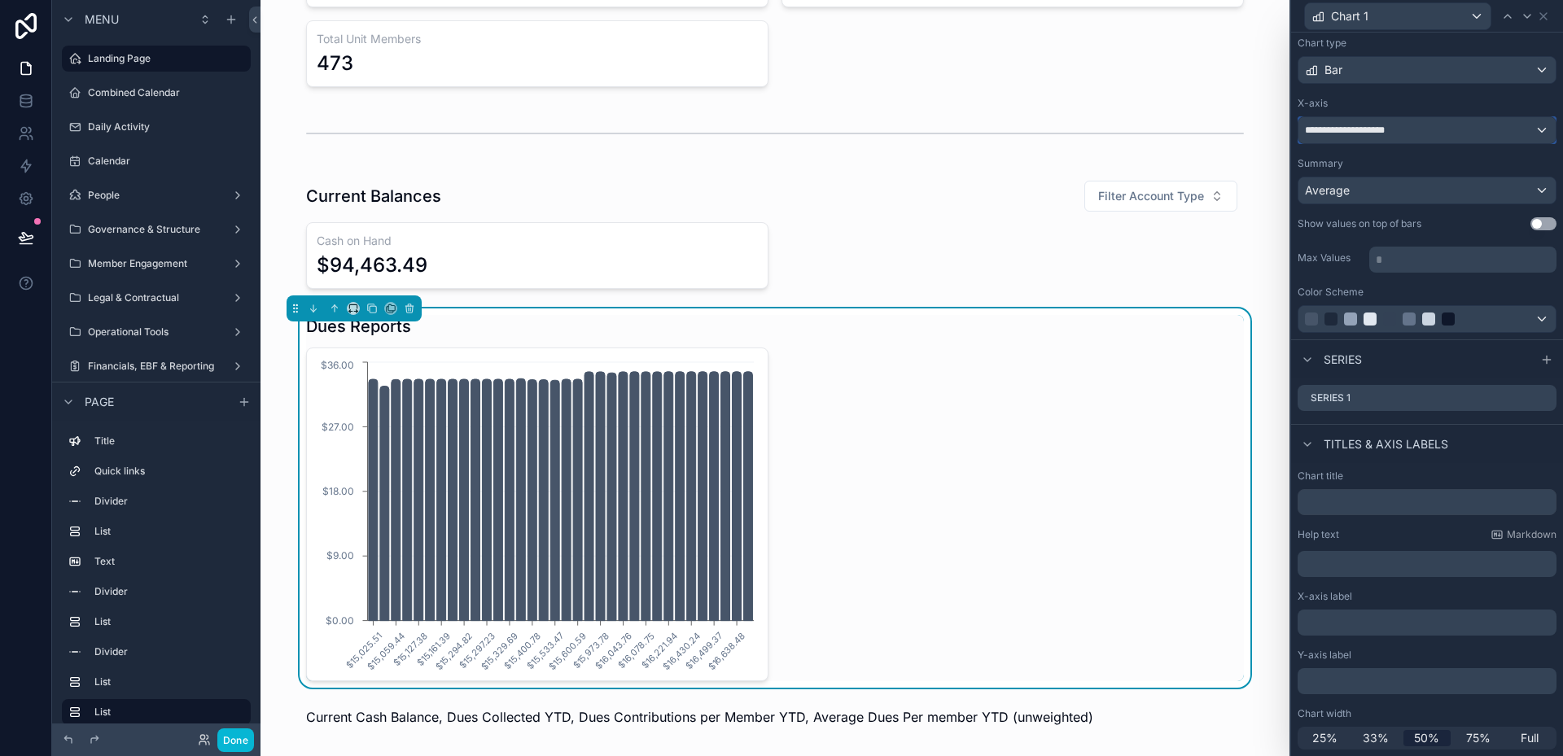
click at [1400, 135] on span "**********" at bounding box center [1352, 130] width 95 height 13
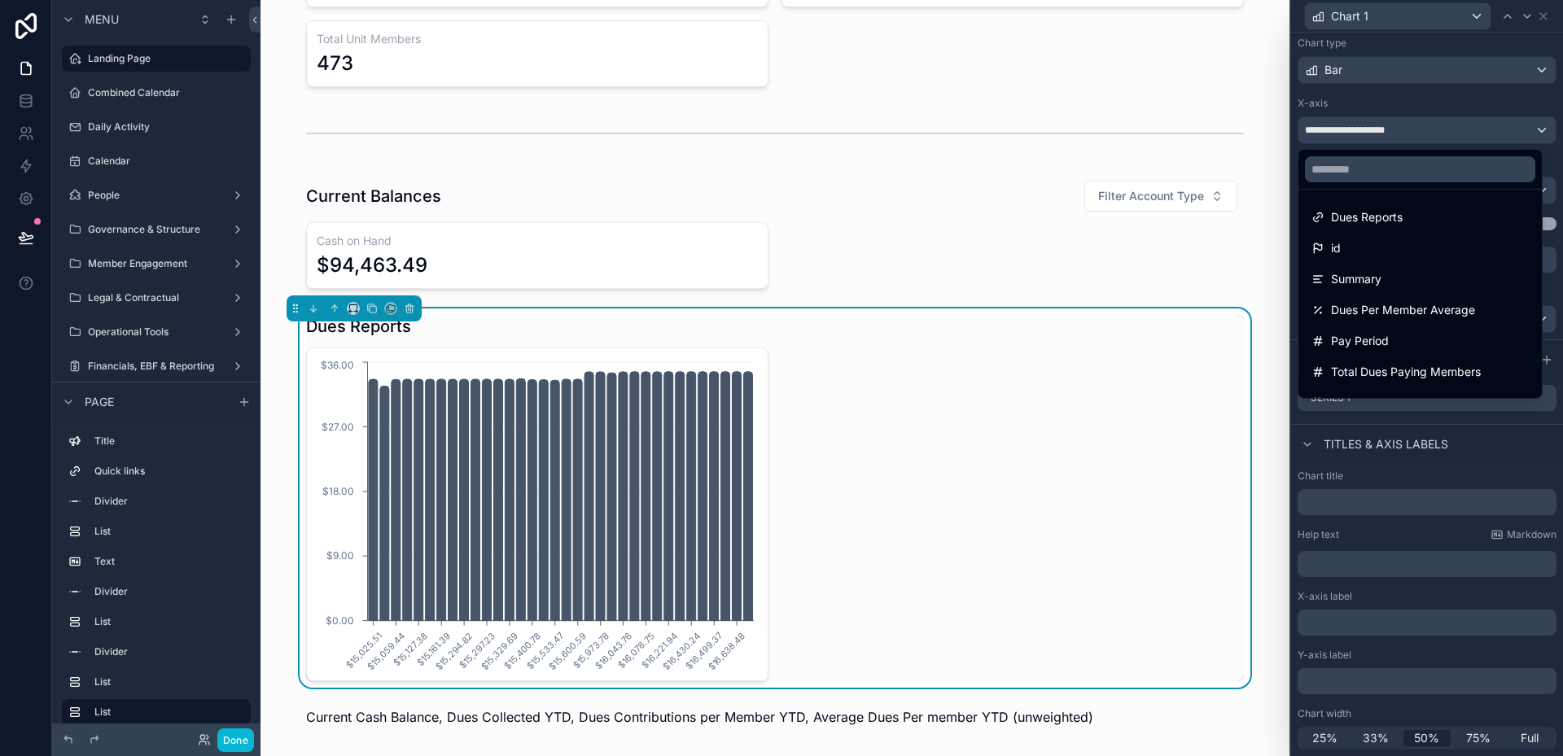
click at [1400, 135] on div at bounding box center [1427, 378] width 272 height 756
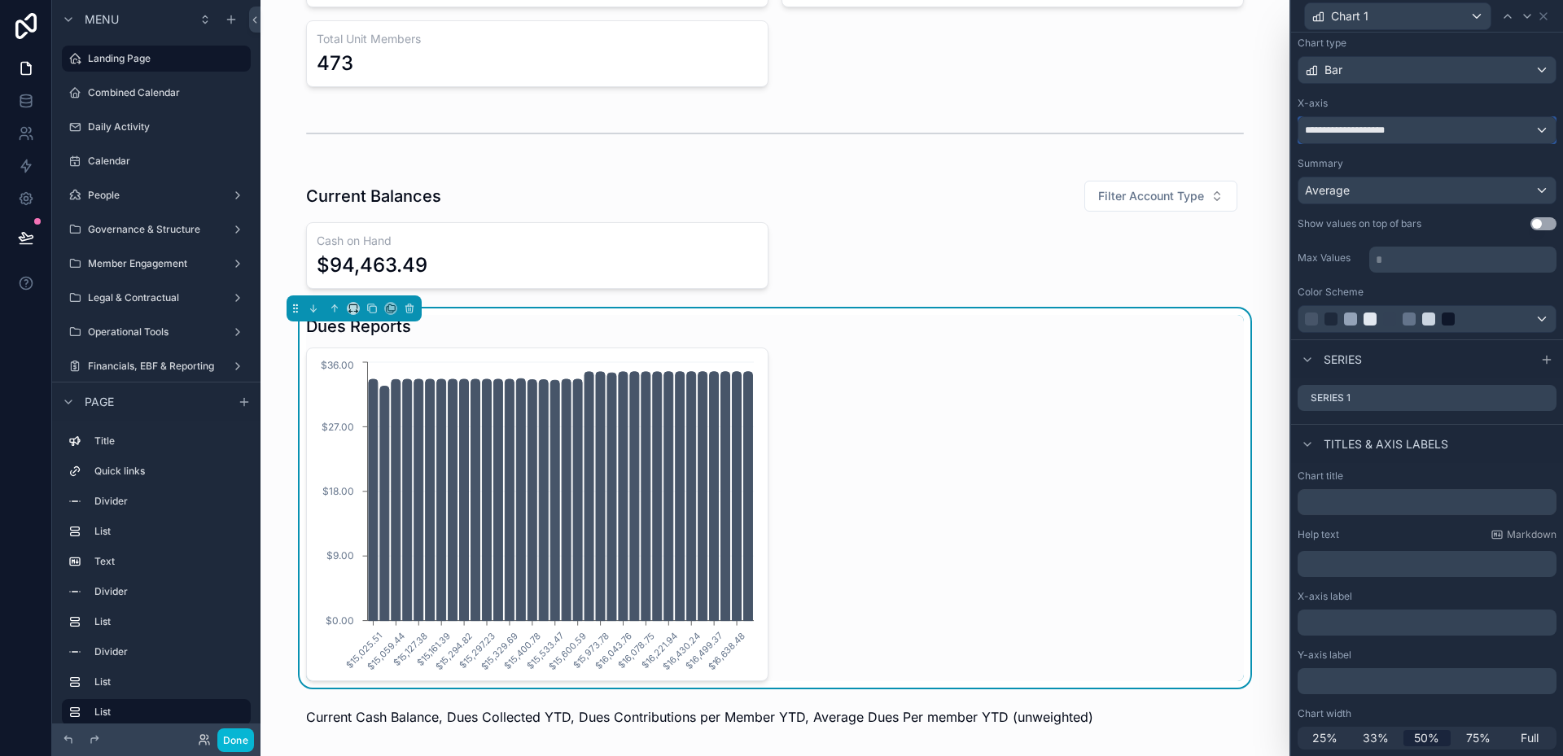
click at [1400, 135] on span "**********" at bounding box center [1352, 130] width 95 height 13
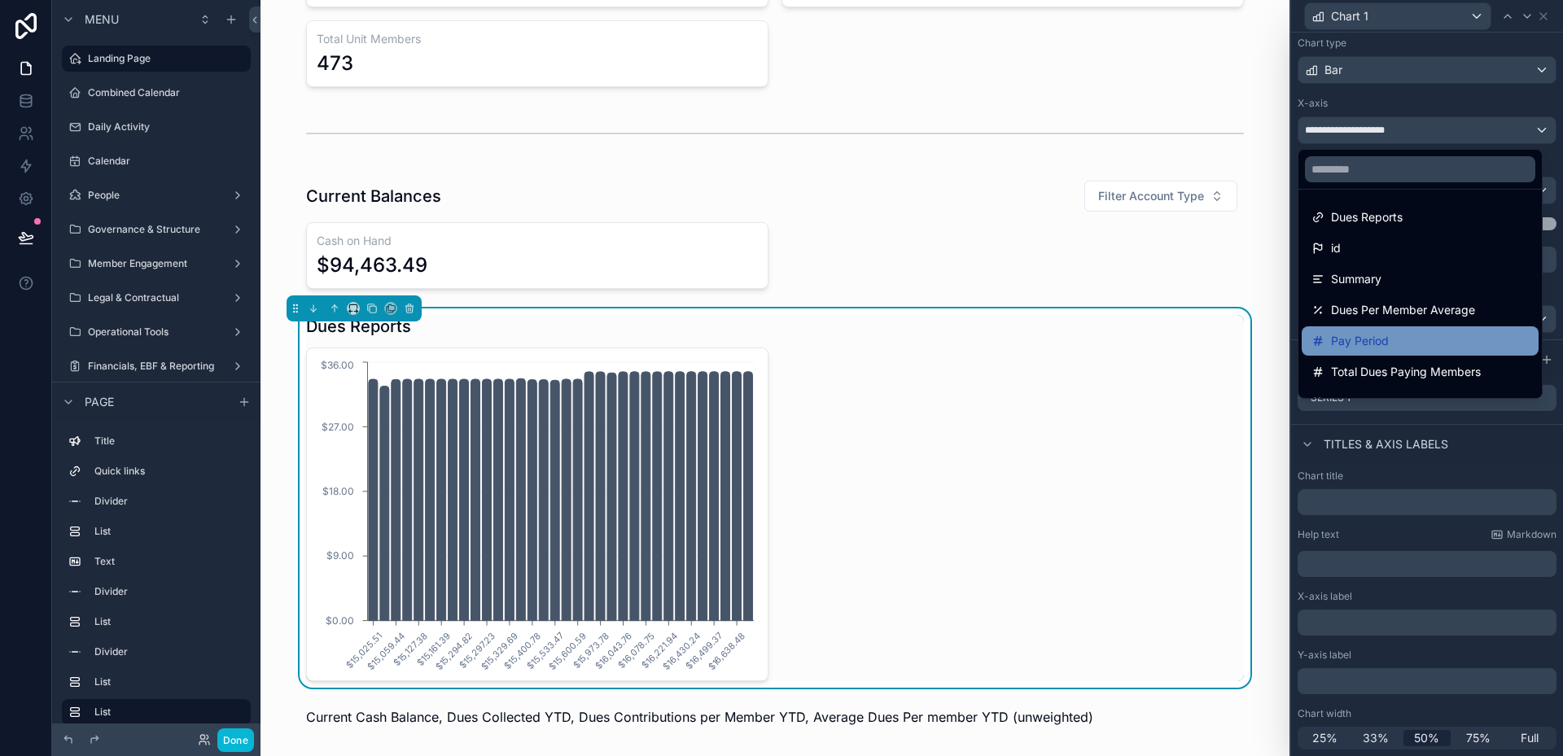
click at [1390, 335] on div "Pay Period" at bounding box center [1419, 341] width 217 height 20
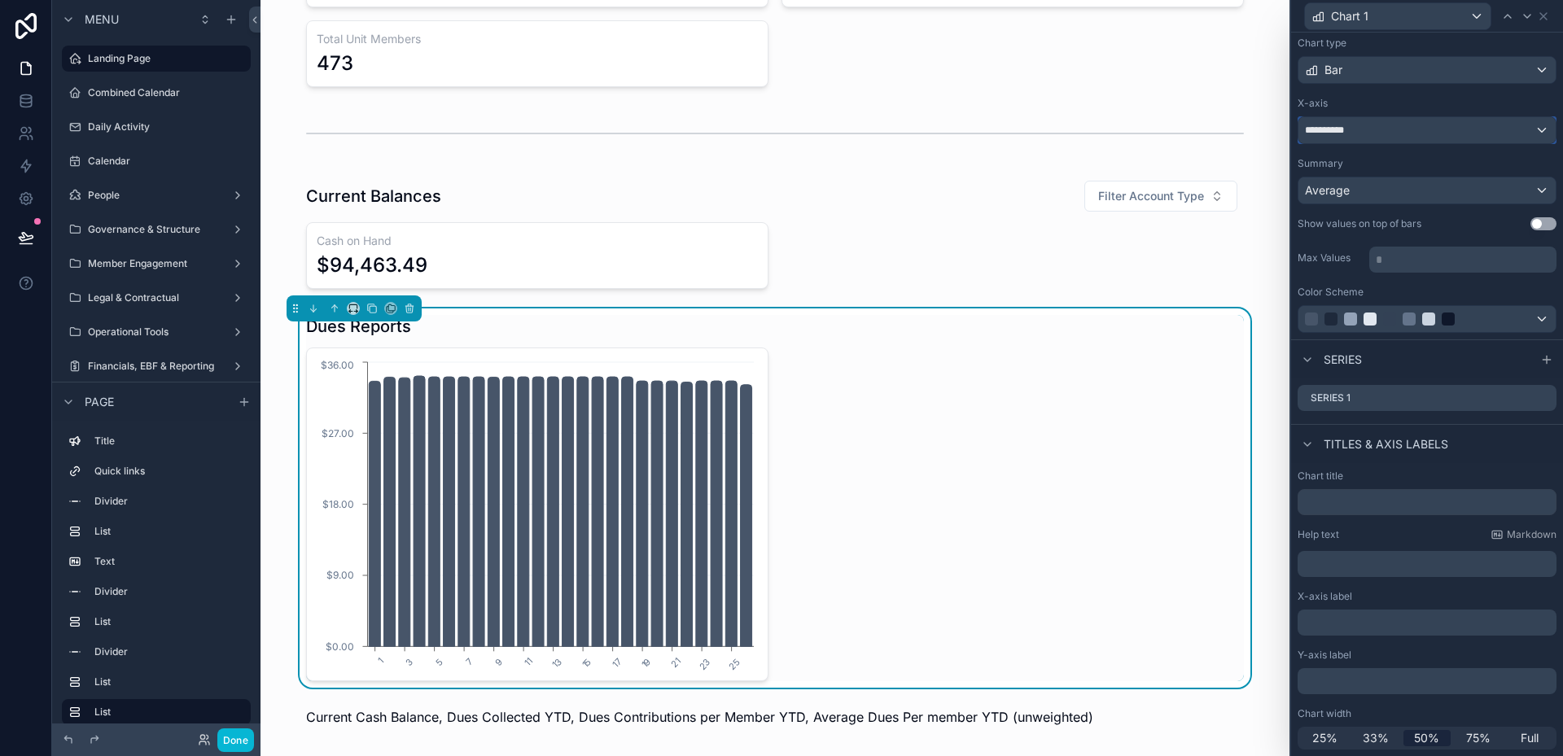
click at [1383, 137] on div "**********" at bounding box center [1426, 130] width 257 height 26
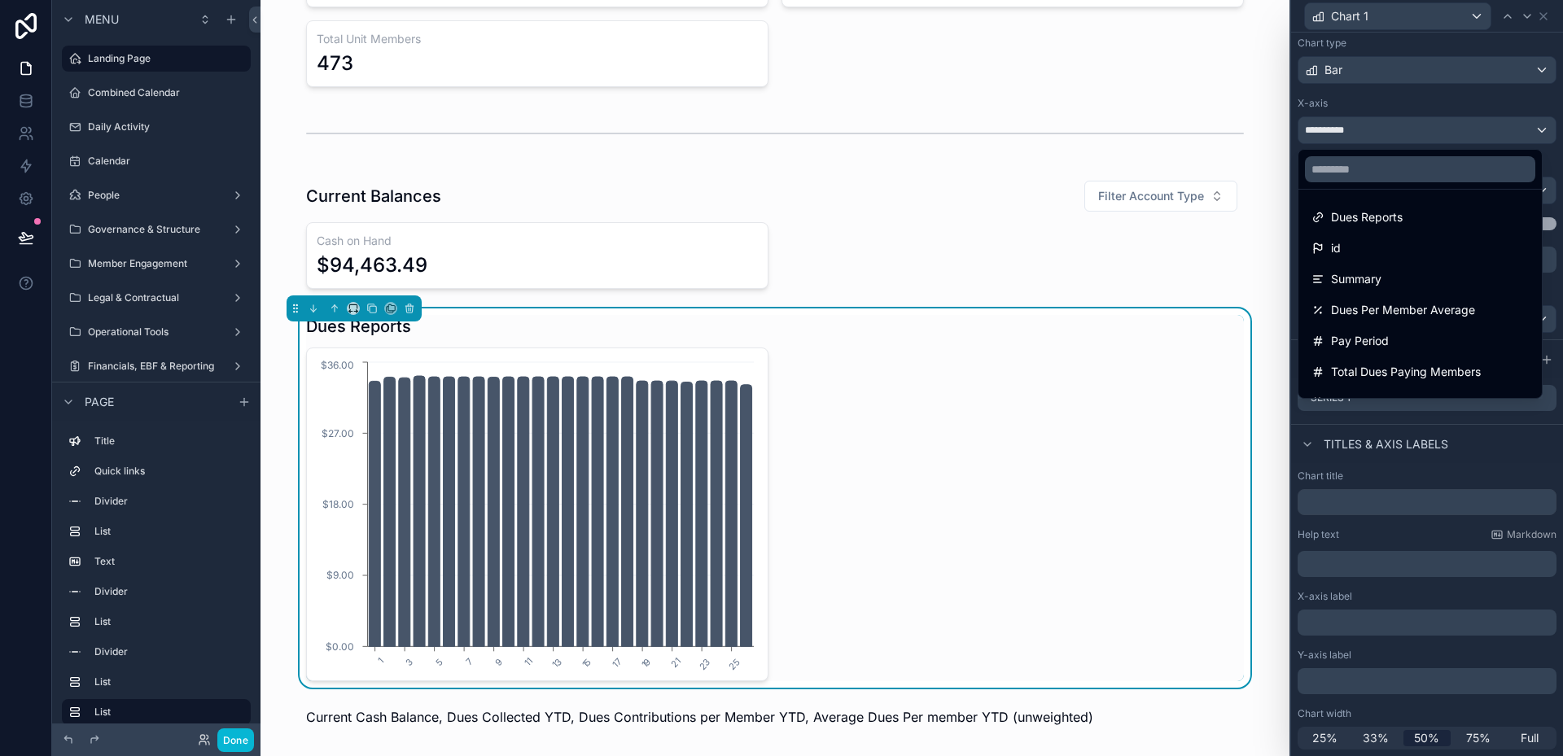
click at [1383, 137] on div at bounding box center [1427, 378] width 272 height 756
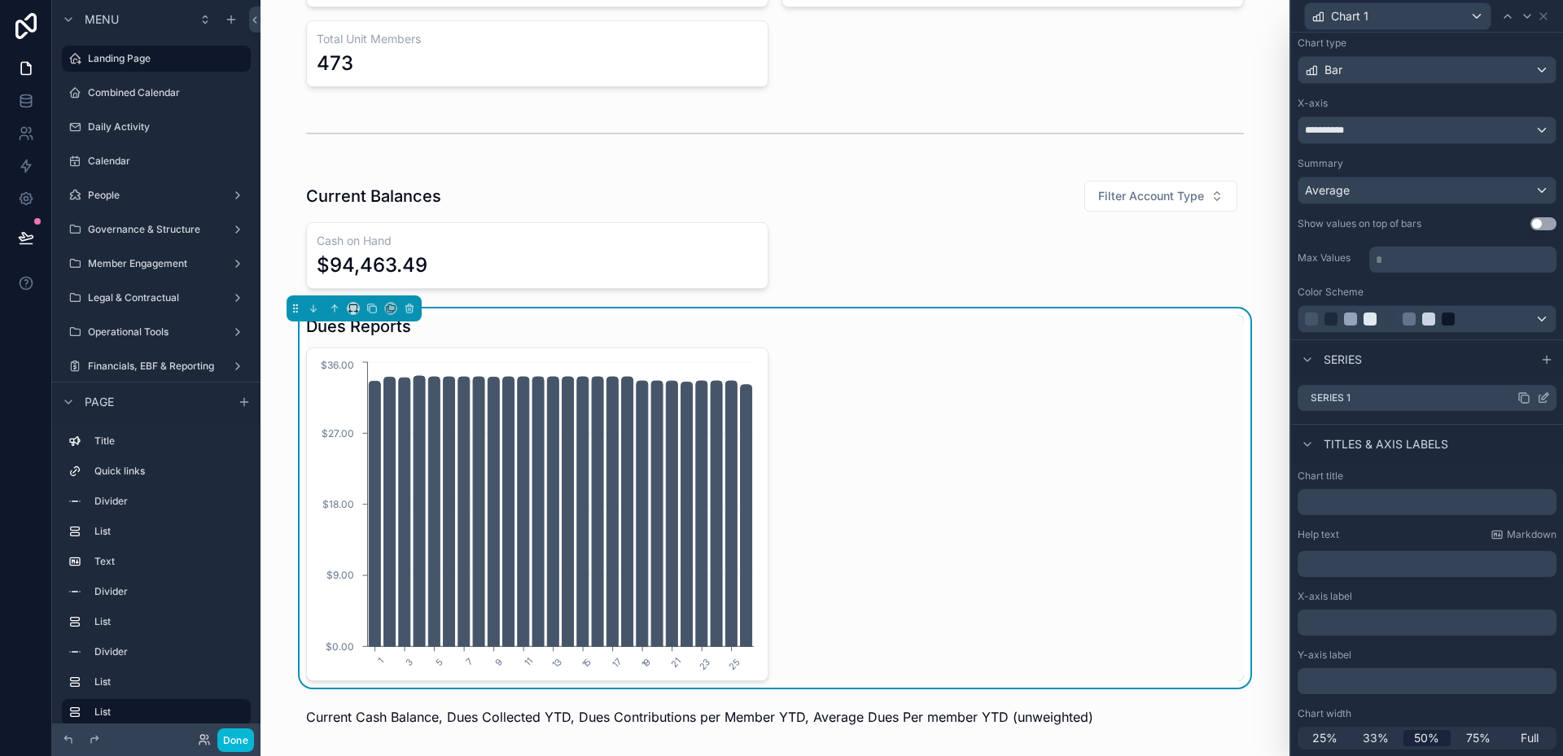
click at [1539, 402] on div "Series 1" at bounding box center [1427, 398] width 259 height 26
click at [1537, 400] on icon at bounding box center [1543, 398] width 13 height 13
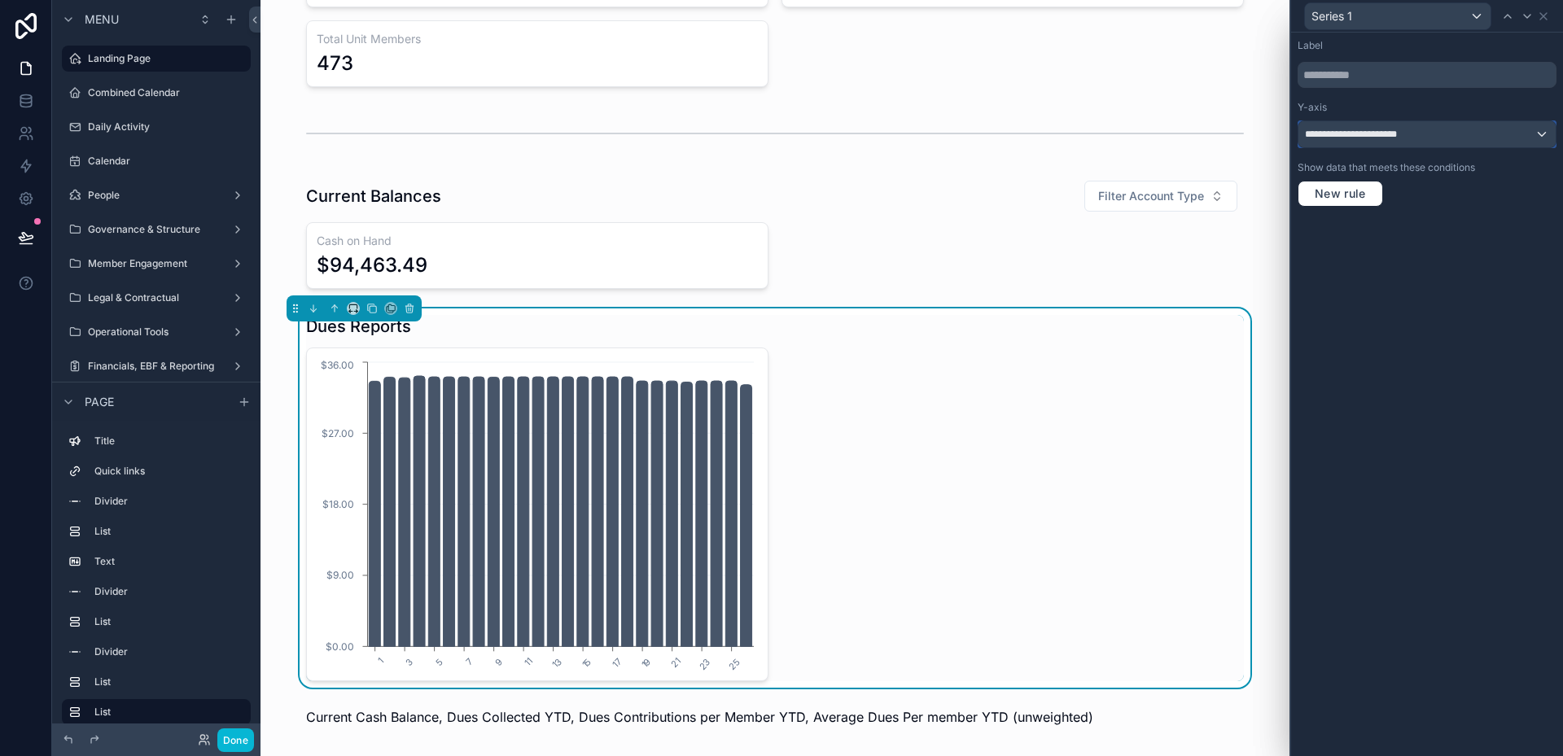
click at [1456, 136] on div "**********" at bounding box center [1426, 134] width 257 height 26
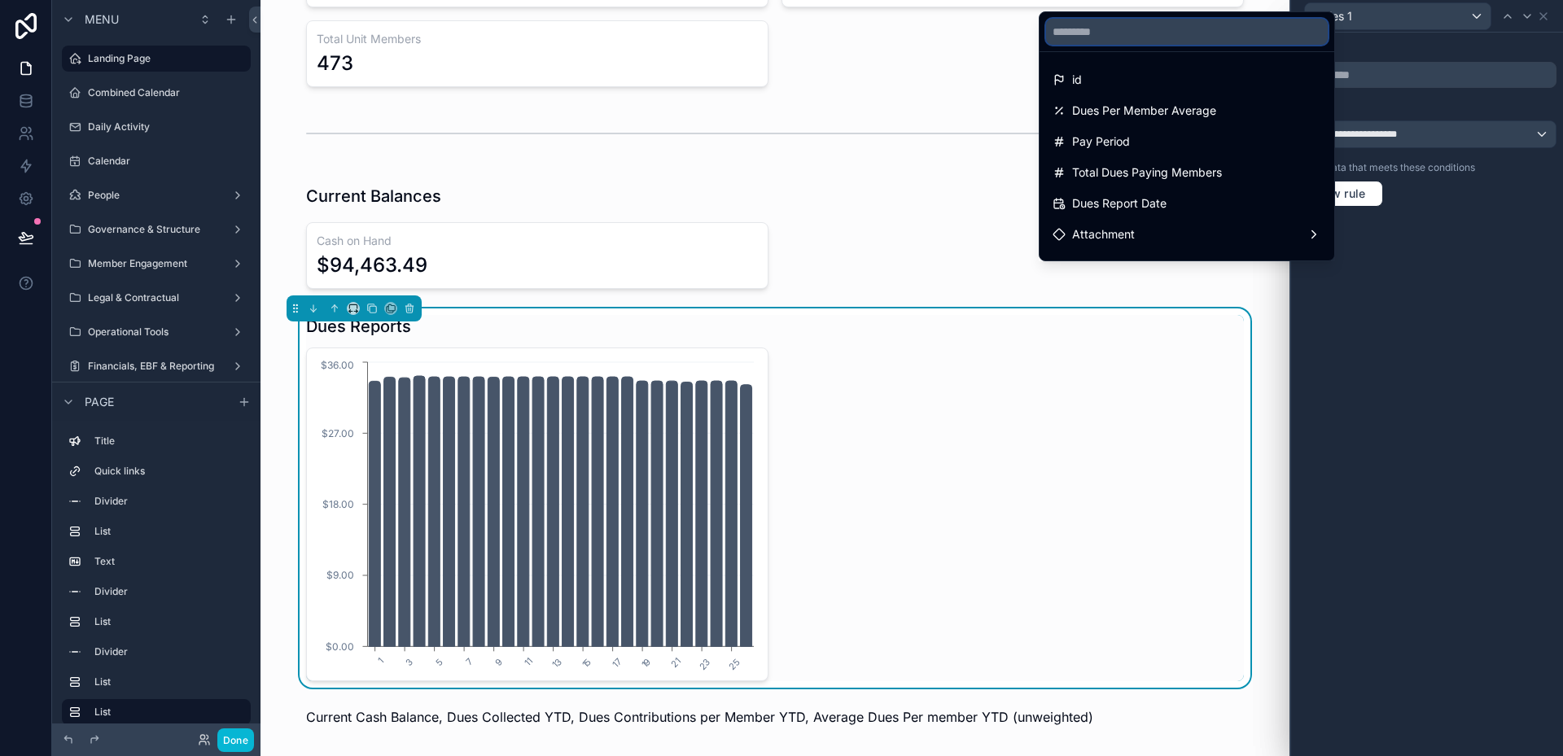
click at [1158, 33] on input "text" at bounding box center [1187, 32] width 282 height 26
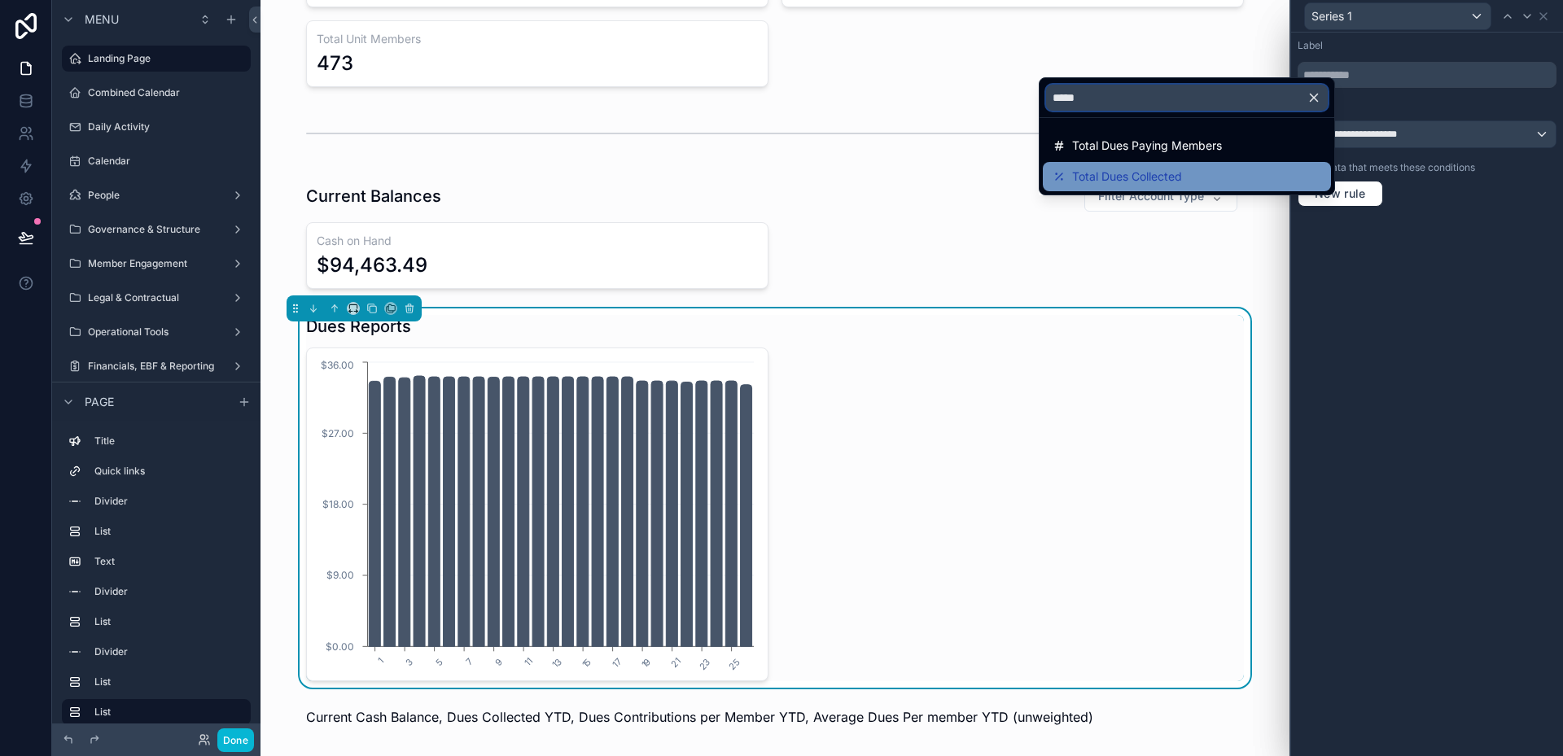
type input "*****"
click at [1091, 173] on span "Total Dues Collected" at bounding box center [1127, 177] width 110 height 20
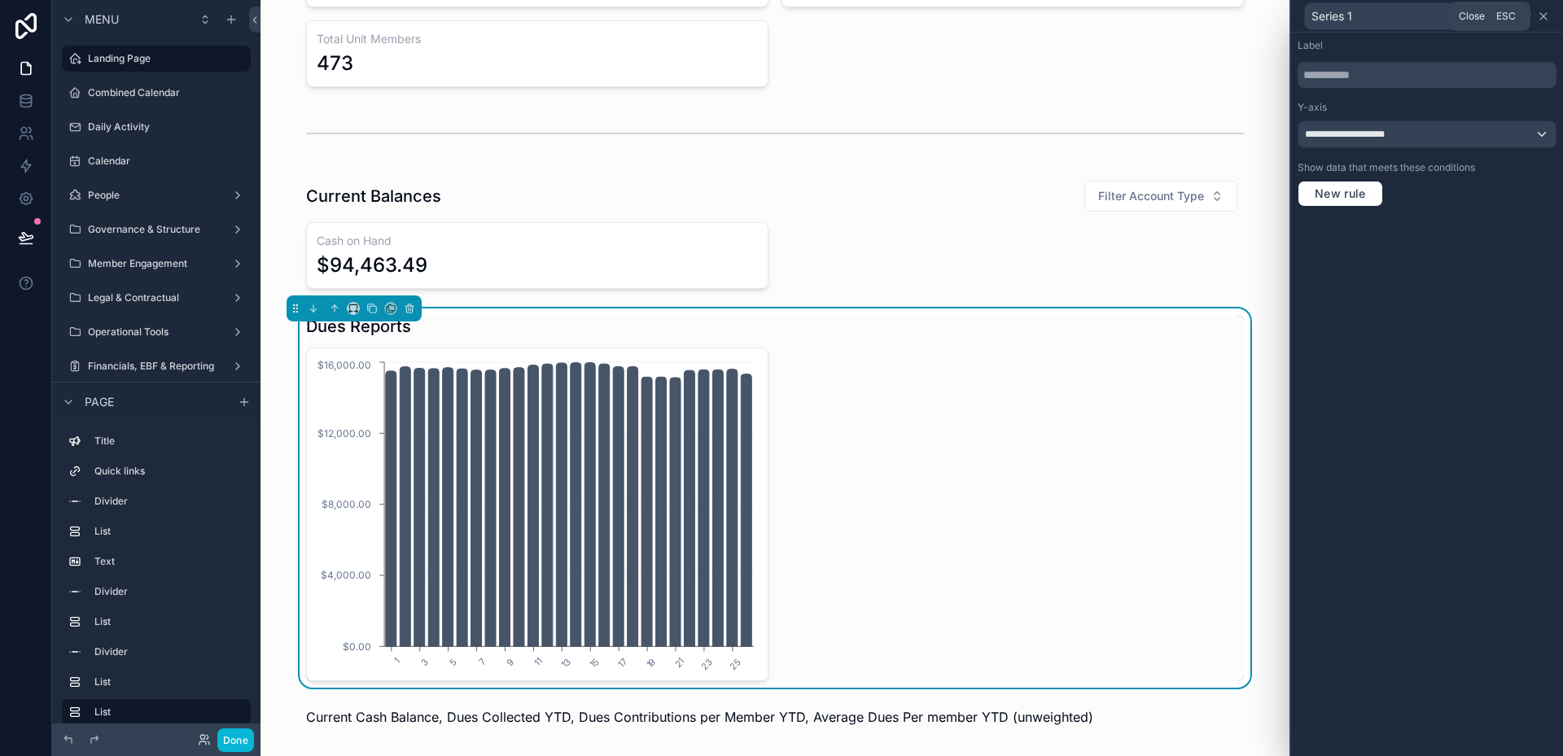
click at [1541, 17] on icon at bounding box center [1543, 16] width 13 height 13
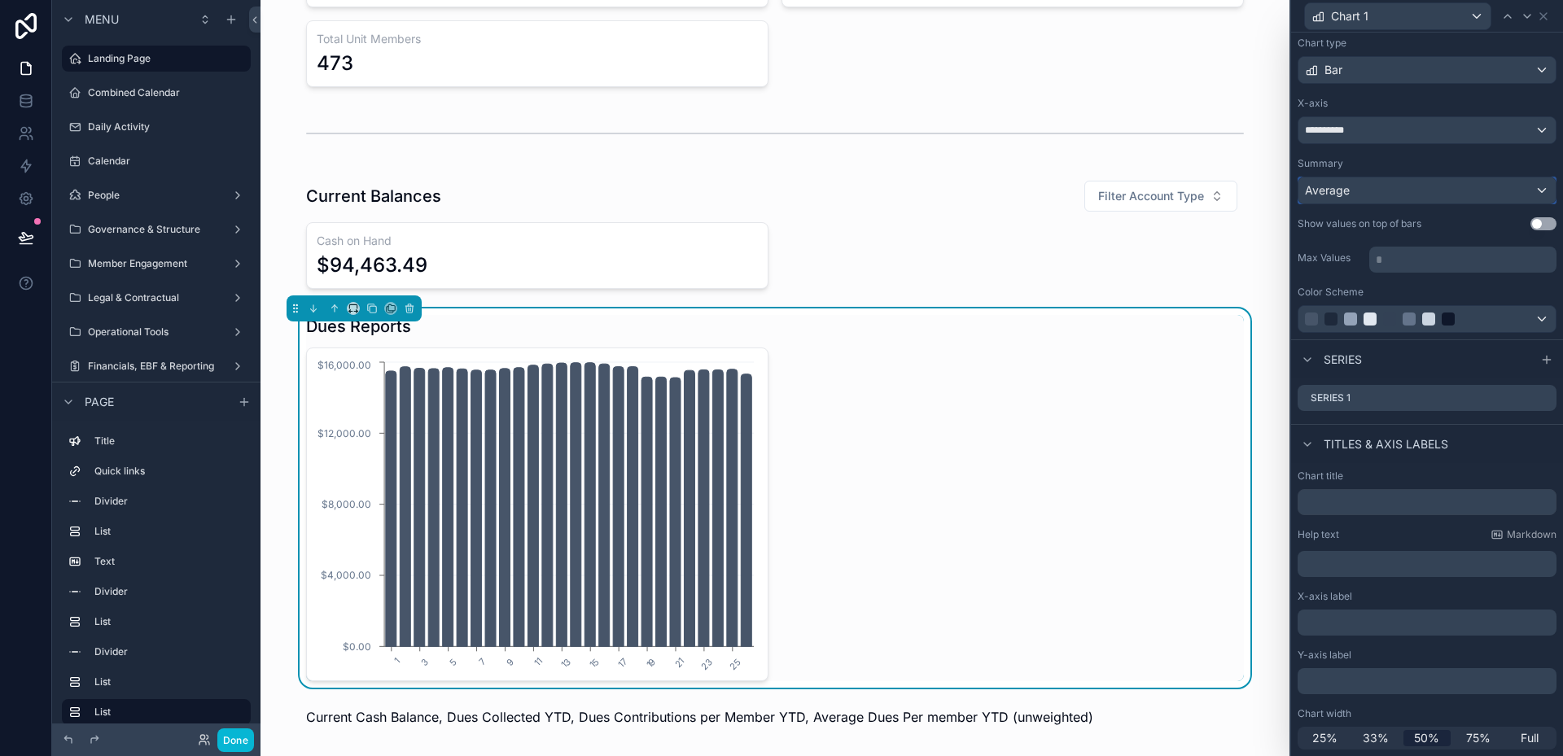
click at [1409, 203] on button "Average" at bounding box center [1427, 191] width 259 height 28
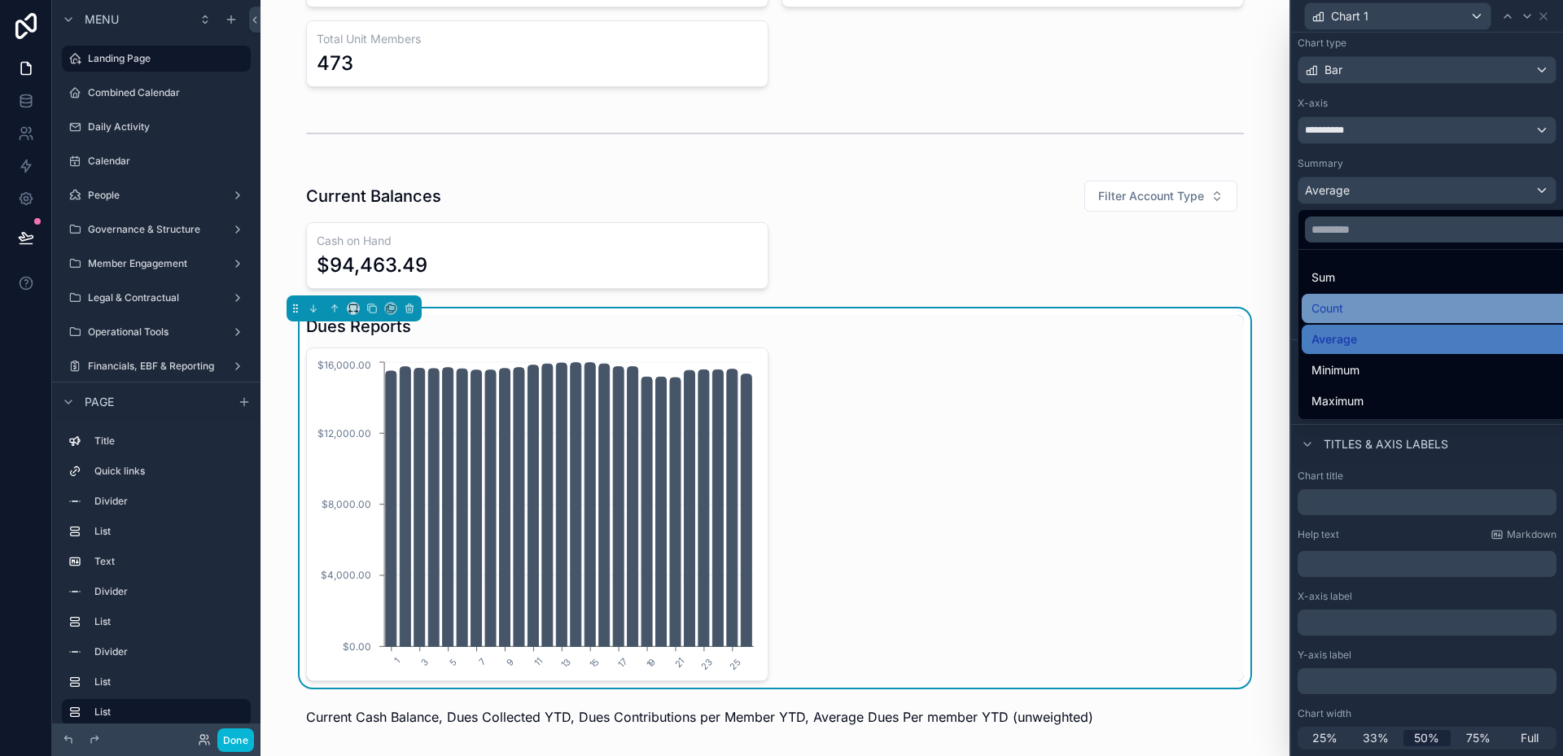
click at [1395, 304] on div "Count" at bounding box center [1439, 309] width 256 height 20
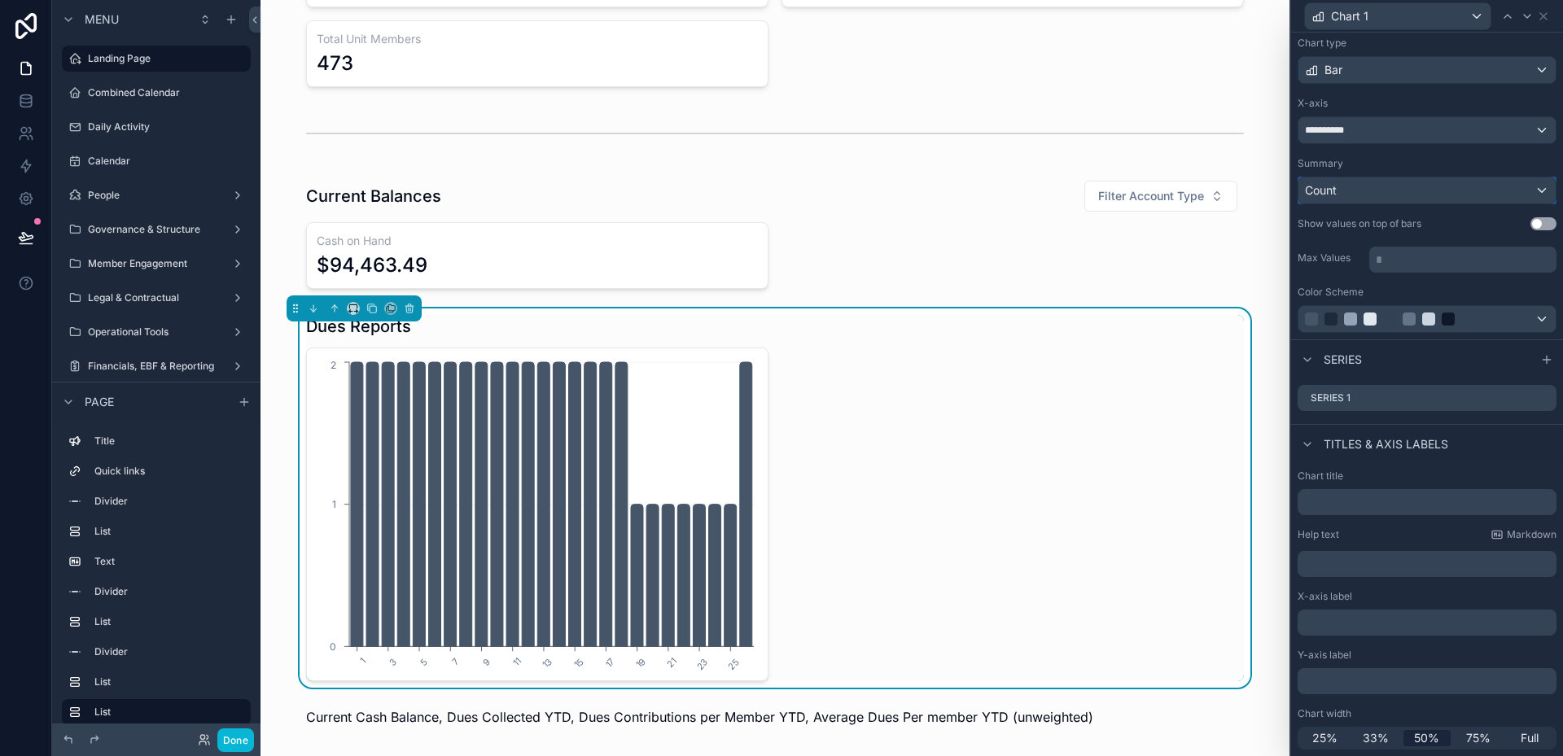
click at [1347, 202] on div "Count" at bounding box center [1426, 190] width 257 height 26
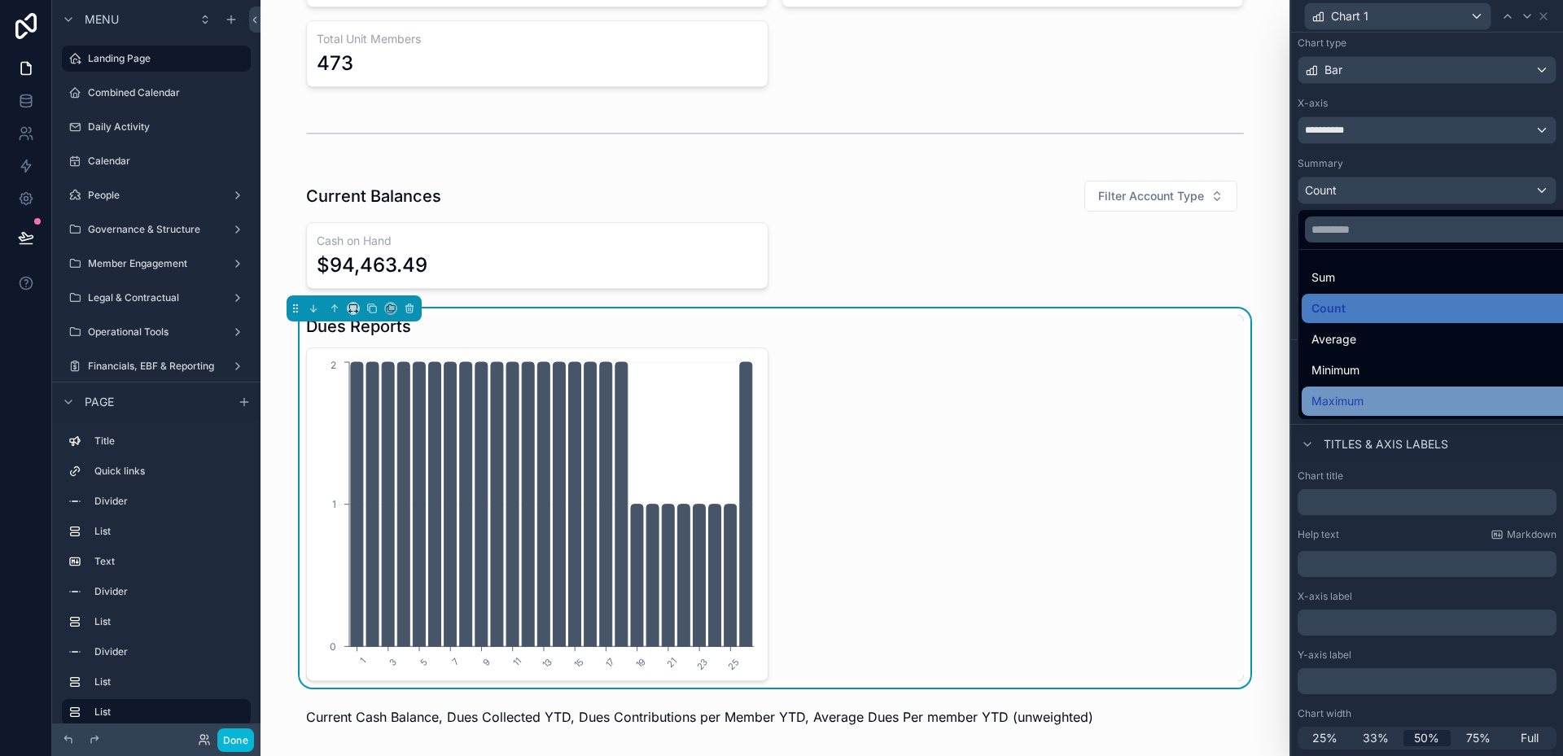
click at [1345, 401] on span "Maximum" at bounding box center [1337, 402] width 52 height 20
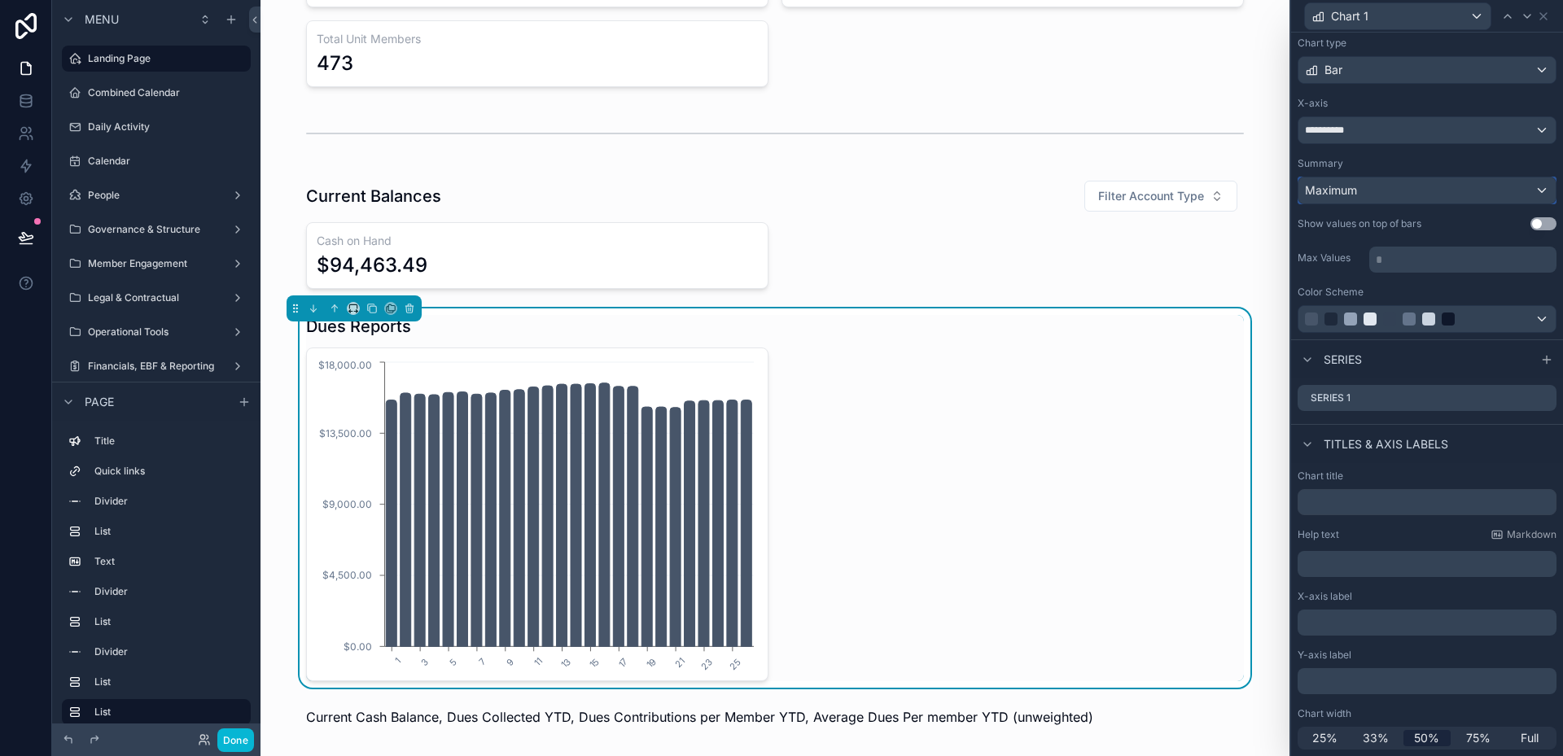
click at [1358, 186] on div "Maximum" at bounding box center [1426, 190] width 257 height 26
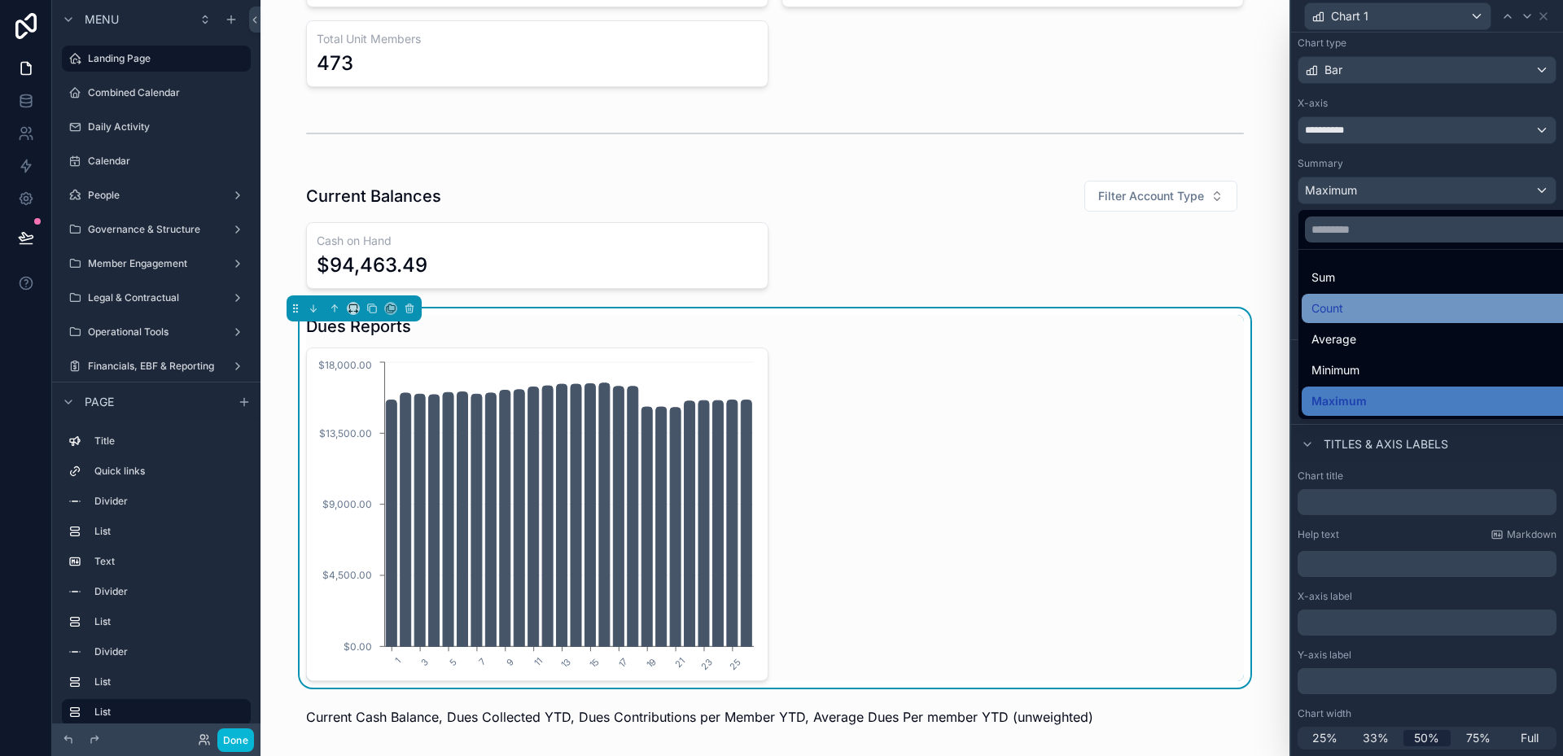
click at [1325, 311] on span "Count" at bounding box center [1327, 309] width 32 height 20
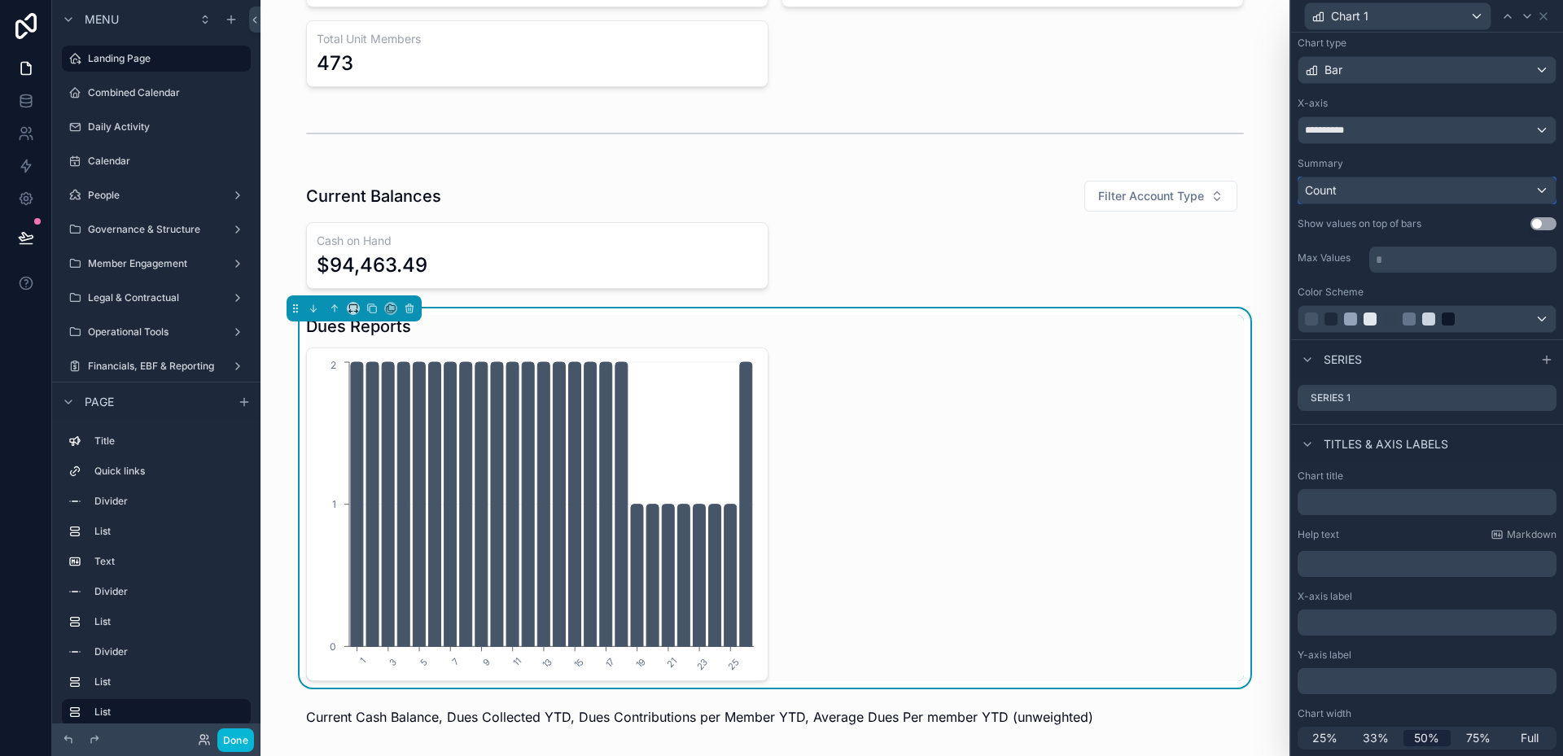
click at [1342, 188] on div "Count" at bounding box center [1426, 190] width 257 height 26
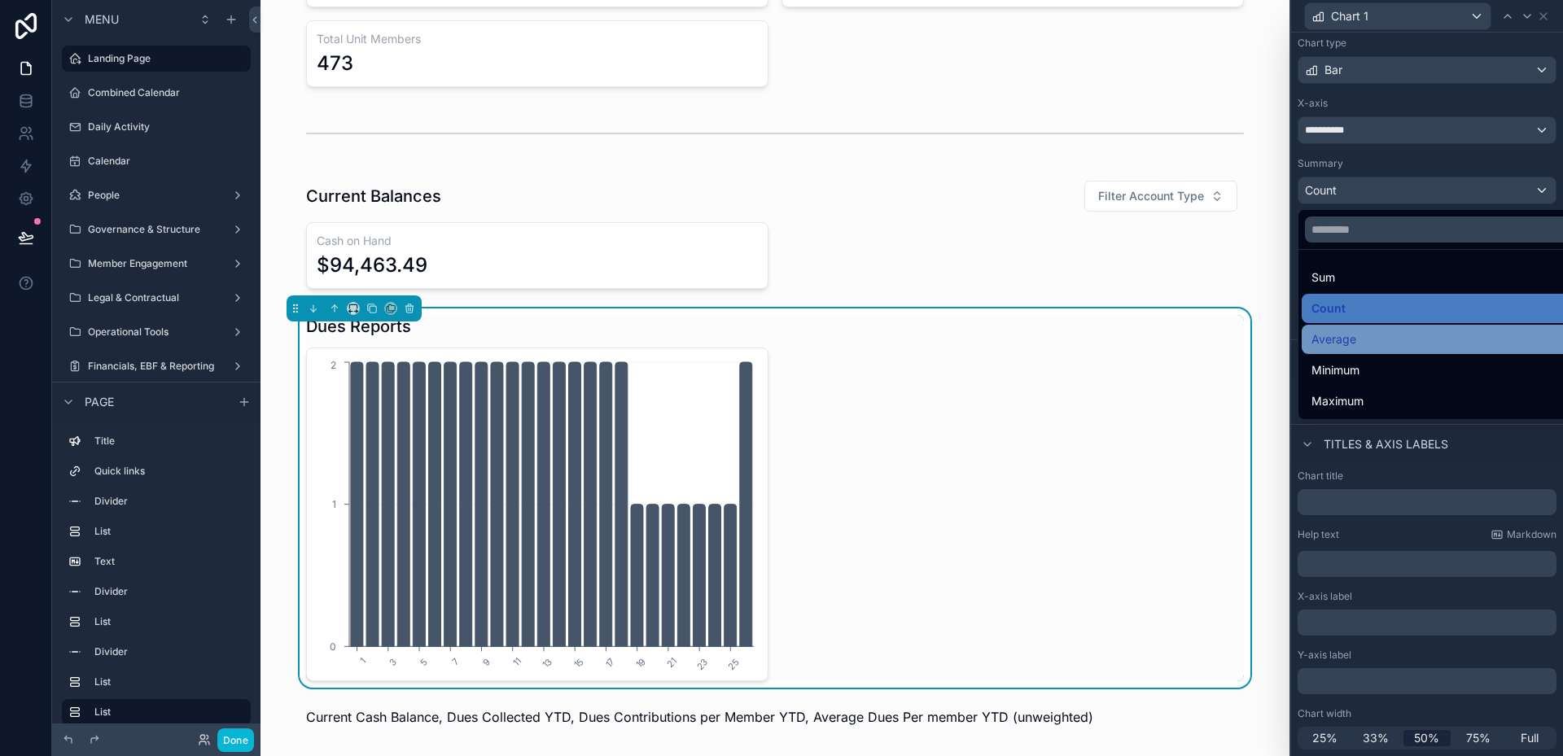
click at [1326, 331] on span "Average" at bounding box center [1333, 340] width 45 height 20
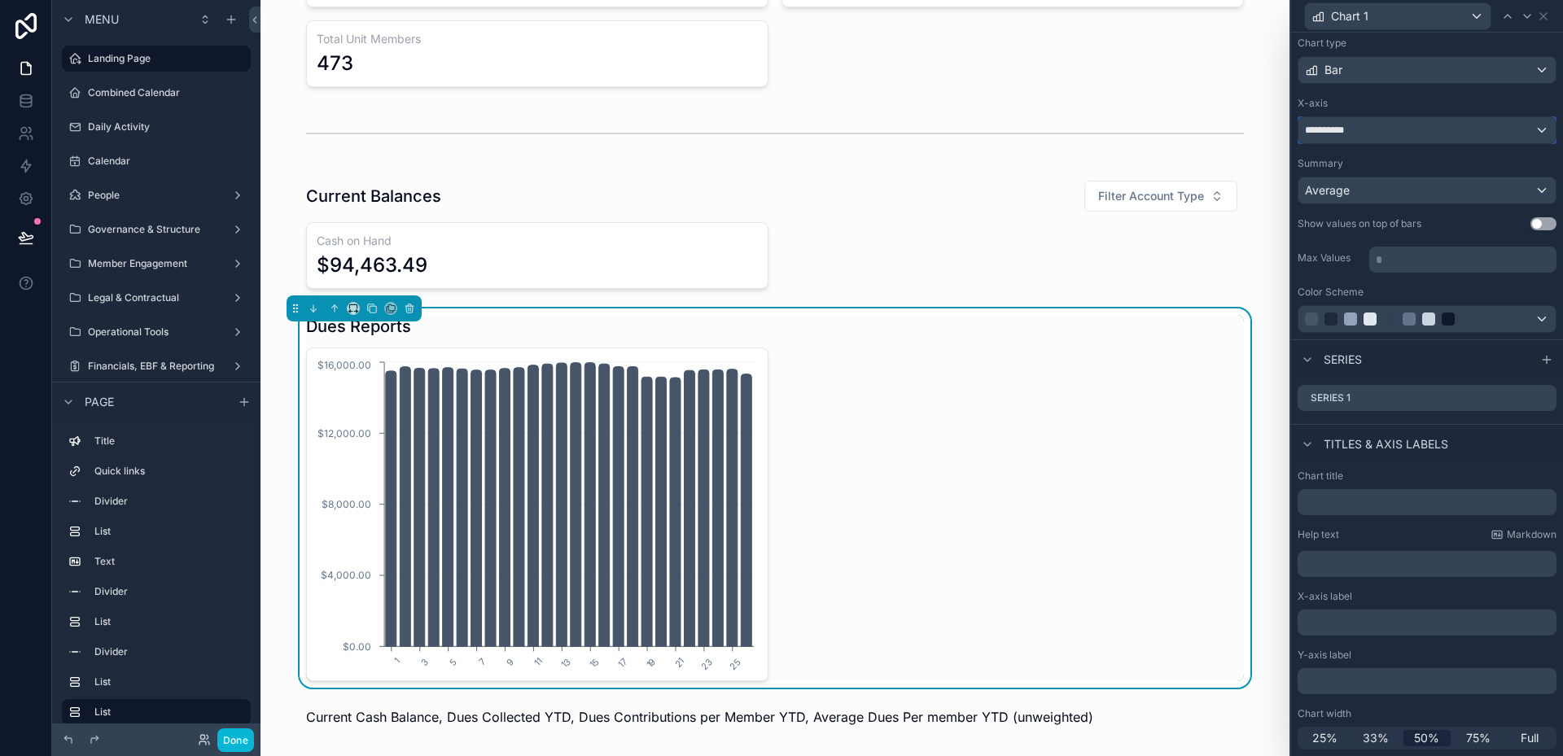
click at [1417, 131] on div "**********" at bounding box center [1426, 130] width 257 height 26
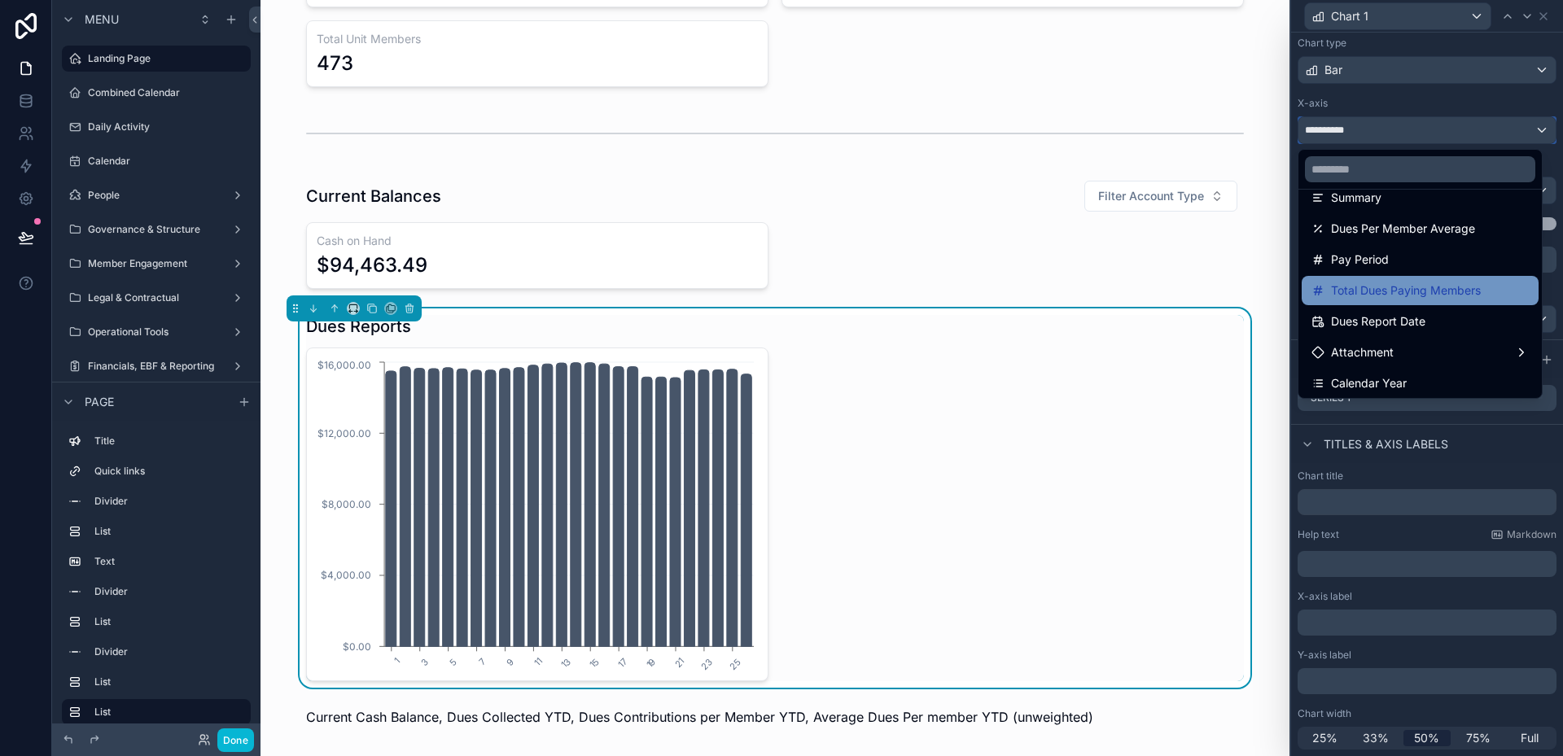
scroll to position [163, 0]
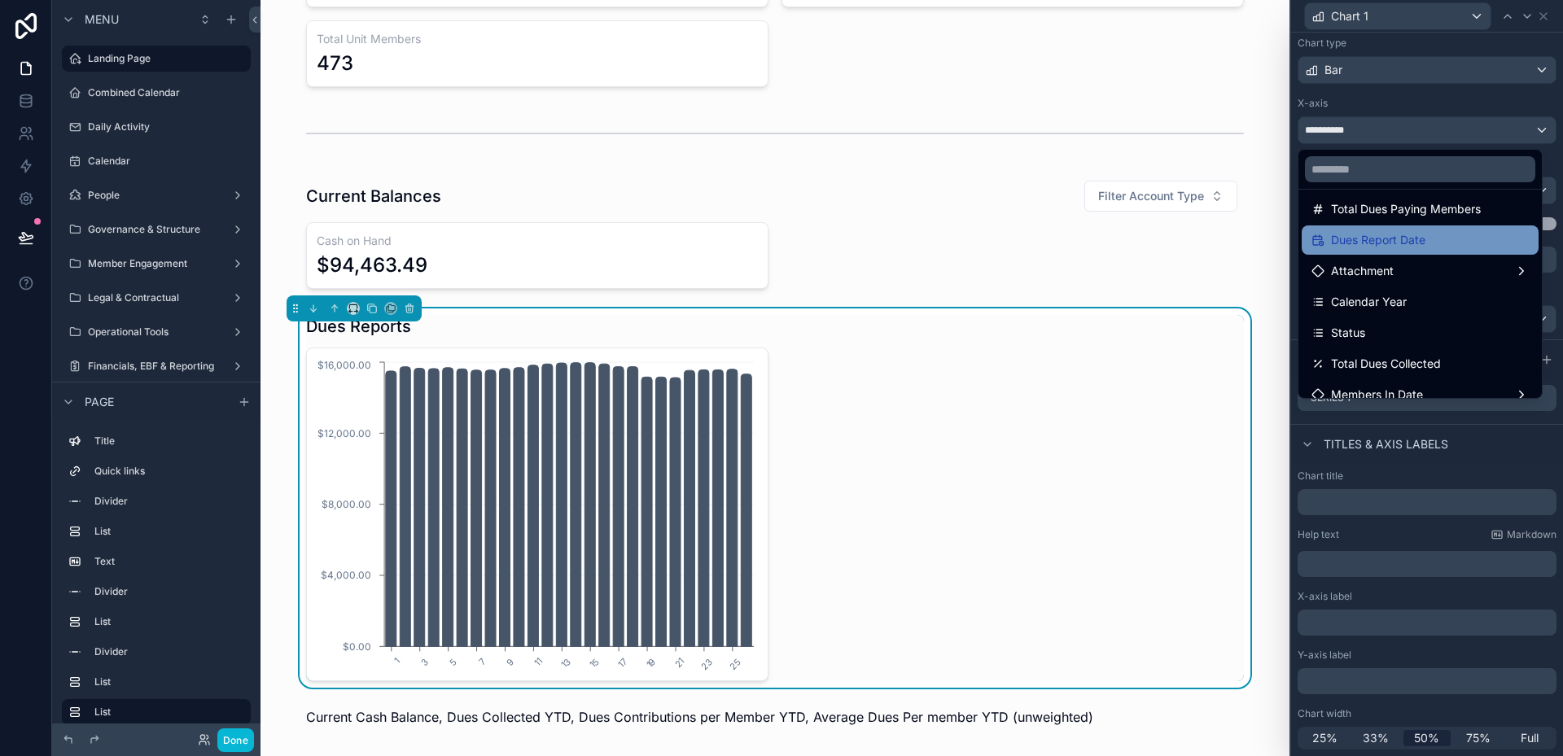
click at [1414, 239] on span "Dues Report Date" at bounding box center [1378, 240] width 94 height 20
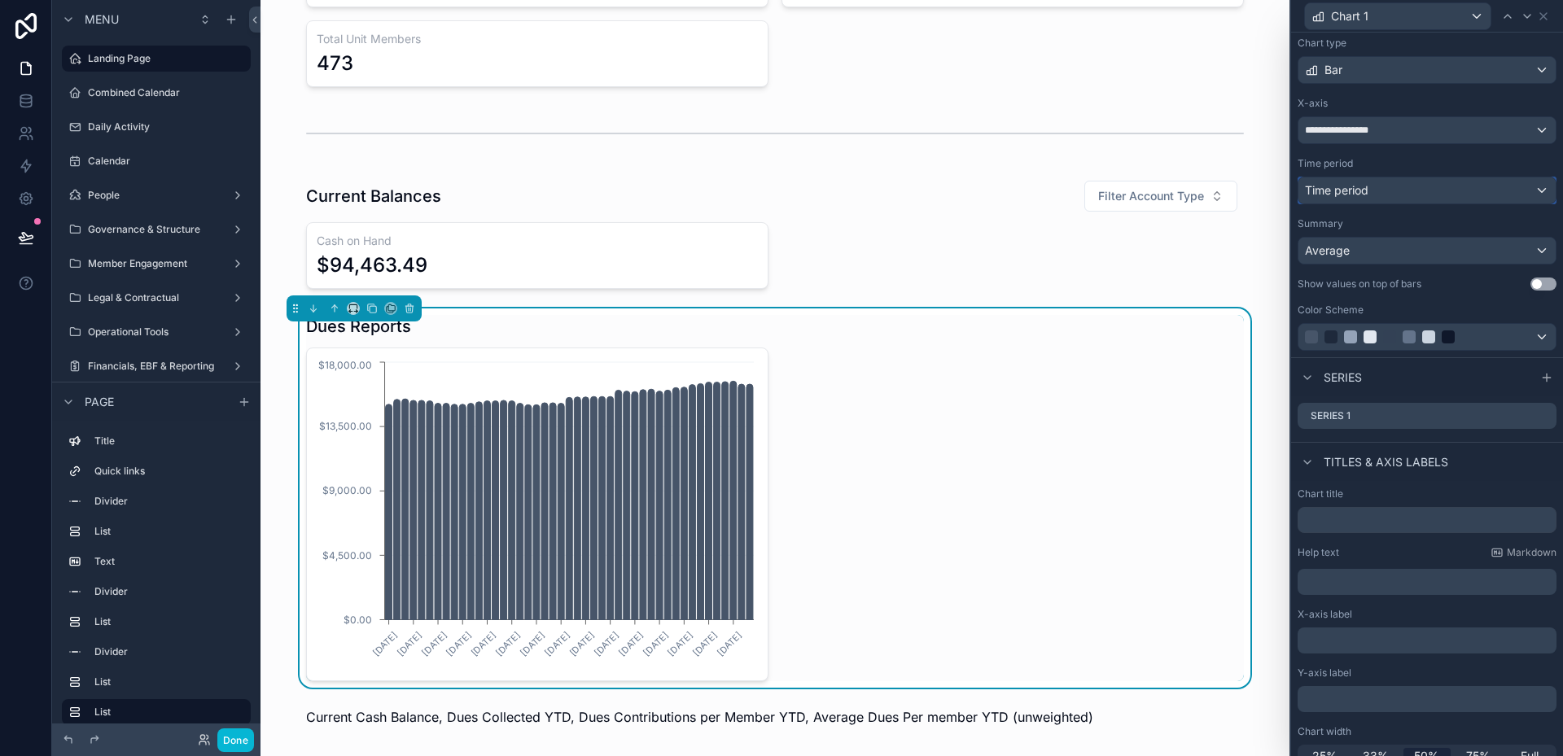
click at [1373, 196] on div "Time period" at bounding box center [1426, 190] width 257 height 26
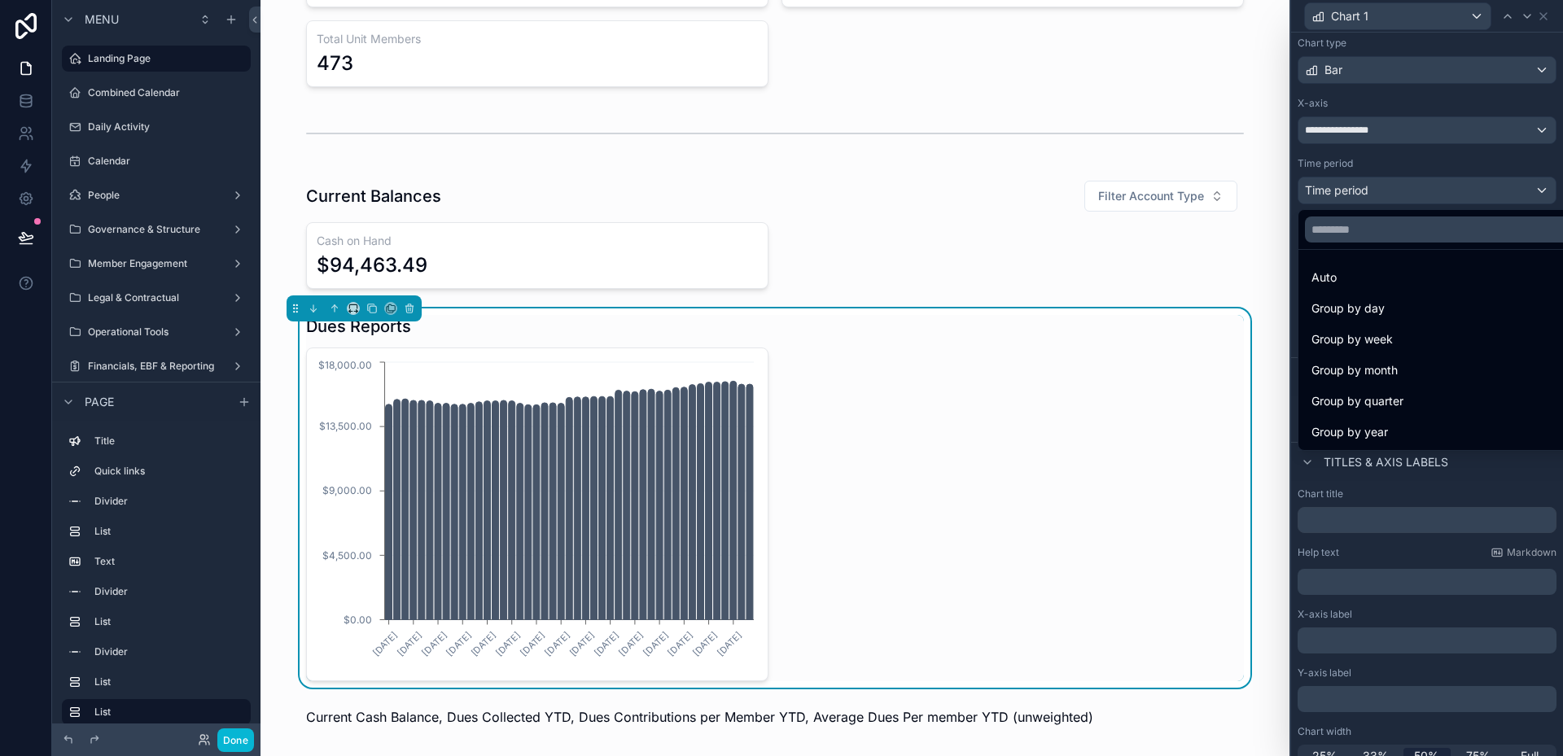
click at [1373, 196] on div at bounding box center [1427, 378] width 272 height 756
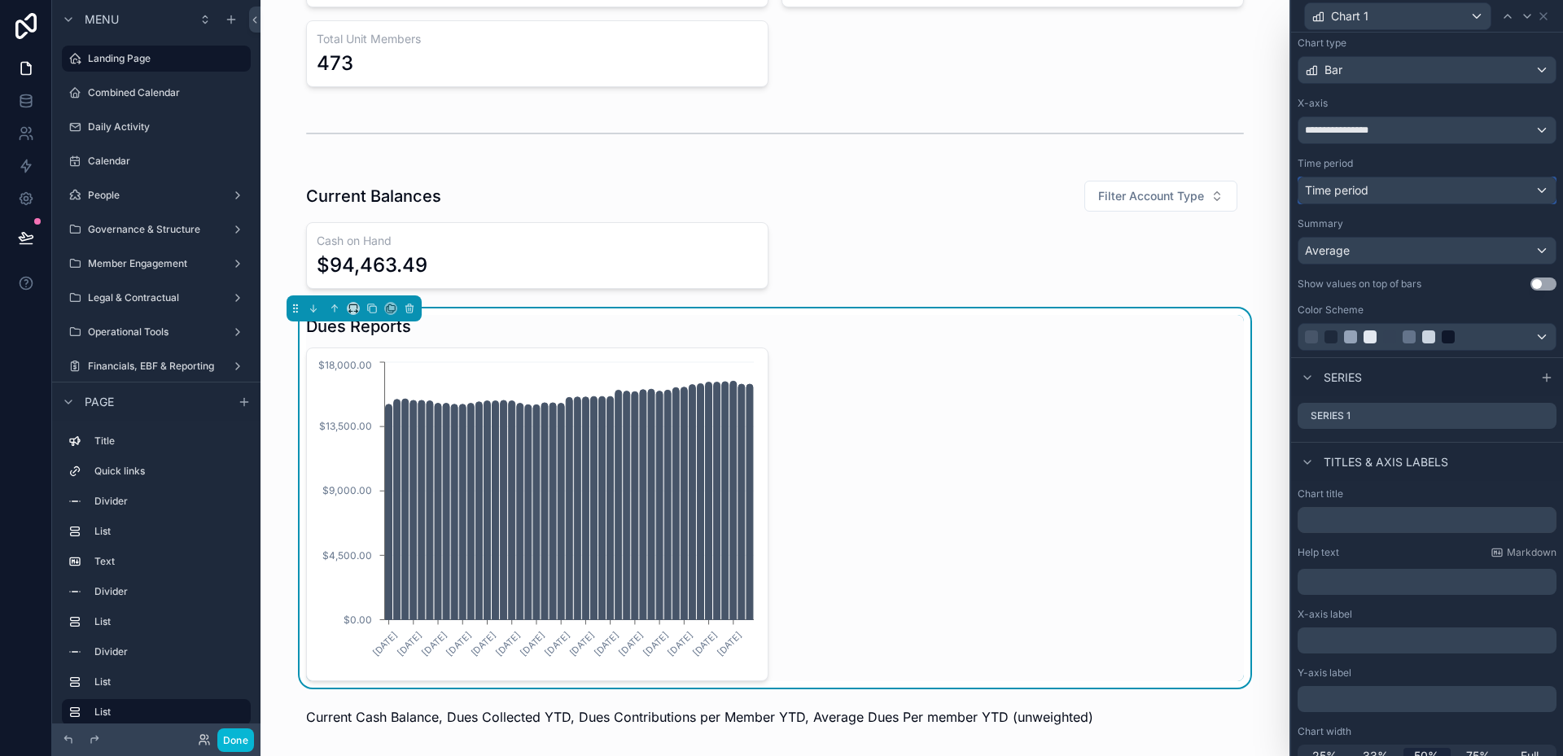
click at [1373, 196] on div "Time period" at bounding box center [1426, 190] width 257 height 26
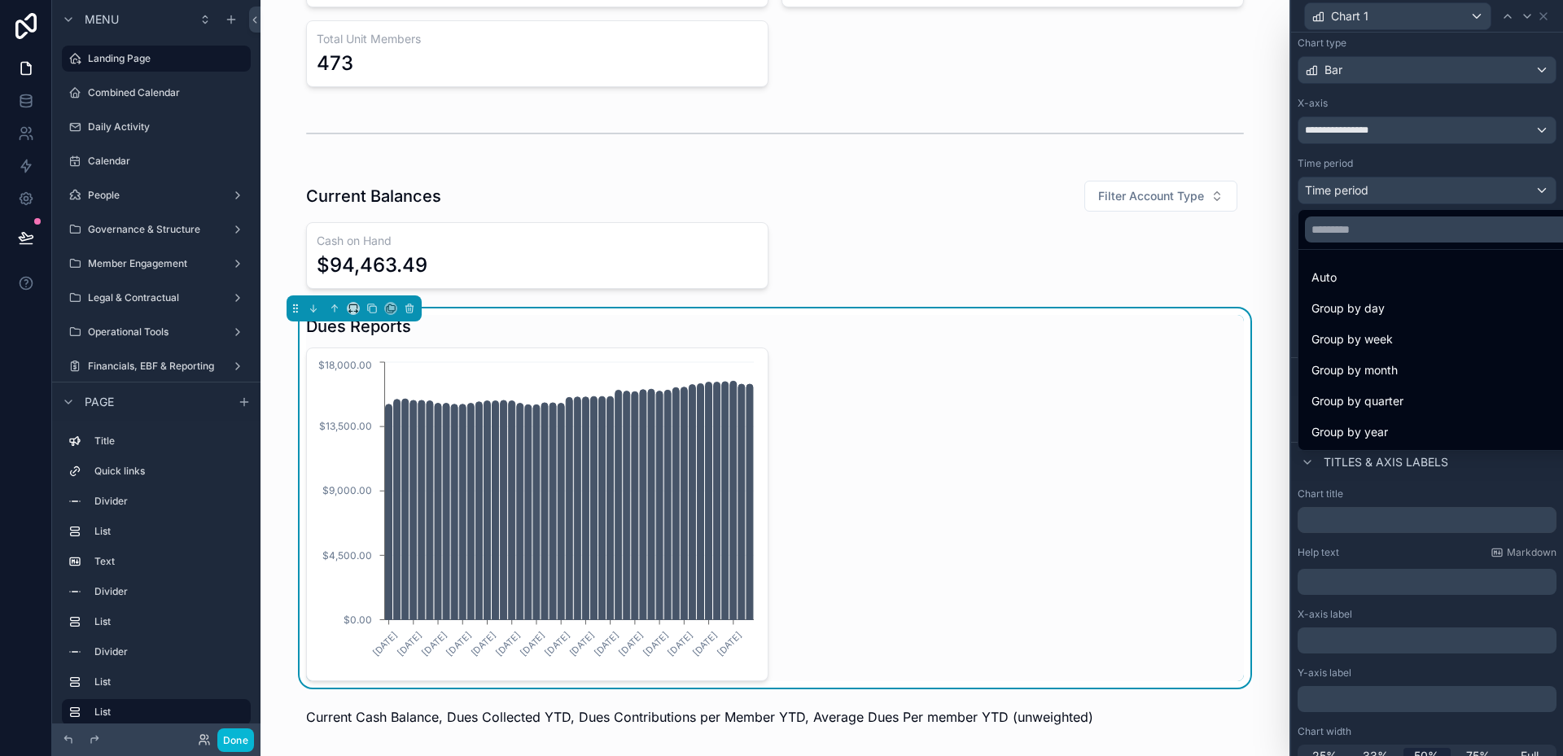
click at [1373, 196] on div at bounding box center [1427, 378] width 272 height 756
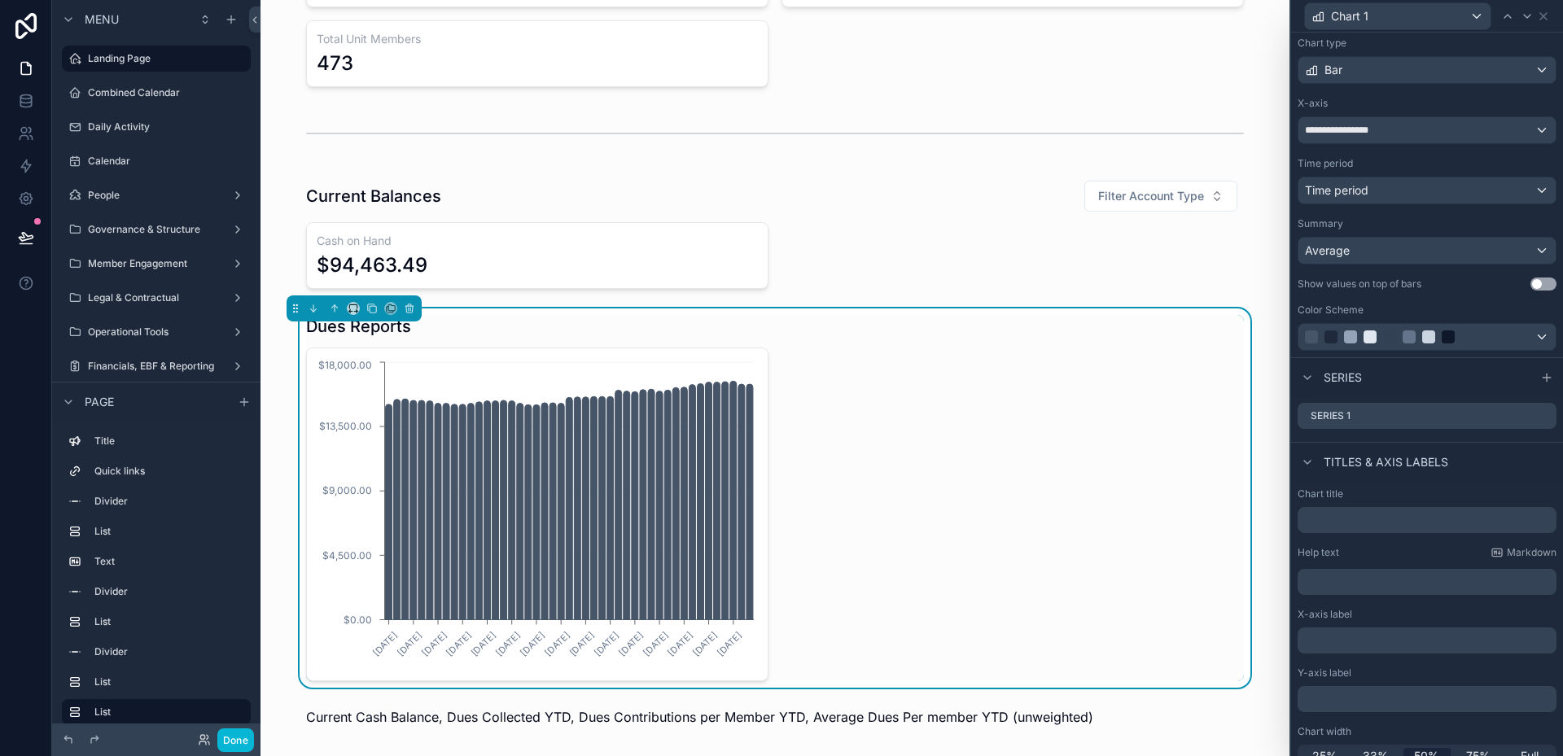
click at [1530, 287] on button "Use setting" at bounding box center [1543, 284] width 26 height 13
click at [1395, 134] on div "**********" at bounding box center [1426, 130] width 257 height 26
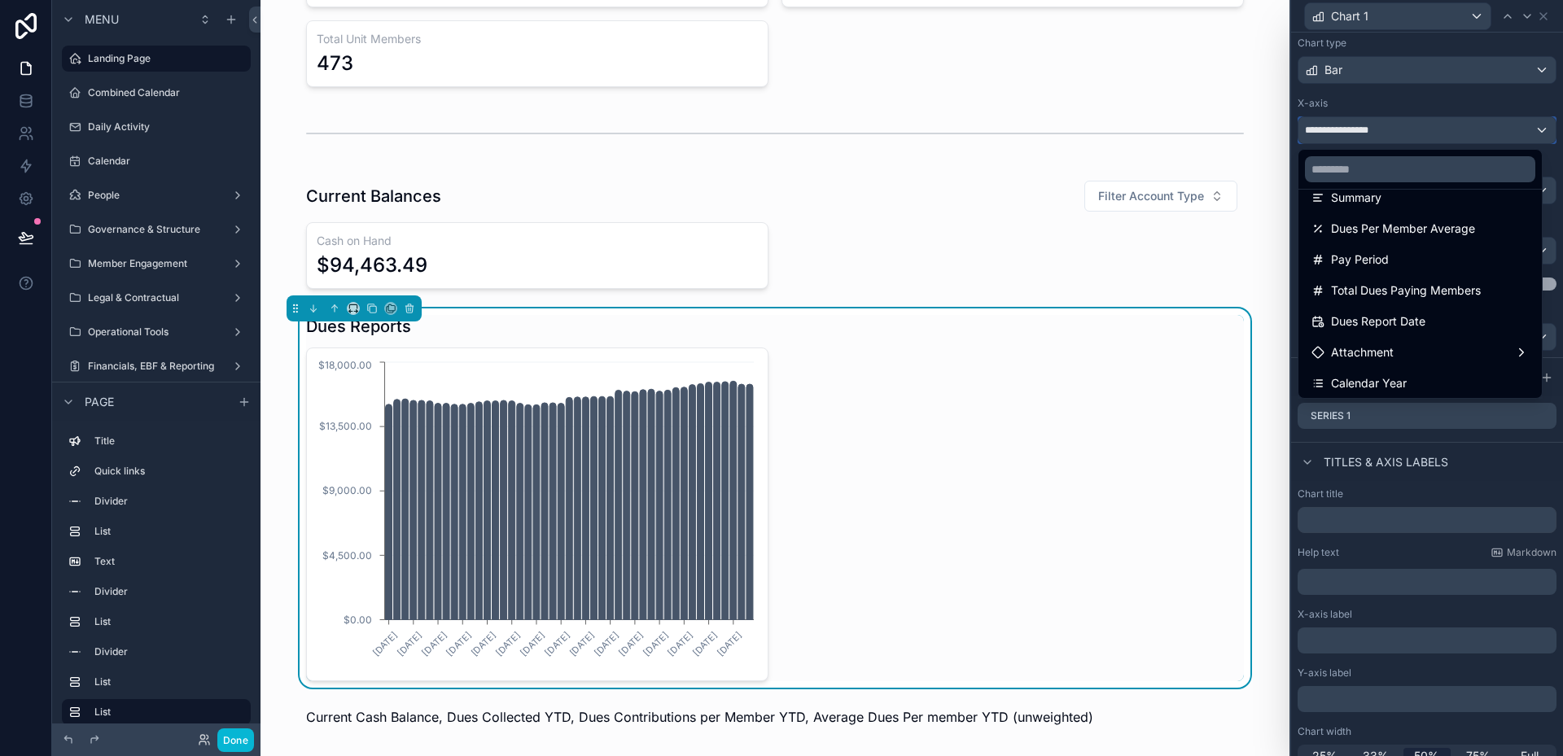
scroll to position [0, 0]
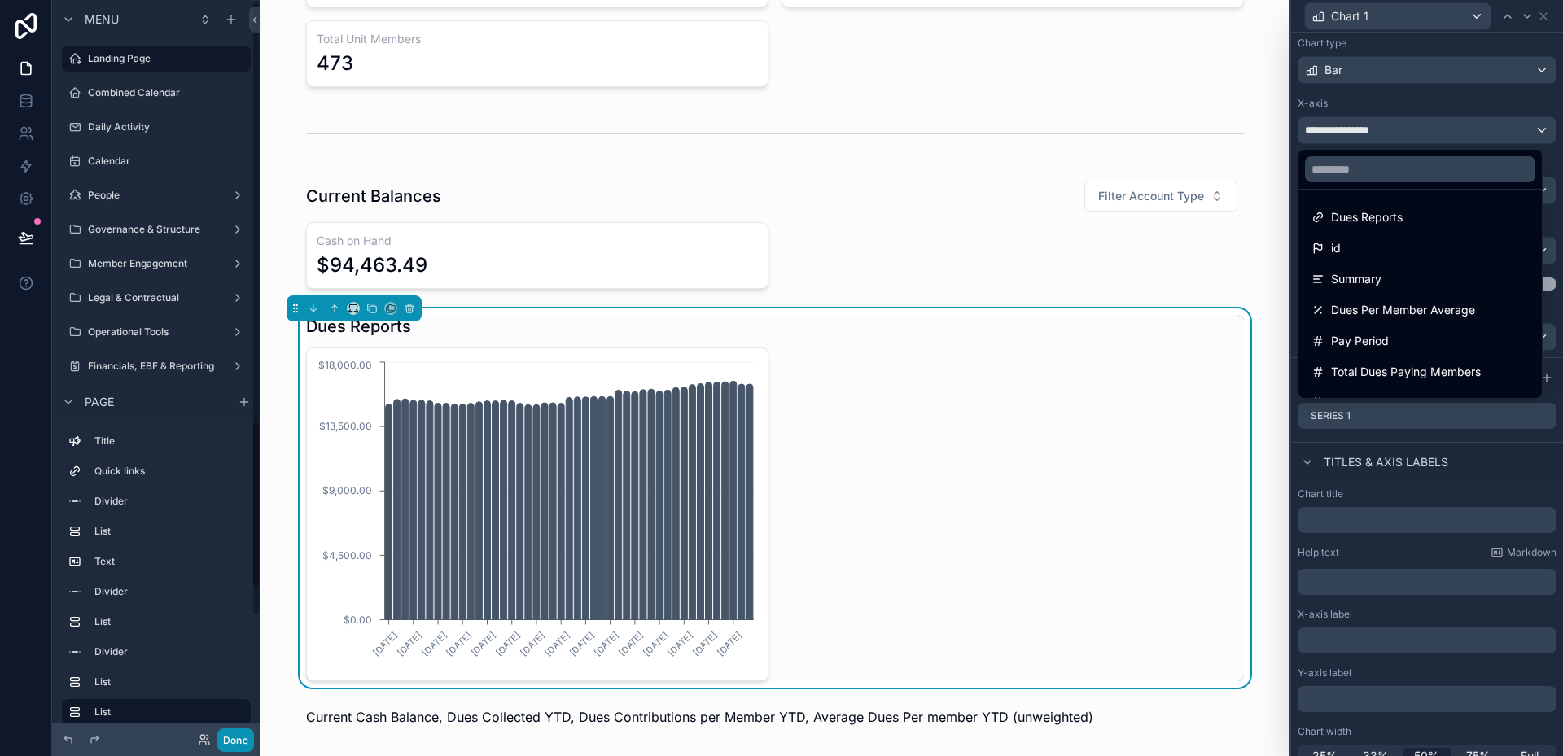
click at [237, 739] on button "Done" at bounding box center [235, 741] width 37 height 24
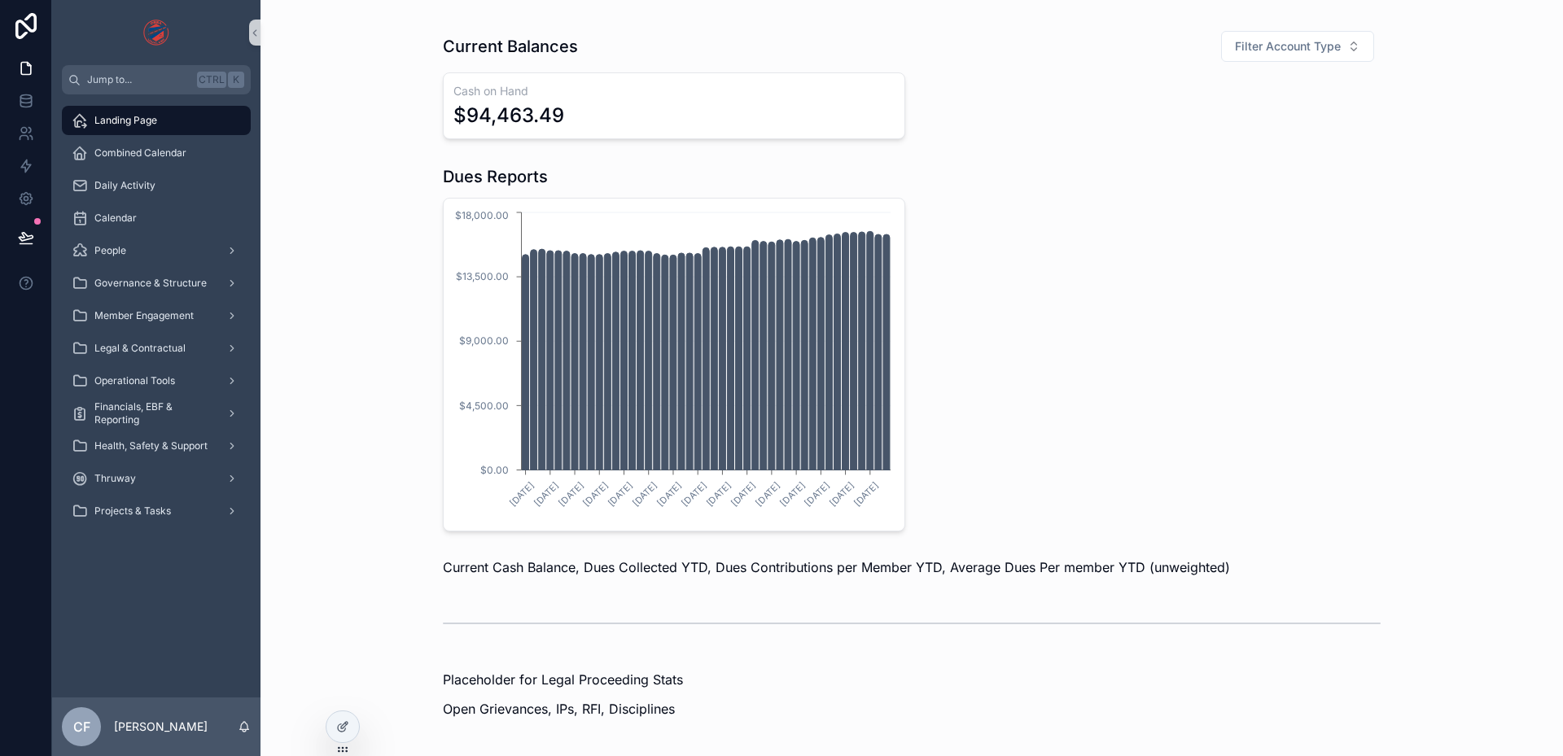
scroll to position [720, 0]
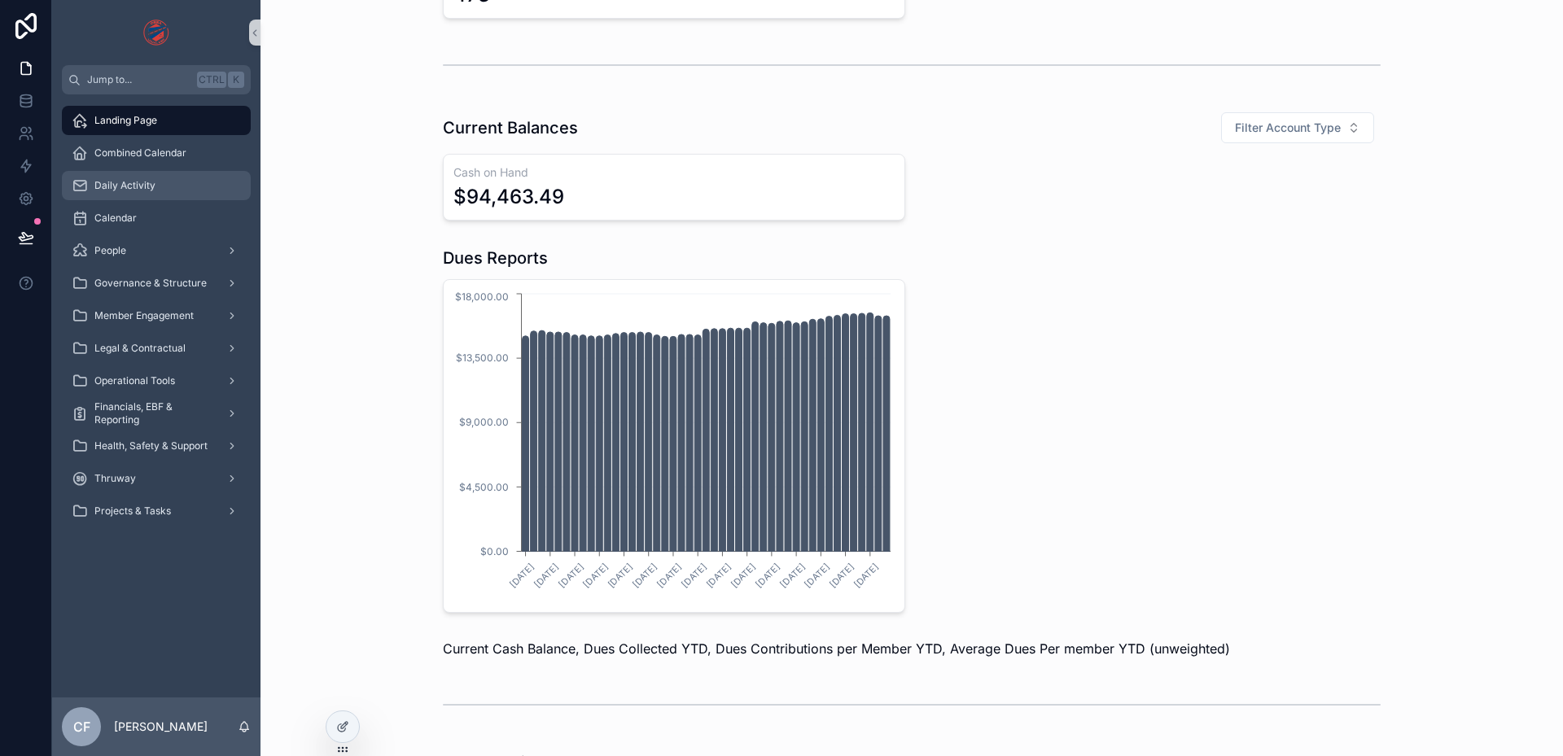
click at [142, 177] on div "Daily Activity" at bounding box center [156, 186] width 169 height 26
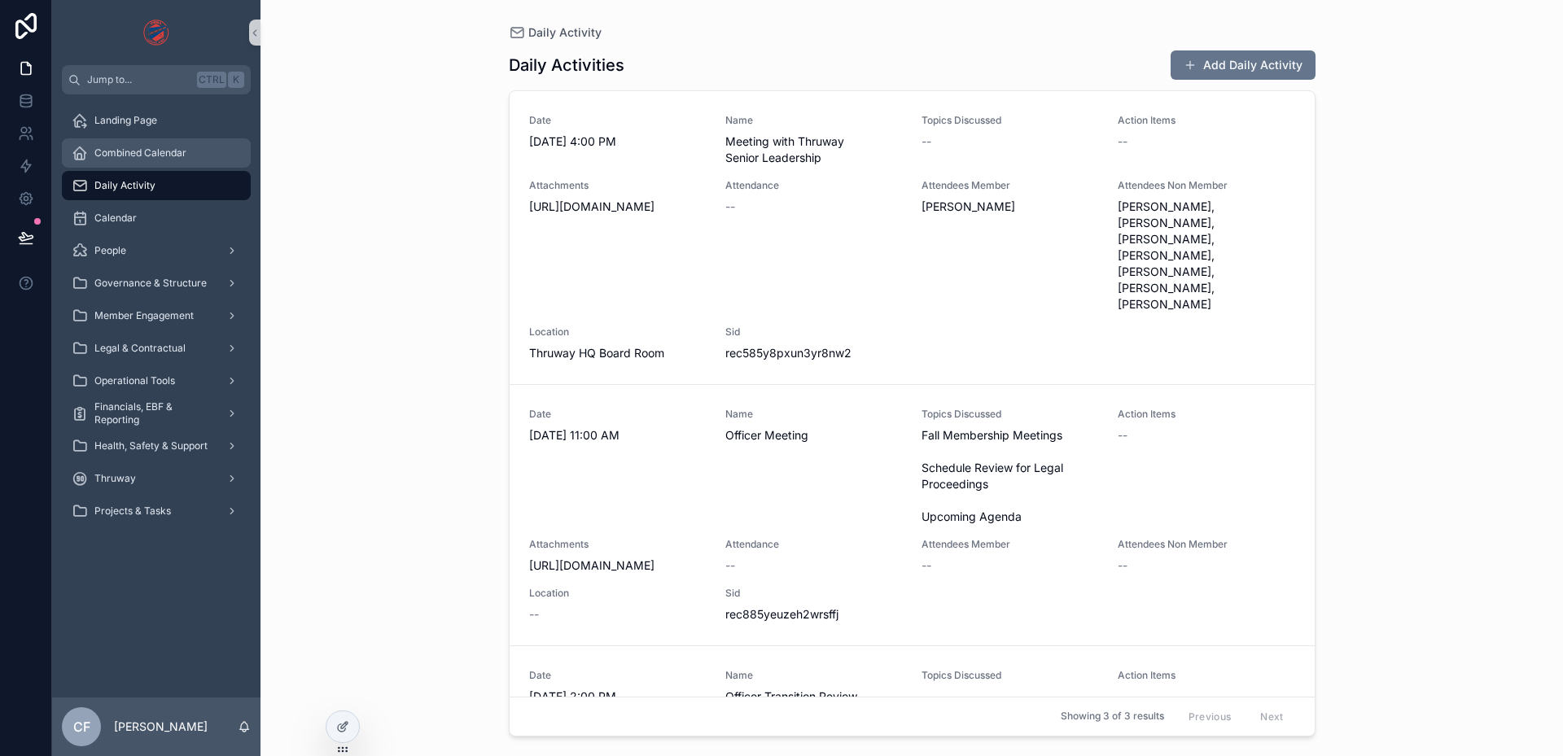
click at [149, 158] on span "Combined Calendar" at bounding box center [140, 153] width 92 height 13
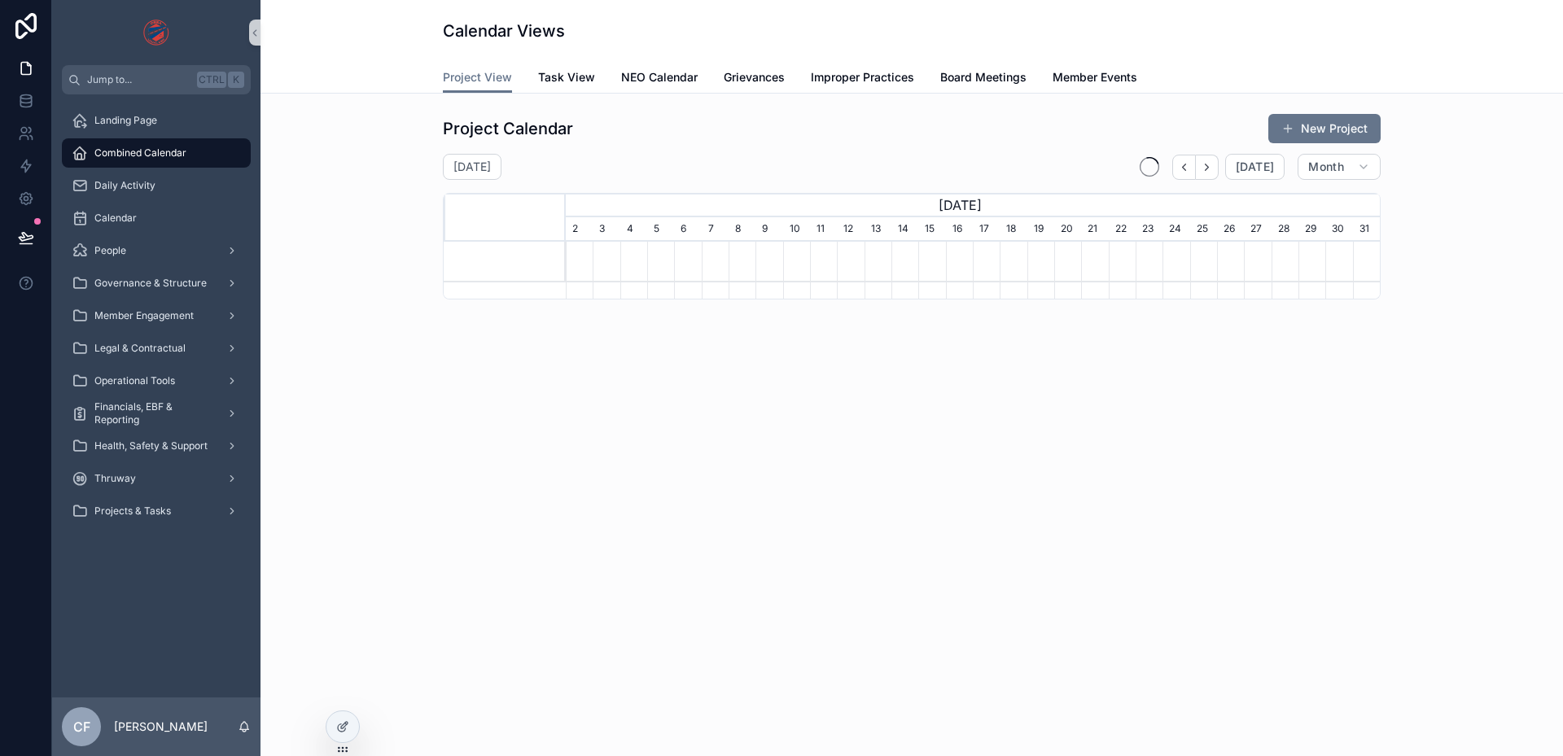
scroll to position [0, 814]
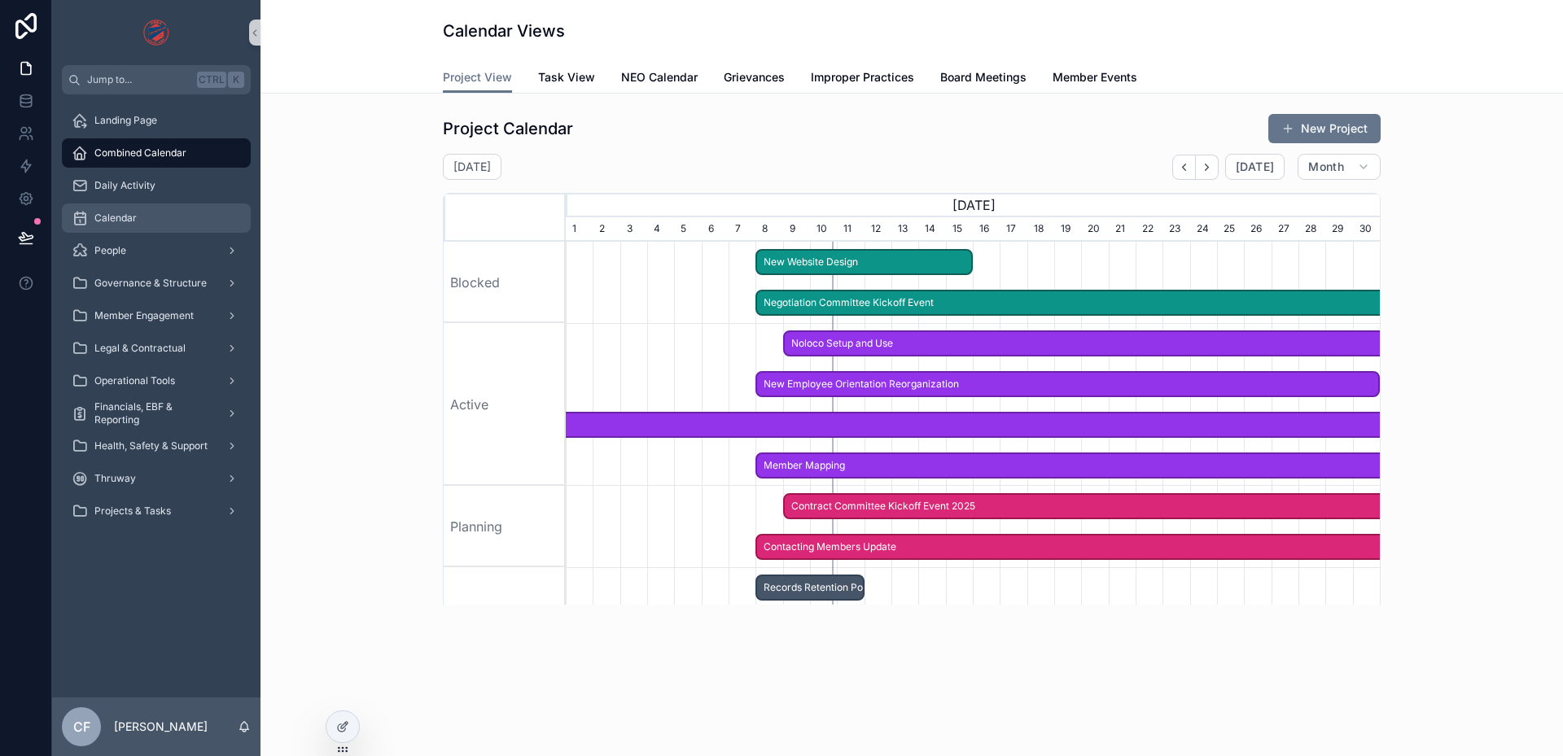
click at [133, 224] on span "Calendar" at bounding box center [115, 218] width 42 height 13
